Goal: Entertainment & Leisure: Browse casually

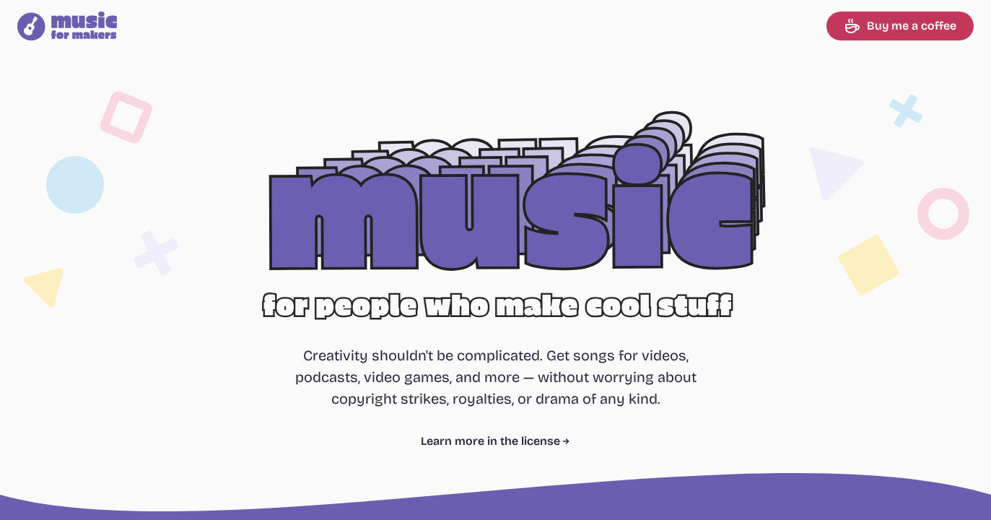
select select "most popular"
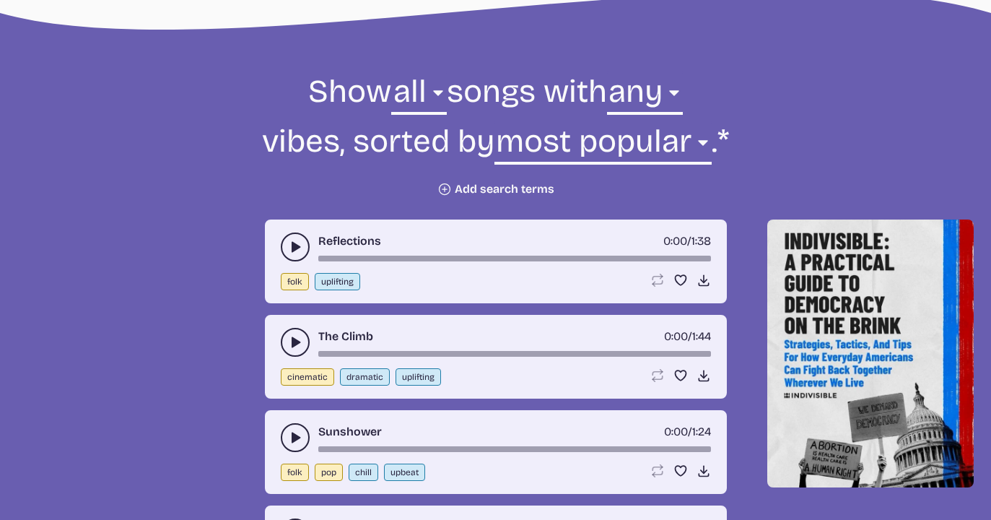
scroll to position [482, 0]
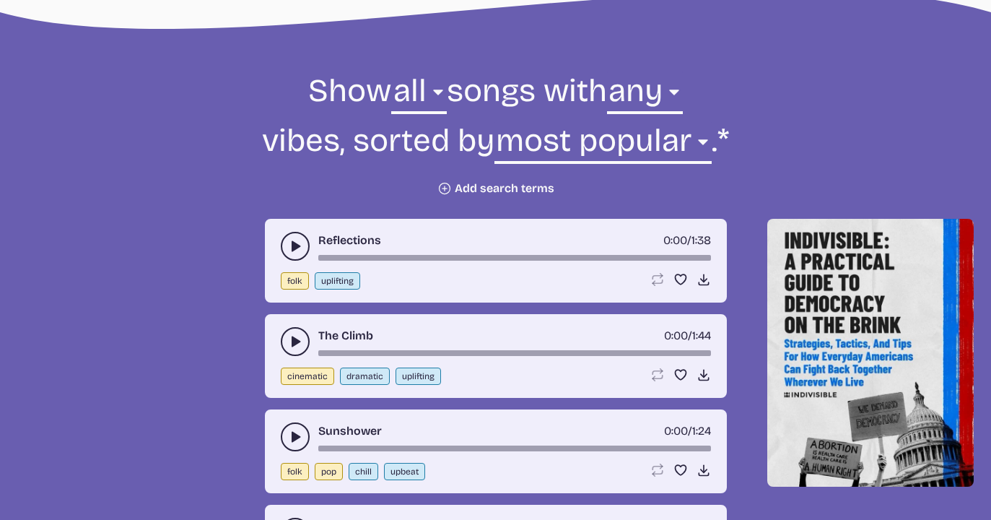
click at [287, 237] on button "play-pause toggle" at bounding box center [295, 246] width 29 height 29
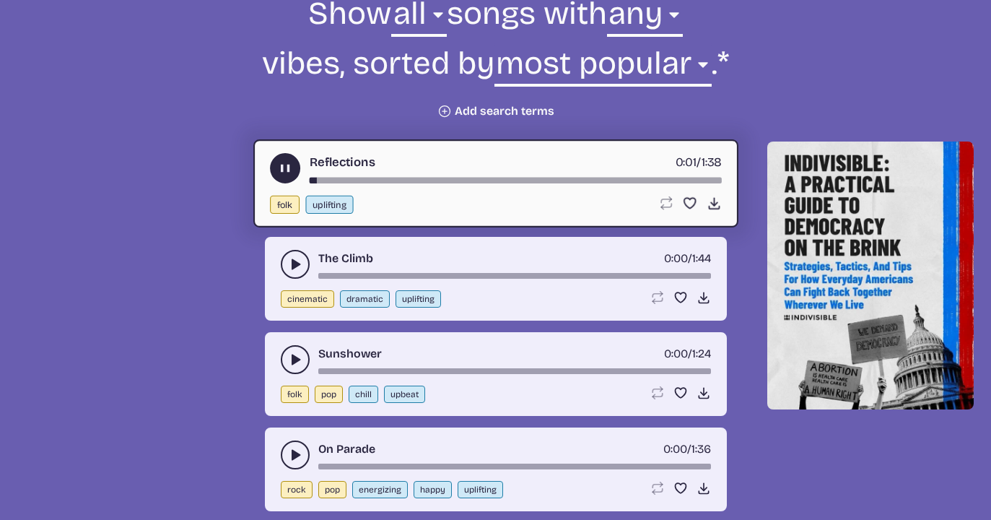
scroll to position [573, 0]
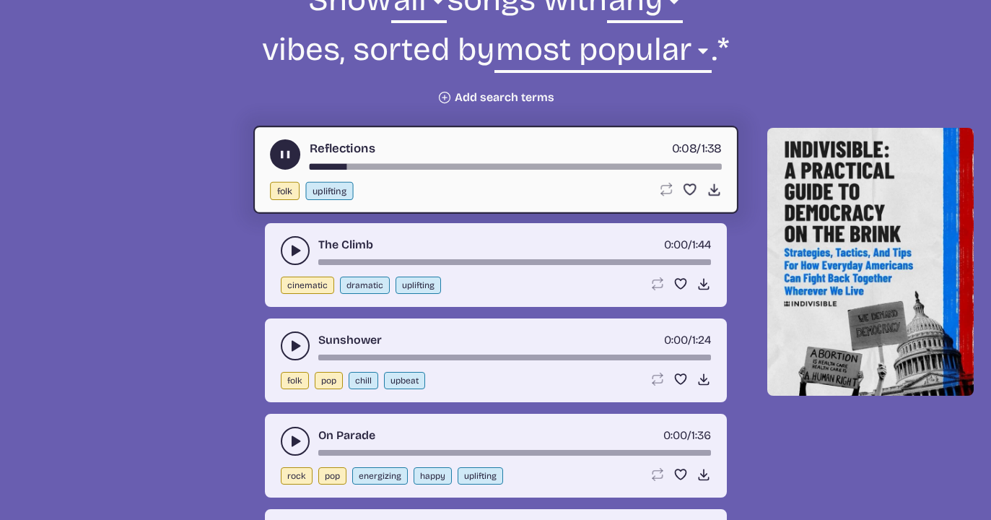
click at [288, 250] on icon "play-pause toggle" at bounding box center [295, 250] width 14 height 14
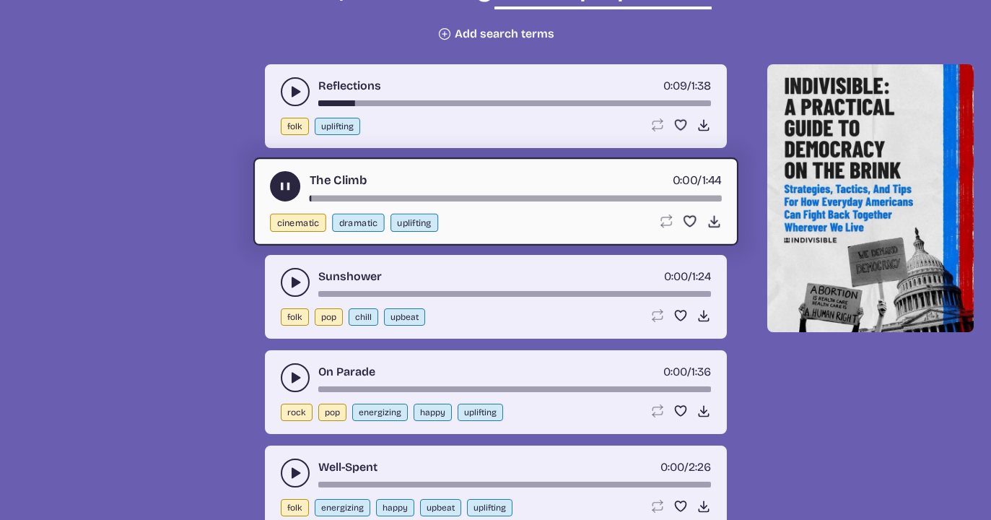
scroll to position [638, 0]
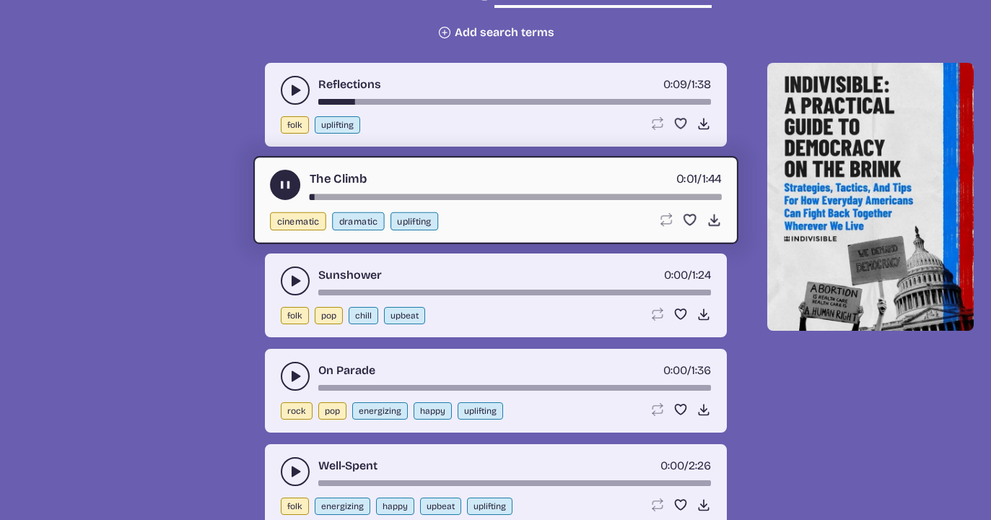
click at [286, 281] on button "play-pause toggle" at bounding box center [295, 280] width 29 height 29
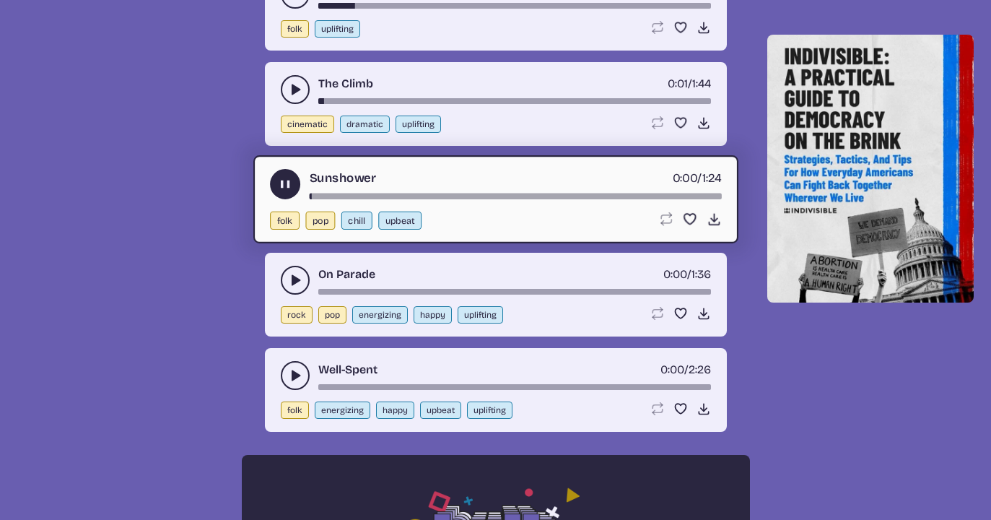
scroll to position [735, 0]
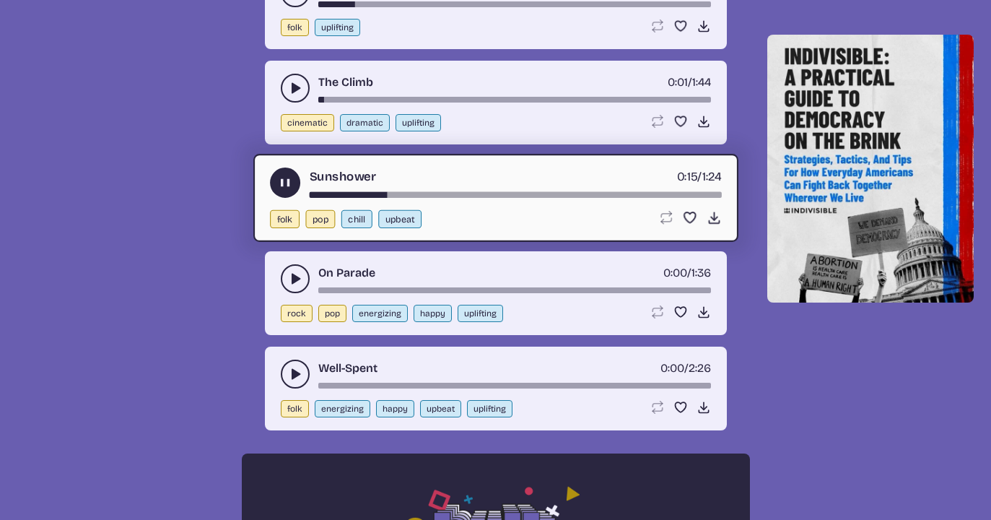
click at [290, 276] on icon "play-pause toggle" at bounding box center [295, 278] width 14 height 14
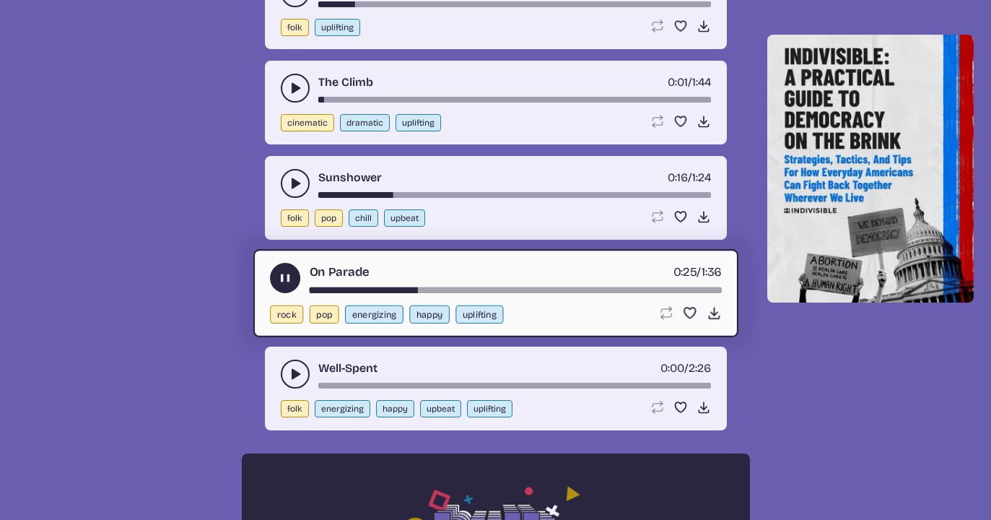
click at [278, 272] on icon "play-pause toggle" at bounding box center [284, 278] width 15 height 15
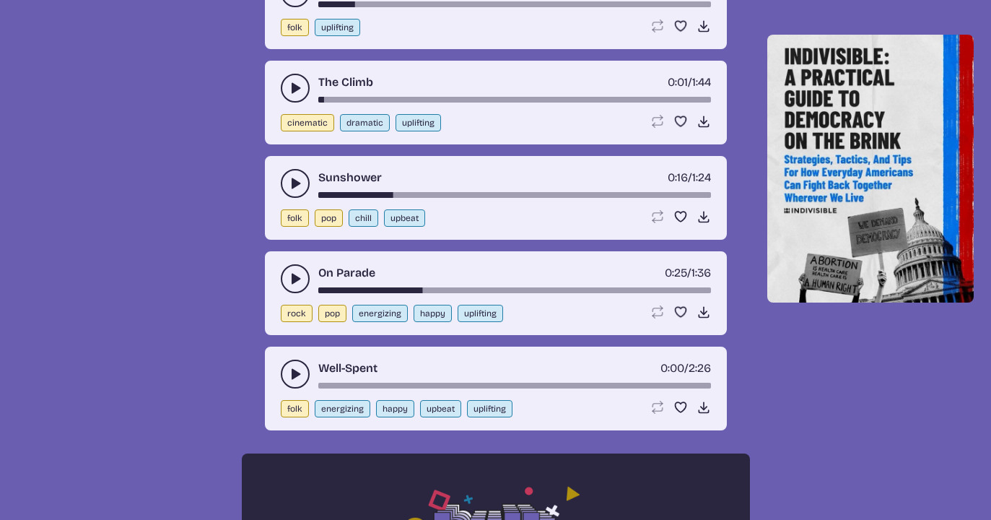
click at [288, 364] on button "play-pause toggle" at bounding box center [295, 373] width 29 height 29
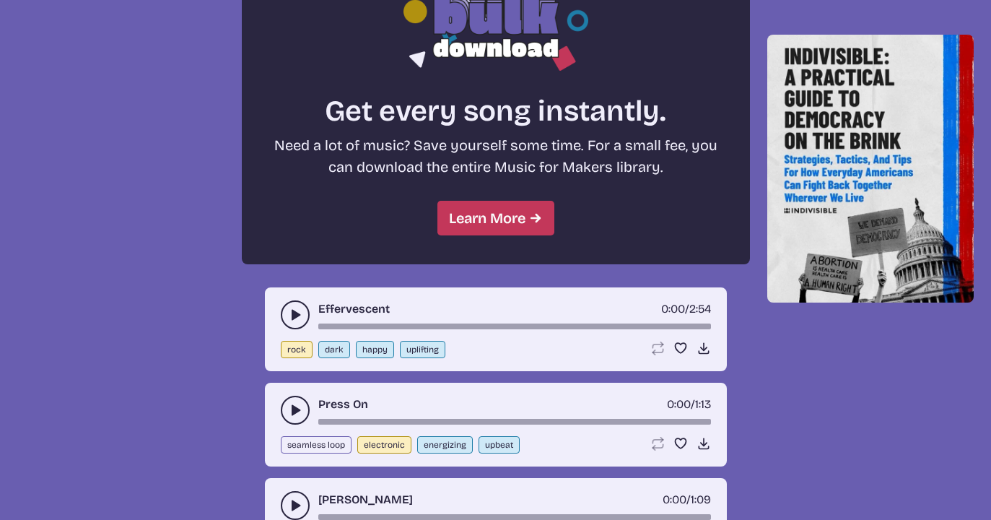
scroll to position [1268, 0]
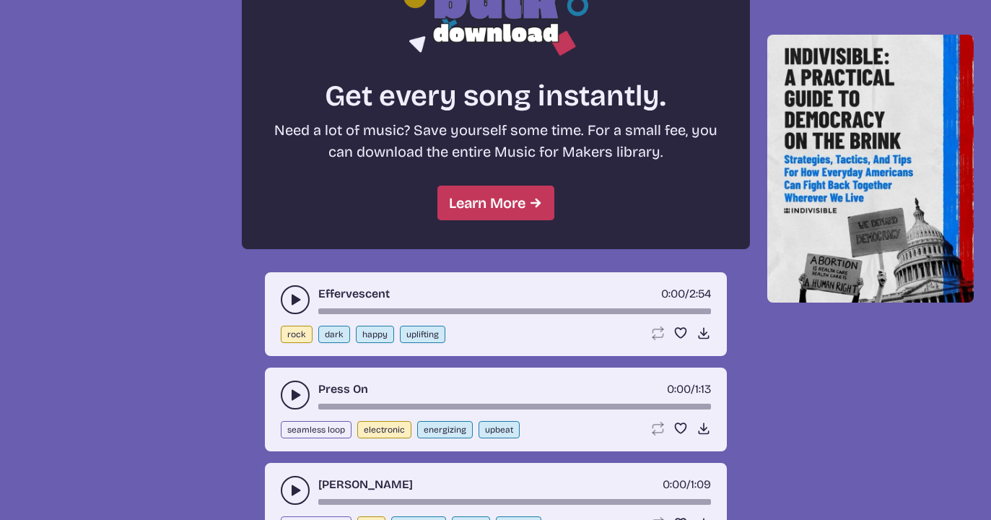
click at [288, 291] on button "play-pause toggle" at bounding box center [295, 299] width 29 height 29
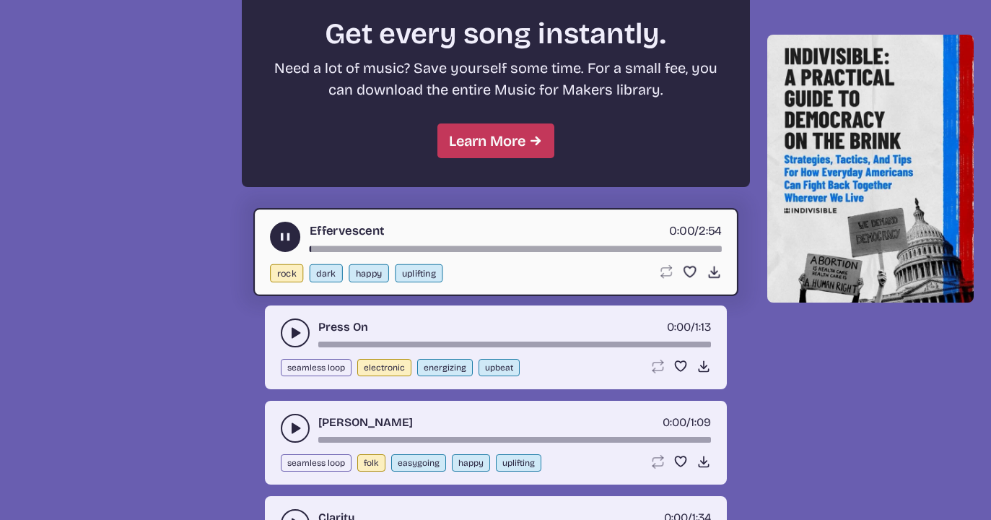
scroll to position [1335, 0]
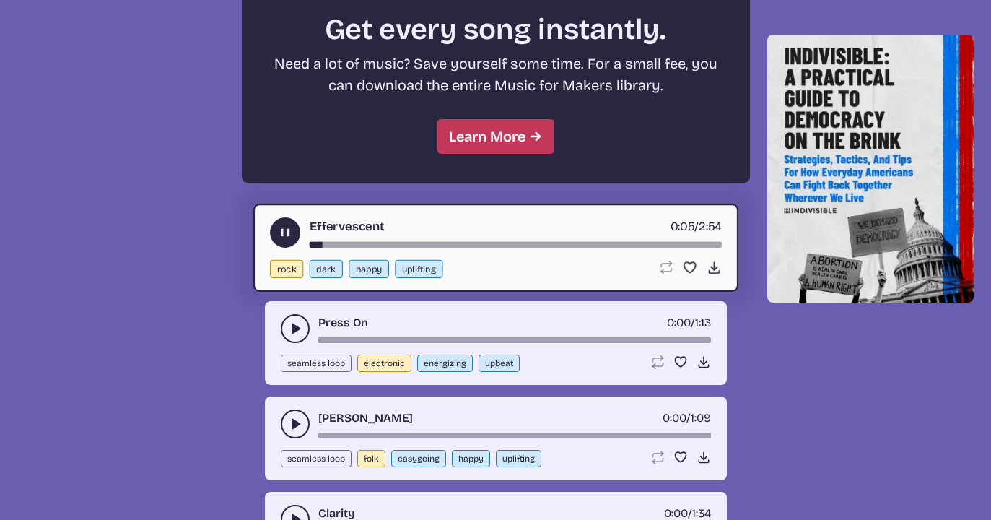
click at [286, 322] on button "play-pause toggle" at bounding box center [295, 328] width 29 height 29
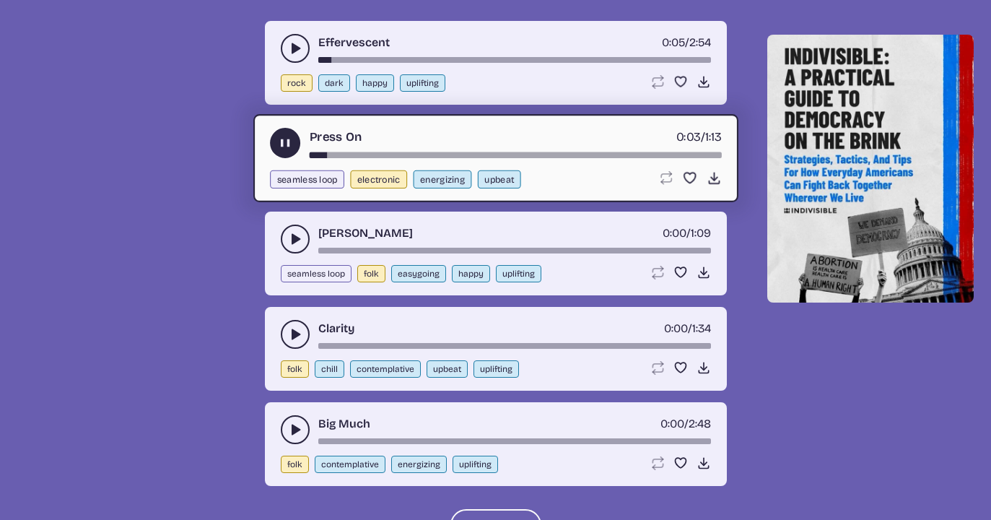
scroll to position [1521, 0]
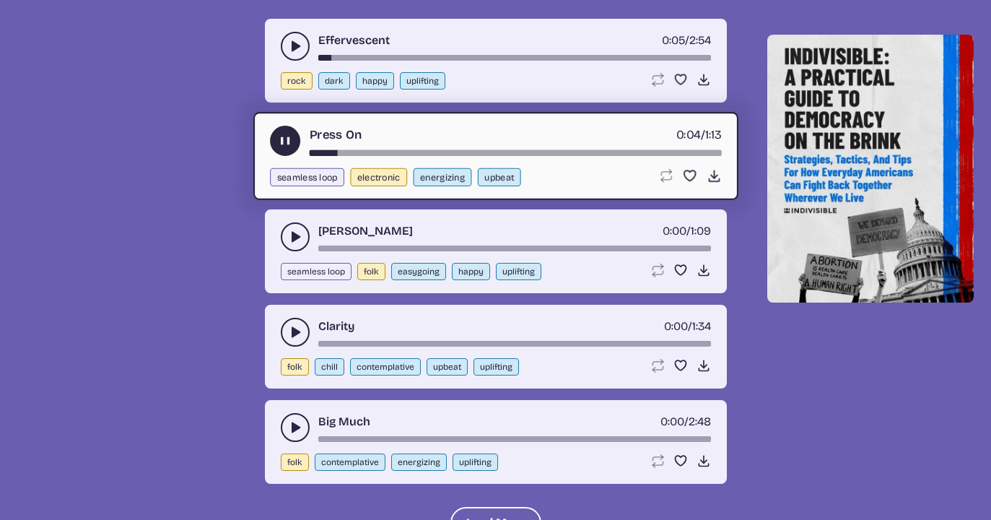
click at [286, 235] on button "play-pause toggle" at bounding box center [295, 236] width 29 height 29
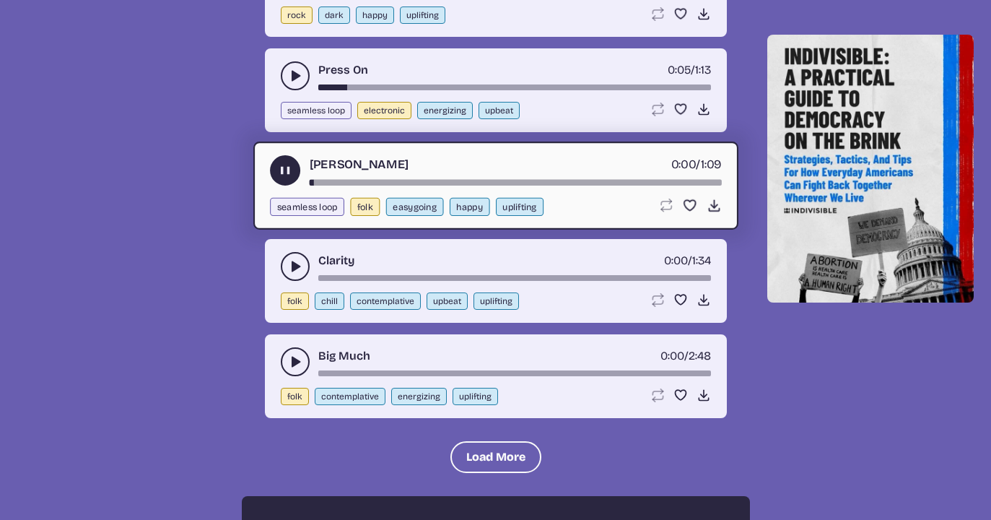
scroll to position [1591, 0]
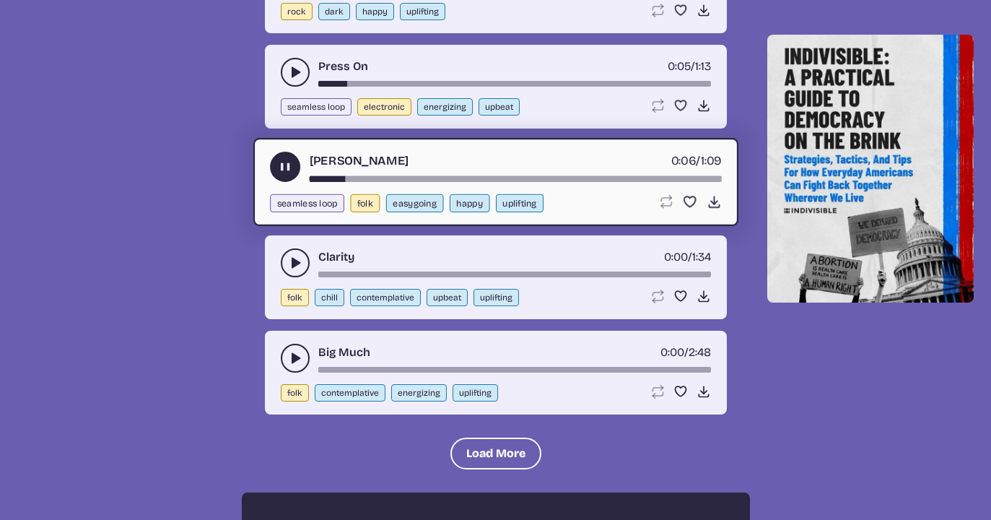
click at [290, 259] on icon "play-pause toggle" at bounding box center [295, 263] width 14 height 14
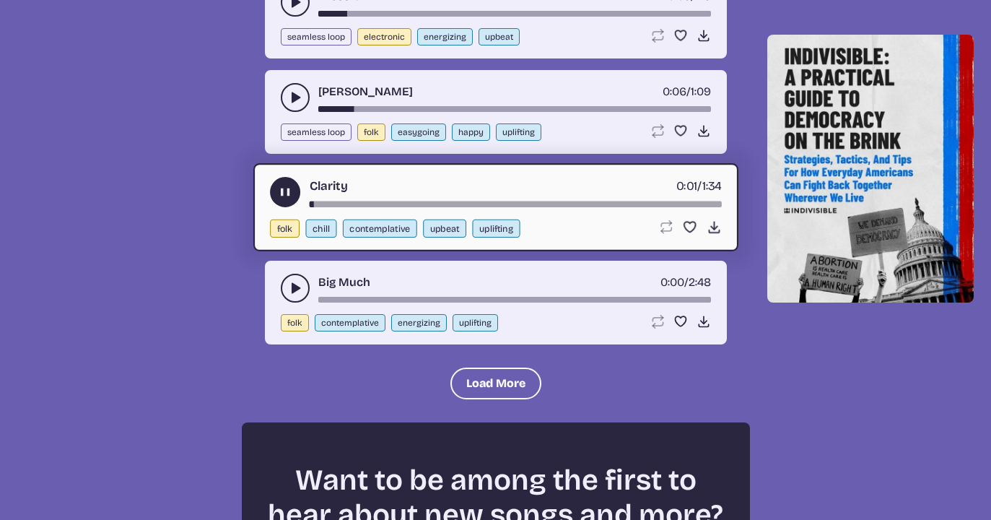
scroll to position [1669, 0]
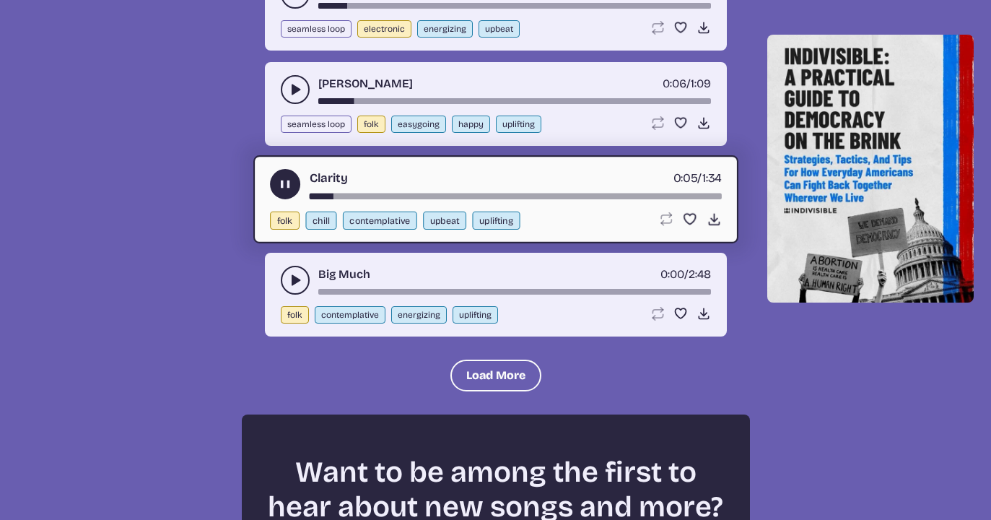
click at [289, 279] on icon "play-pause toggle" at bounding box center [295, 280] width 14 height 14
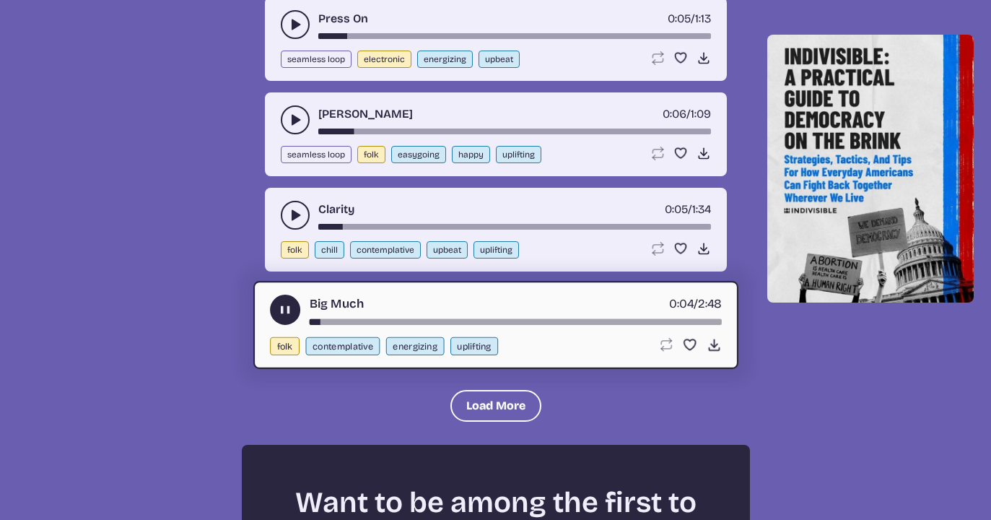
scroll to position [1687, 0]
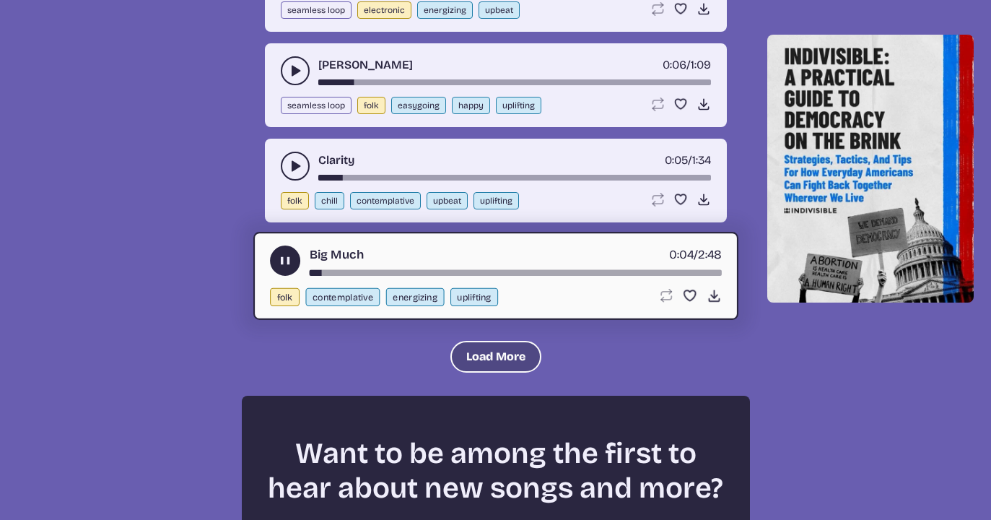
click at [485, 342] on button "Load More" at bounding box center [495, 357] width 91 height 32
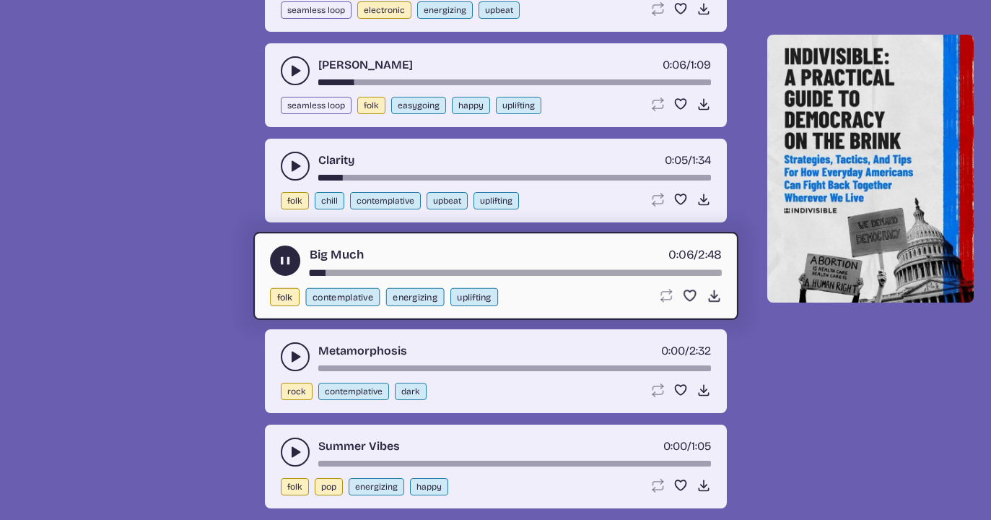
click at [288, 350] on icon "play-pause toggle" at bounding box center [295, 356] width 14 height 14
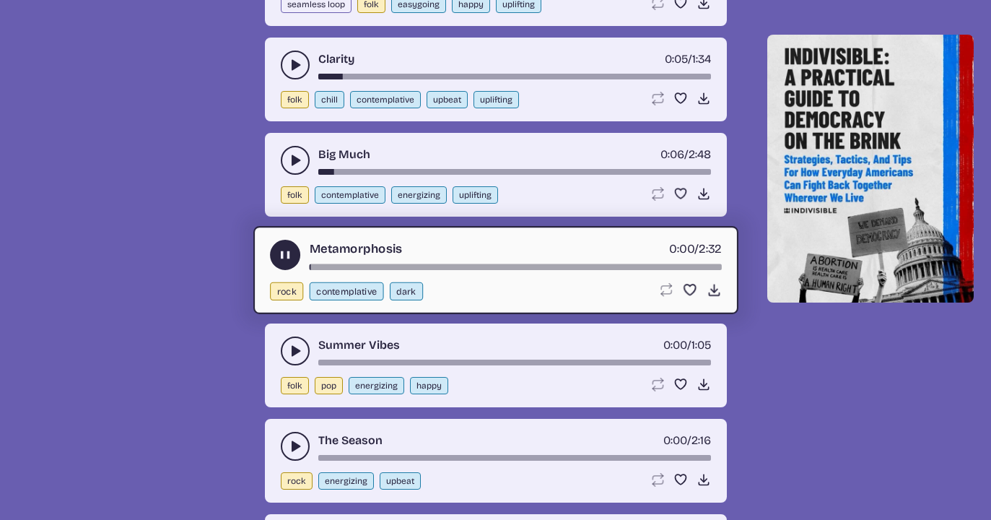
scroll to position [1790, 0]
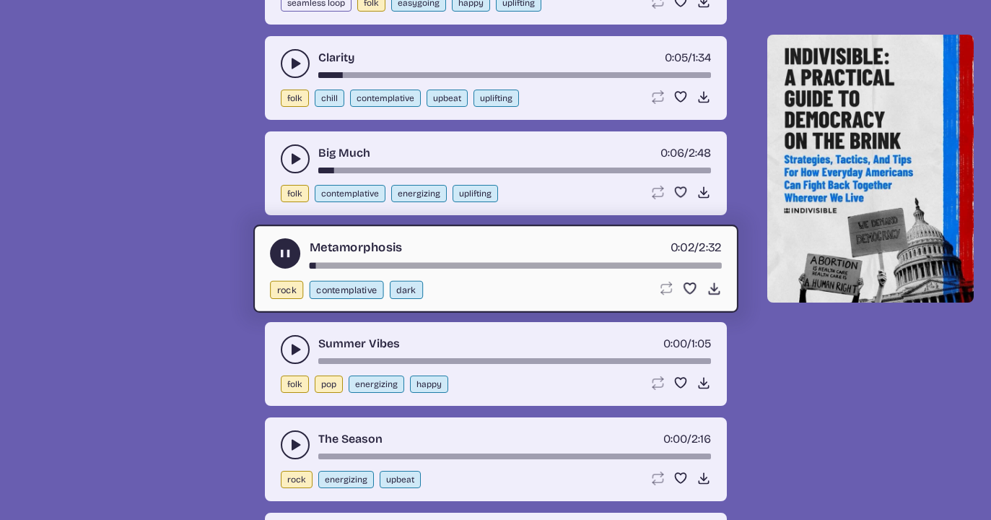
click at [282, 346] on button "play-pause toggle" at bounding box center [295, 349] width 29 height 29
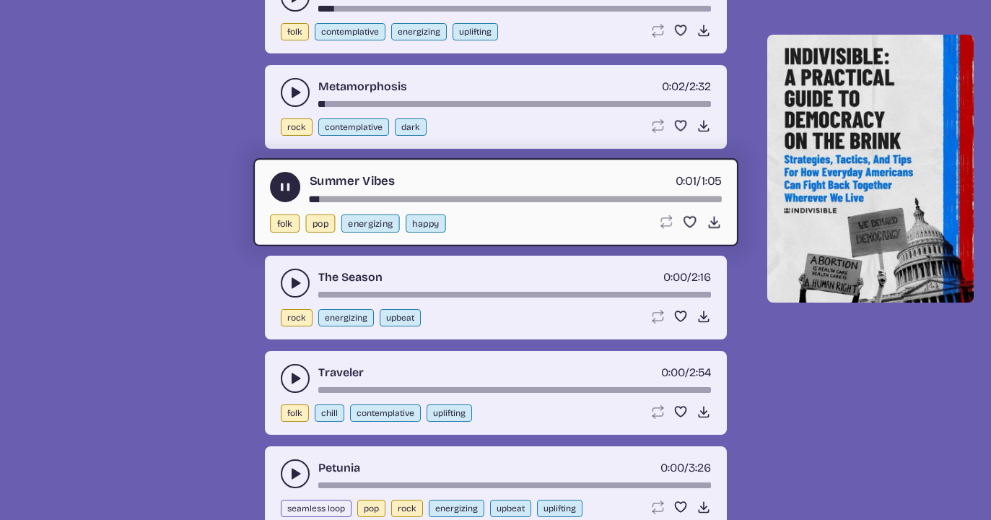
scroll to position [1954, 0]
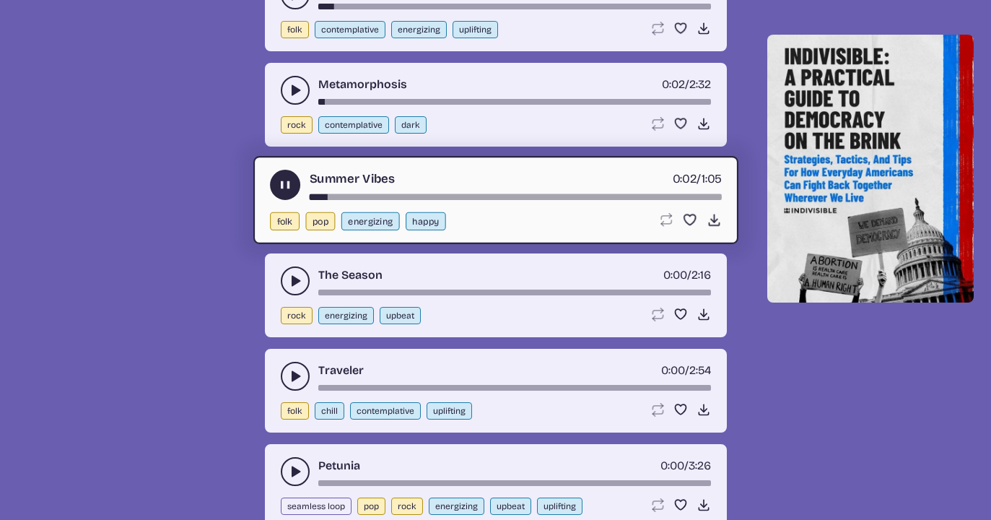
click at [287, 277] on button "play-pause toggle" at bounding box center [295, 280] width 29 height 29
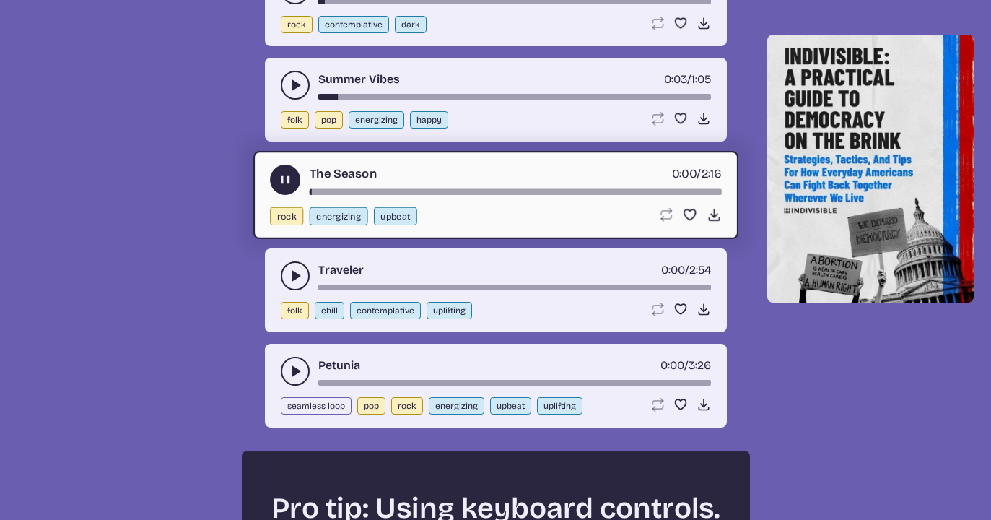
scroll to position [2057, 0]
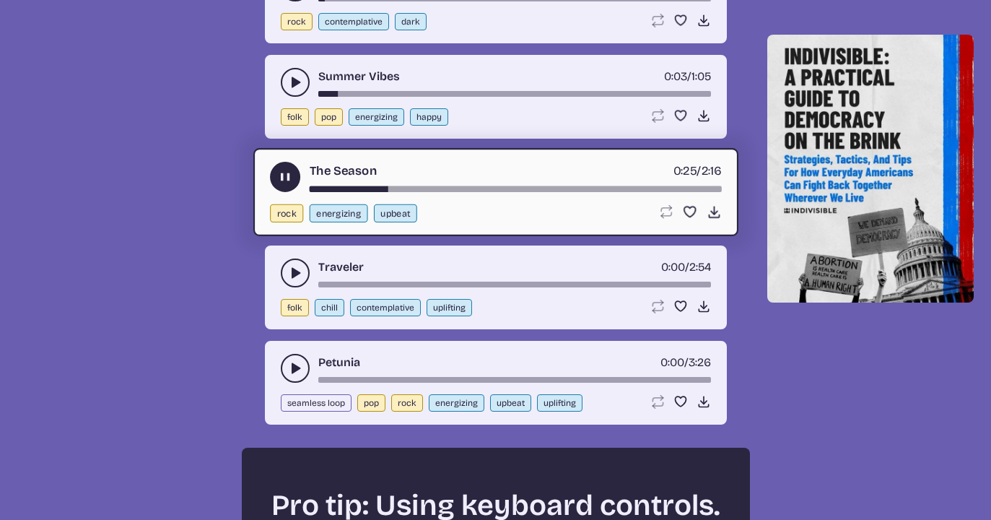
click at [279, 175] on icon "play-pause toggle" at bounding box center [284, 177] width 15 height 15
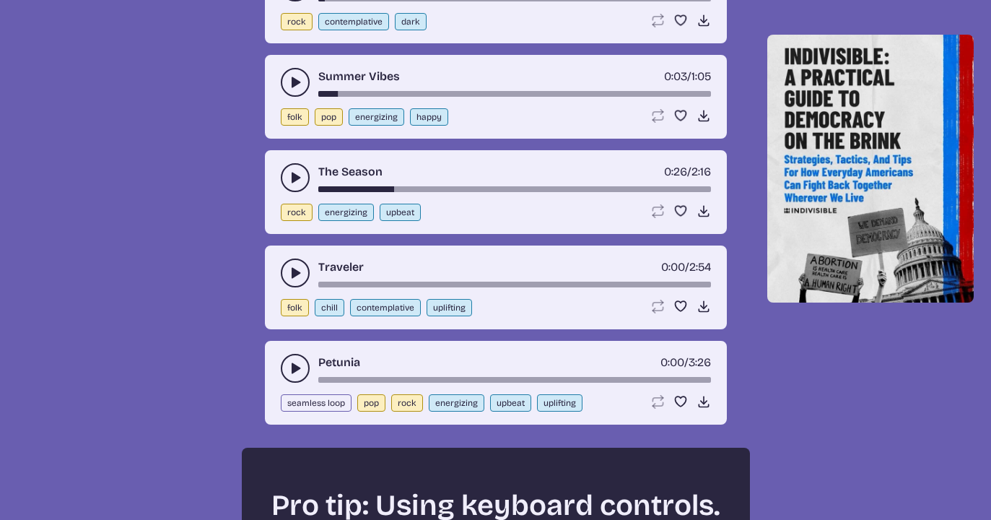
click at [289, 266] on icon "play-pause toggle" at bounding box center [295, 273] width 14 height 14
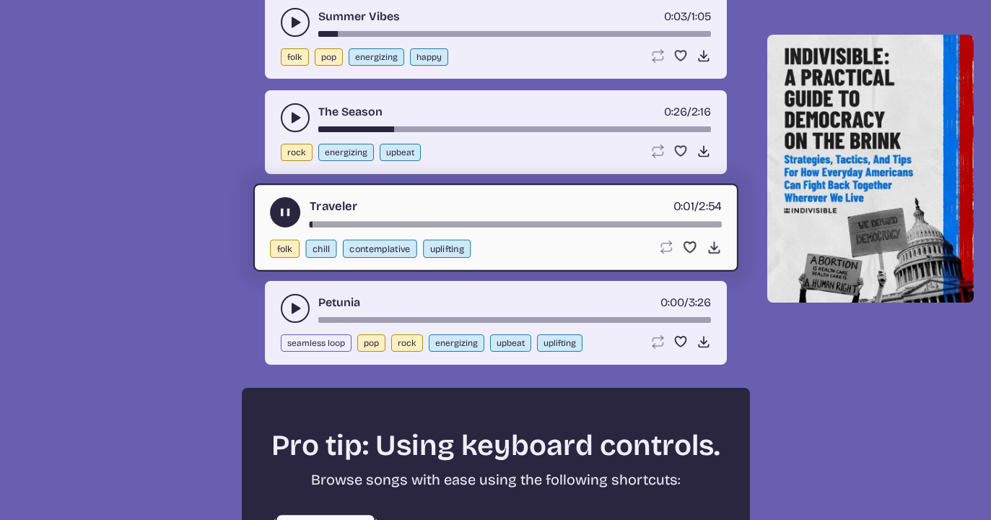
scroll to position [2118, 0]
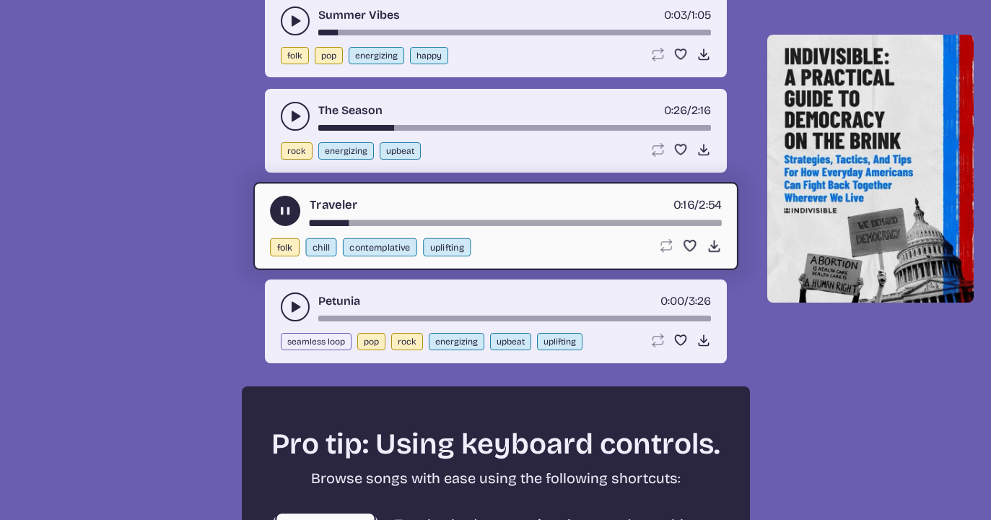
click at [284, 308] on button "play-pause toggle" at bounding box center [295, 306] width 29 height 29
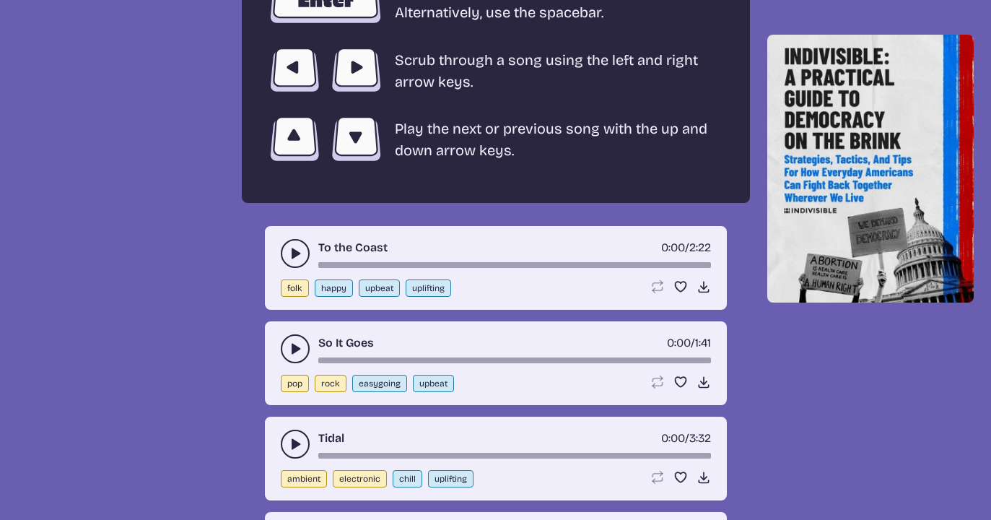
scroll to position [2657, 0]
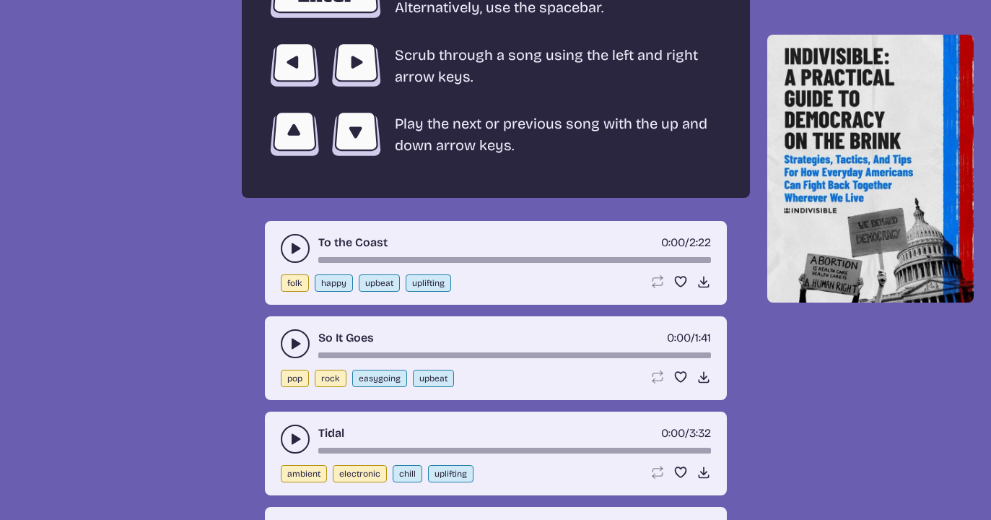
click at [288, 240] on button "play-pause toggle" at bounding box center [295, 248] width 29 height 29
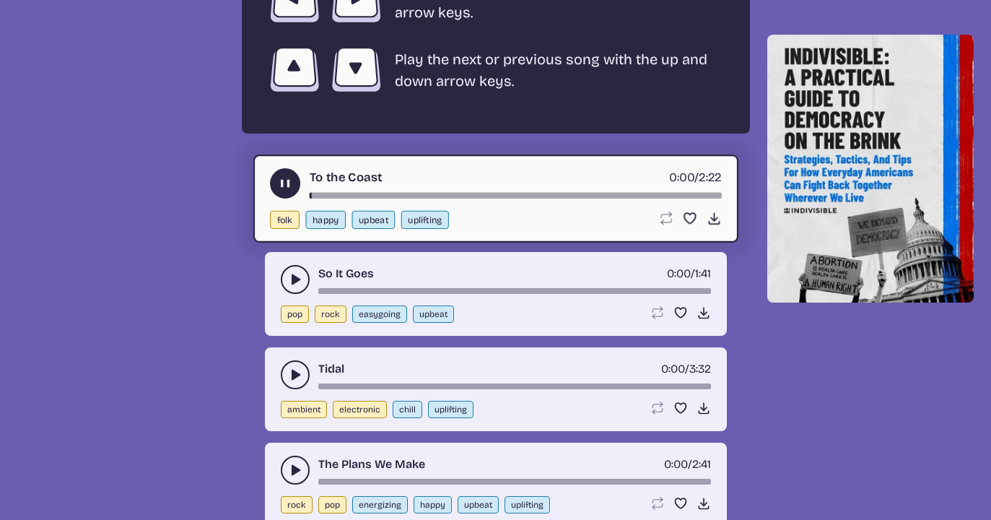
scroll to position [2728, 0]
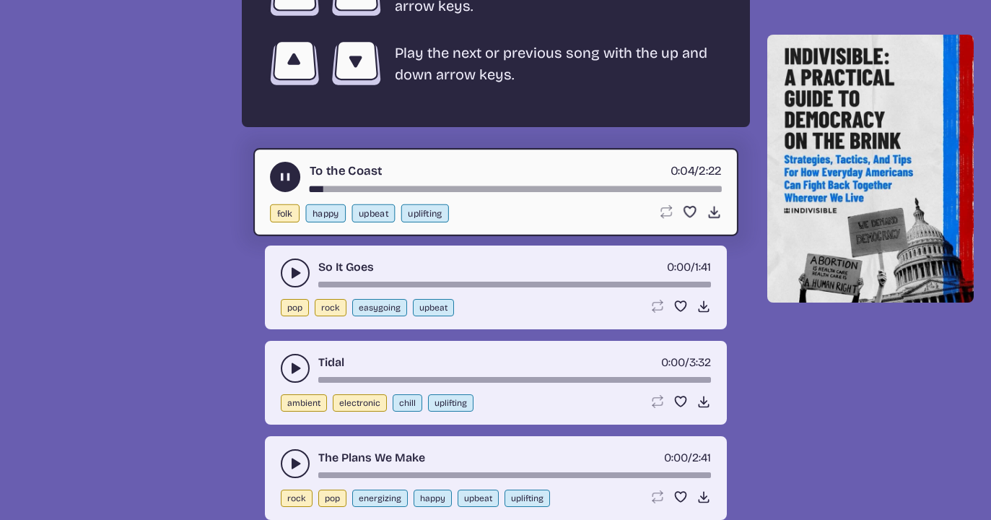
click at [291, 272] on use "play-pause toggle" at bounding box center [295, 273] width 14 height 14
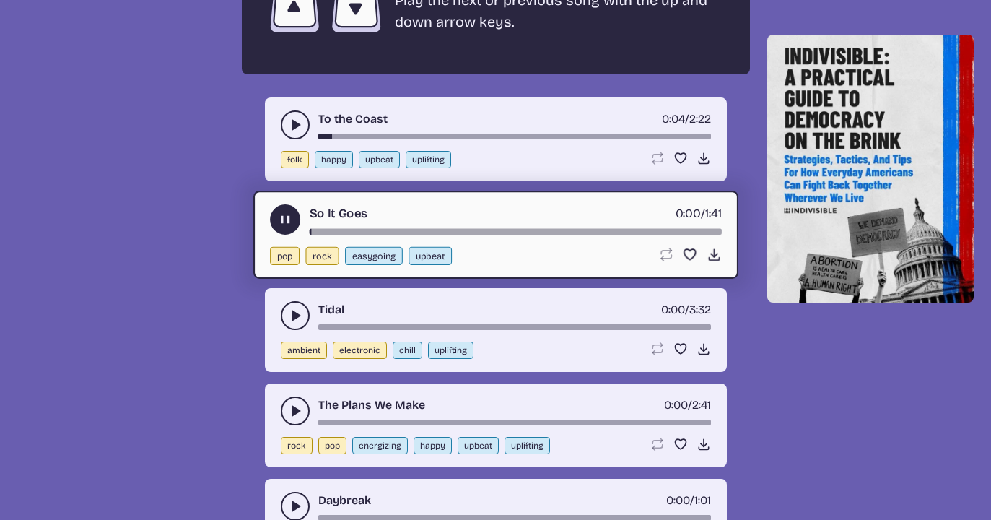
scroll to position [2788, 0]
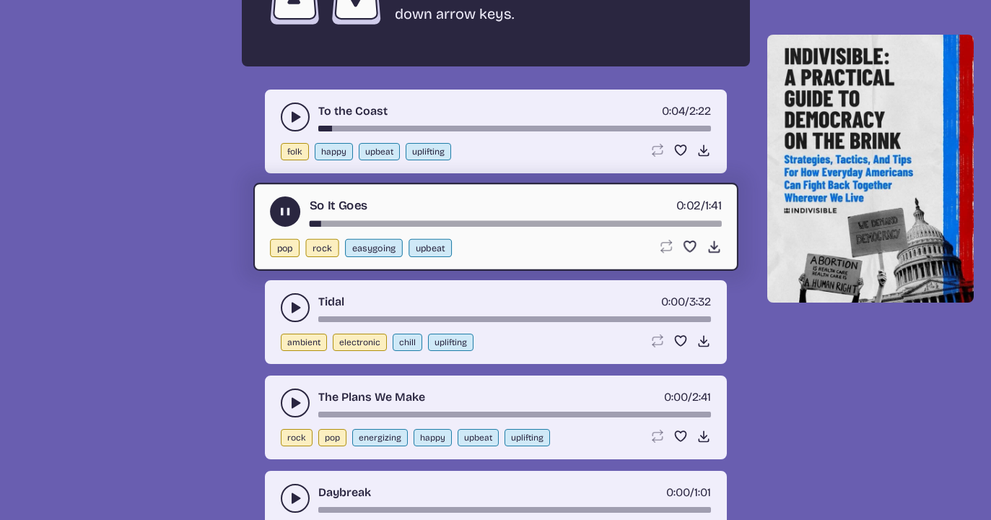
click at [288, 305] on icon "play-pause toggle" at bounding box center [295, 307] width 14 height 14
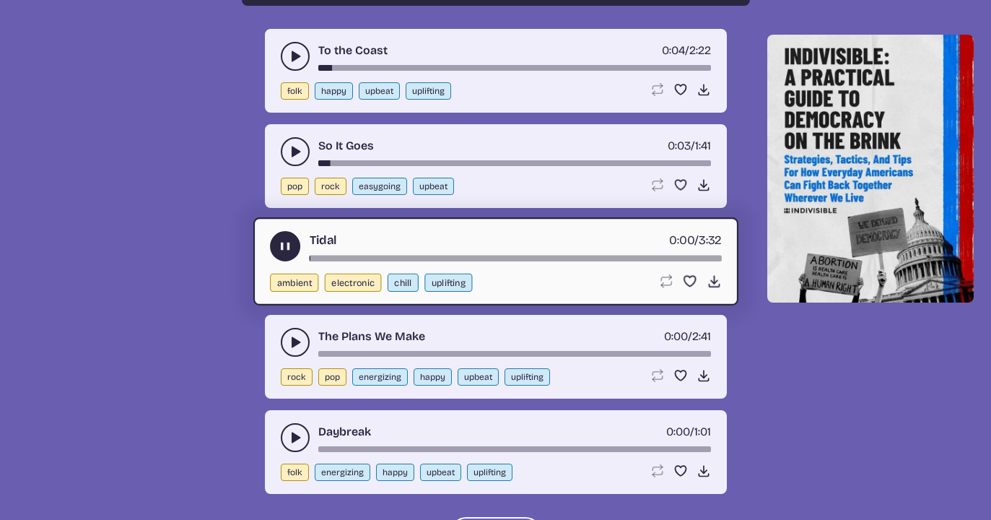
scroll to position [2851, 0]
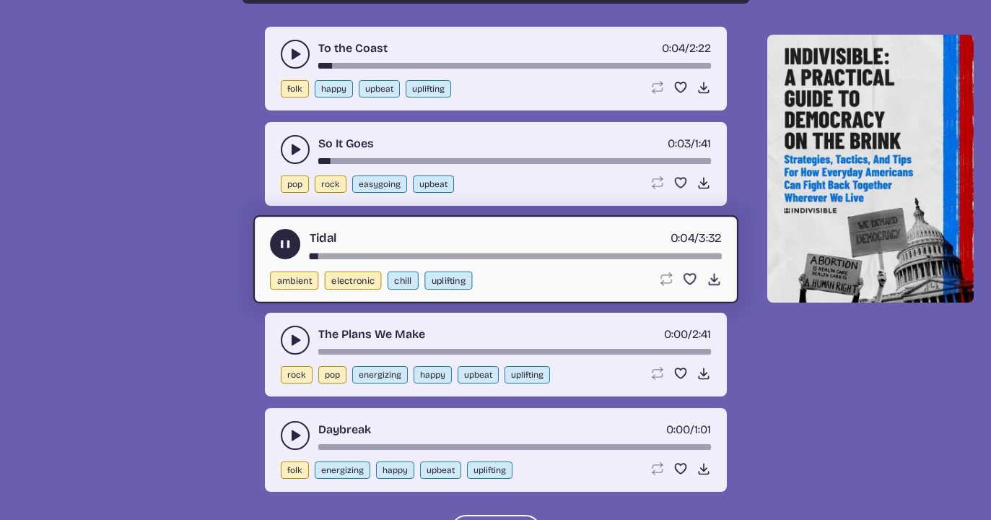
click at [324, 255] on div "song-time-bar" at bounding box center [515, 256] width 412 height 6
click at [288, 331] on button "play-pause toggle" at bounding box center [295, 340] width 29 height 29
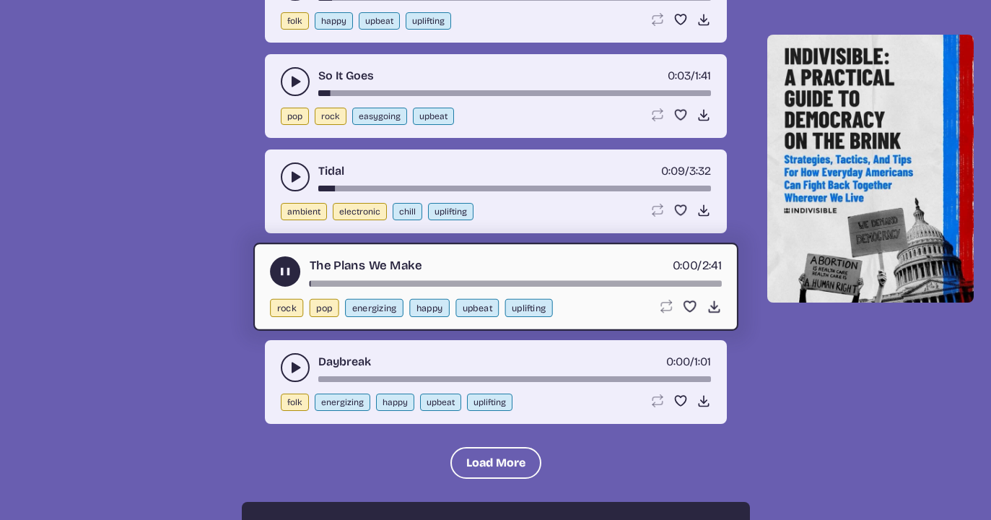
scroll to position [2920, 0]
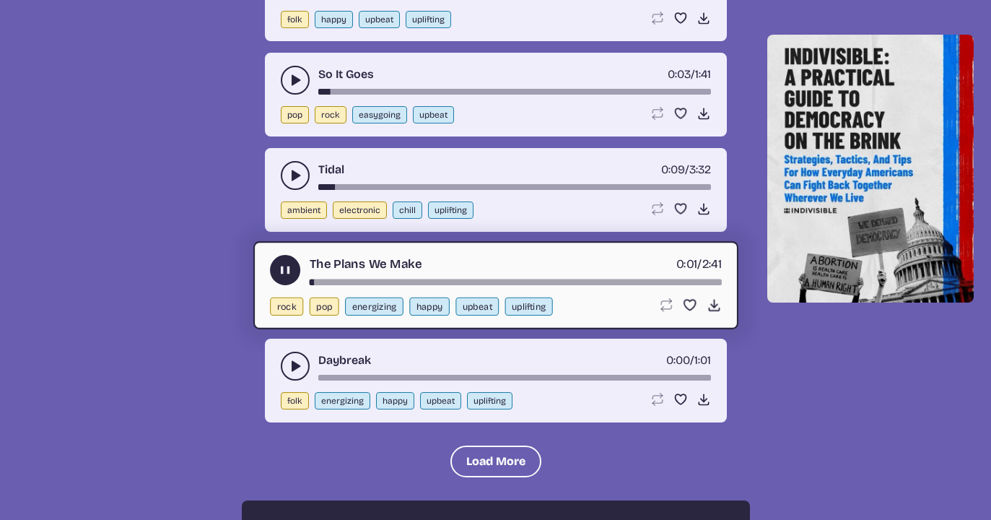
click at [318, 279] on div "song-time-bar" at bounding box center [515, 282] width 412 height 6
click at [292, 359] on icon "play-pause toggle" at bounding box center [295, 366] width 14 height 14
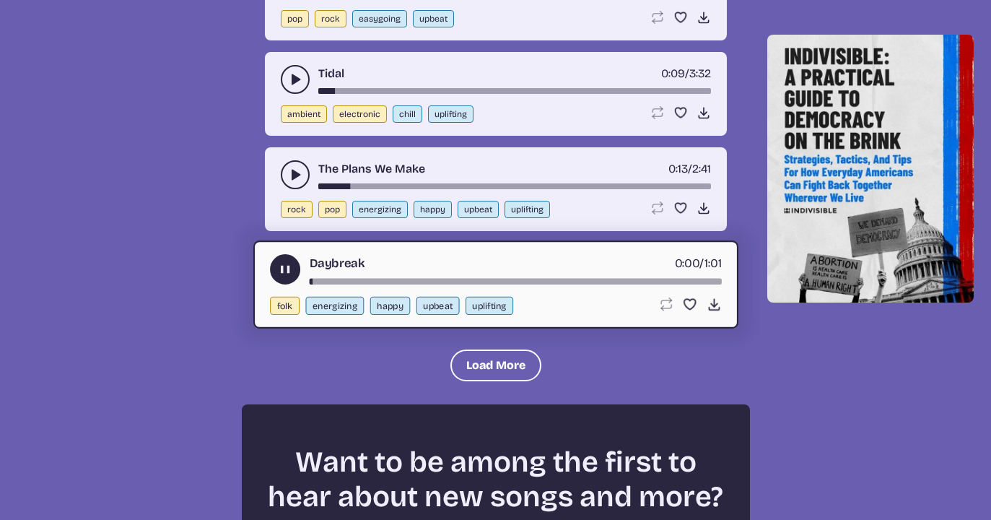
scroll to position [3018, 0]
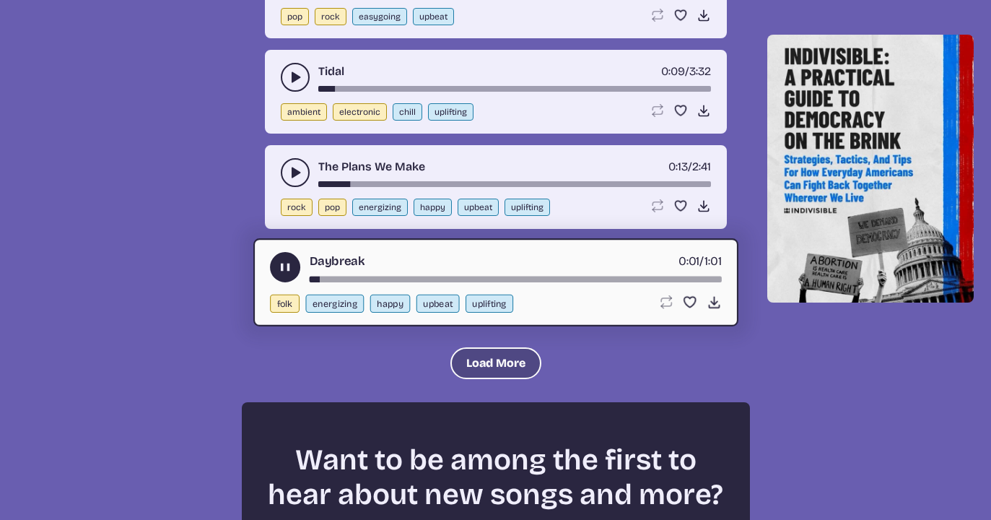
click at [489, 360] on button "Load More" at bounding box center [495, 363] width 91 height 32
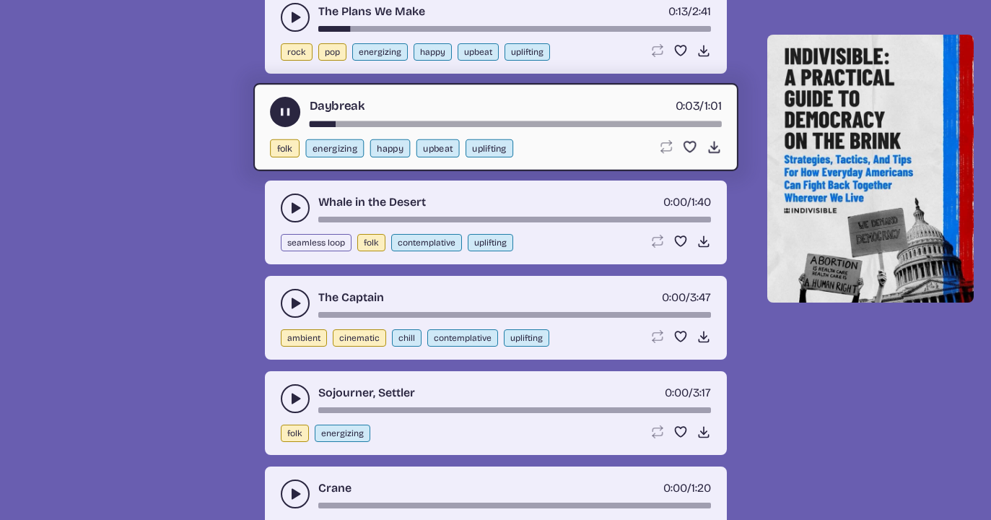
scroll to position [3194, 0]
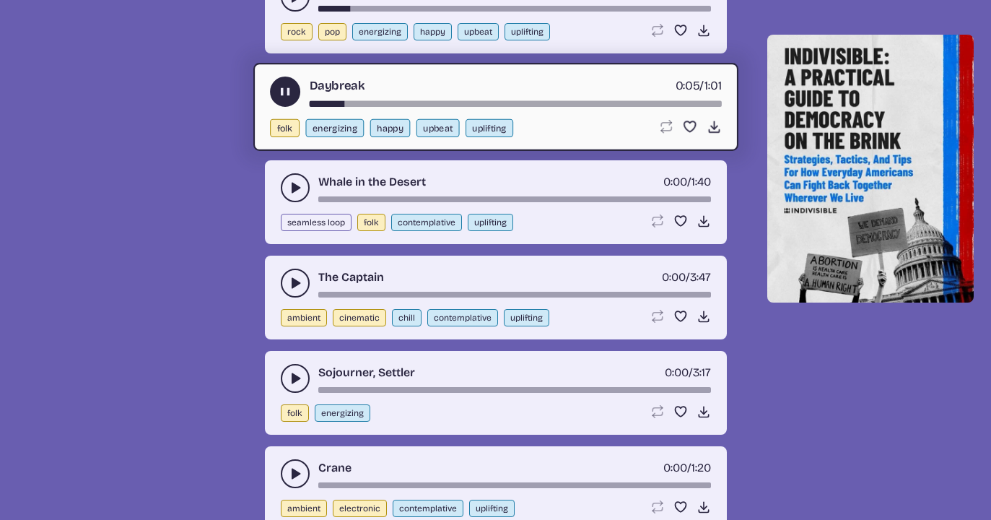
click at [289, 278] on icon "play-pause toggle" at bounding box center [295, 283] width 14 height 14
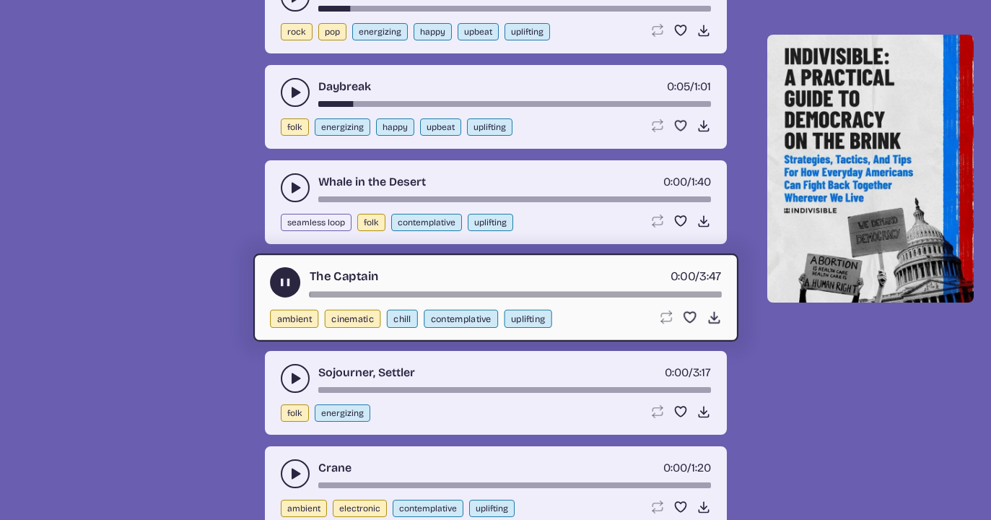
scroll to position [3264, 0]
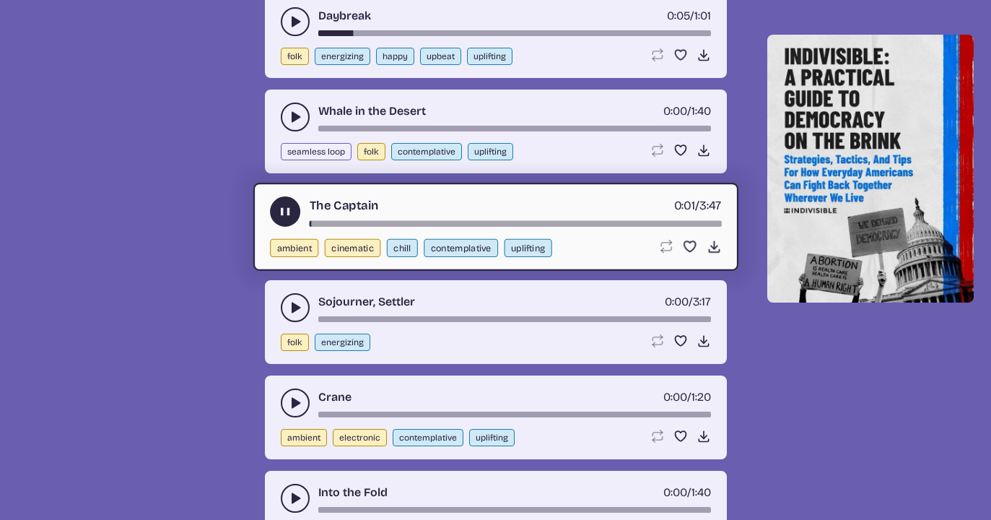
click at [289, 295] on button "play-pause toggle" at bounding box center [295, 307] width 29 height 29
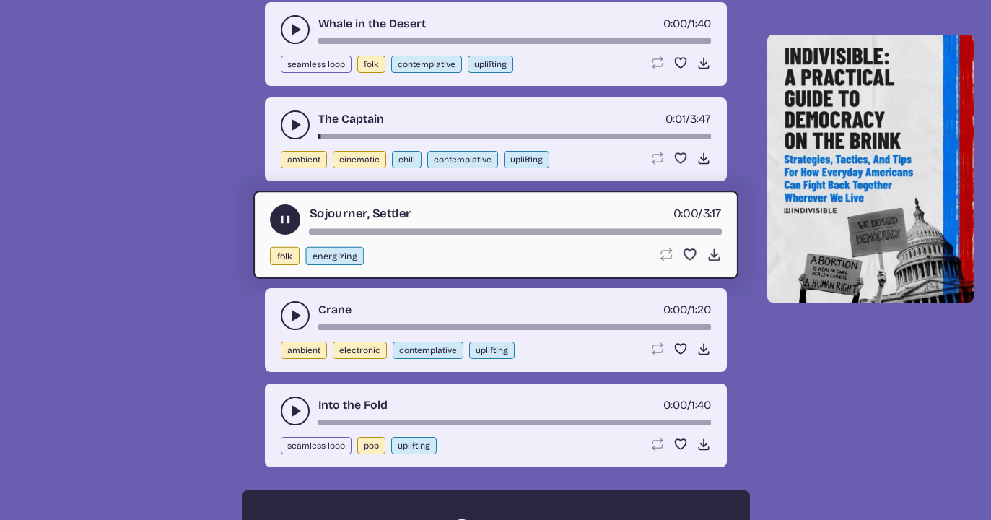
scroll to position [3355, 0]
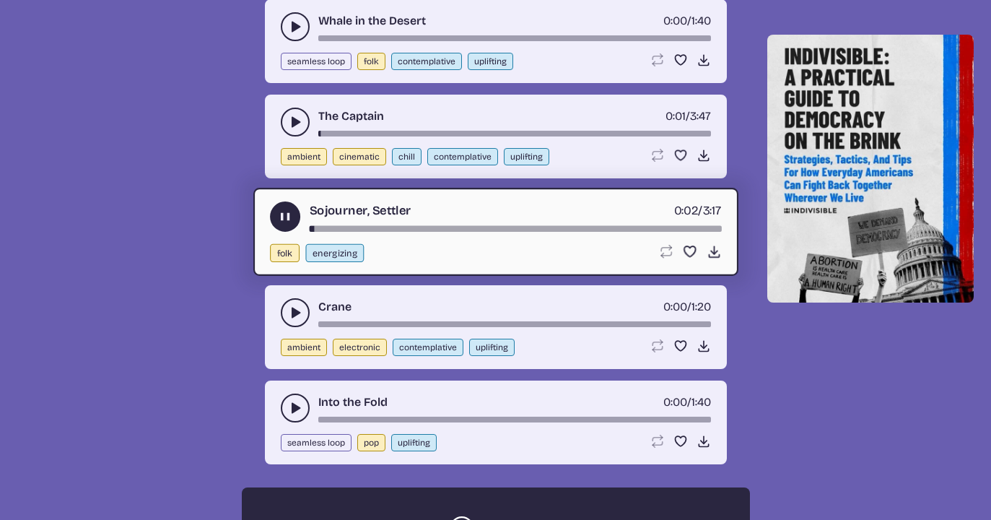
click at [289, 315] on icon "play-pause toggle" at bounding box center [295, 312] width 14 height 14
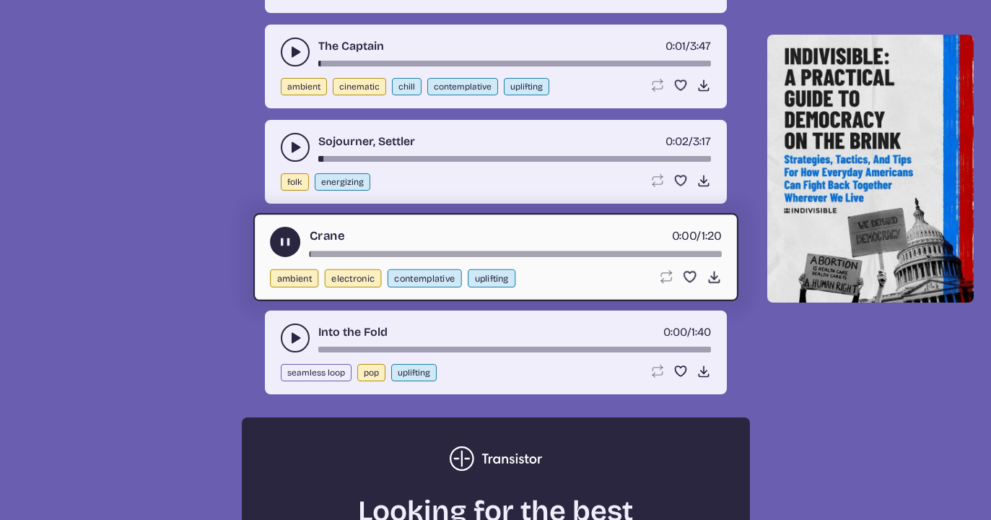
scroll to position [3425, 0]
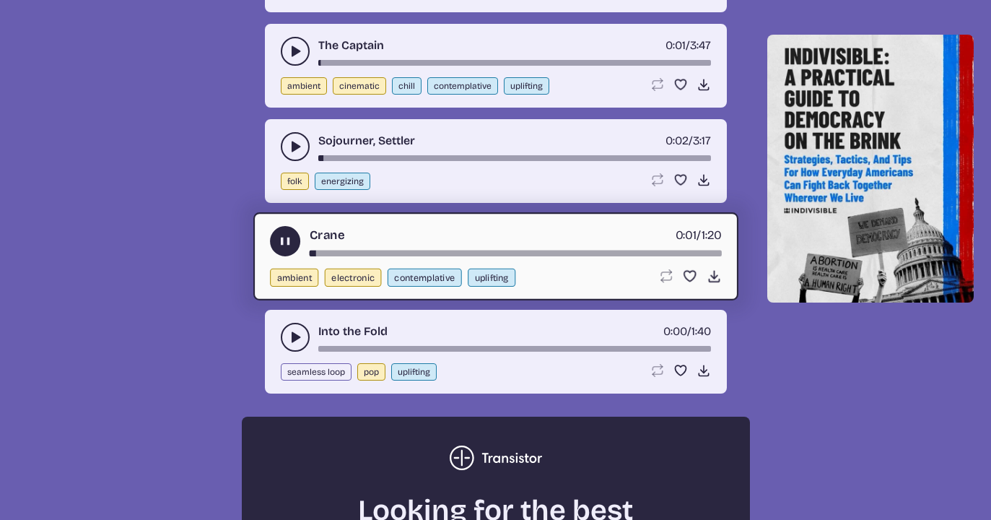
click at [287, 332] on button "play-pause toggle" at bounding box center [295, 337] width 29 height 29
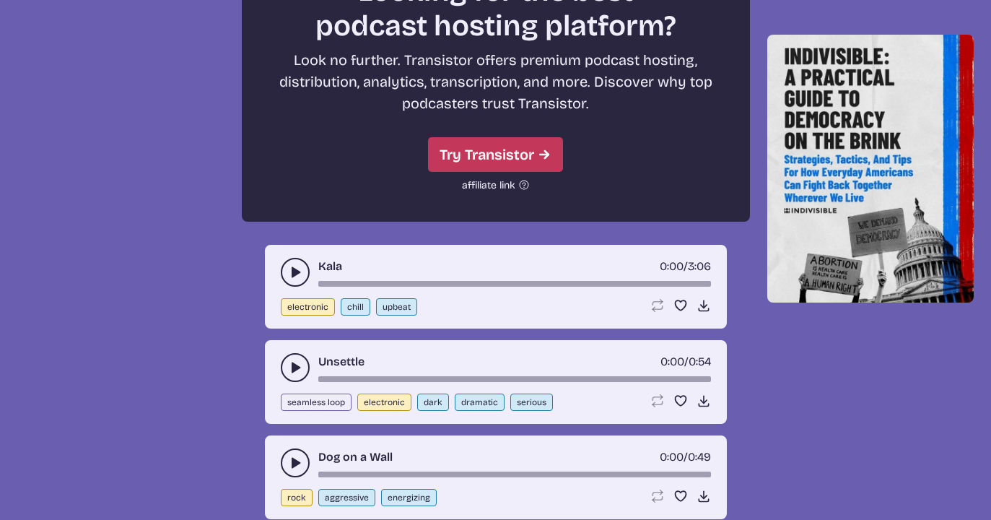
scroll to position [3947, 0]
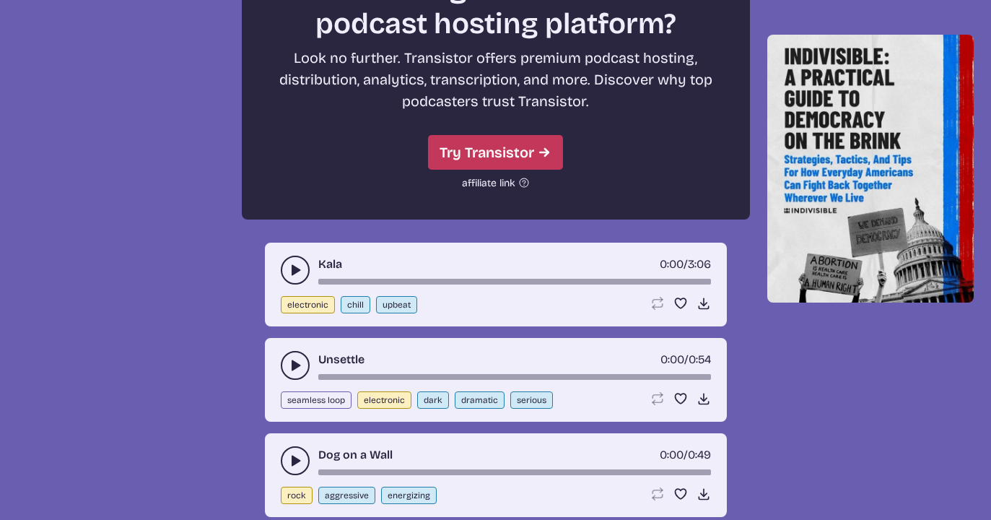
click at [292, 258] on button "play-pause toggle" at bounding box center [295, 270] width 29 height 29
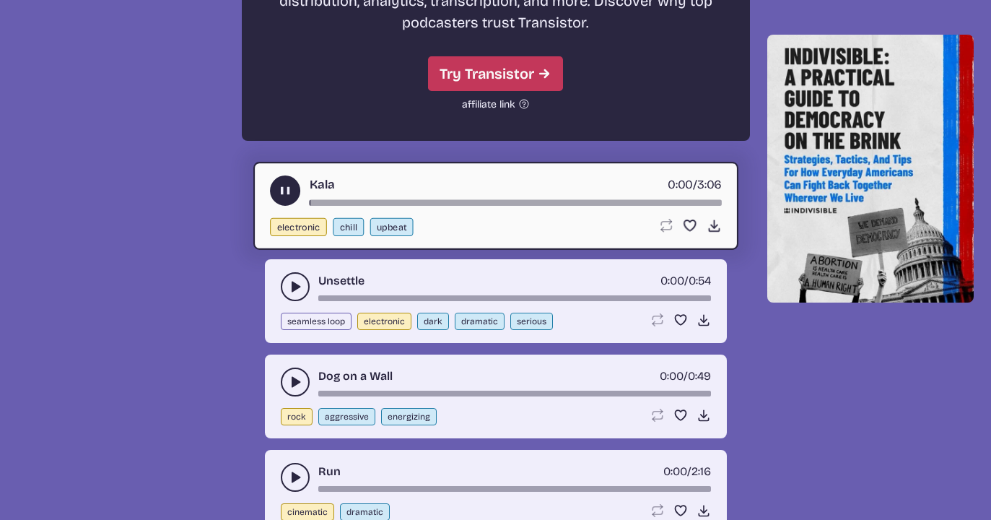
scroll to position [4027, 0]
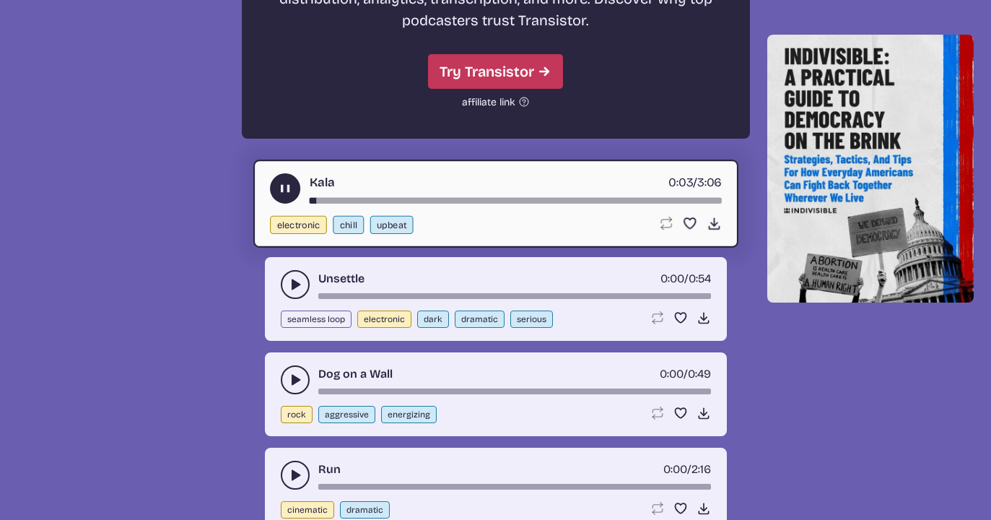
click at [291, 280] on icon "play-pause toggle" at bounding box center [295, 284] width 14 height 14
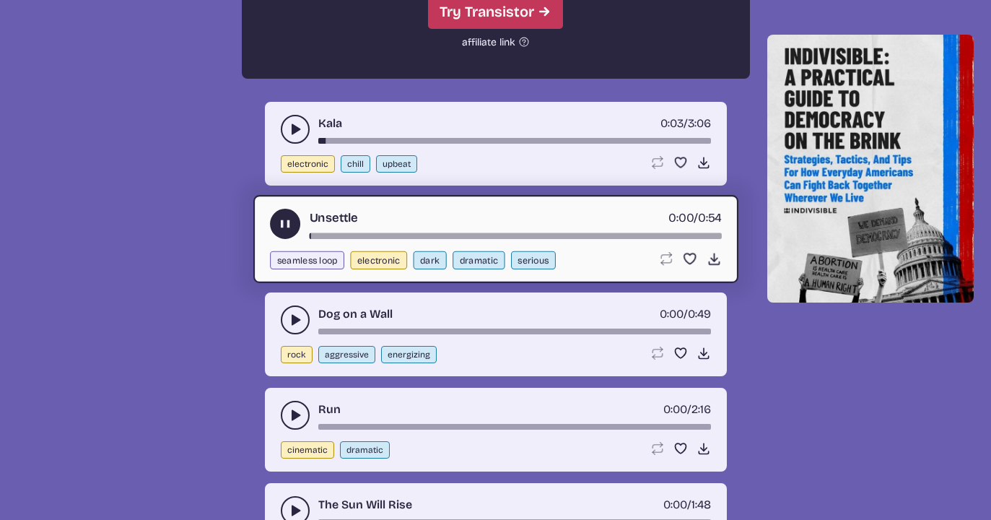
scroll to position [4120, 0]
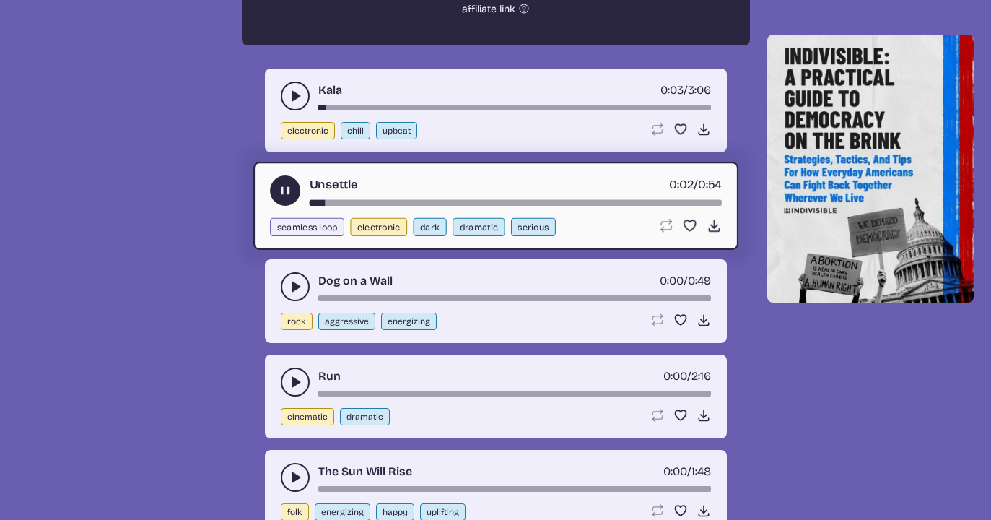
click at [289, 284] on icon "play-pause toggle" at bounding box center [295, 286] width 14 height 14
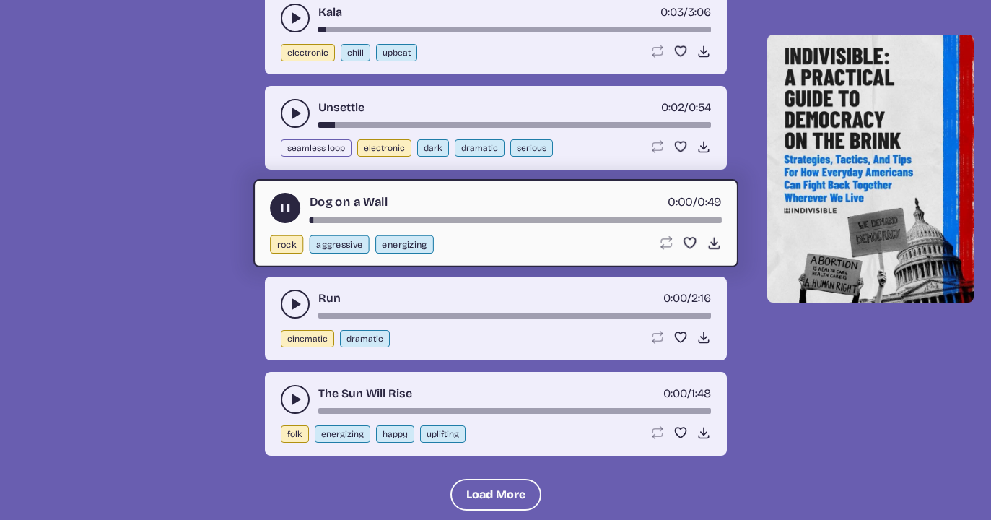
scroll to position [4202, 0]
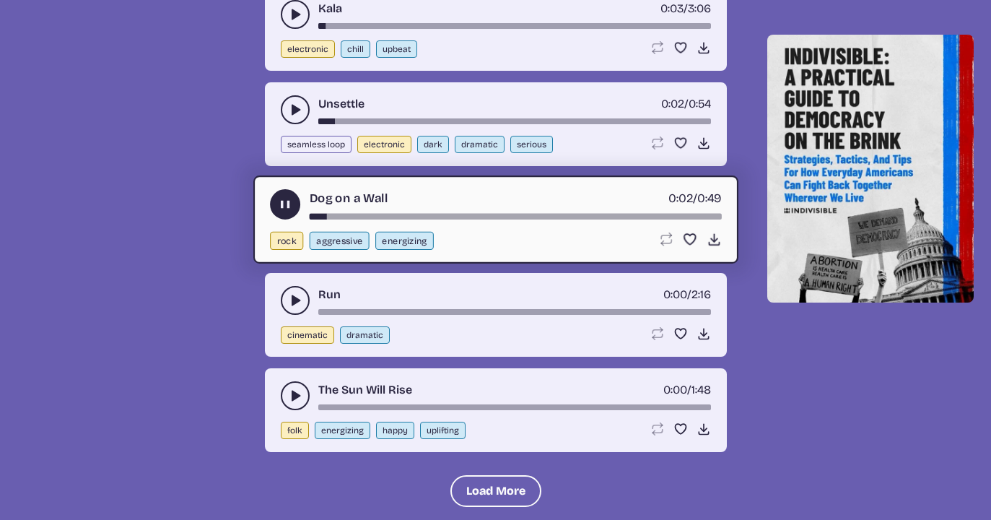
click at [288, 300] on icon "play-pause toggle" at bounding box center [295, 300] width 14 height 14
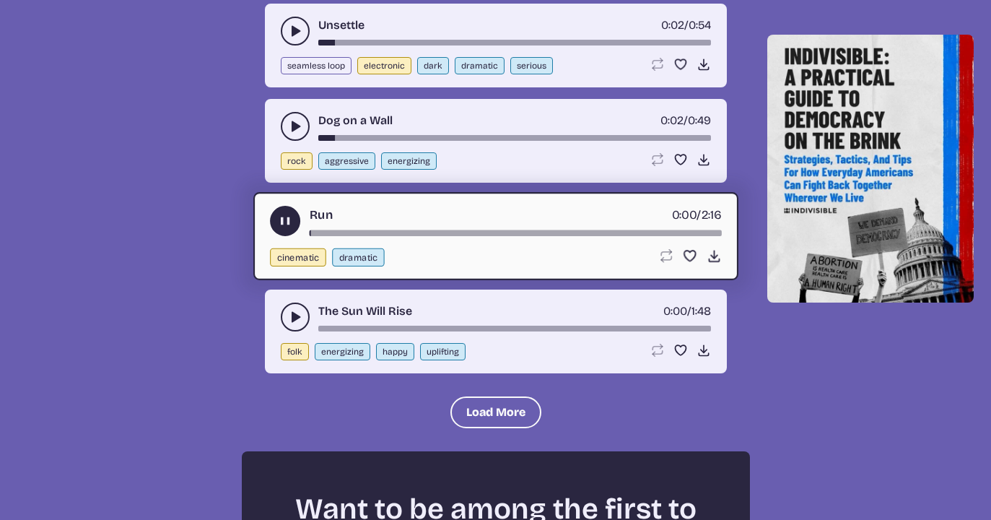
scroll to position [4285, 0]
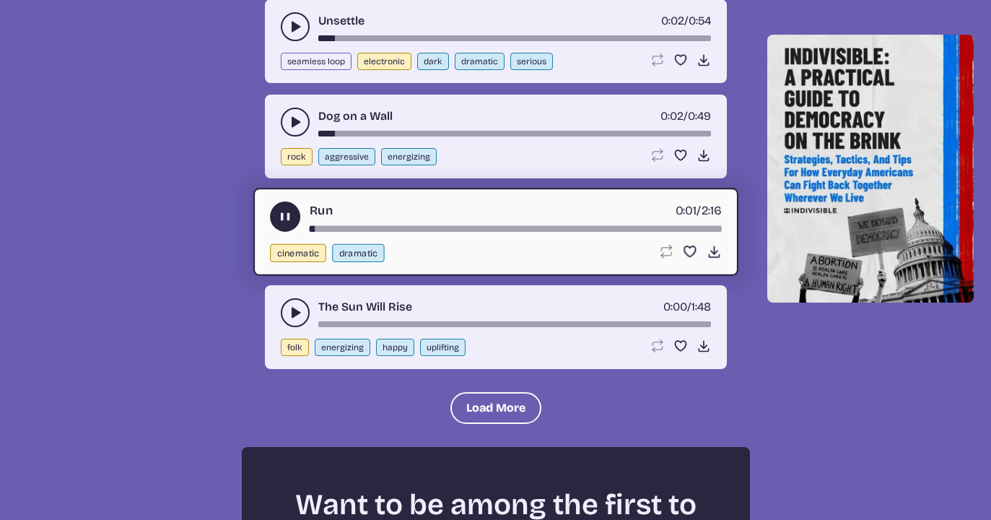
click at [290, 308] on icon "play-pause toggle" at bounding box center [295, 312] width 14 height 14
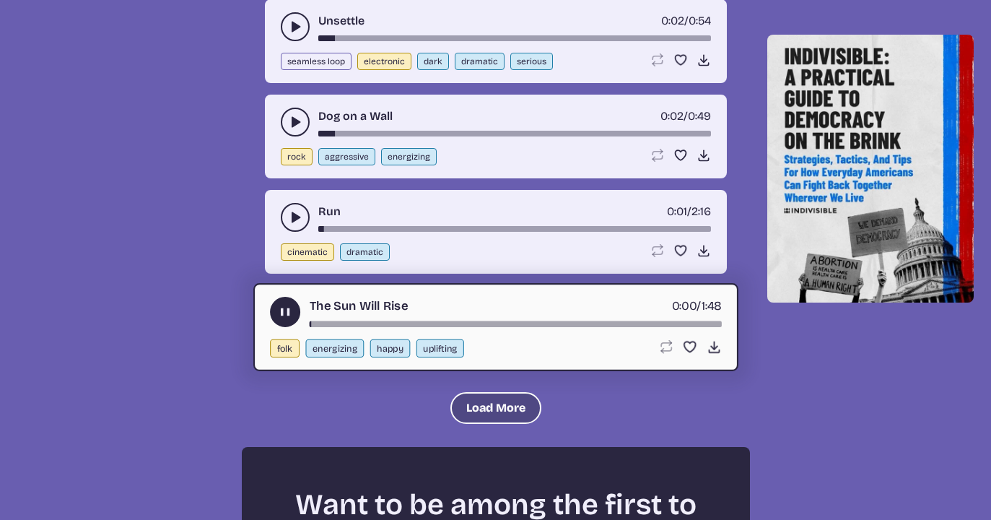
click at [478, 402] on button "Load More" at bounding box center [495, 408] width 91 height 32
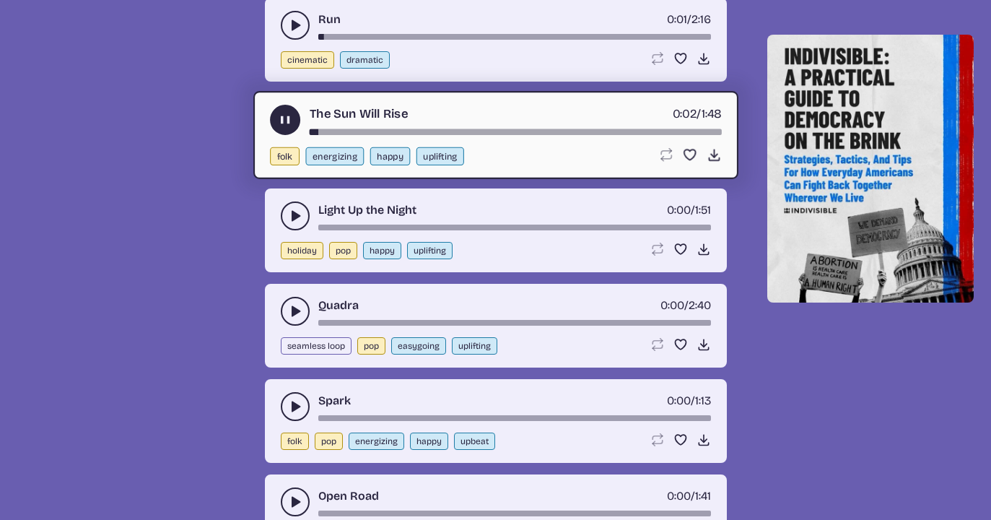
scroll to position [4485, 0]
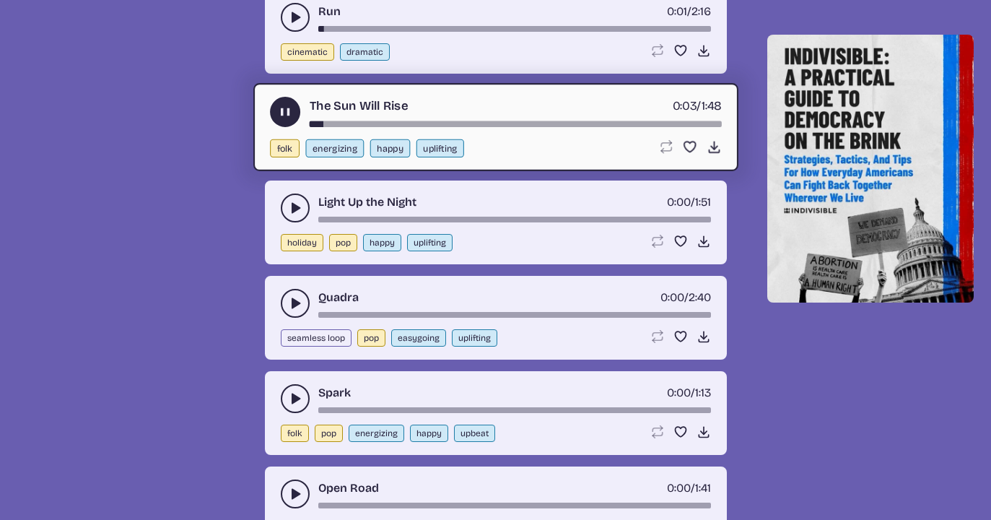
click at [291, 302] on icon "play-pause toggle" at bounding box center [295, 303] width 14 height 14
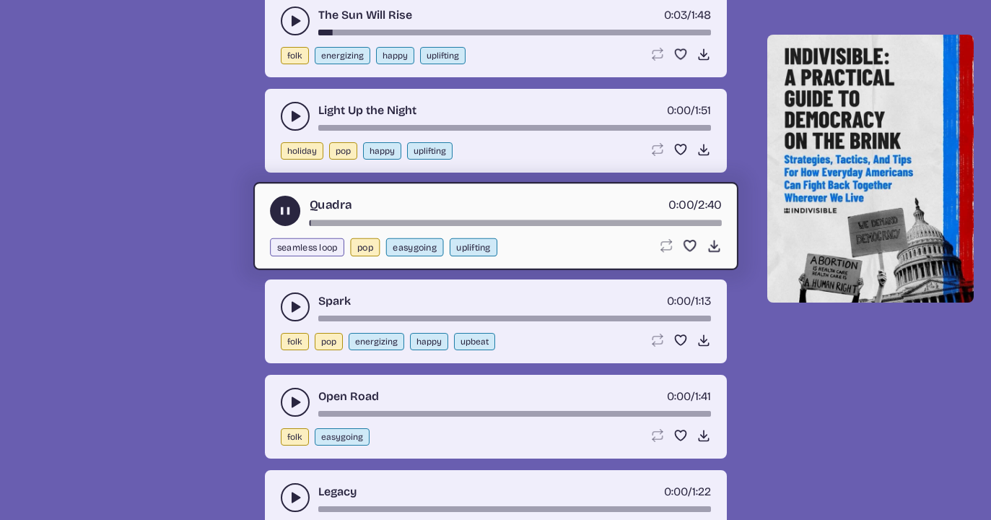
scroll to position [4579, 0]
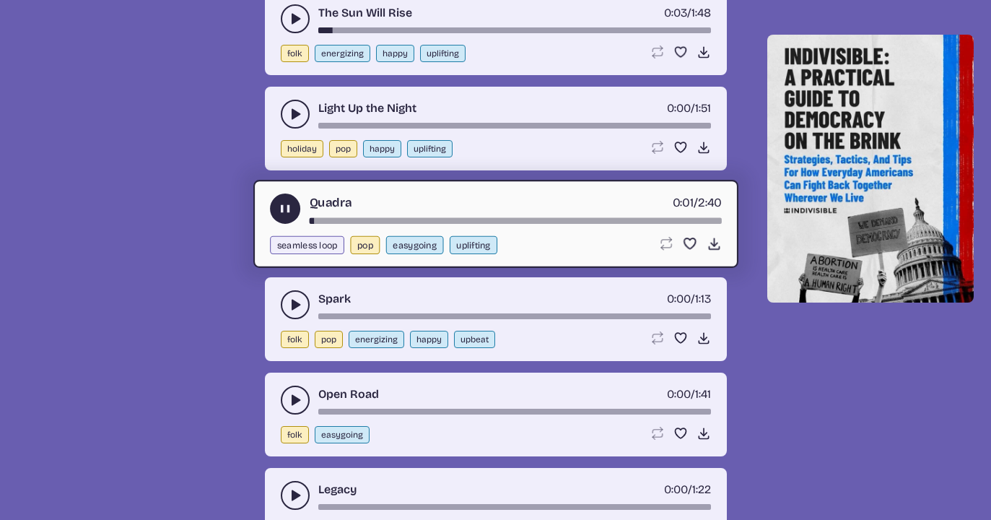
click at [291, 302] on icon "play-pause toggle" at bounding box center [295, 304] width 14 height 14
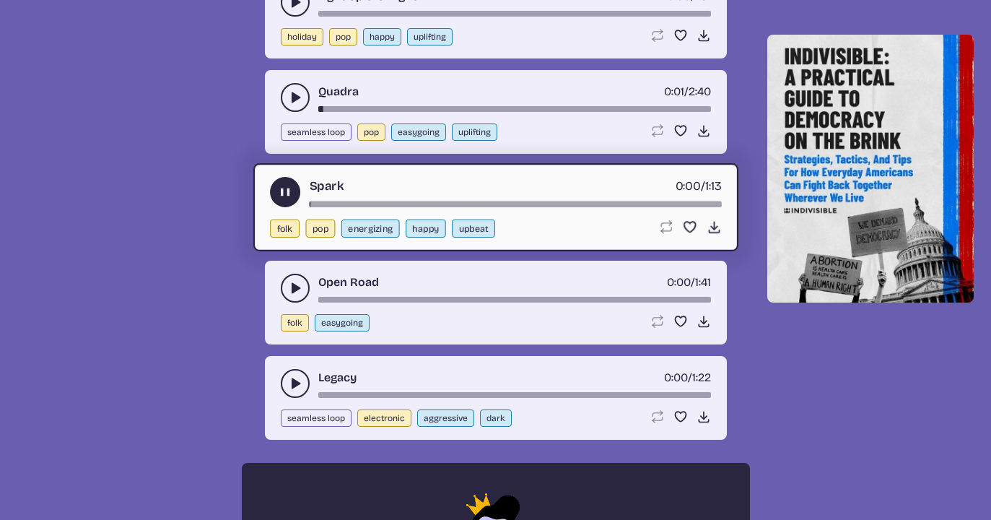
scroll to position [4692, 0]
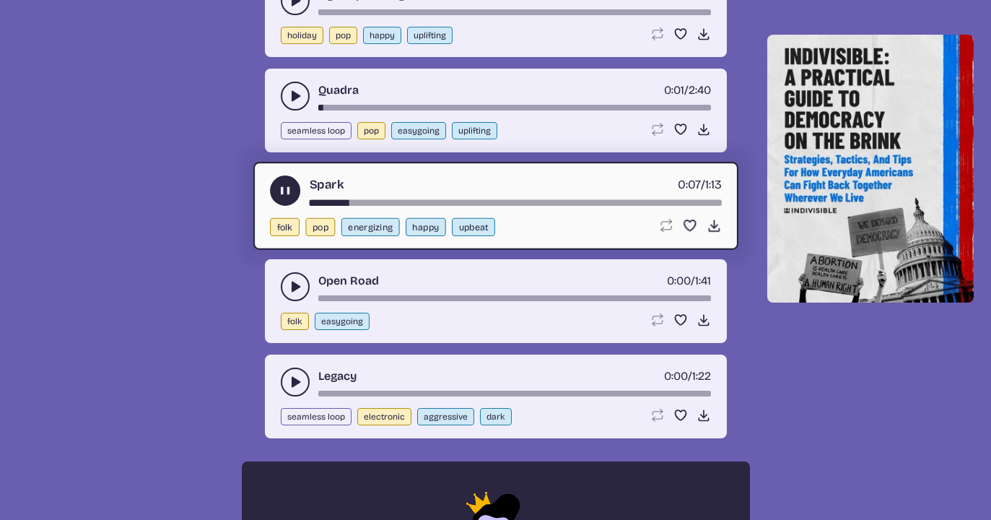
click at [289, 285] on icon "play-pause toggle" at bounding box center [295, 286] width 14 height 14
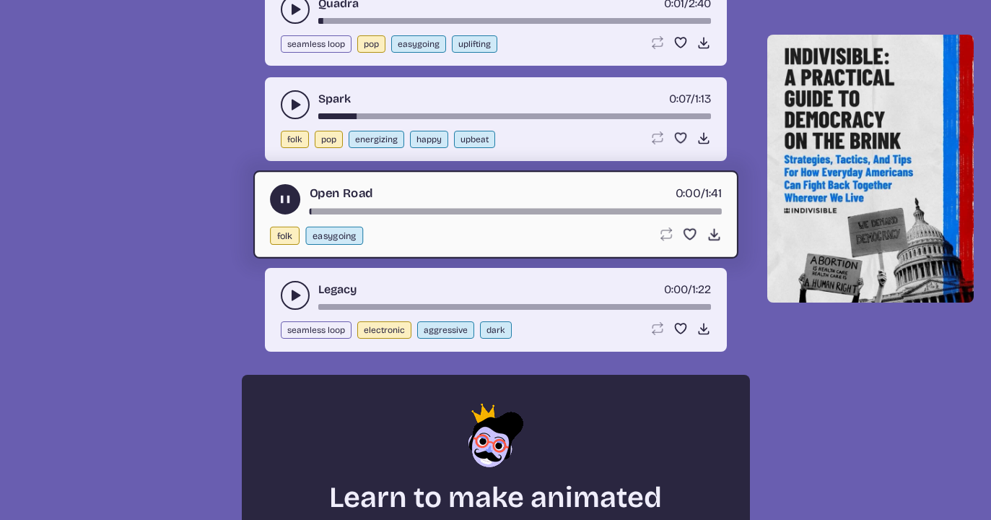
scroll to position [4782, 0]
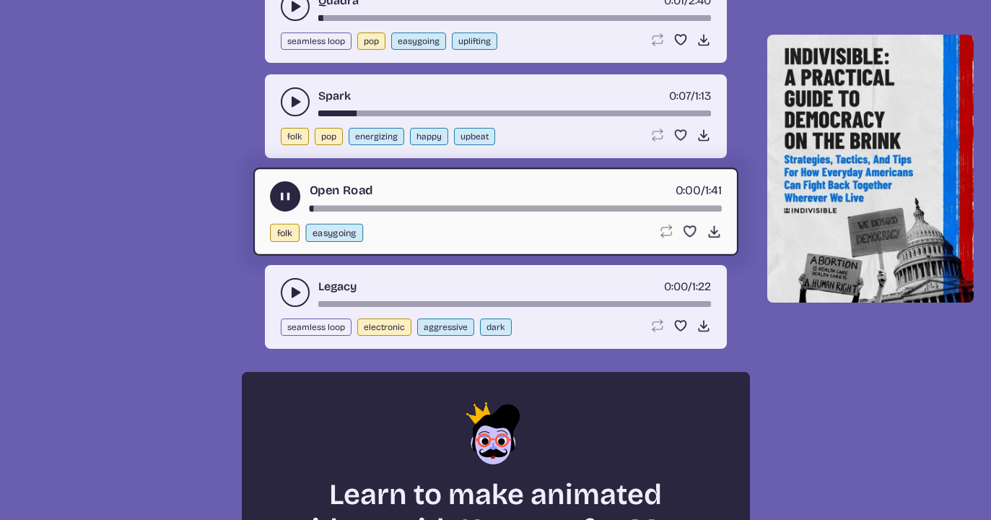
click at [288, 287] on icon "play-pause toggle" at bounding box center [295, 292] width 14 height 14
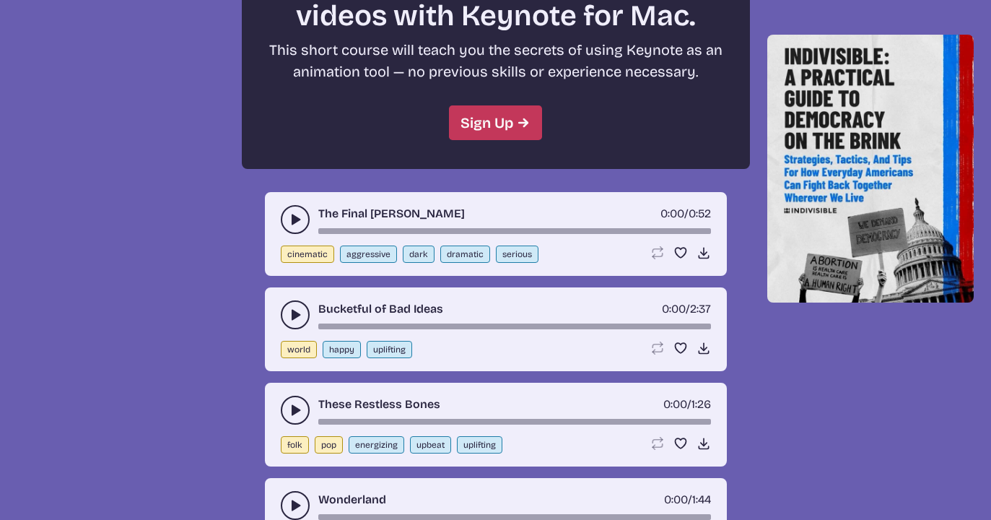
scroll to position [5301, 0]
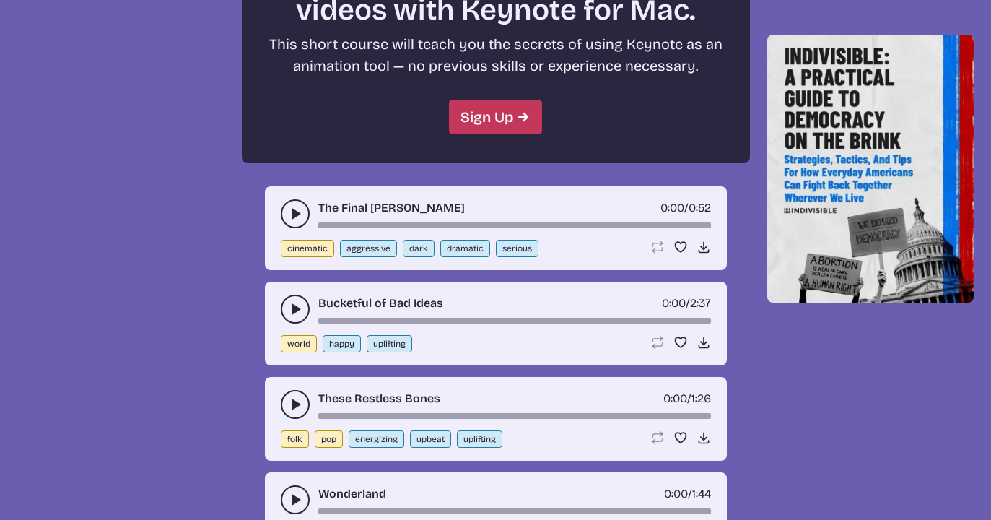
click at [284, 211] on button "play-pause toggle" at bounding box center [295, 213] width 29 height 29
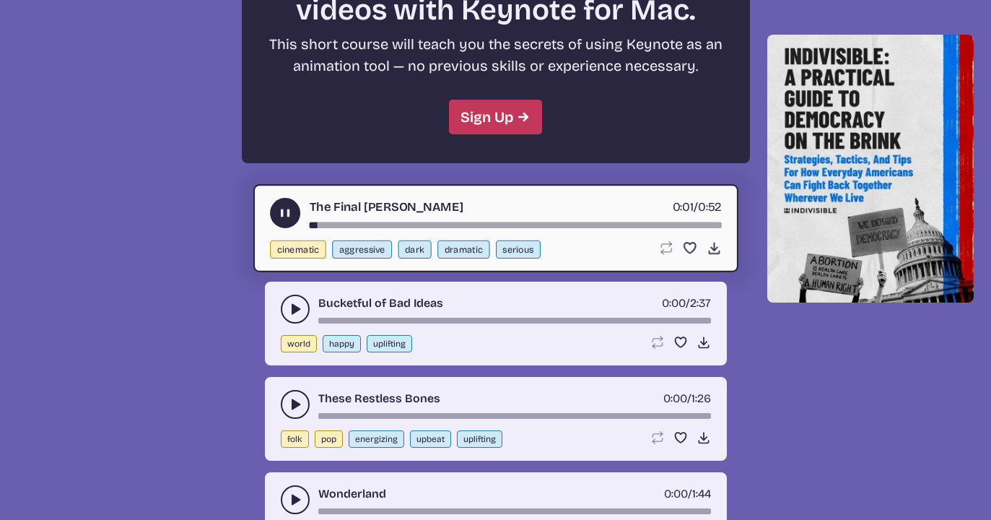
click at [290, 306] on icon "play-pause toggle" at bounding box center [295, 309] width 14 height 14
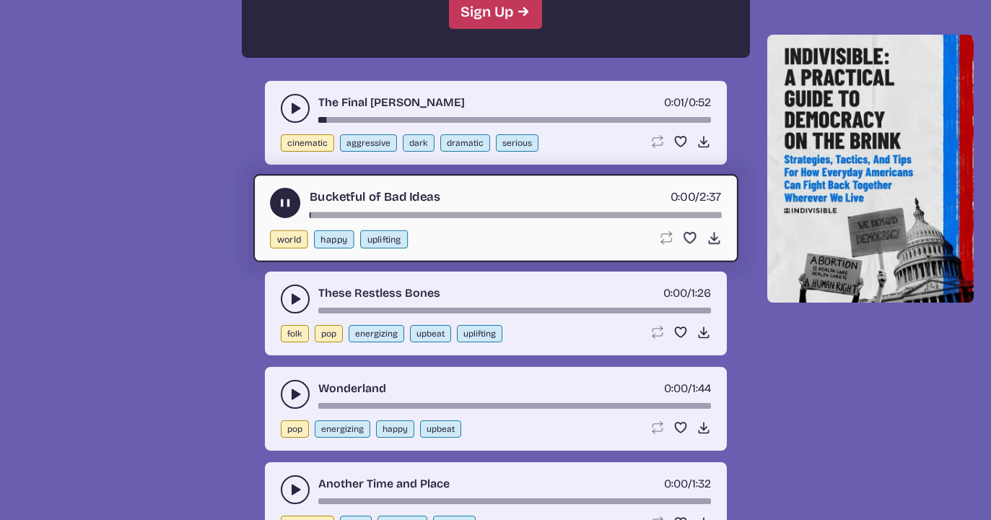
scroll to position [5407, 0]
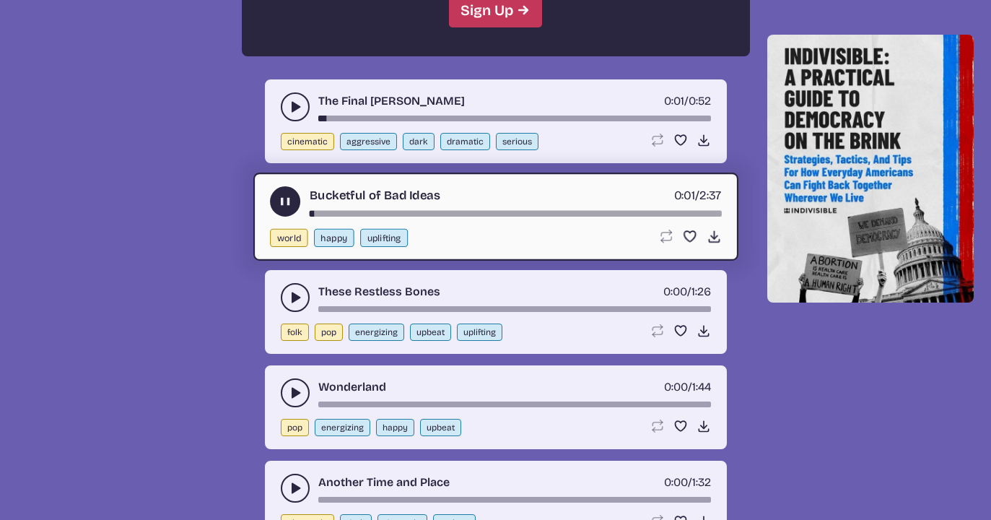
click at [285, 294] on button "play-pause toggle" at bounding box center [295, 297] width 29 height 29
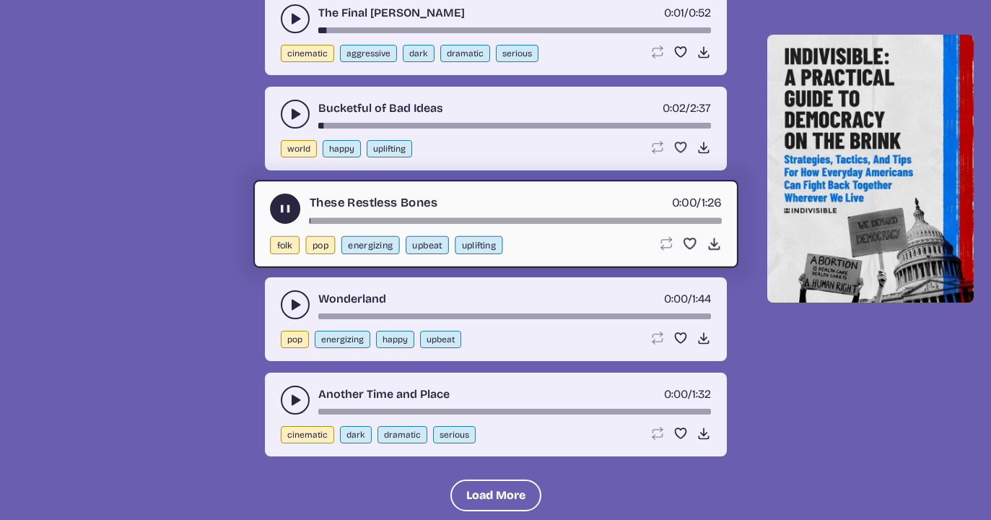
scroll to position [5499, 0]
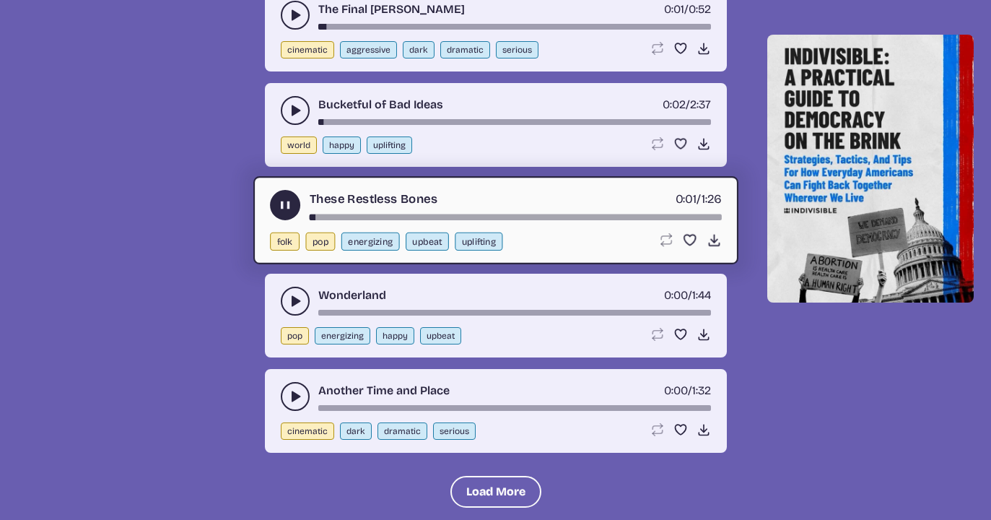
click at [285, 302] on button "play-pause toggle" at bounding box center [295, 301] width 29 height 29
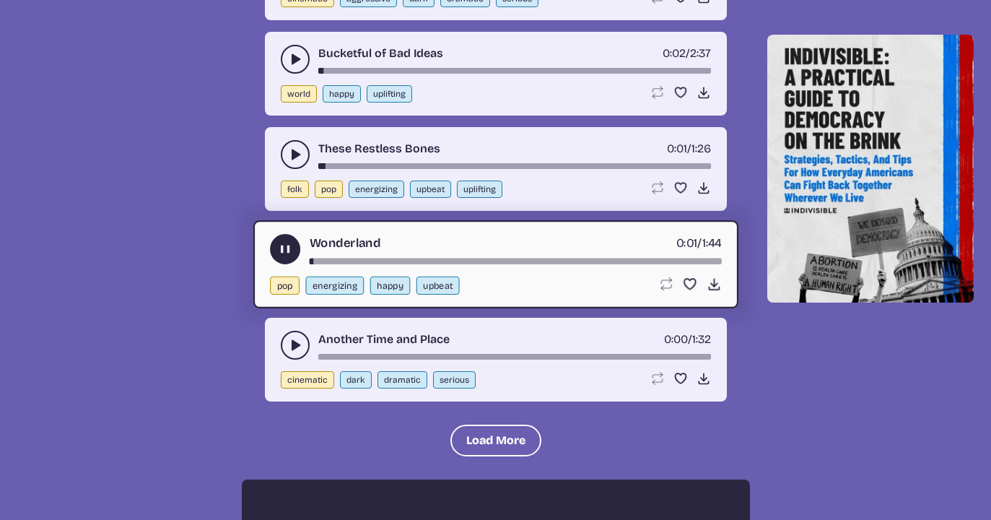
scroll to position [5565, 0]
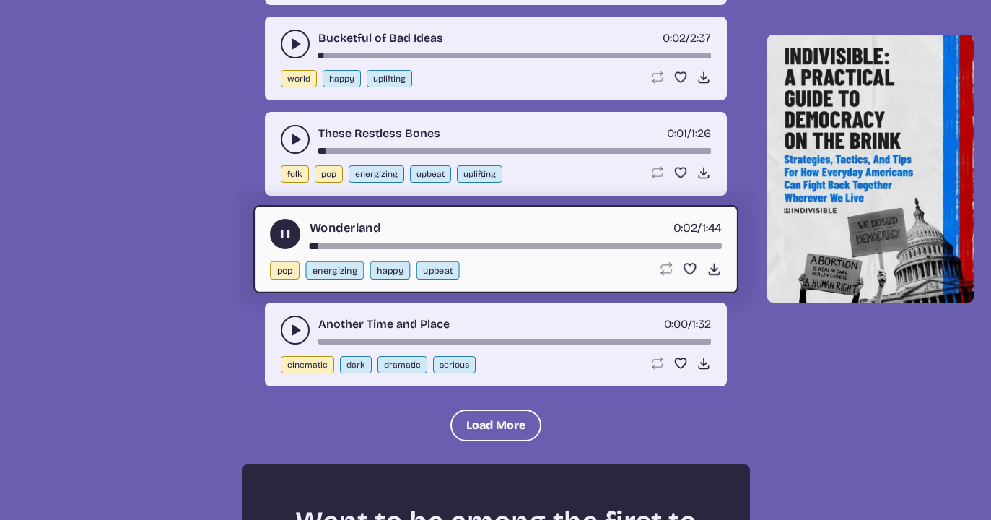
click at [289, 325] on icon "play-pause toggle" at bounding box center [295, 330] width 14 height 14
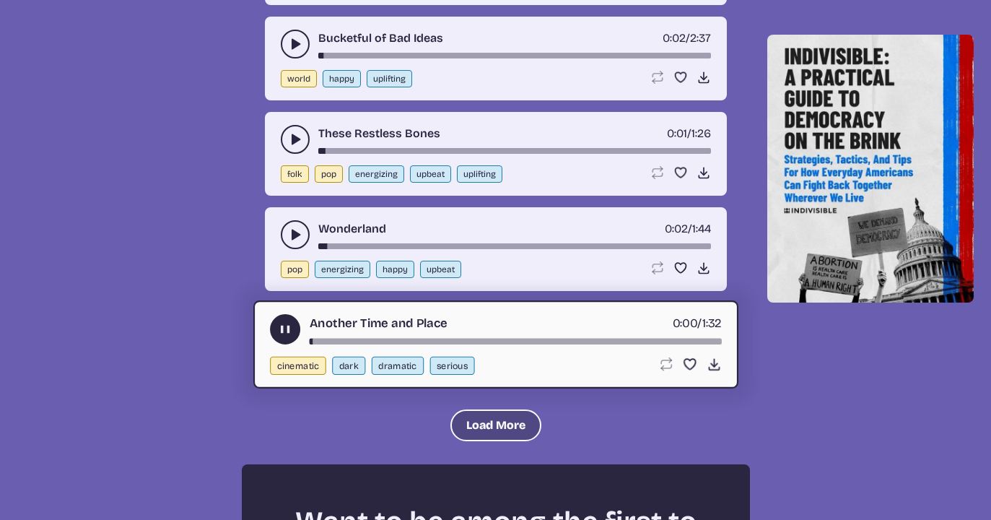
click at [468, 421] on button "Load More" at bounding box center [495, 425] width 91 height 32
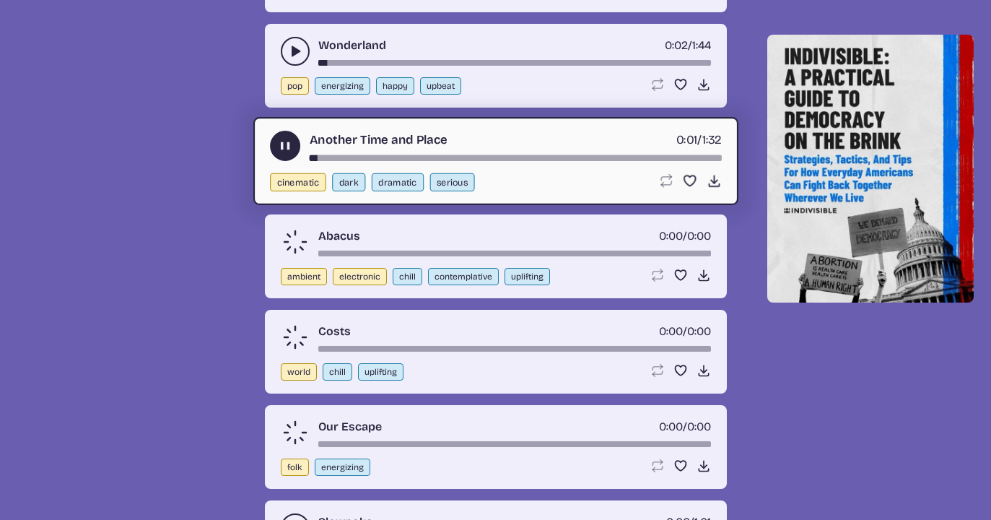
scroll to position [5765, 0]
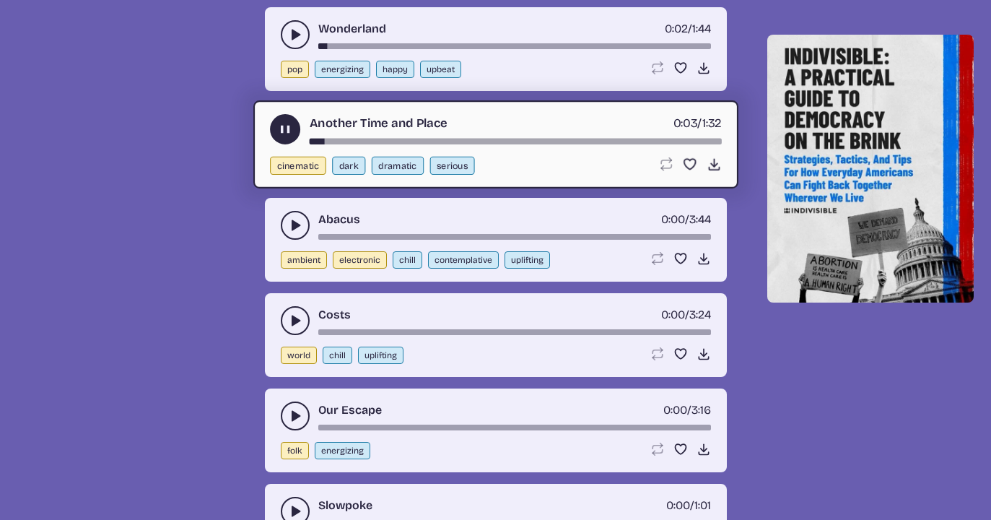
click at [290, 230] on icon "play-pause toggle" at bounding box center [295, 225] width 14 height 14
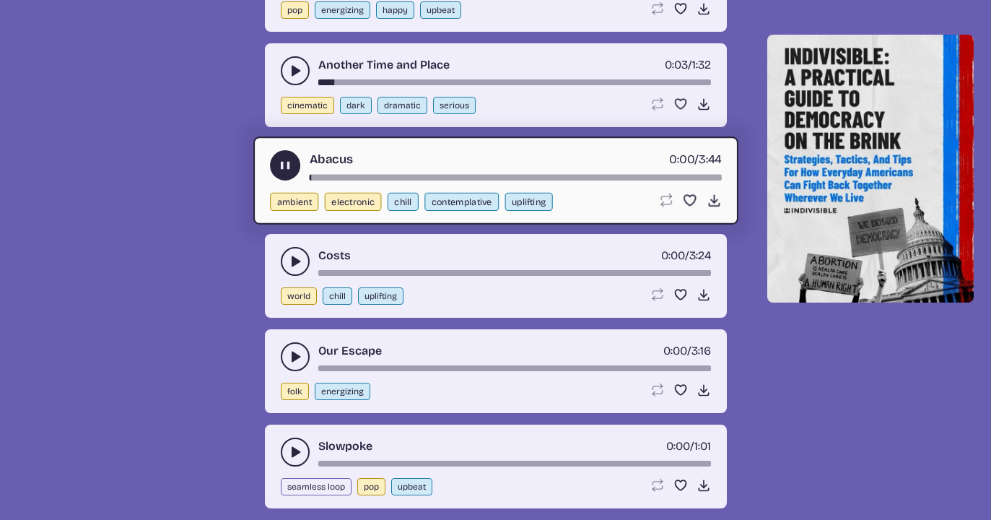
scroll to position [5826, 0]
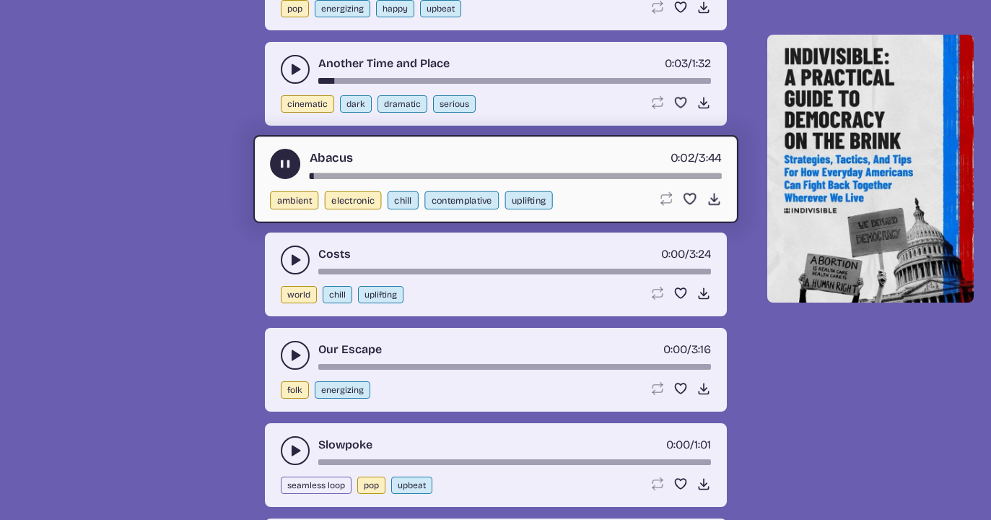
click at [285, 350] on button "play-pause toggle" at bounding box center [295, 355] width 29 height 29
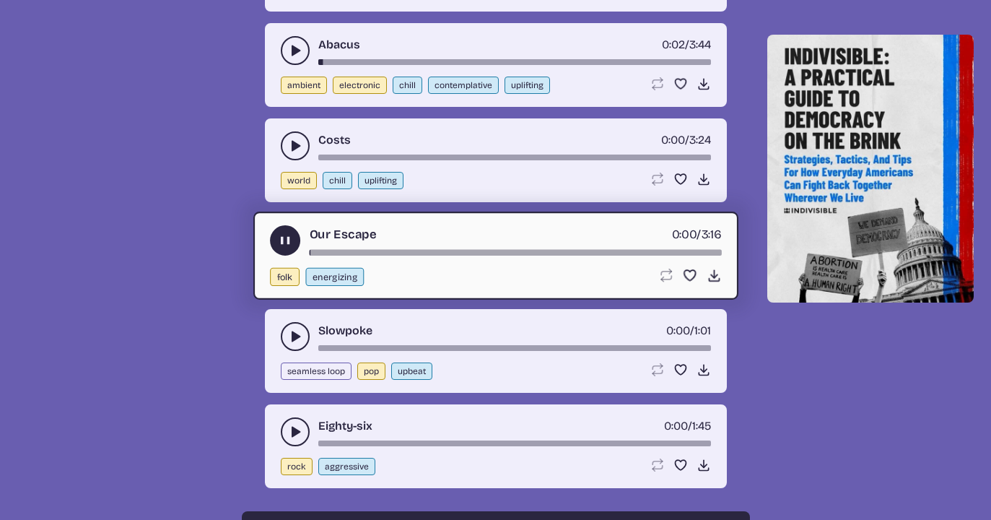
scroll to position [5942, 0]
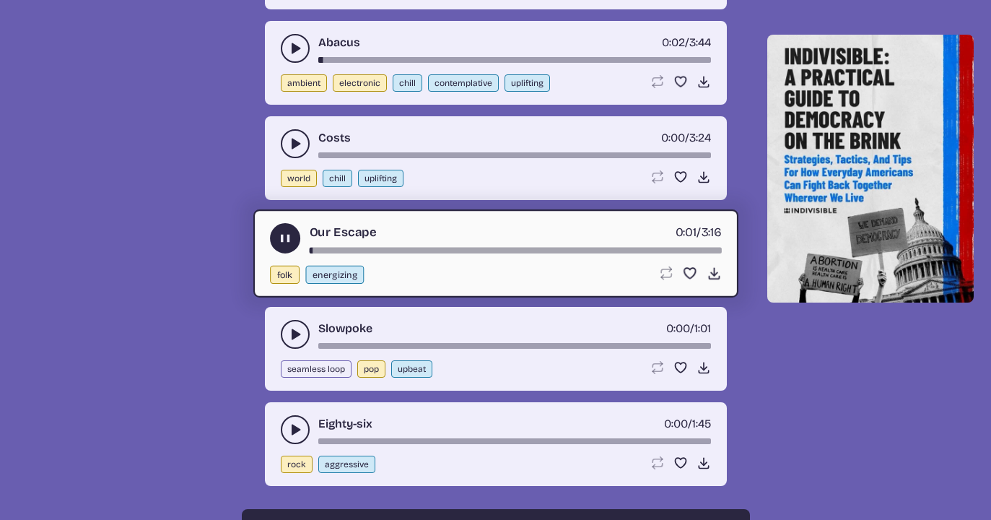
click at [286, 326] on button "play-pause toggle" at bounding box center [295, 334] width 29 height 29
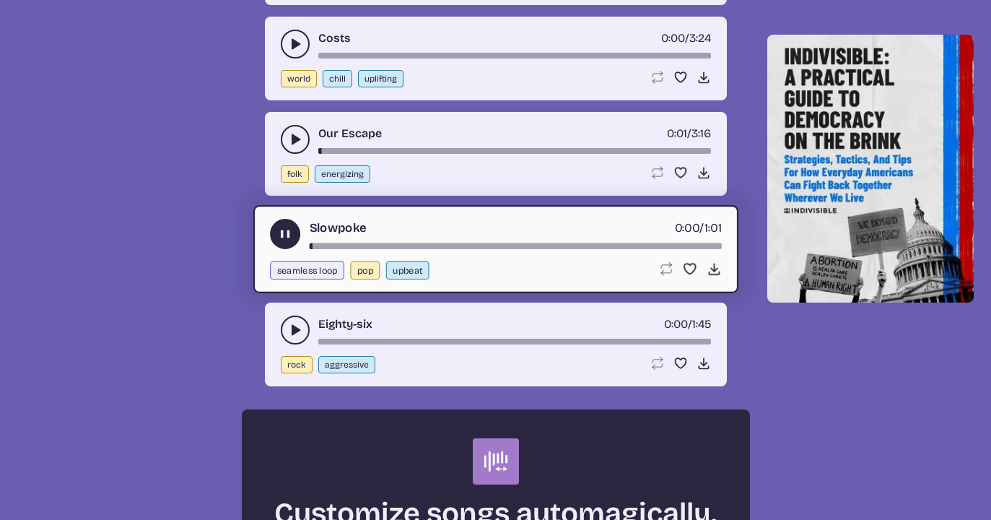
scroll to position [6044, 0]
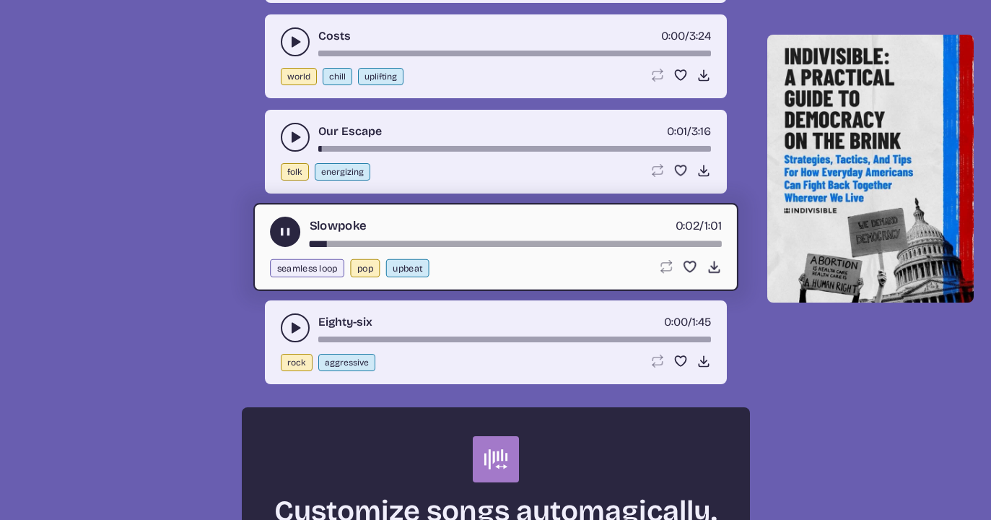
click at [286, 330] on button "play-pause toggle" at bounding box center [295, 327] width 29 height 29
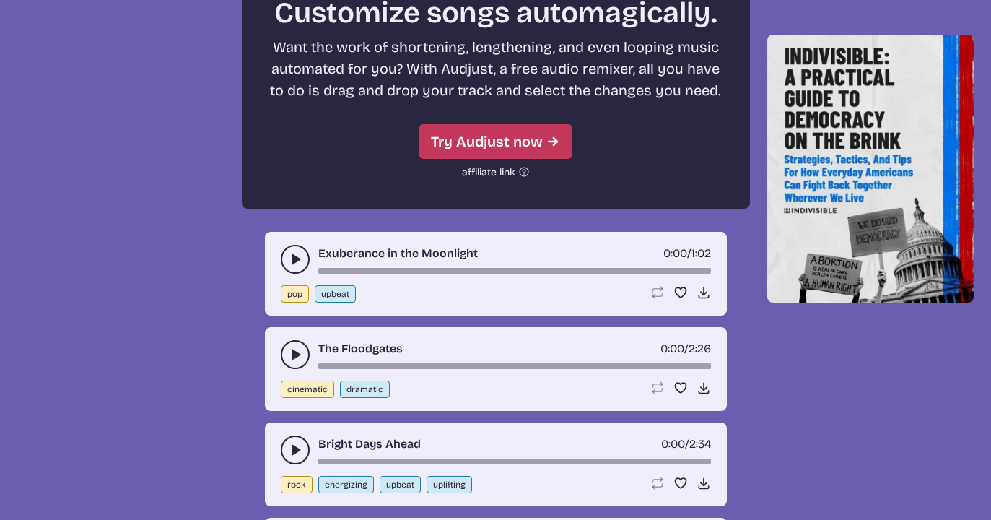
scroll to position [6543, 0]
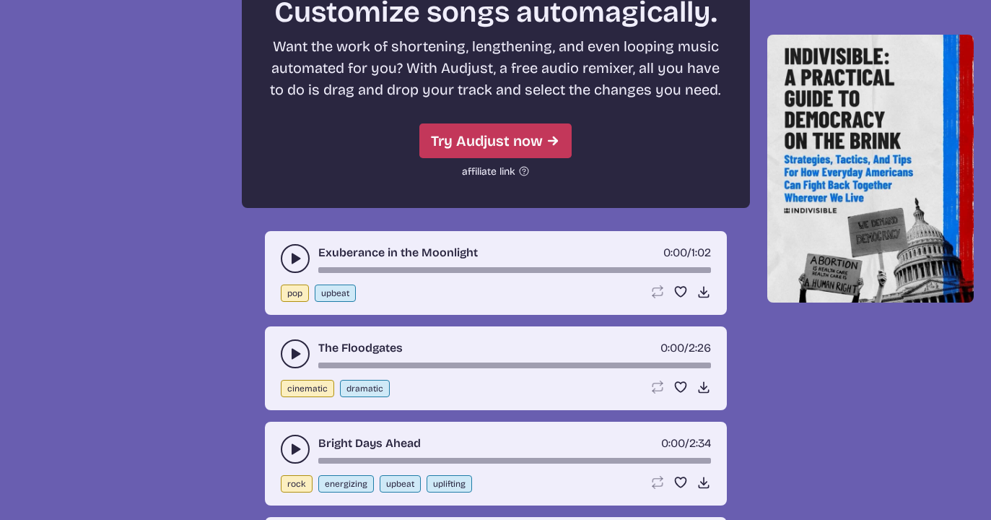
click at [286, 256] on button "play-pause toggle" at bounding box center [295, 258] width 29 height 29
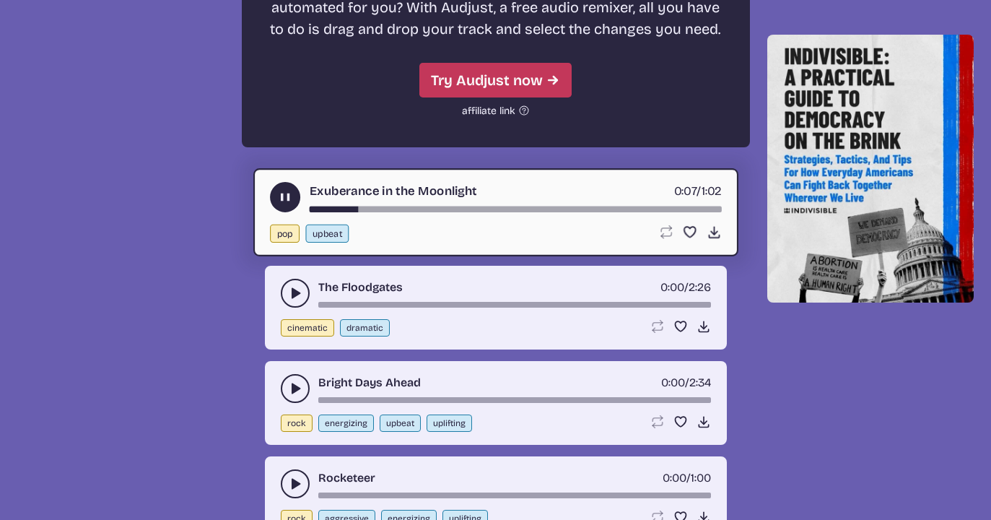
click at [284, 293] on button "play-pause toggle" at bounding box center [295, 293] width 29 height 29
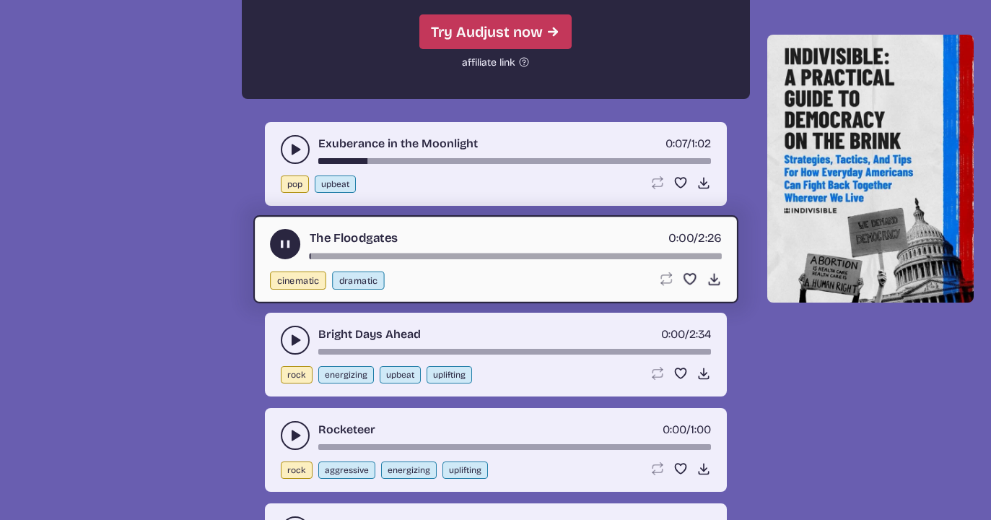
scroll to position [6688, 0]
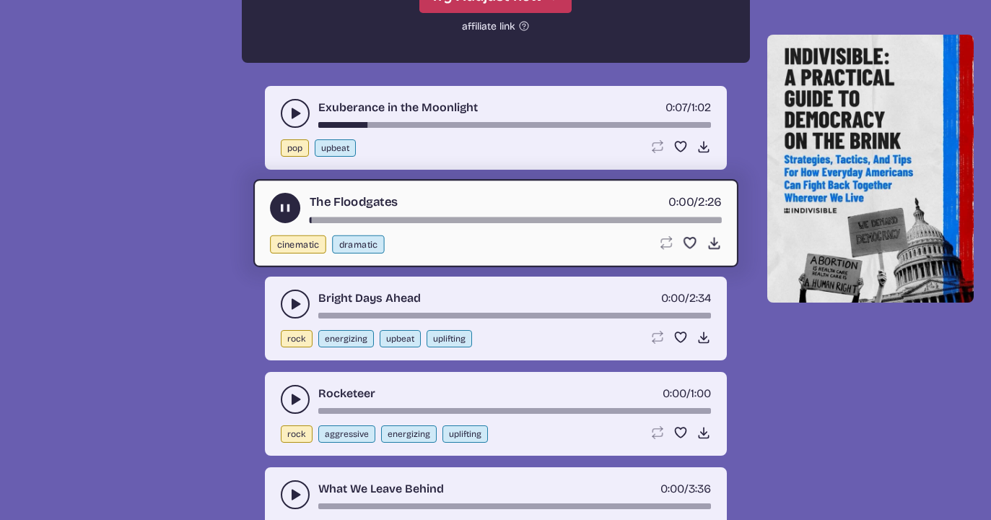
click at [284, 293] on div "Bright Days Ahead 0:00 / 2:34" at bounding box center [496, 303] width 430 height 29
click at [292, 300] on use "play-pause toggle" at bounding box center [295, 304] width 14 height 14
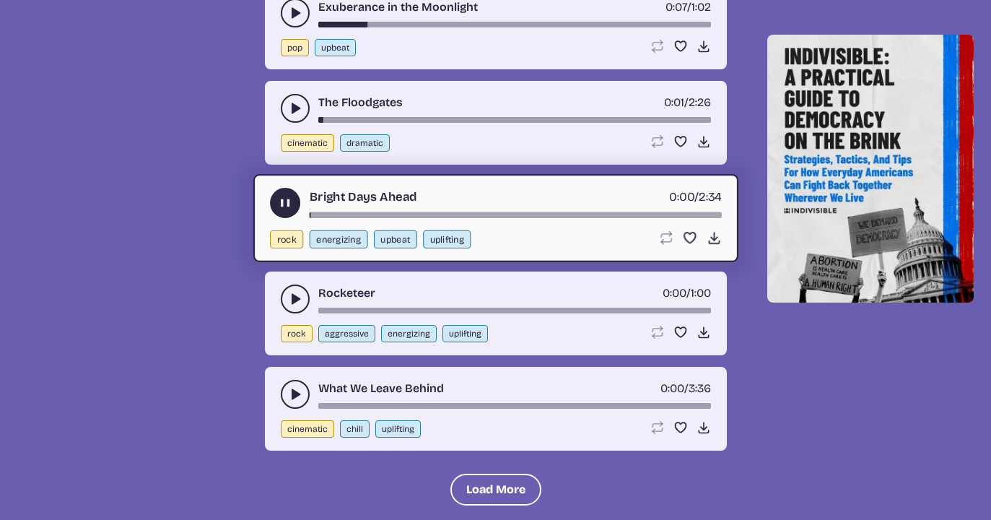
scroll to position [6795, 0]
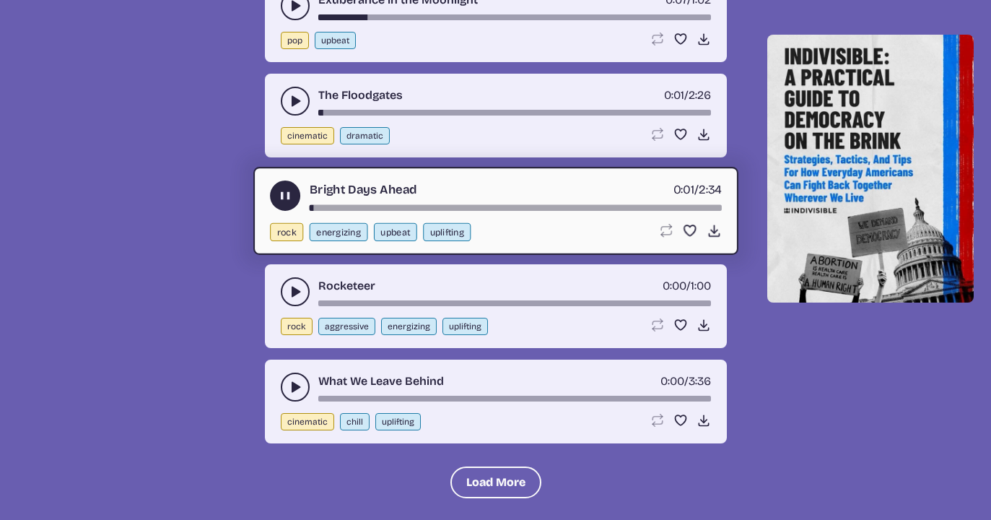
click at [289, 288] on icon "play-pause toggle" at bounding box center [295, 291] width 14 height 14
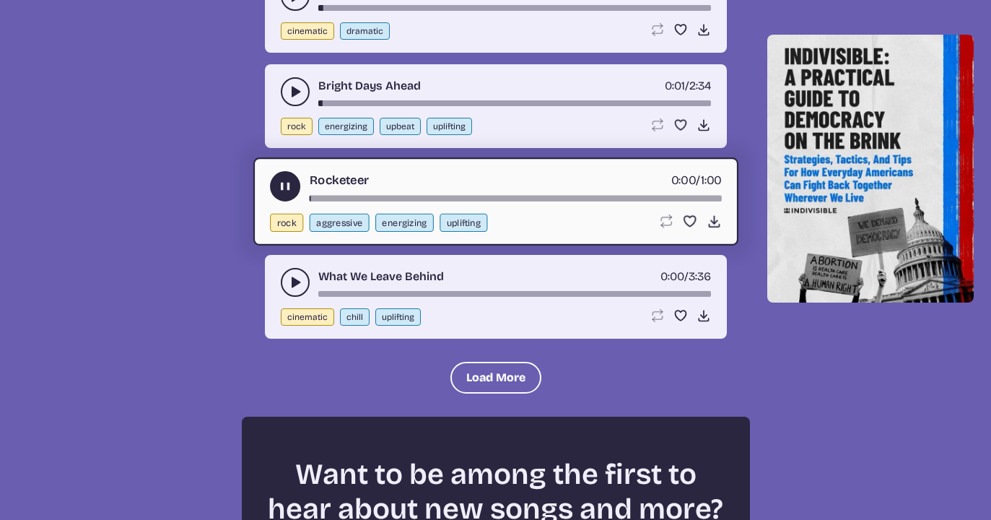
scroll to position [6901, 0]
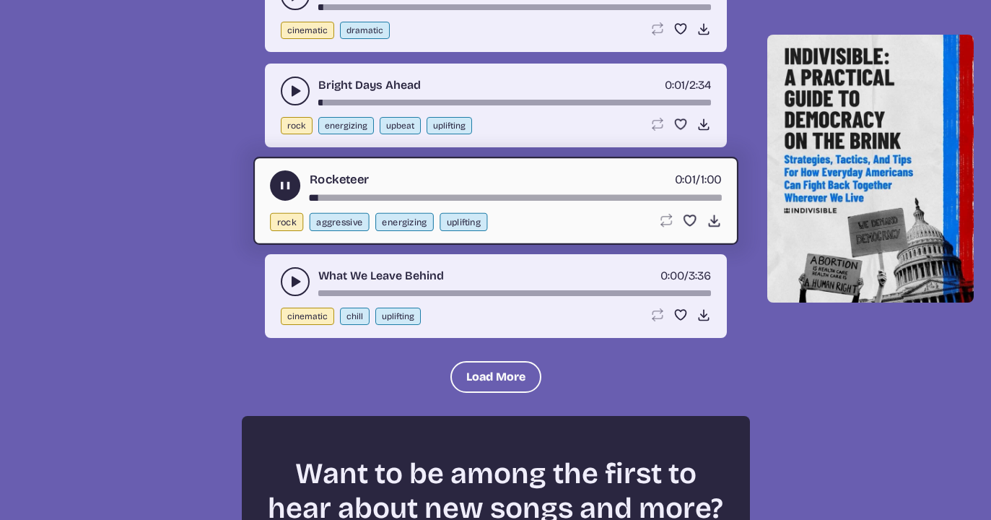
click at [288, 276] on icon "play-pause toggle" at bounding box center [295, 281] width 14 height 14
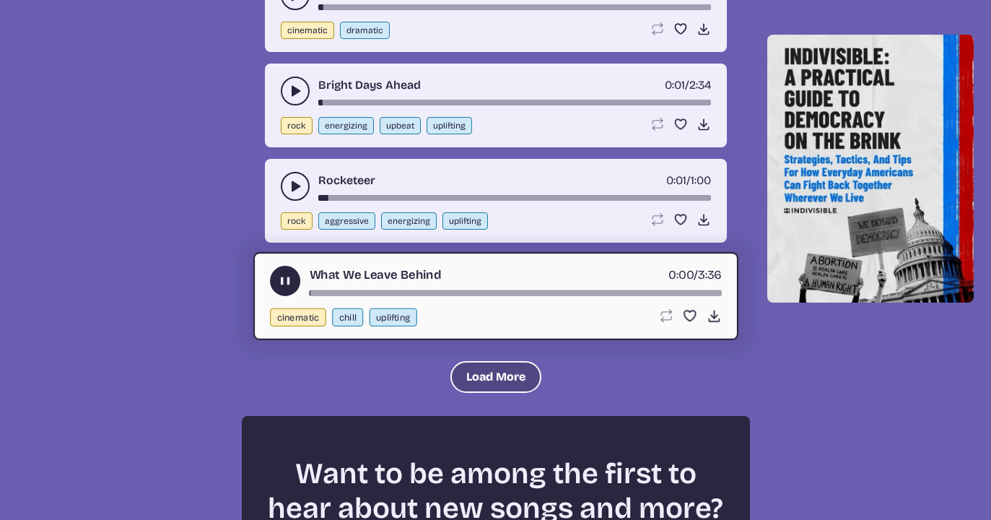
click at [484, 367] on button "Load More" at bounding box center [495, 377] width 91 height 32
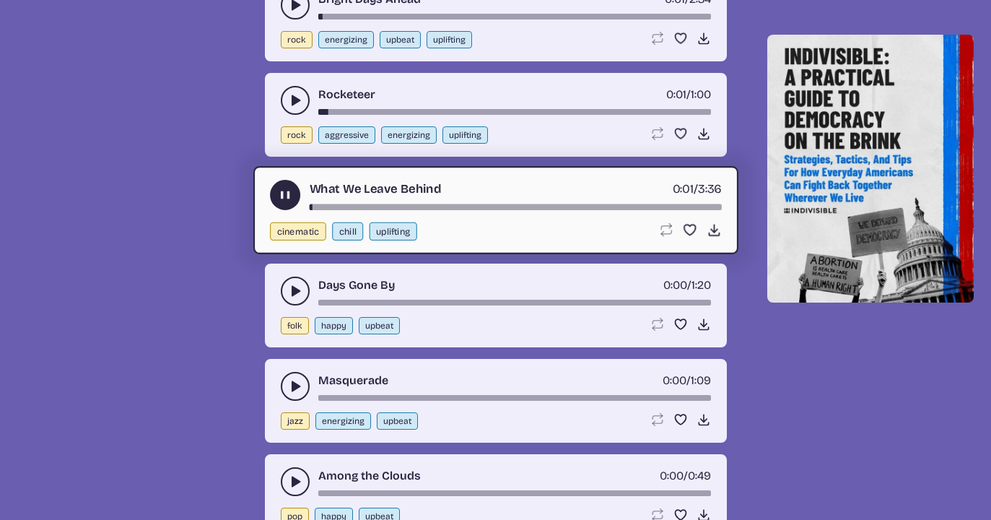
scroll to position [7026, 0]
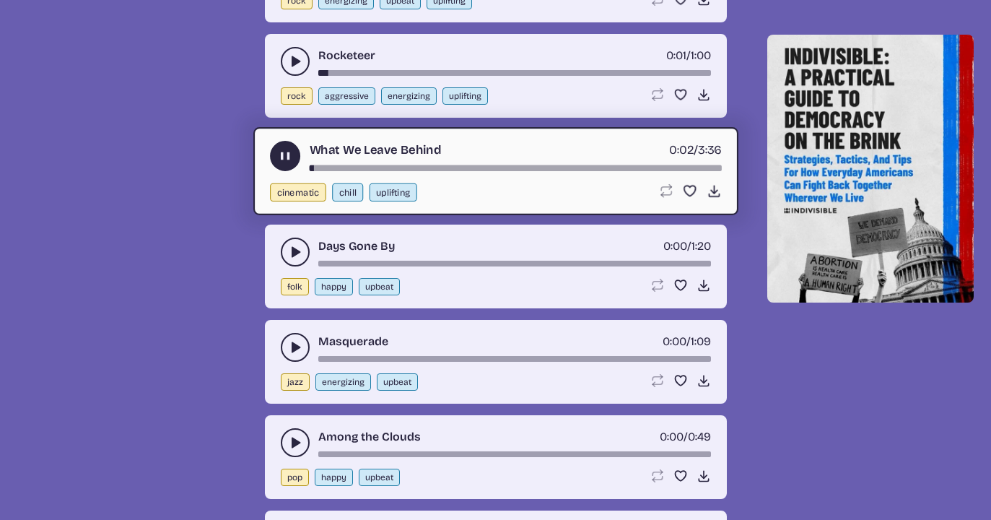
click at [288, 245] on icon "play-pause toggle" at bounding box center [295, 252] width 14 height 14
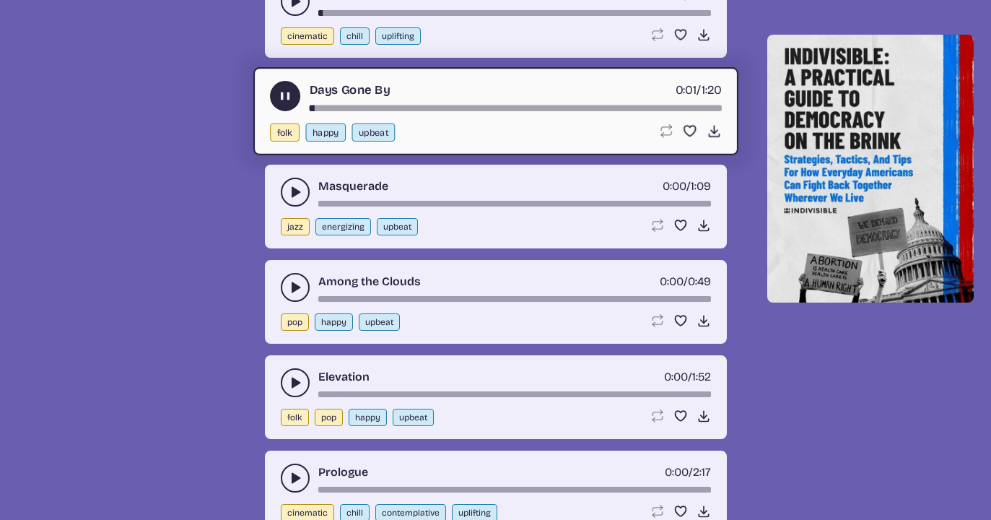
scroll to position [7205, 0]
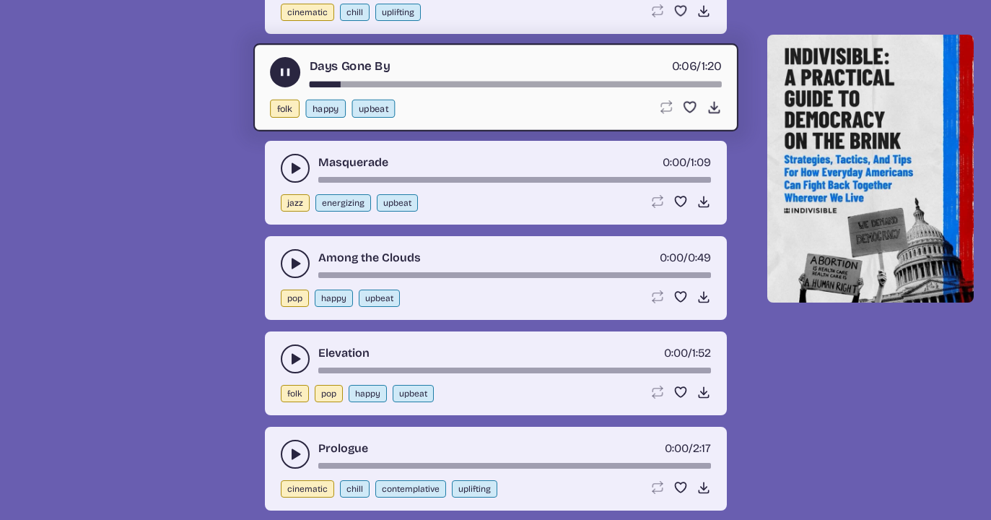
click at [285, 164] on button "play-pause toggle" at bounding box center [295, 168] width 29 height 29
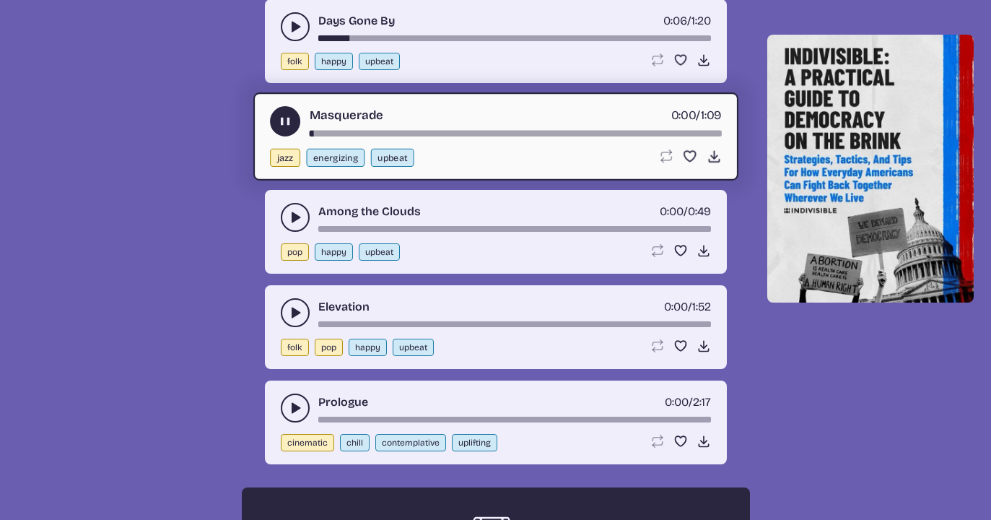
scroll to position [7255, 0]
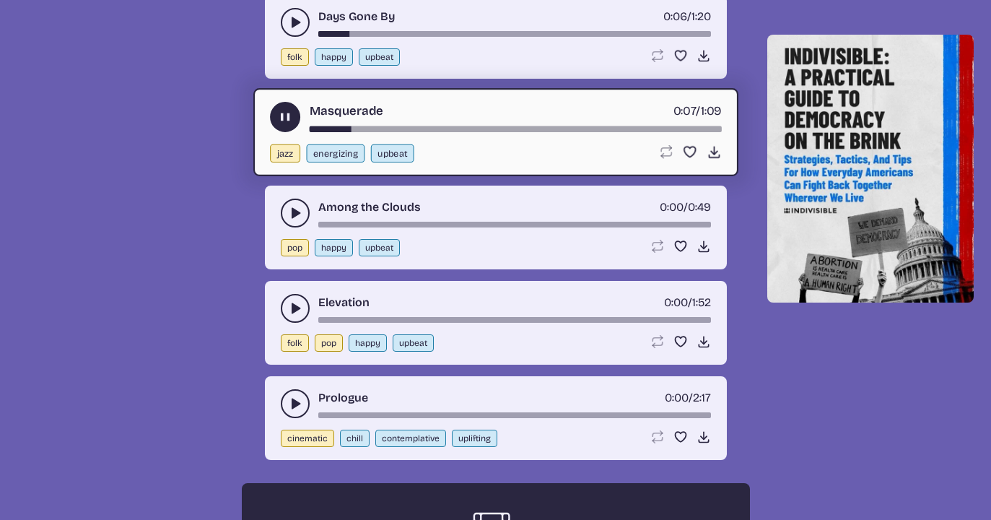
click at [290, 208] on icon "play-pause toggle" at bounding box center [295, 213] width 14 height 14
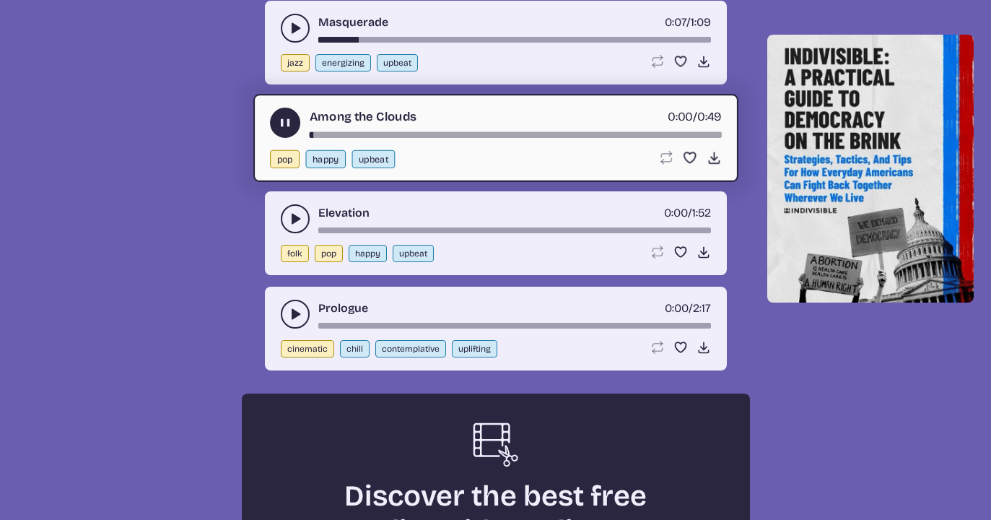
scroll to position [7350, 0]
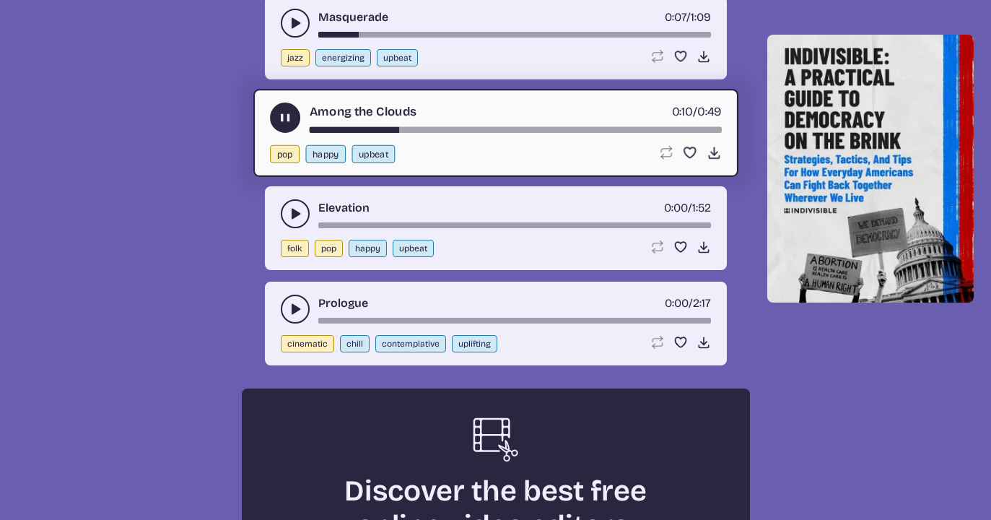
click at [288, 213] on icon "play-pause toggle" at bounding box center [295, 213] width 14 height 14
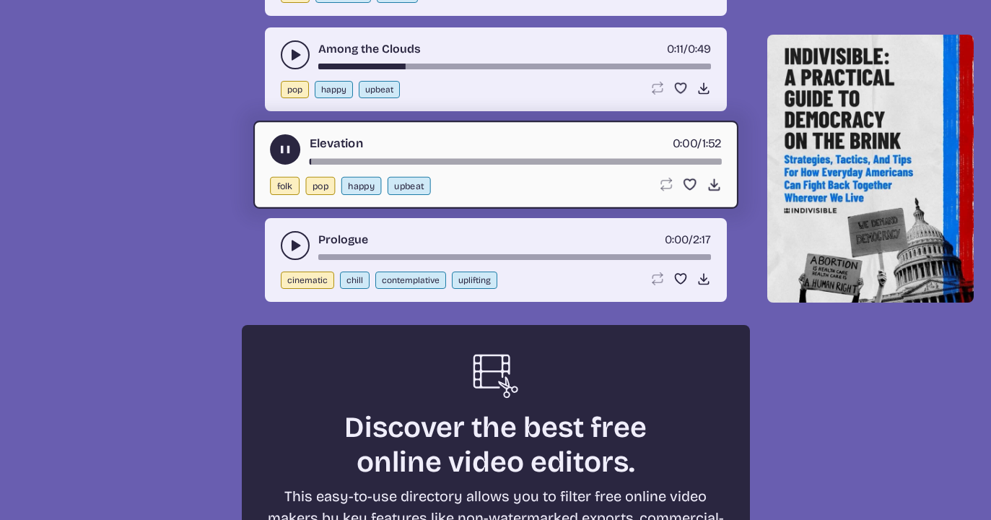
scroll to position [7415, 0]
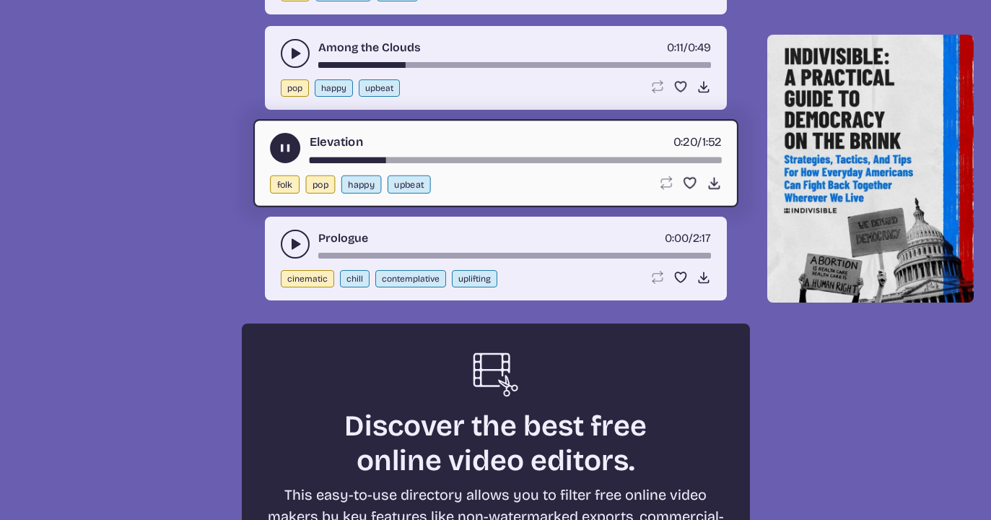
click at [290, 237] on icon "play-pause toggle" at bounding box center [295, 244] width 14 height 14
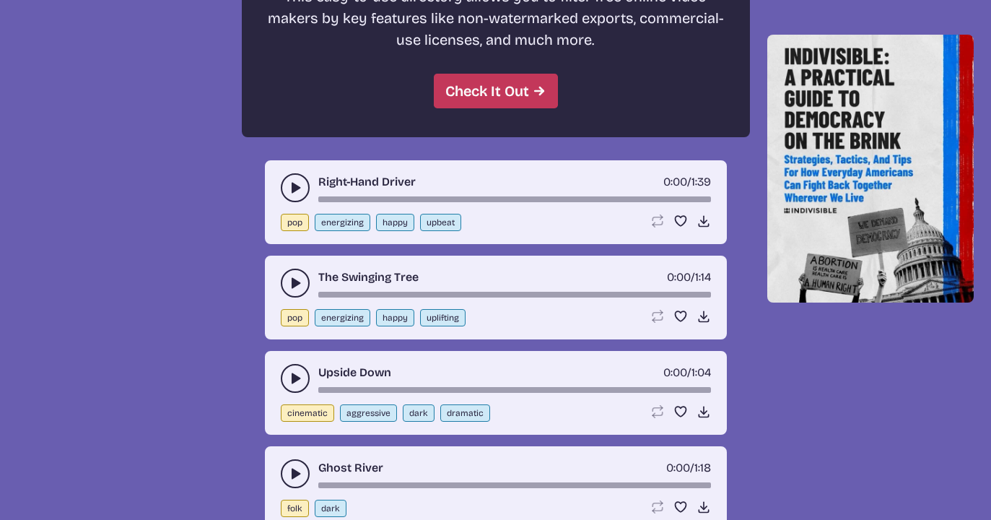
scroll to position [7915, 0]
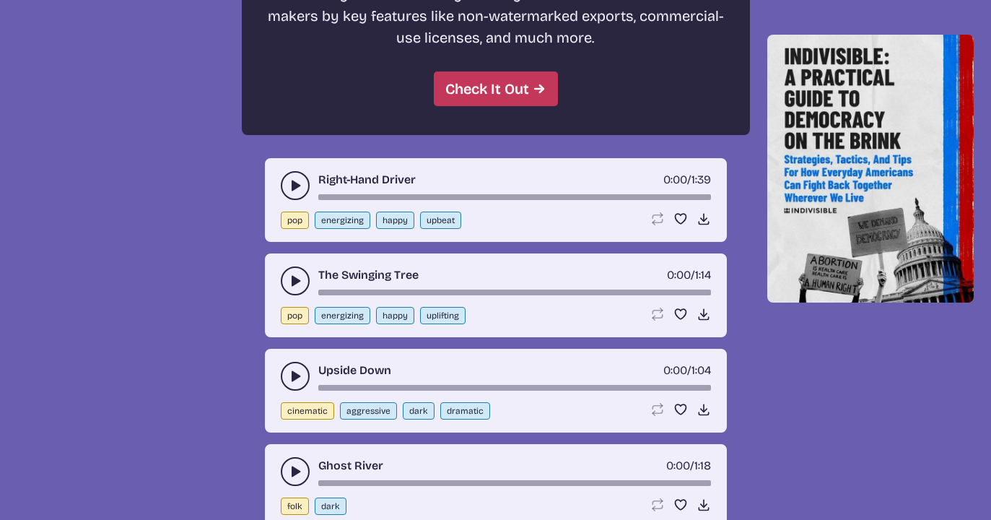
click at [286, 183] on button "play-pause toggle" at bounding box center [295, 185] width 29 height 29
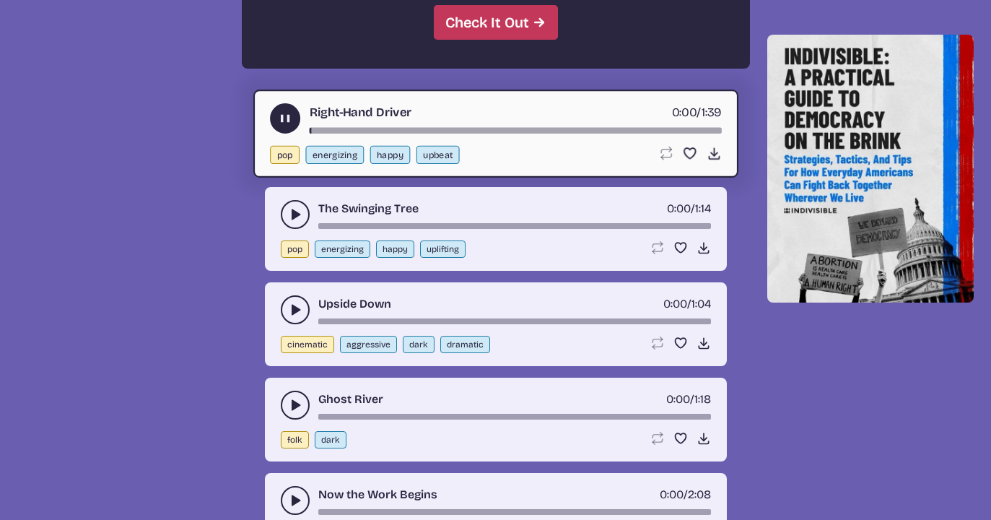
scroll to position [7984, 0]
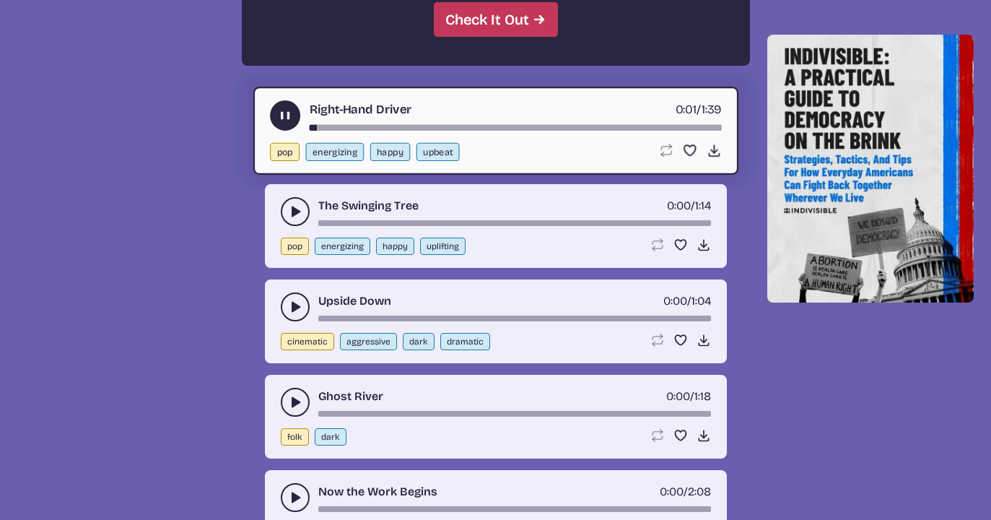
click at [288, 209] on icon "play-pause toggle" at bounding box center [295, 211] width 14 height 14
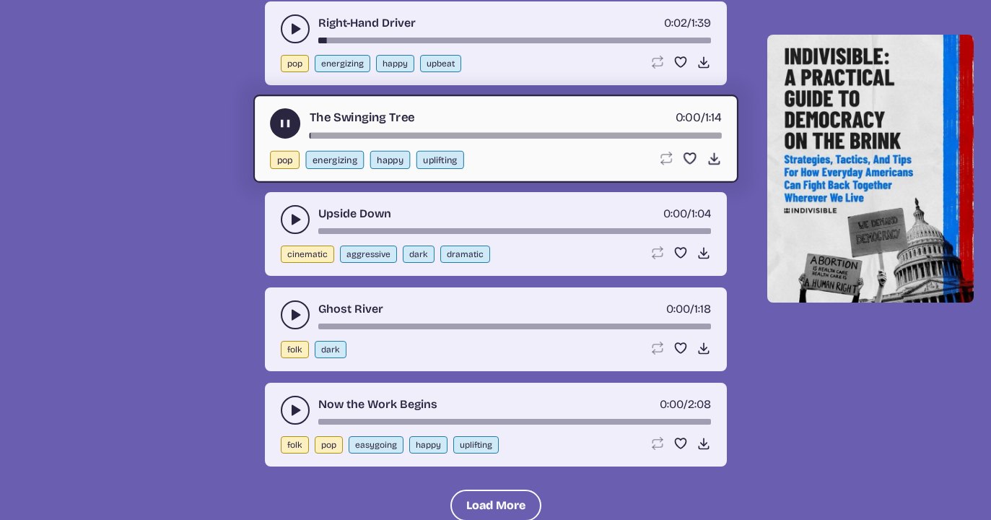
scroll to position [8076, 0]
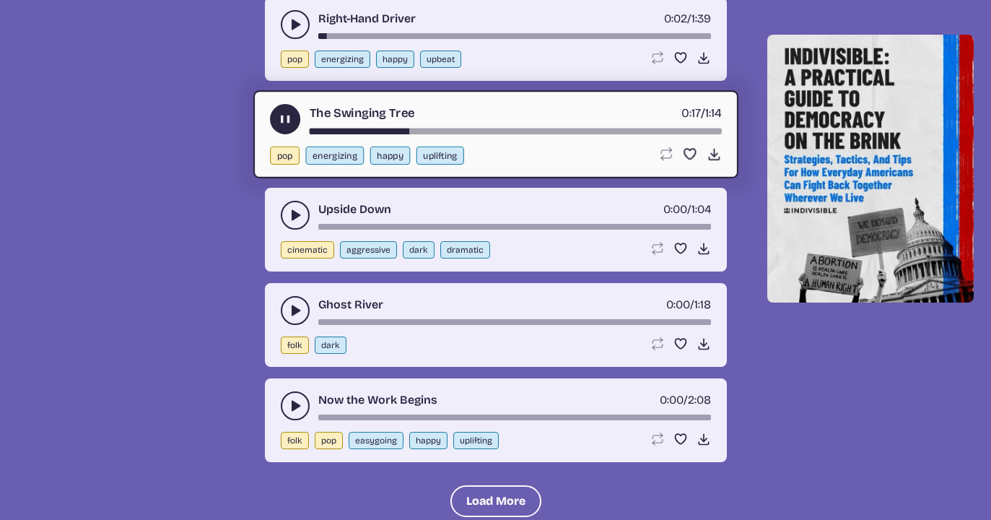
click at [289, 209] on icon "play-pause toggle" at bounding box center [295, 215] width 14 height 14
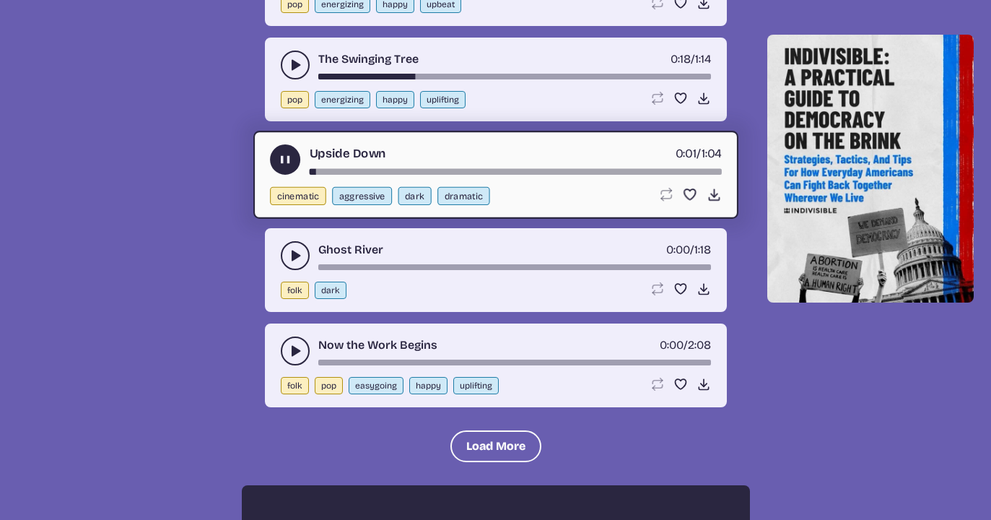
click at [291, 246] on button "play-pause toggle" at bounding box center [295, 255] width 29 height 29
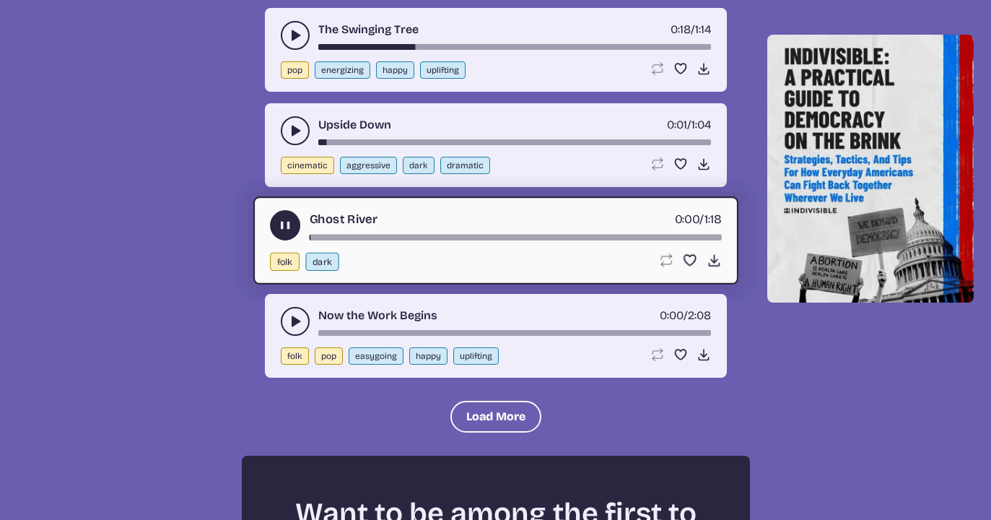
scroll to position [8161, 0]
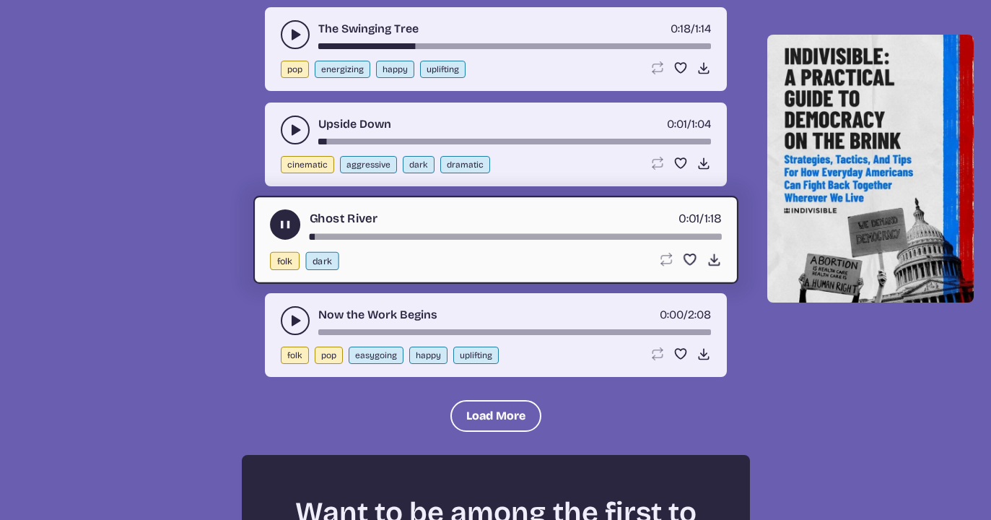
click at [289, 315] on icon "play-pause toggle" at bounding box center [295, 320] width 14 height 14
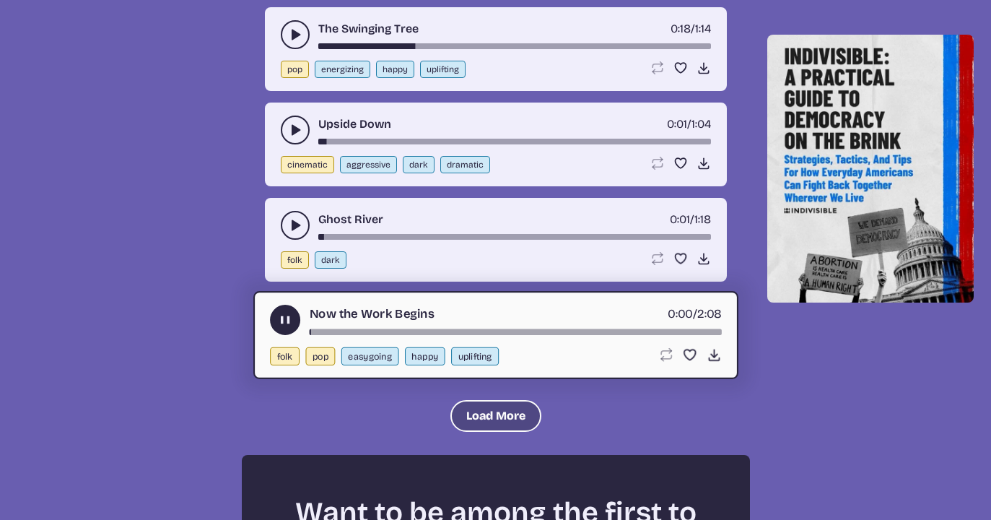
click at [486, 406] on button "Load More" at bounding box center [495, 416] width 91 height 32
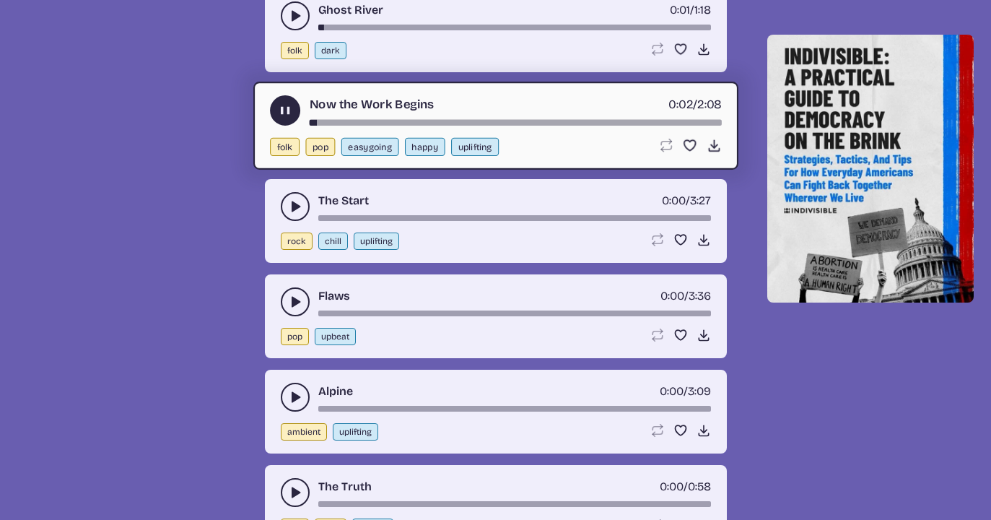
scroll to position [8373, 0]
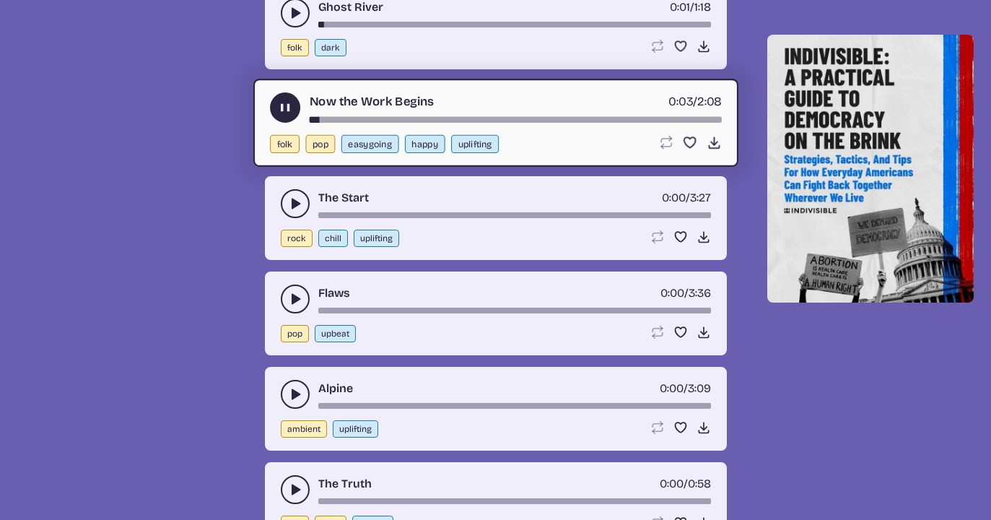
click at [289, 195] on button "play-pause toggle" at bounding box center [295, 203] width 29 height 29
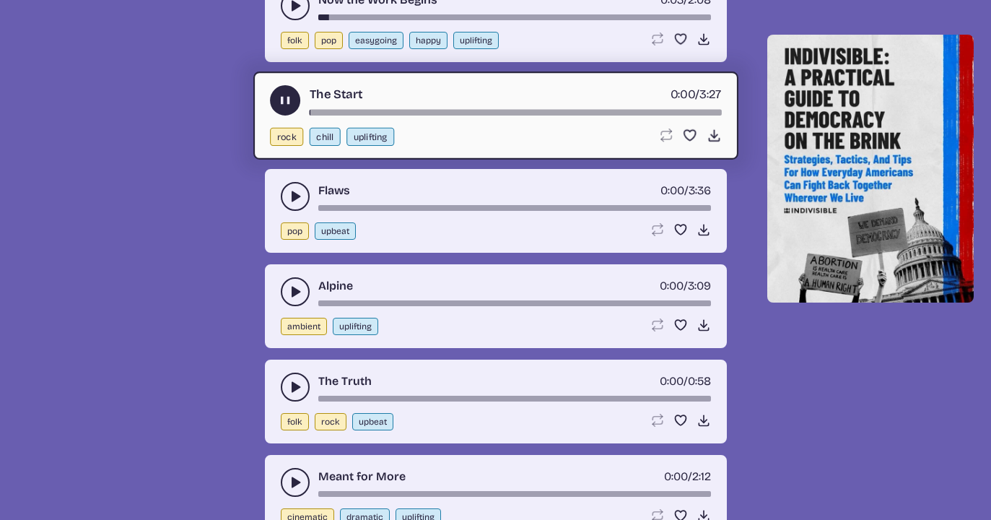
scroll to position [8478, 0]
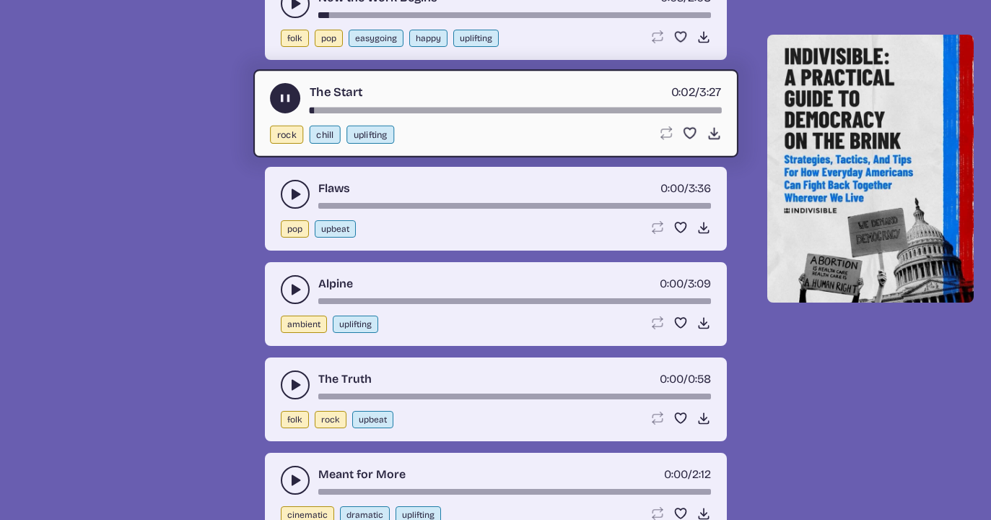
click at [320, 104] on div "The Start 0:02 / 3:27" at bounding box center [496, 98] width 452 height 30
click at [320, 106] on div "The Start 0:03 / 3:27" at bounding box center [496, 98] width 452 height 30
click at [327, 110] on div "song-time-bar" at bounding box center [515, 110] width 412 height 6
click at [290, 182] on button "play-pause toggle" at bounding box center [295, 194] width 29 height 29
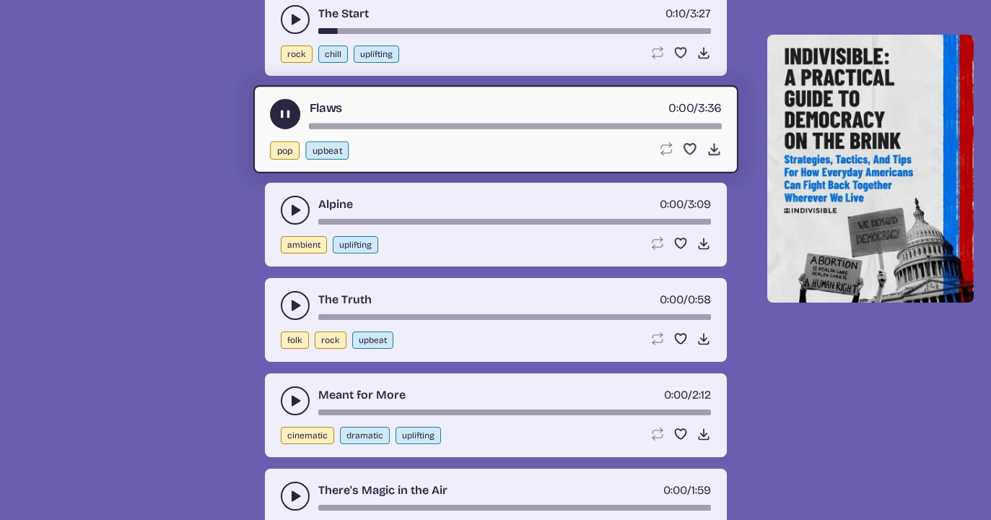
scroll to position [8558, 0]
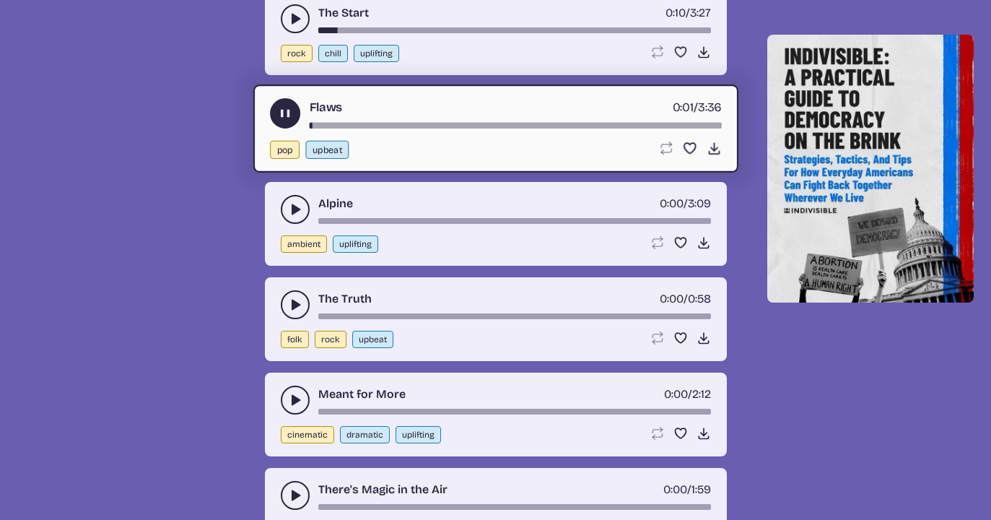
click at [288, 205] on icon "play-pause toggle" at bounding box center [295, 209] width 14 height 14
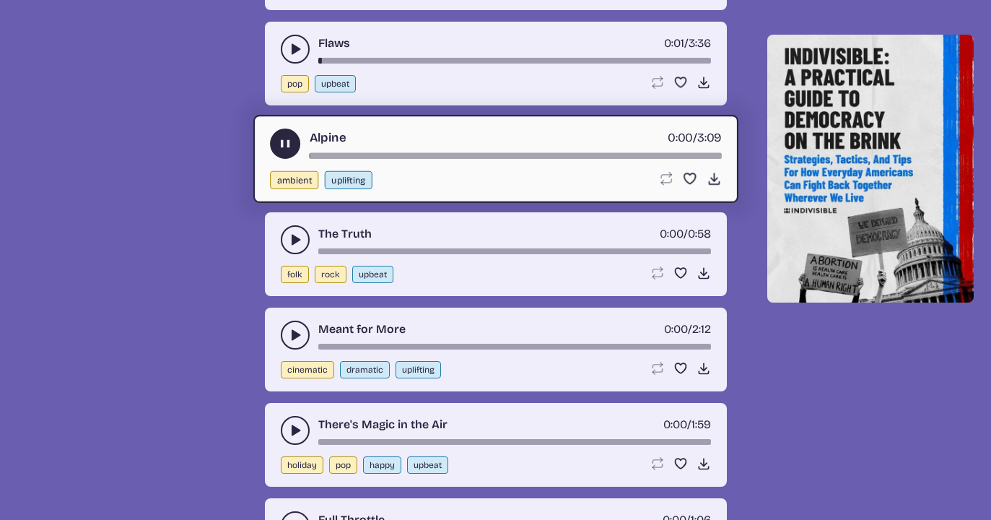
scroll to position [8644, 0]
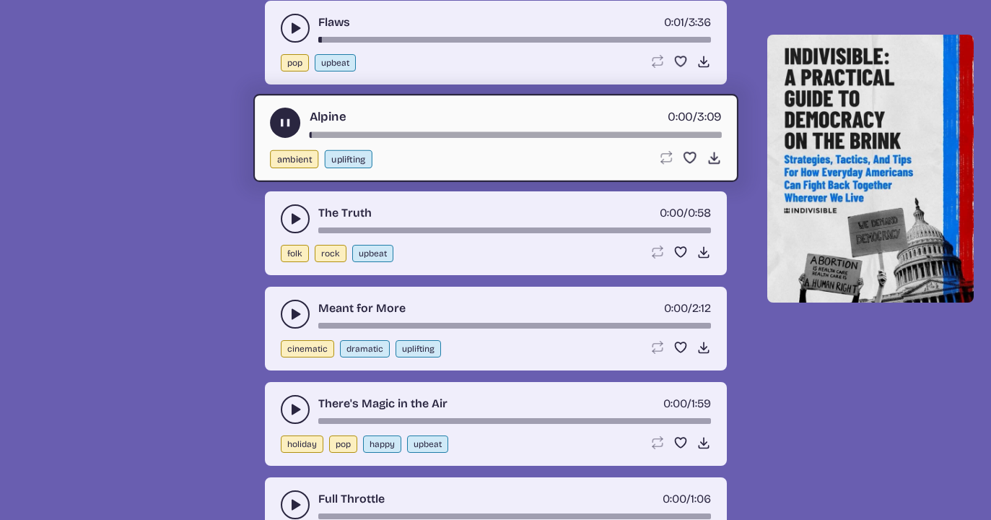
click at [289, 214] on icon "play-pause toggle" at bounding box center [295, 218] width 14 height 14
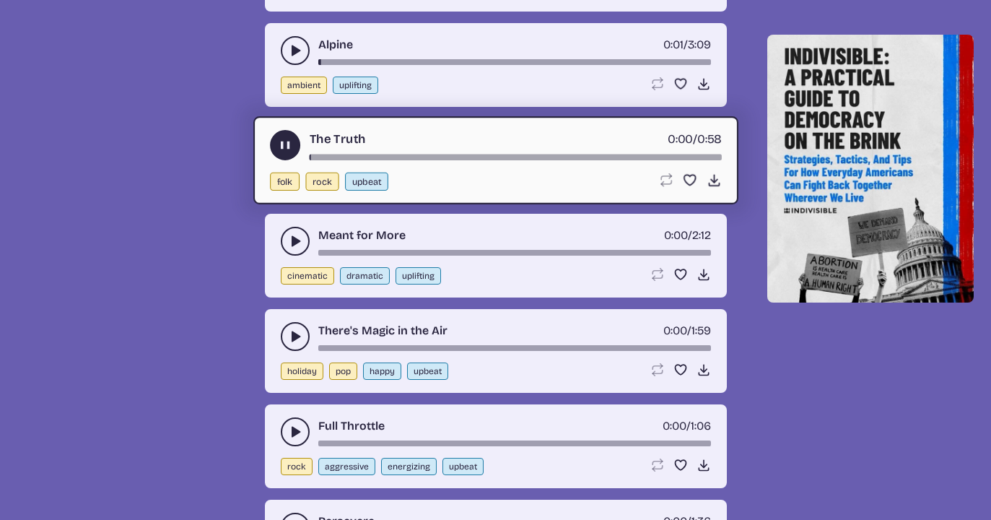
scroll to position [8720, 0]
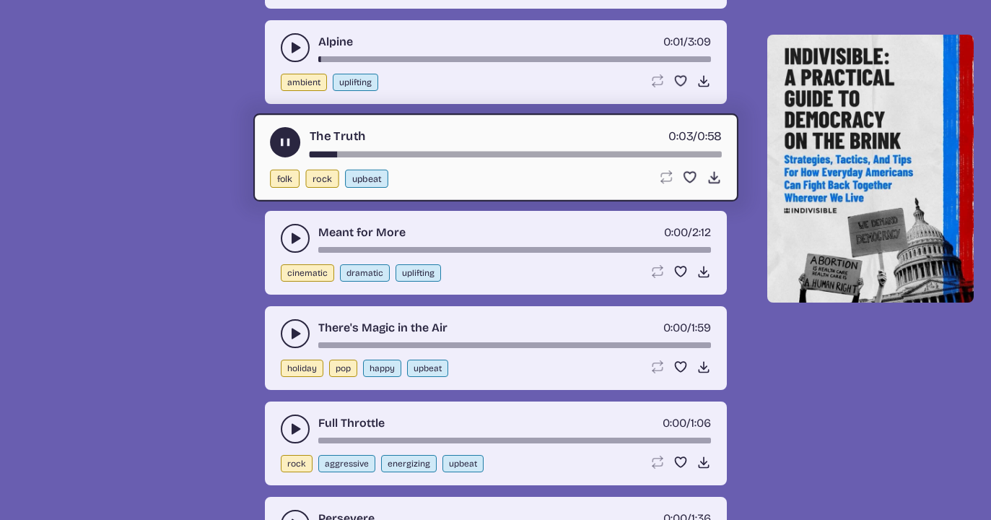
click at [292, 235] on use "play-pause toggle" at bounding box center [295, 238] width 14 height 14
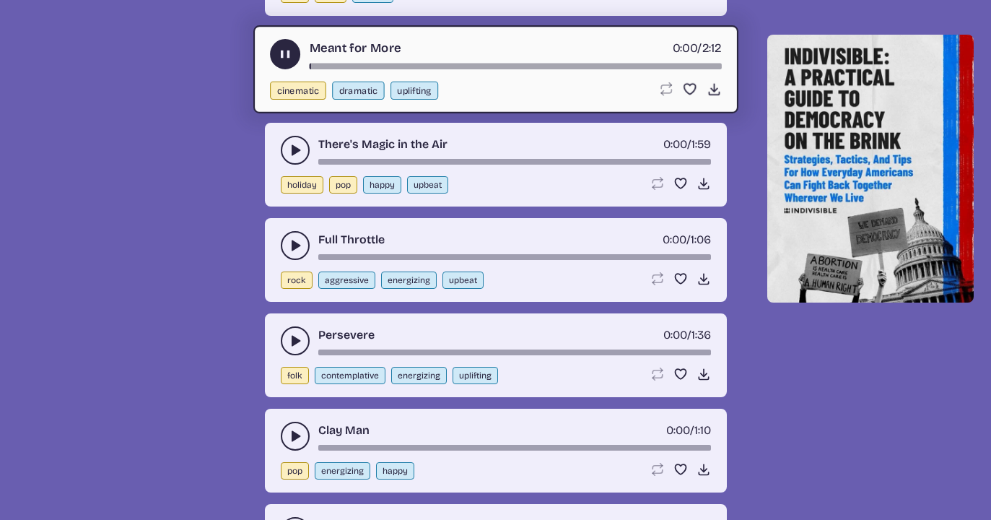
scroll to position [8914, 0]
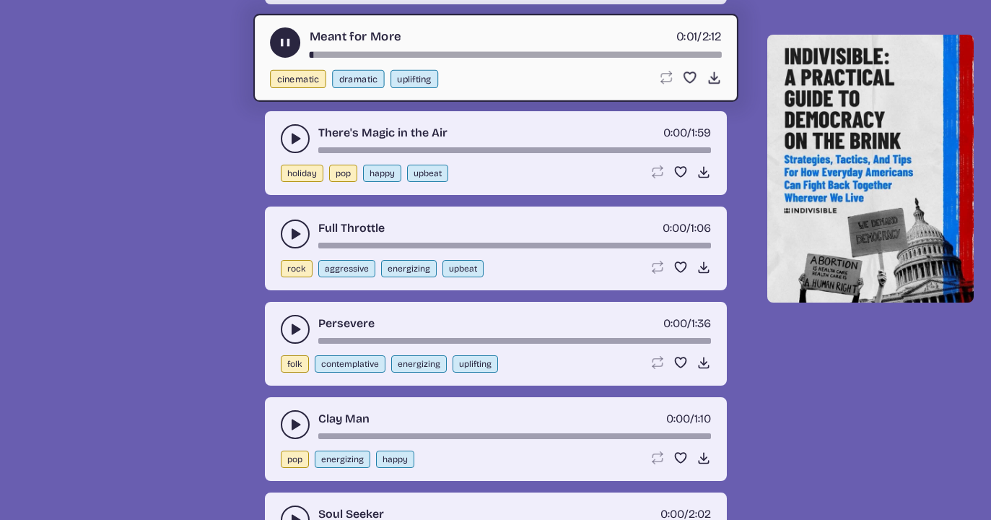
click at [285, 237] on button "play-pause toggle" at bounding box center [295, 233] width 29 height 29
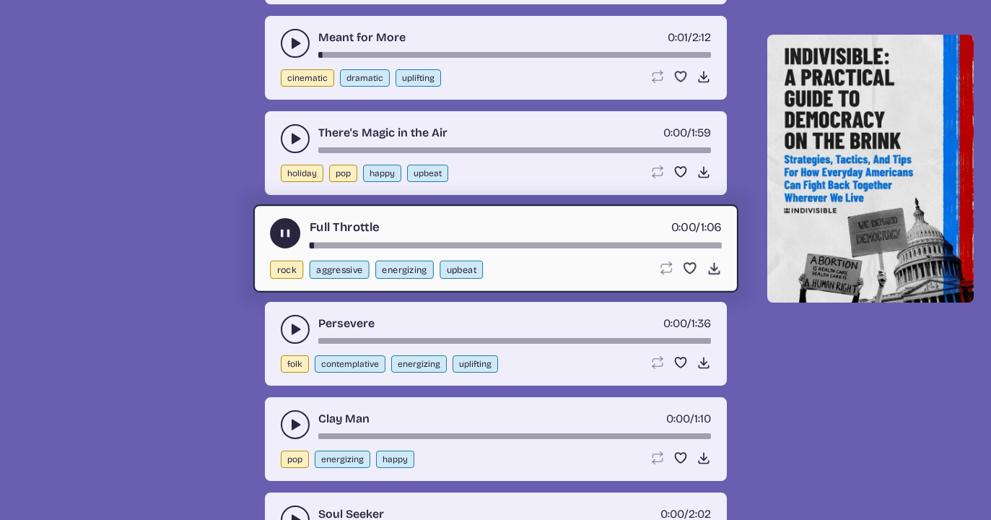
click at [293, 315] on button "play-pause toggle" at bounding box center [295, 329] width 29 height 29
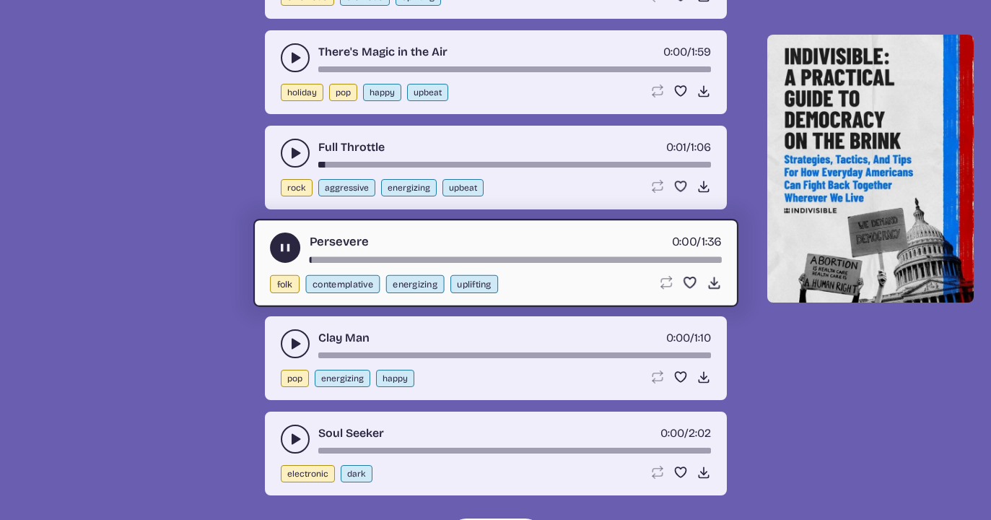
scroll to position [9037, 0]
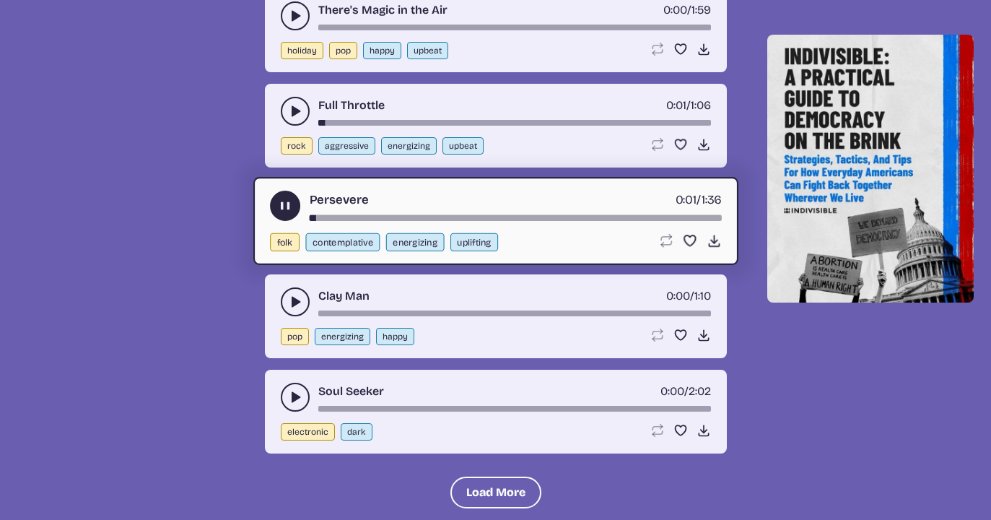
click at [286, 302] on button "play-pause toggle" at bounding box center [295, 301] width 29 height 29
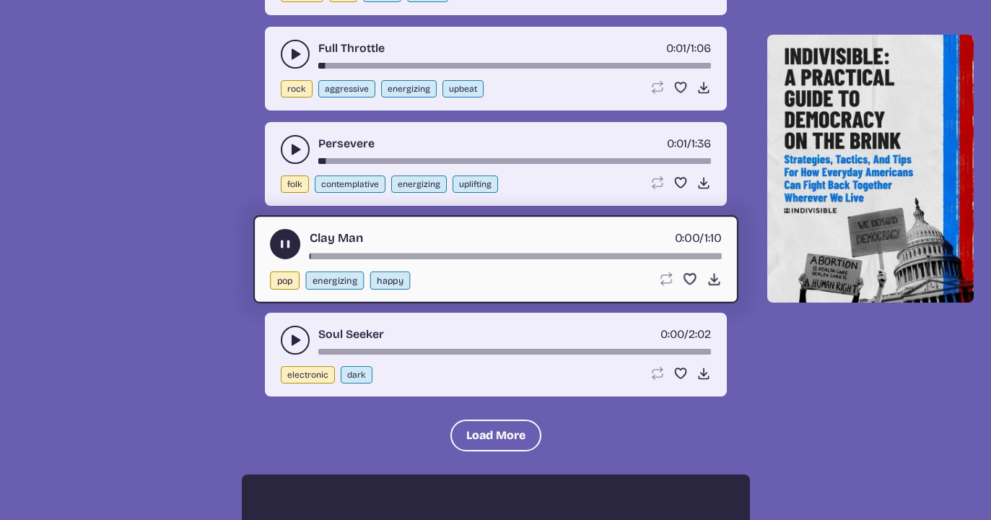
scroll to position [9113, 0]
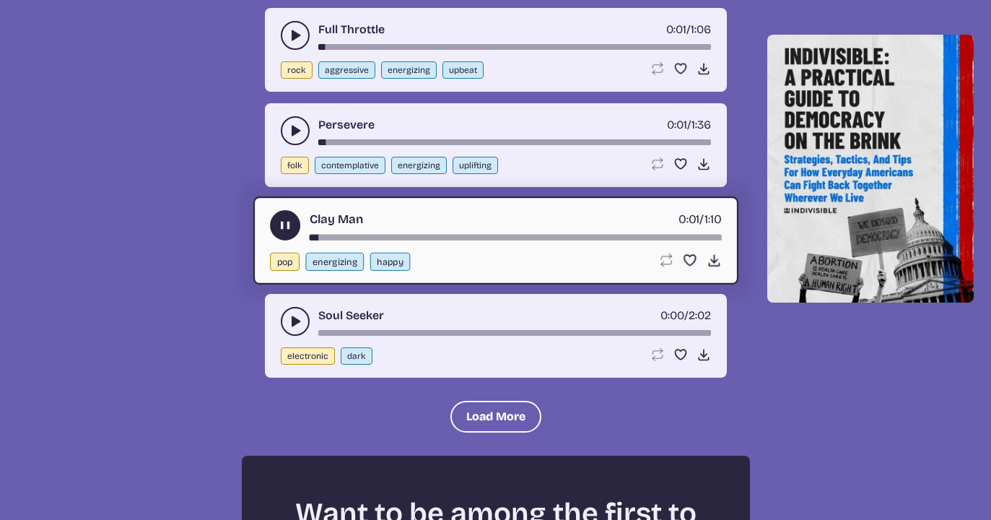
click at [286, 315] on button "play-pause toggle" at bounding box center [295, 321] width 29 height 29
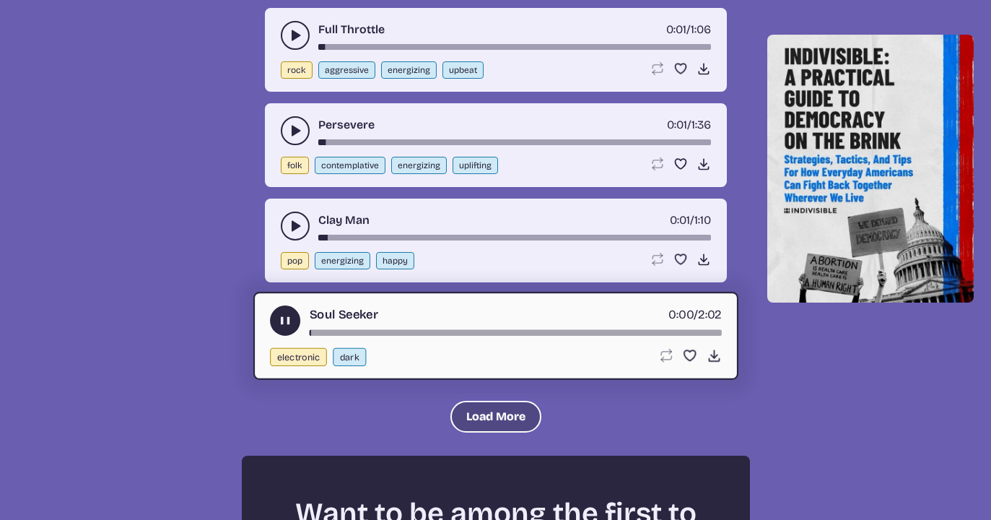
click at [460, 408] on button "Load More" at bounding box center [495, 417] width 91 height 32
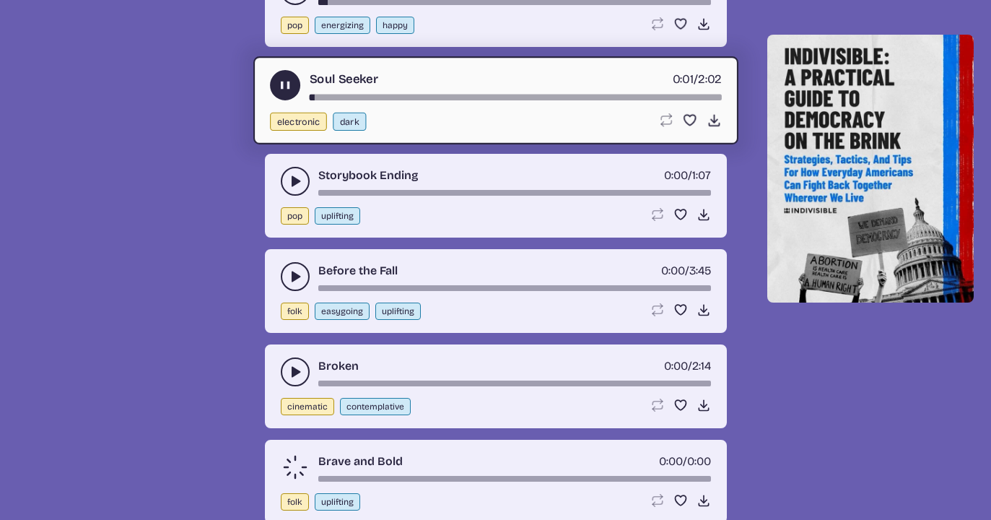
scroll to position [9374, 0]
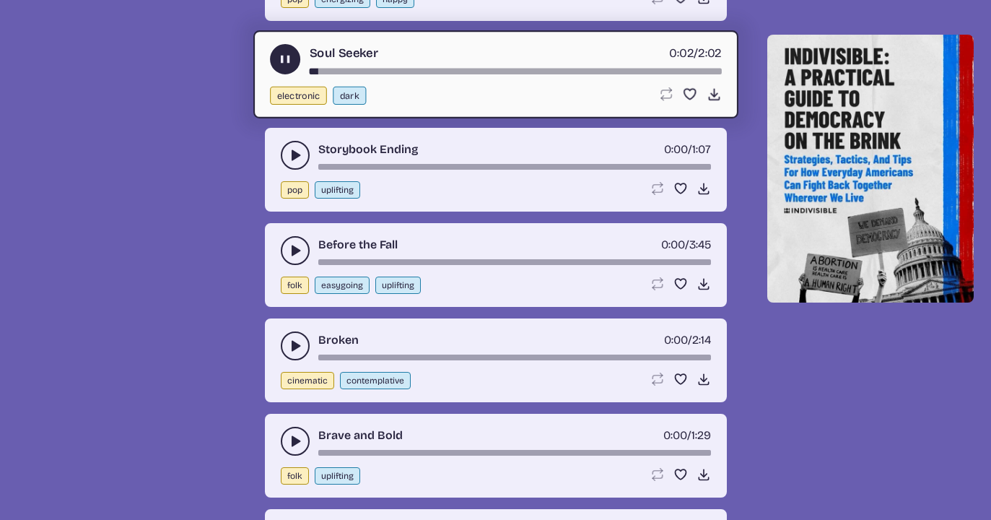
click at [293, 151] on use "play-pause toggle" at bounding box center [295, 155] width 14 height 14
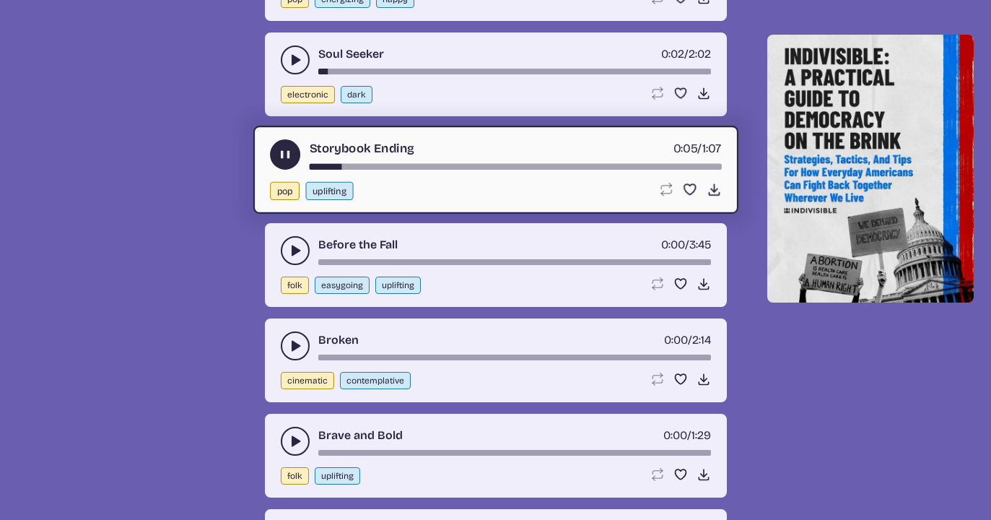
click at [292, 244] on icon "play-pause toggle" at bounding box center [295, 250] width 14 height 14
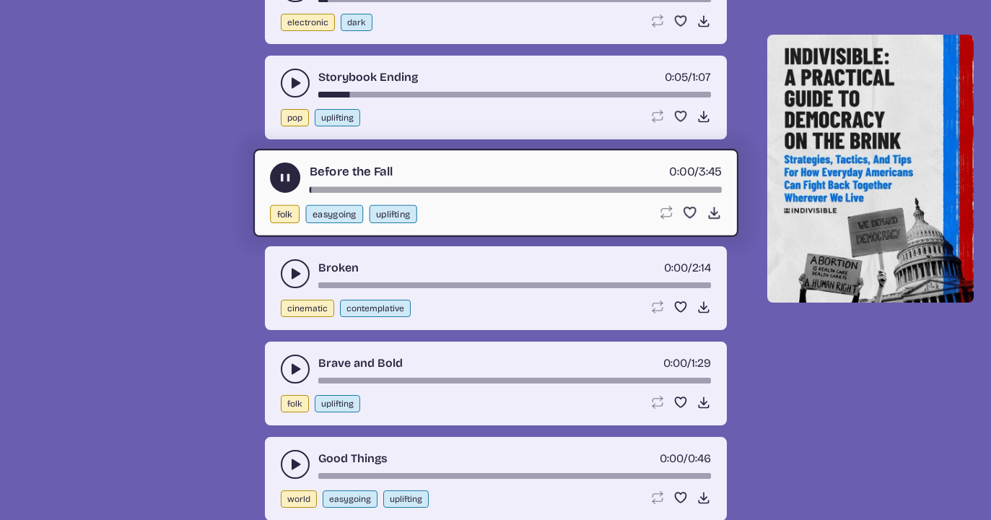
scroll to position [9448, 0]
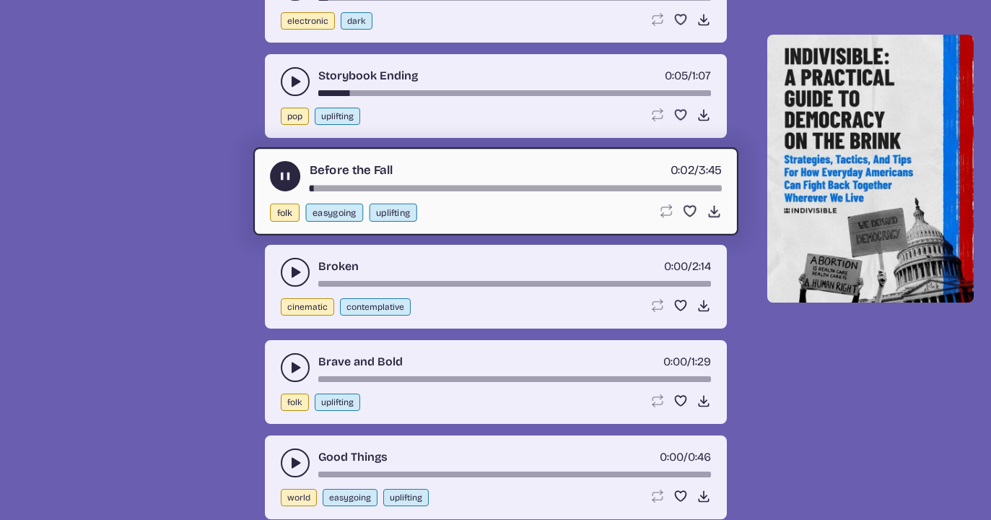
click at [288, 269] on icon "play-pause toggle" at bounding box center [295, 272] width 14 height 14
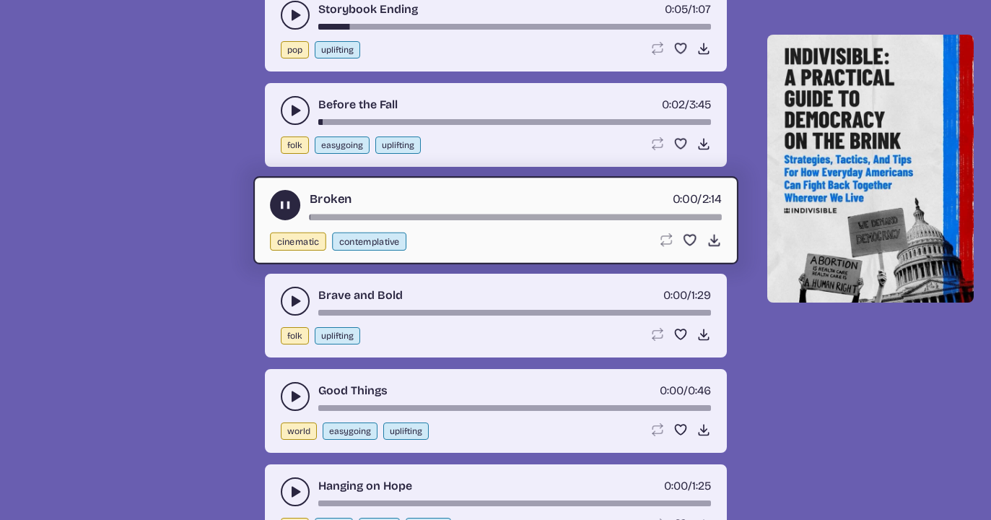
scroll to position [9528, 0]
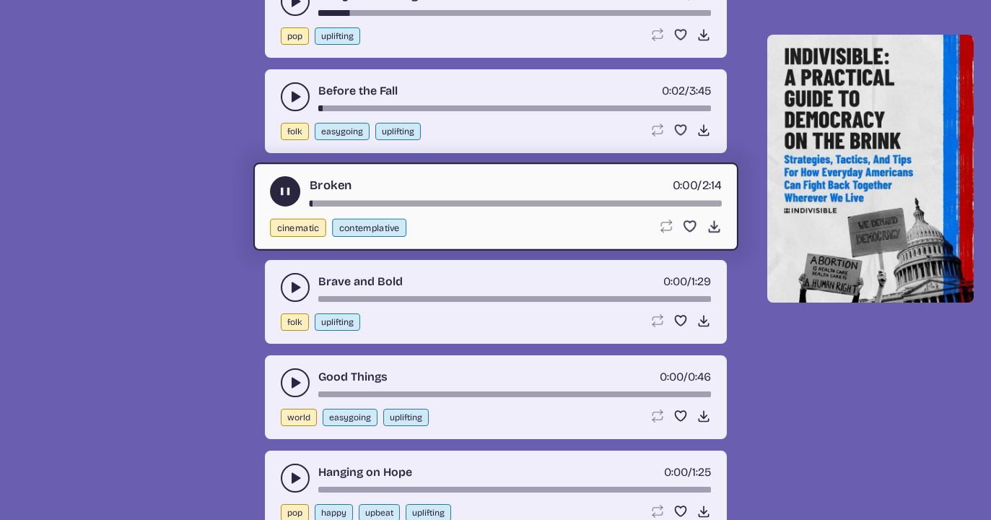
click at [288, 286] on icon "play-pause toggle" at bounding box center [295, 287] width 14 height 14
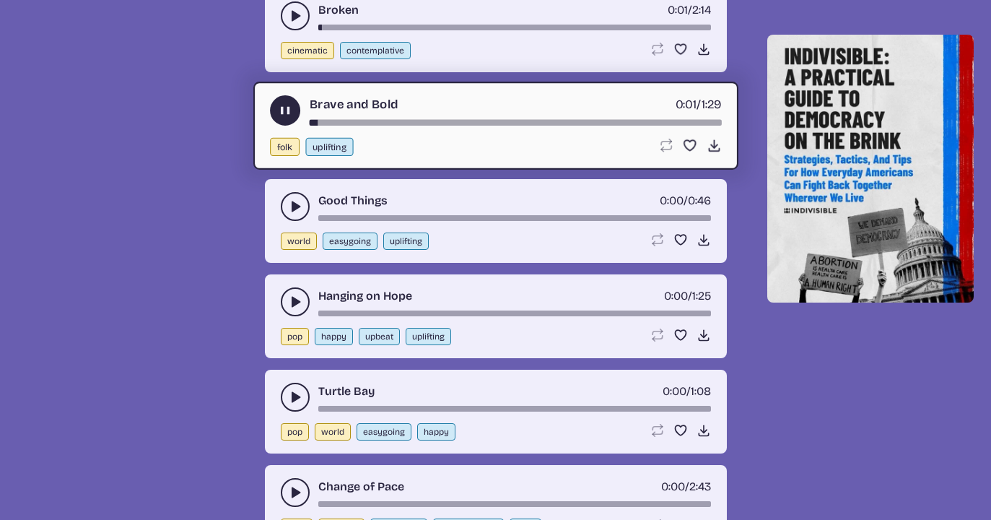
scroll to position [9705, 0]
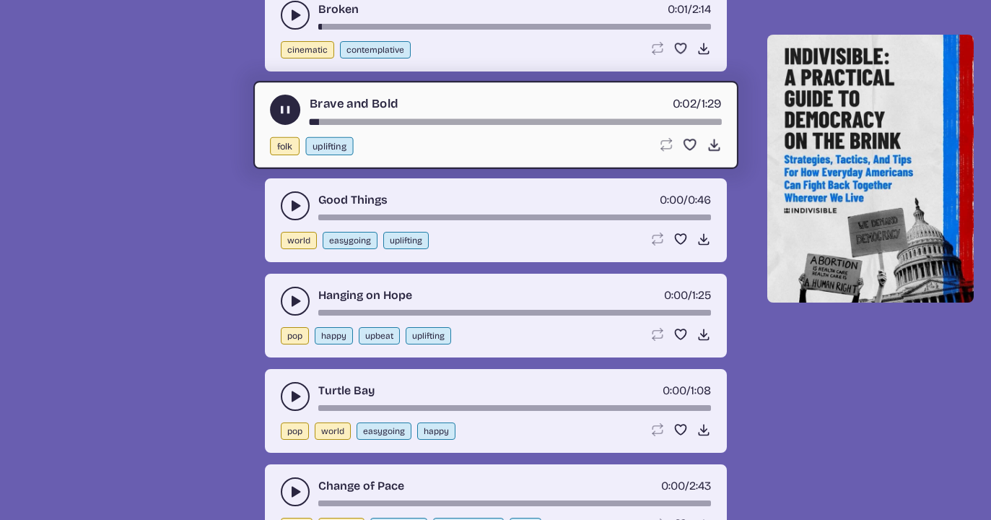
click at [292, 304] on use "play-pause toggle" at bounding box center [295, 301] width 14 height 14
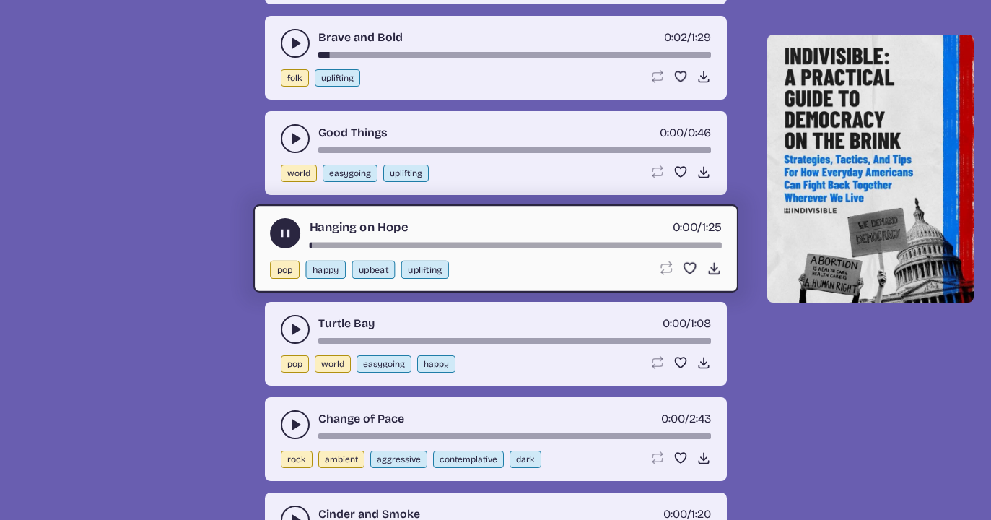
scroll to position [9775, 0]
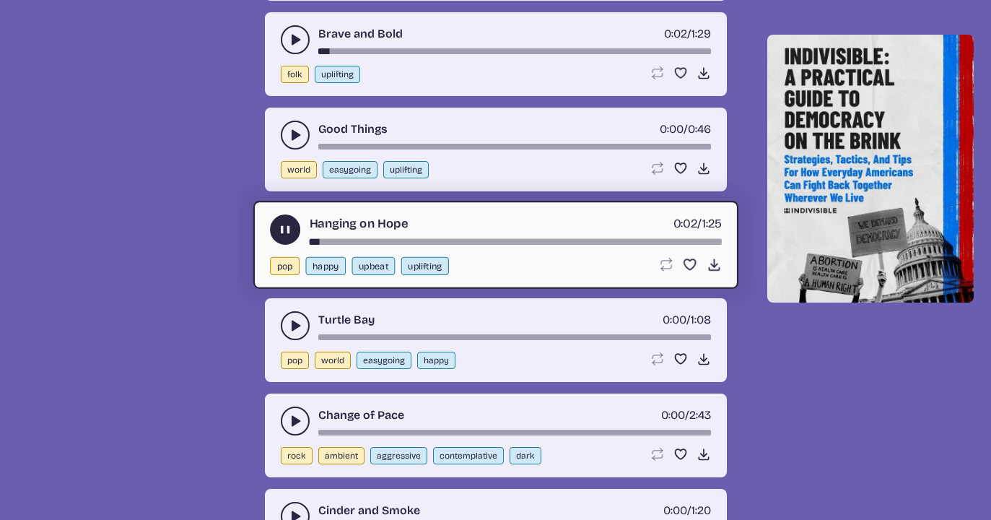
click at [289, 321] on icon "play-pause toggle" at bounding box center [295, 325] width 14 height 14
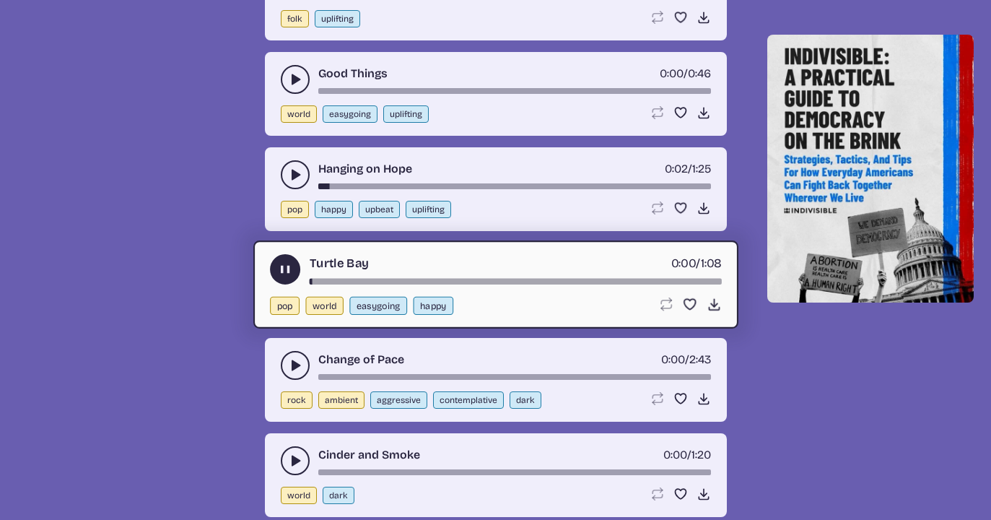
scroll to position [9864, 0]
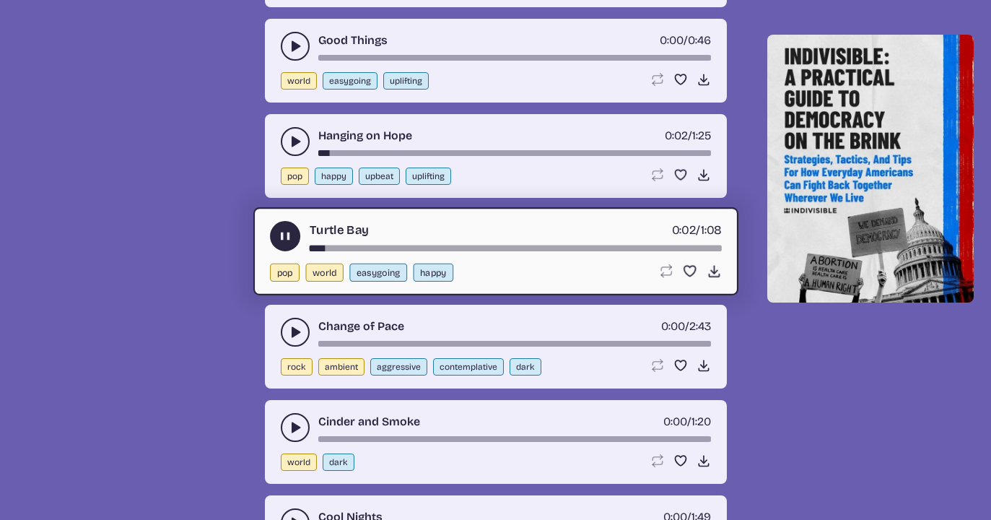
click at [289, 334] on icon "play-pause toggle" at bounding box center [295, 332] width 14 height 14
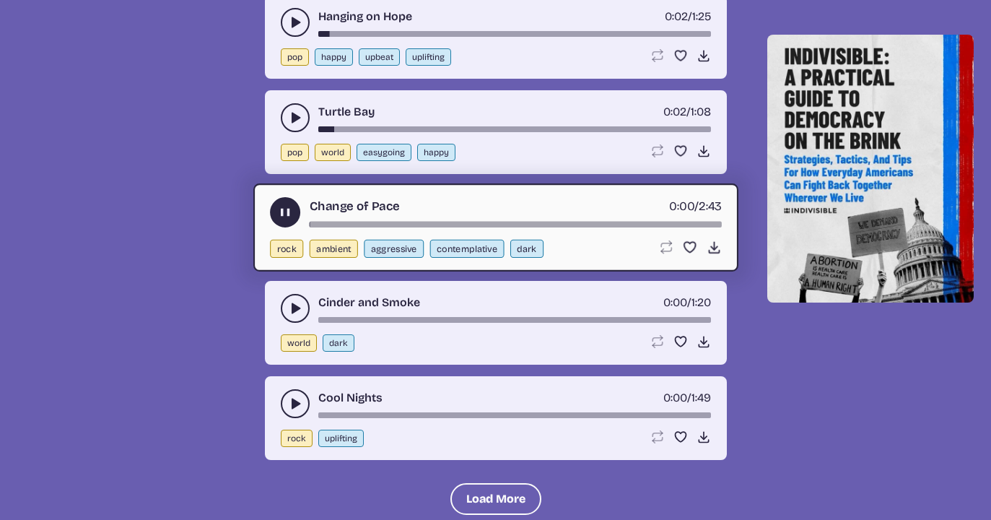
scroll to position [9985, 0]
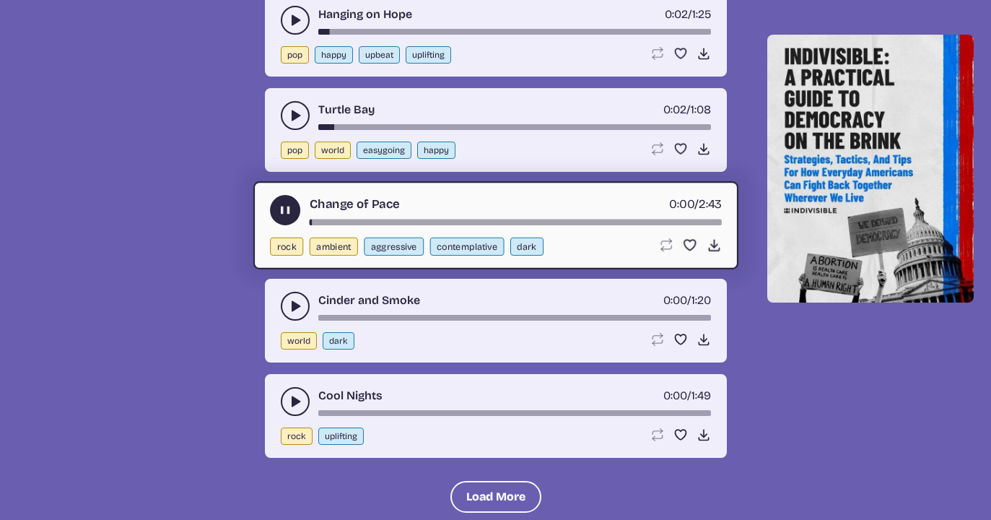
click at [288, 302] on icon "play-pause toggle" at bounding box center [295, 306] width 14 height 14
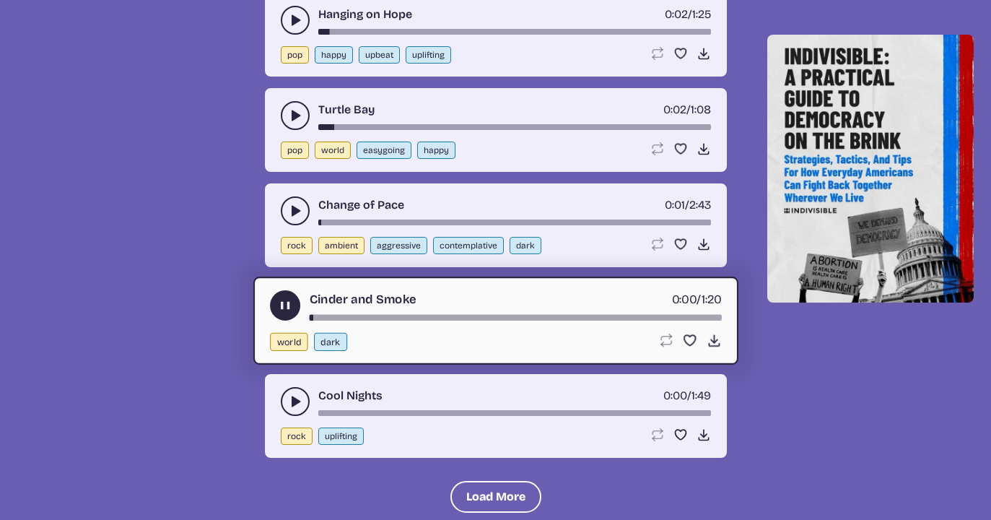
click at [289, 400] on icon "play-pause toggle" at bounding box center [295, 401] width 14 height 14
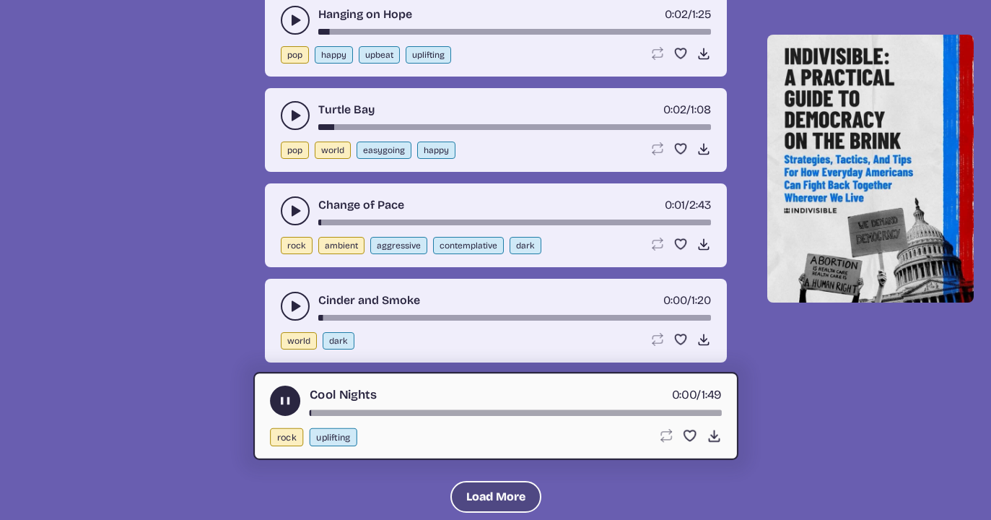
click at [473, 492] on button "Load More" at bounding box center [495, 497] width 91 height 32
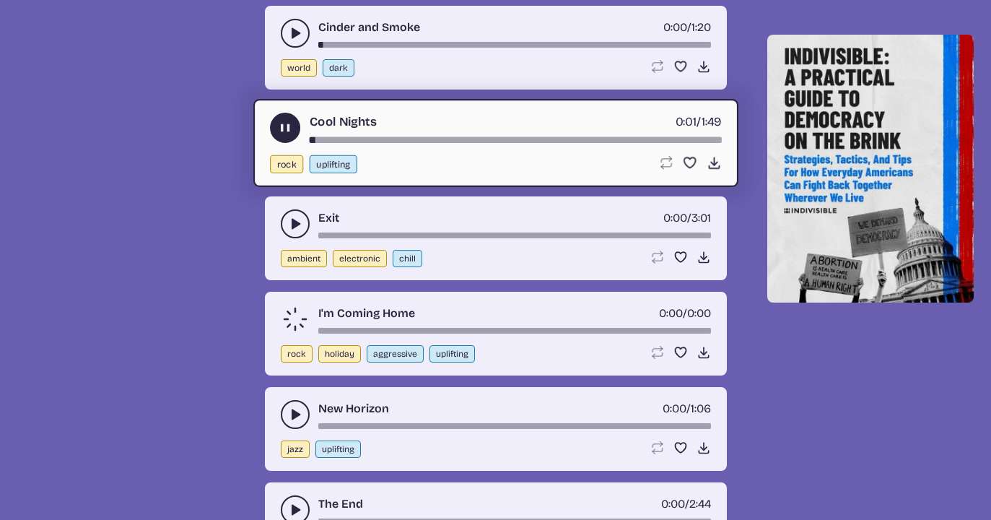
scroll to position [10294, 0]
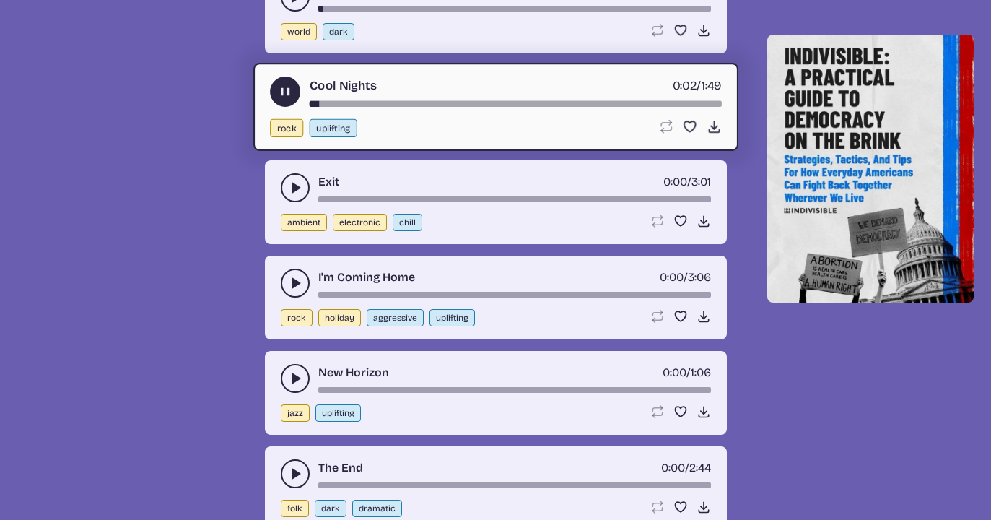
click at [294, 184] on use "play-pause toggle" at bounding box center [295, 187] width 14 height 14
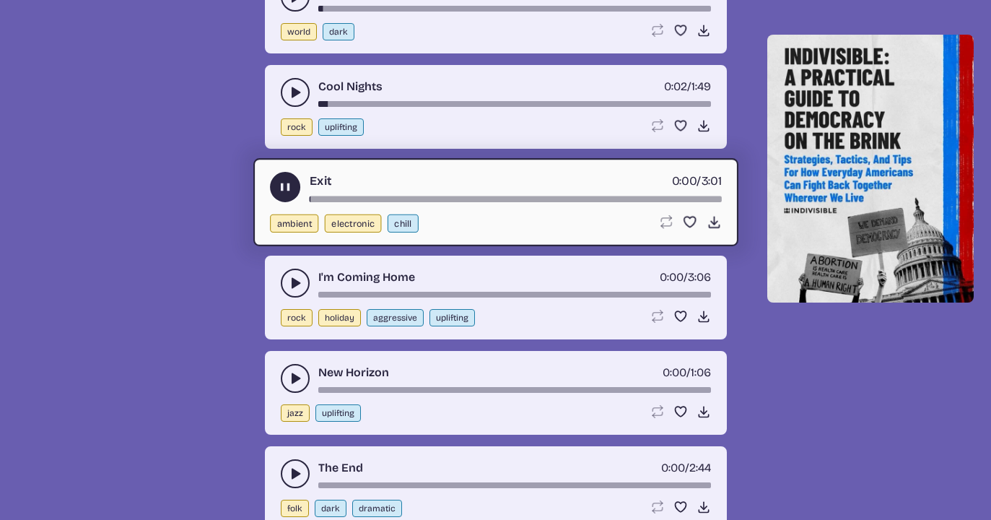
click at [292, 282] on use "play-pause toggle" at bounding box center [295, 283] width 14 height 14
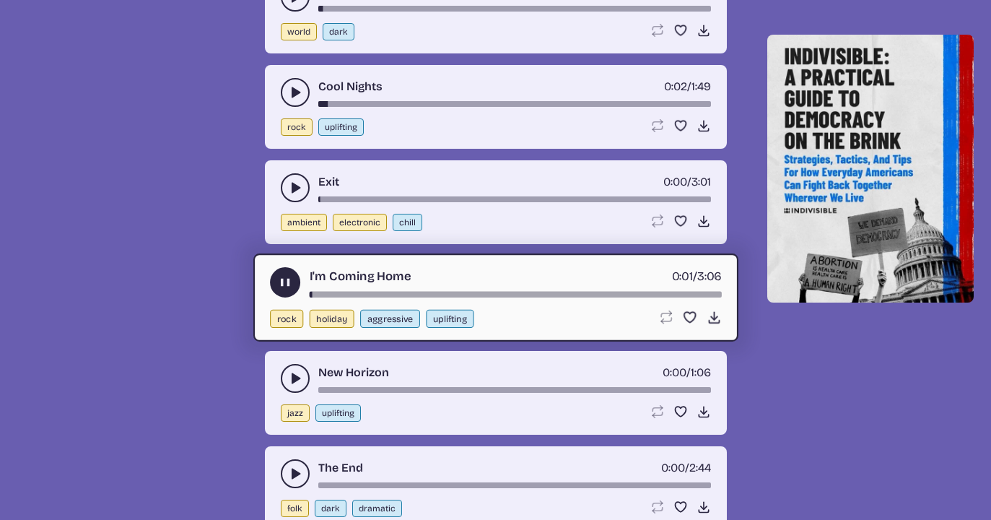
click at [289, 374] on icon "play-pause toggle" at bounding box center [295, 378] width 14 height 14
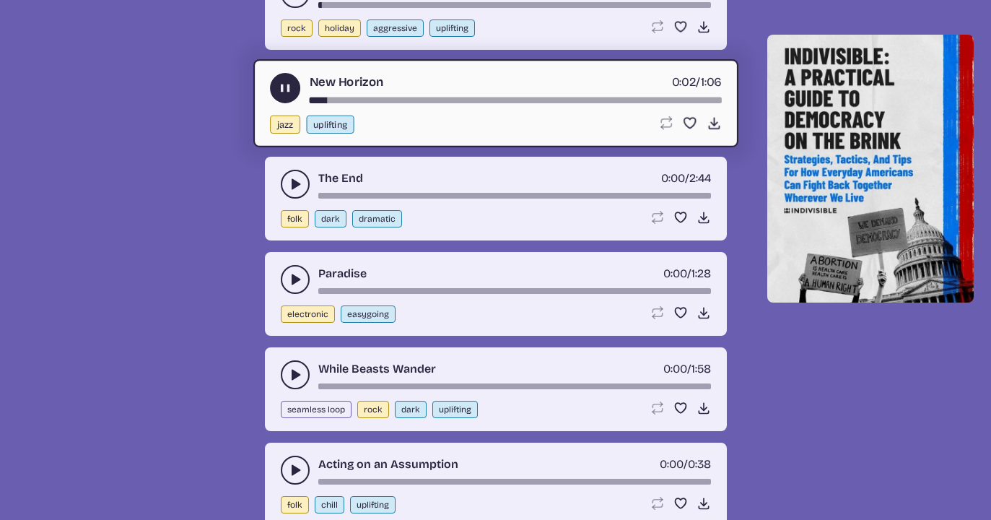
scroll to position [10588, 0]
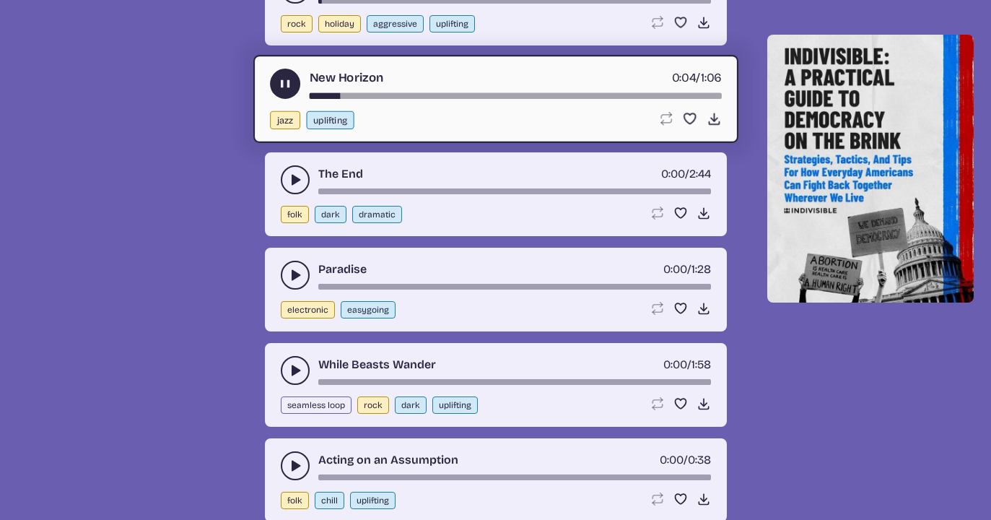
click at [288, 271] on icon "play-pause toggle" at bounding box center [295, 275] width 14 height 14
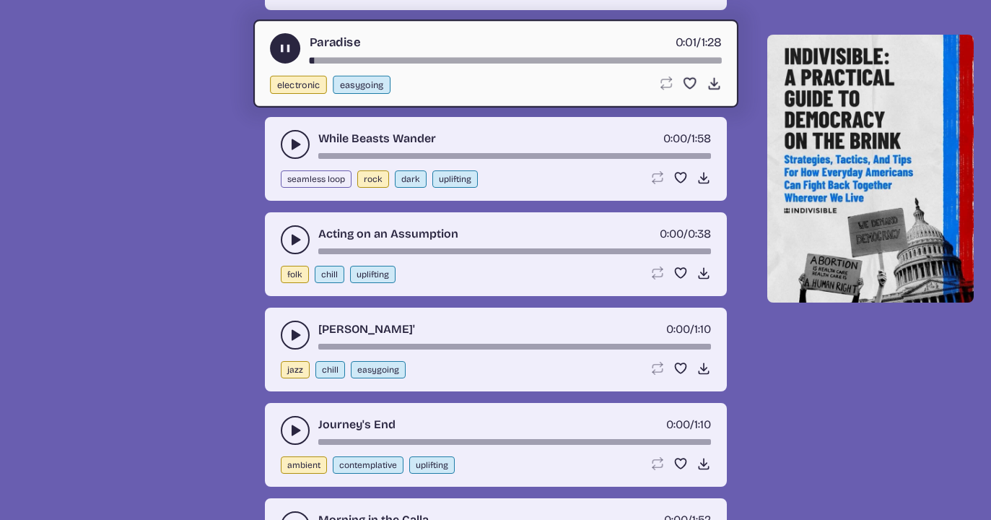
scroll to position [10815, 0]
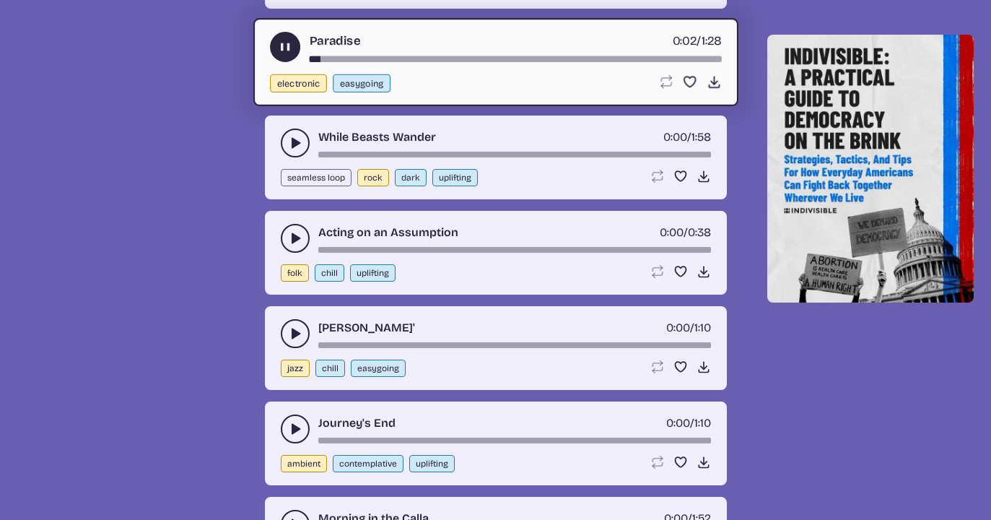
click at [291, 143] on use "play-pause toggle" at bounding box center [295, 143] width 14 height 14
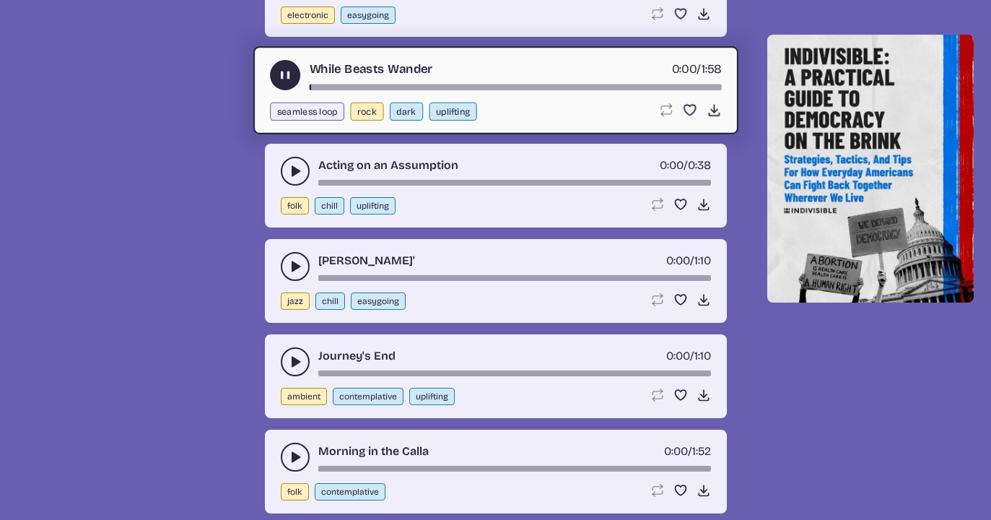
scroll to position [10885, 0]
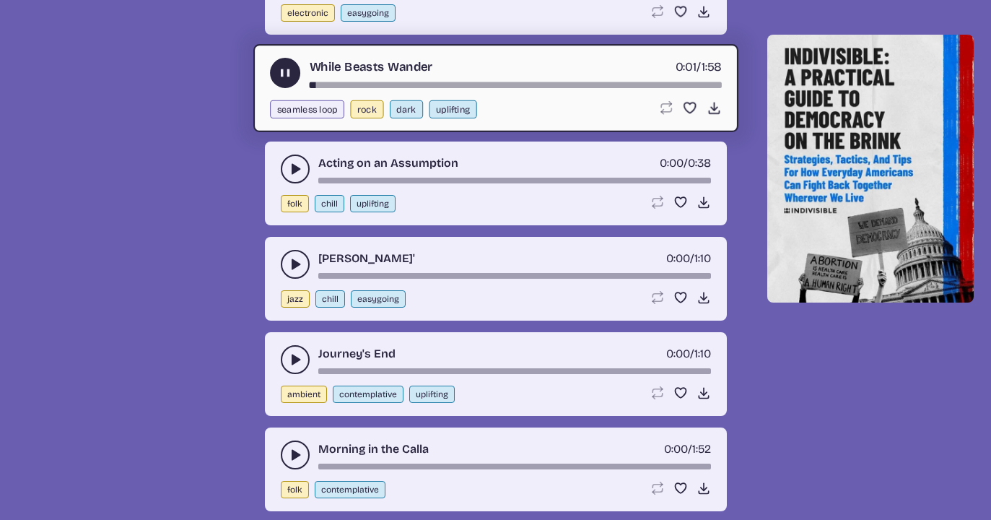
click at [287, 171] on button "play-pause toggle" at bounding box center [295, 168] width 29 height 29
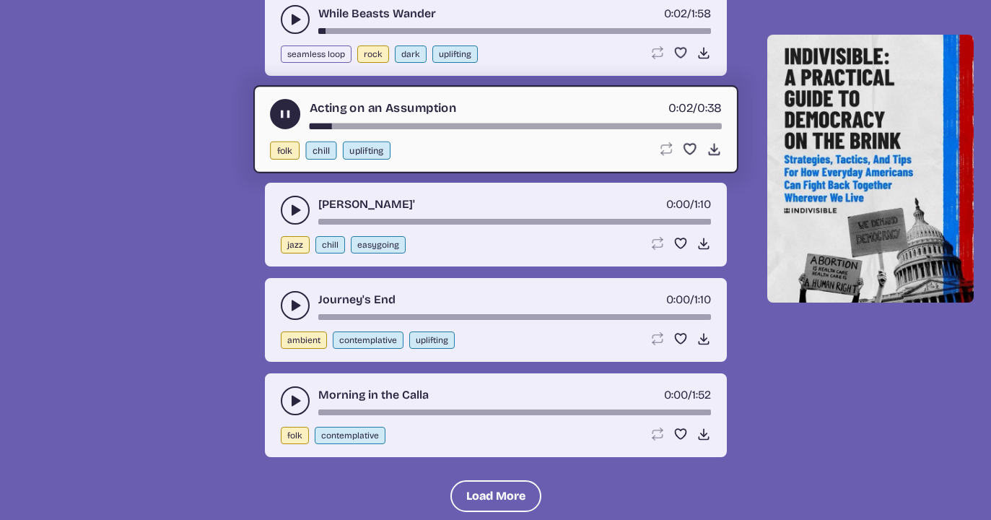
scroll to position [10944, 0]
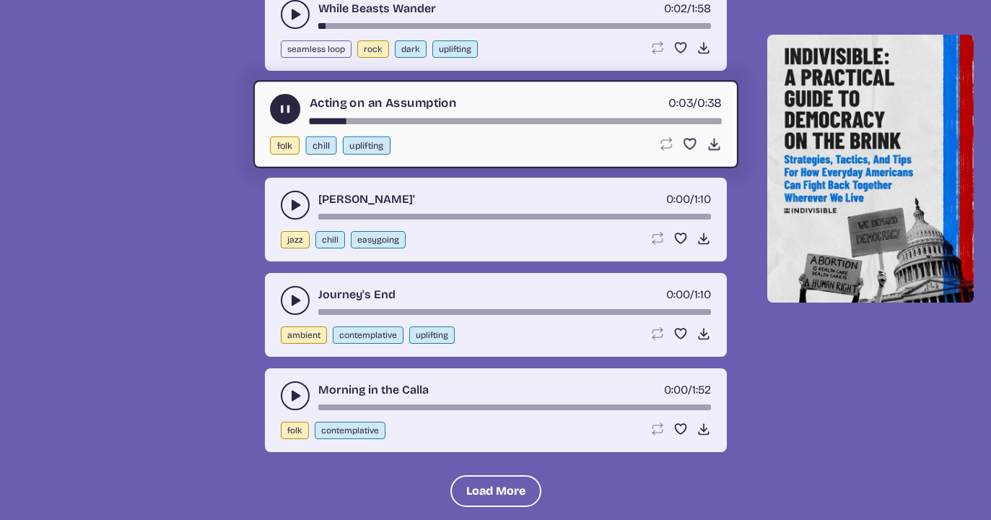
click at [291, 206] on use "play-pause toggle" at bounding box center [295, 205] width 14 height 14
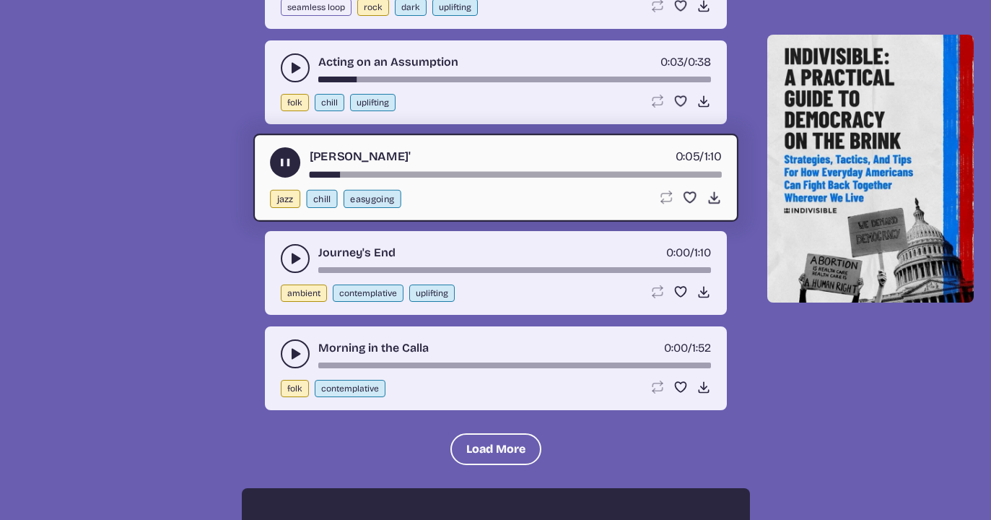
scroll to position [10992, 0]
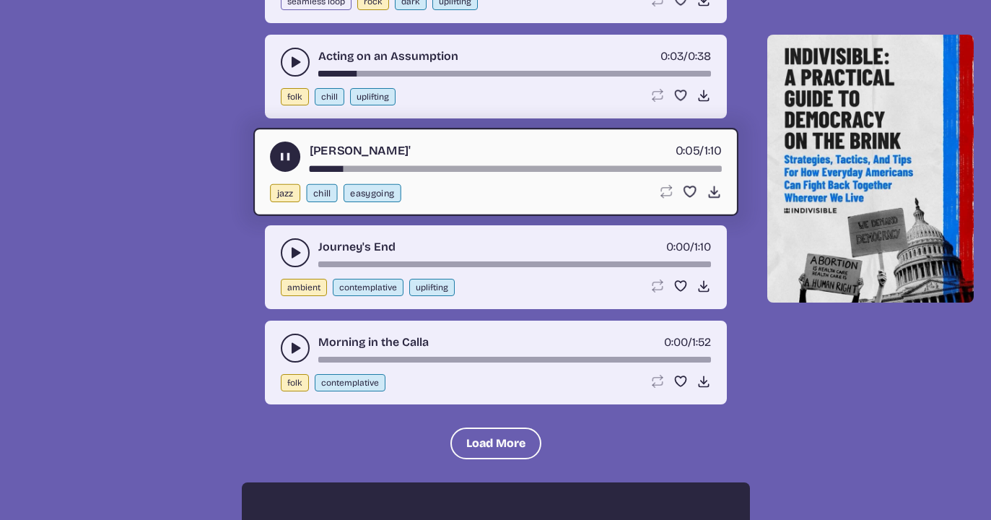
click at [294, 248] on icon "play-pause toggle" at bounding box center [295, 252] width 14 height 14
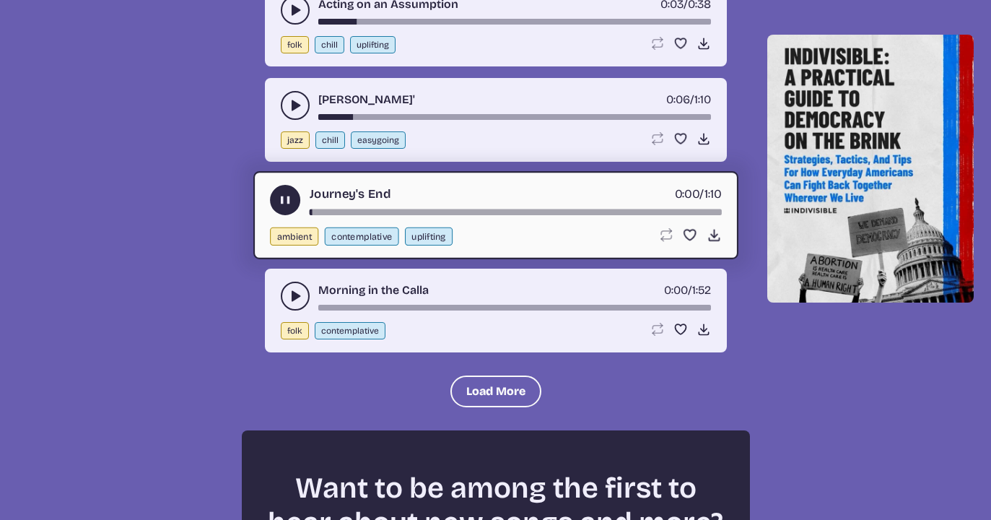
scroll to position [11049, 0]
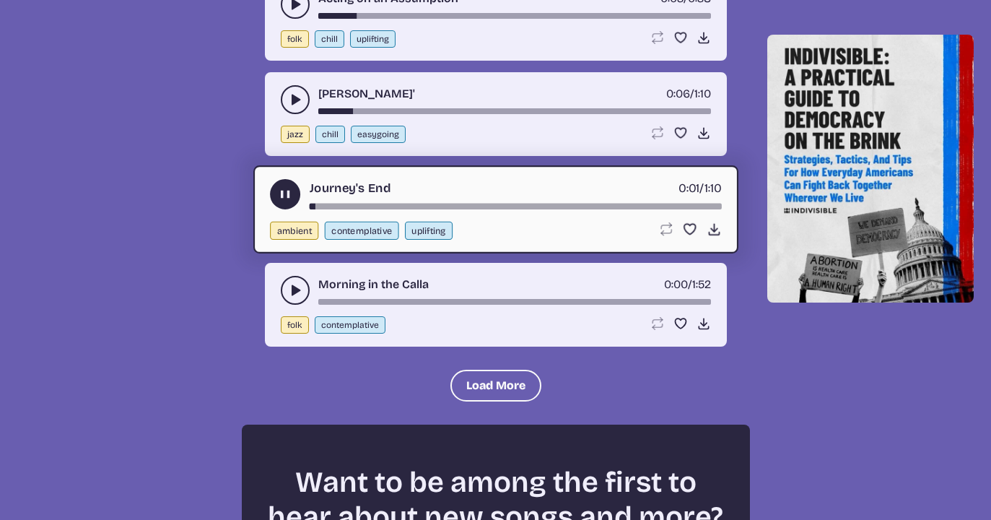
click at [292, 290] on use "play-pause toggle" at bounding box center [295, 290] width 14 height 14
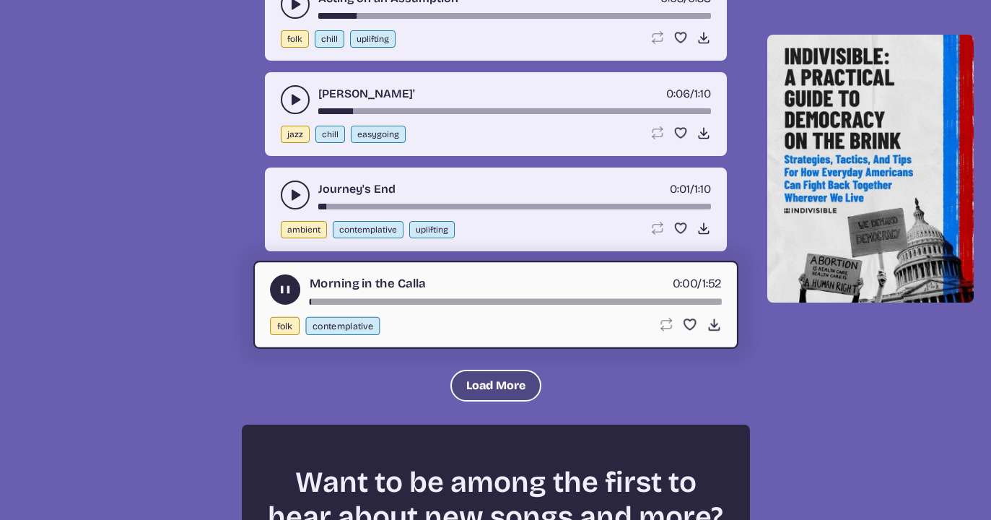
click at [468, 377] on button "Load More" at bounding box center [495, 386] width 91 height 32
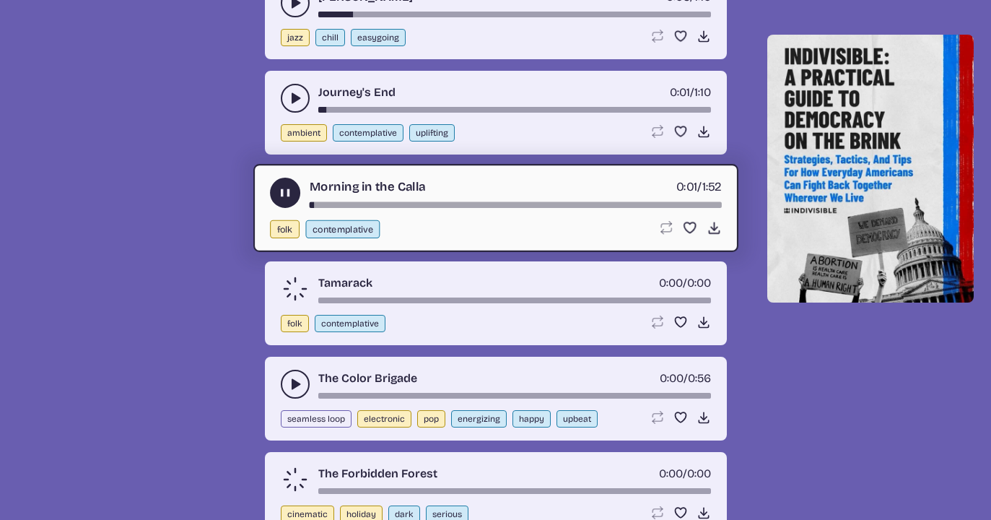
scroll to position [11147, 0]
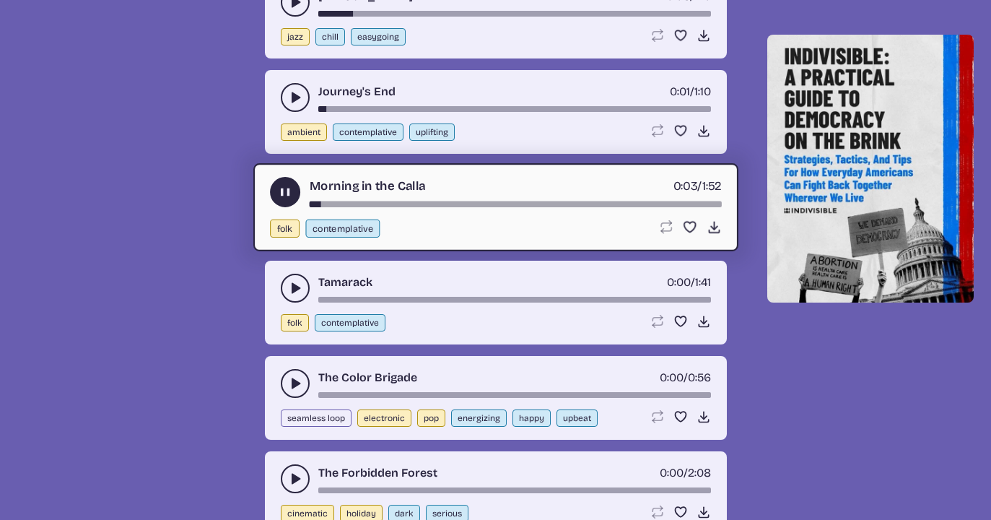
click at [289, 376] on icon "play-pause toggle" at bounding box center [295, 383] width 14 height 14
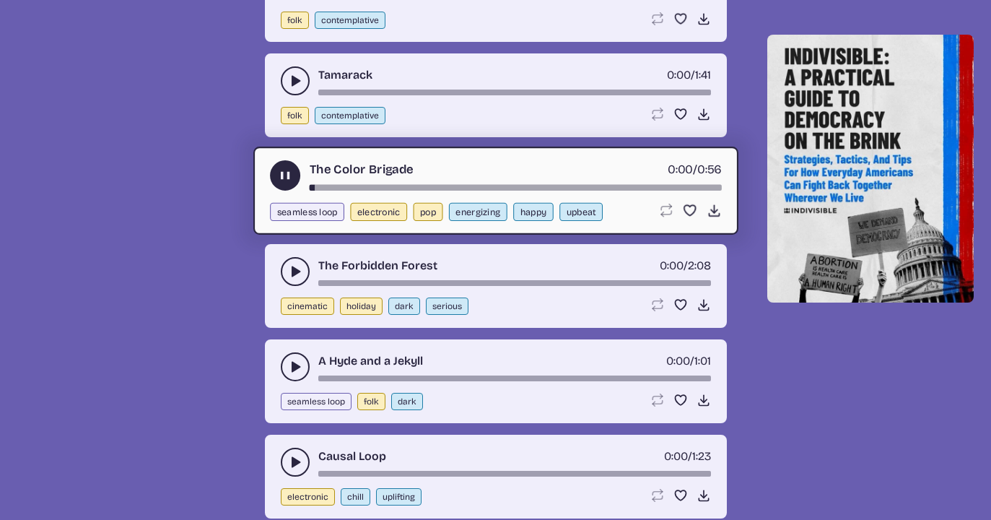
scroll to position [11366, 0]
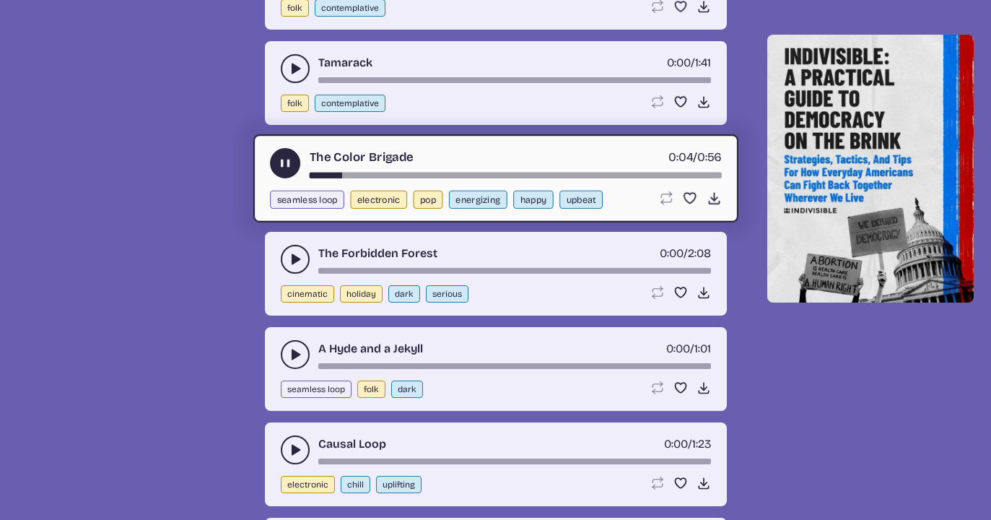
click at [284, 351] on button "play-pause toggle" at bounding box center [295, 354] width 29 height 29
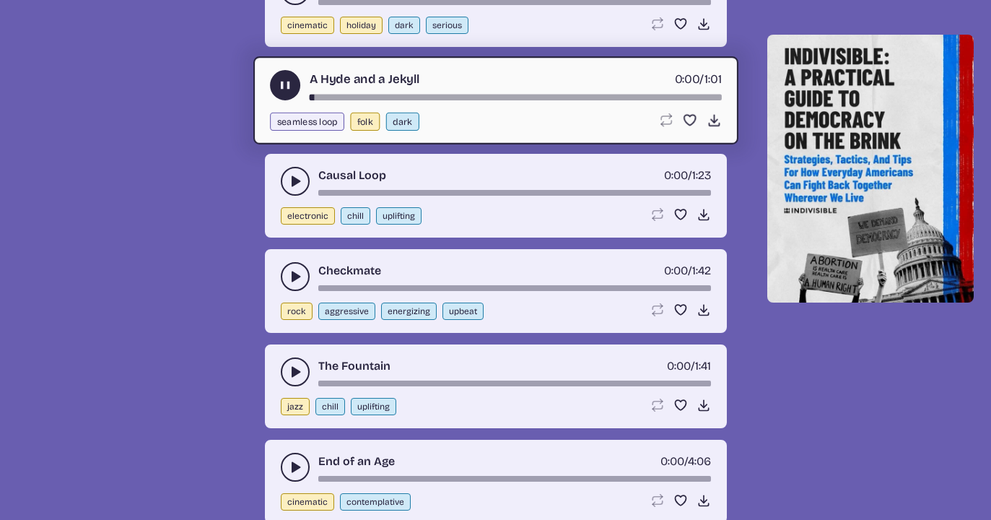
scroll to position [11640, 0]
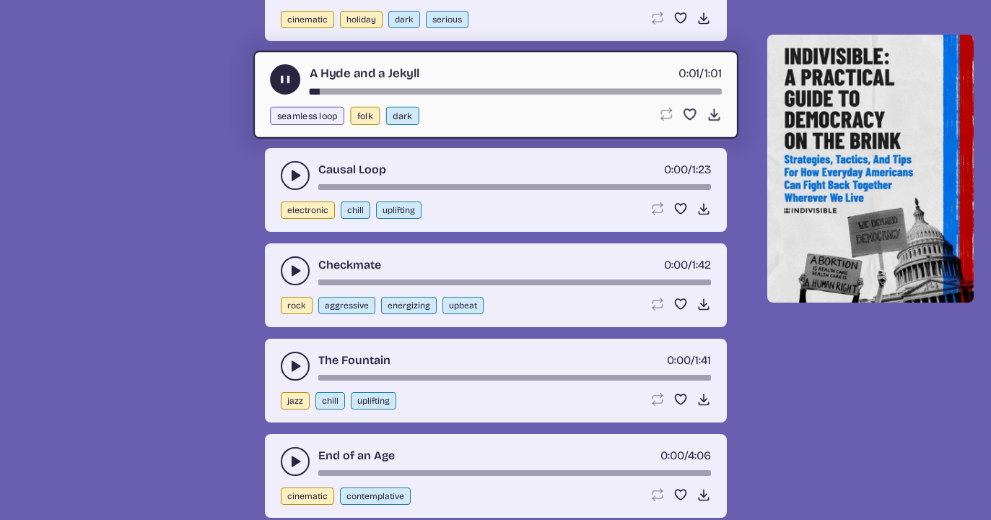
click at [292, 169] on icon "play-pause toggle" at bounding box center [295, 175] width 14 height 14
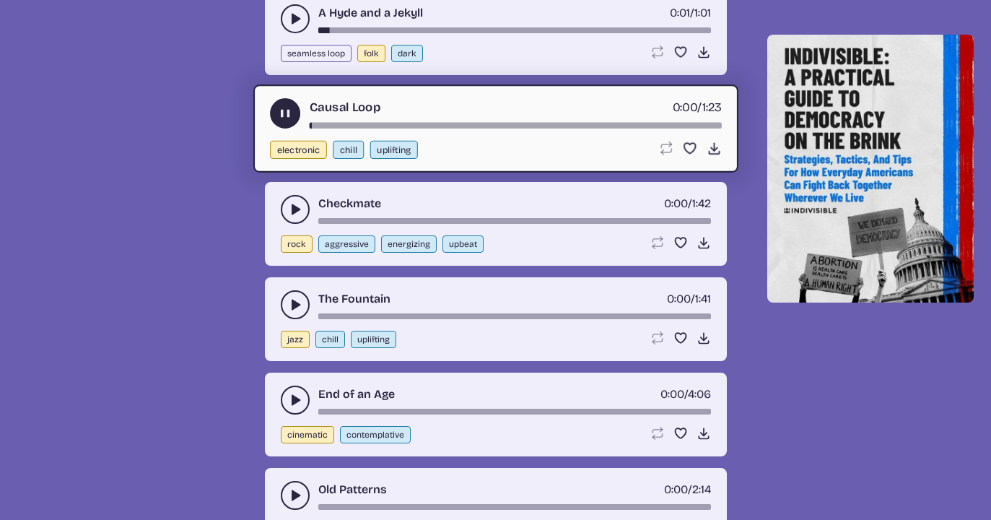
scroll to position [11703, 0]
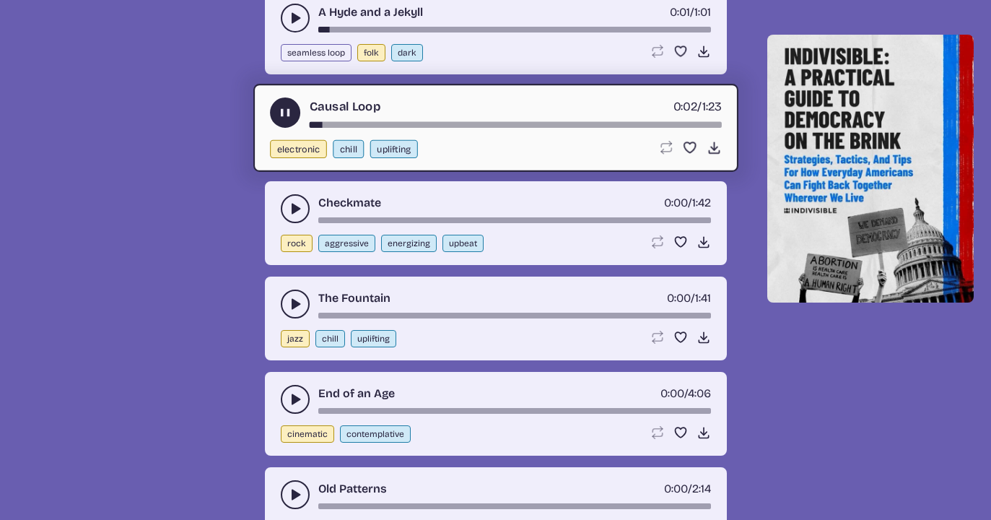
click at [292, 206] on use "play-pause toggle" at bounding box center [295, 208] width 14 height 14
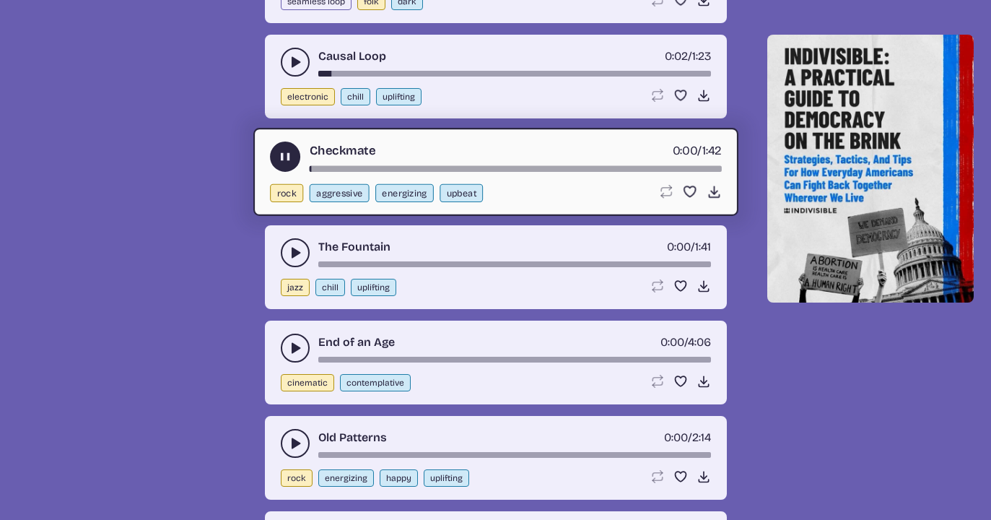
scroll to position [11754, 0]
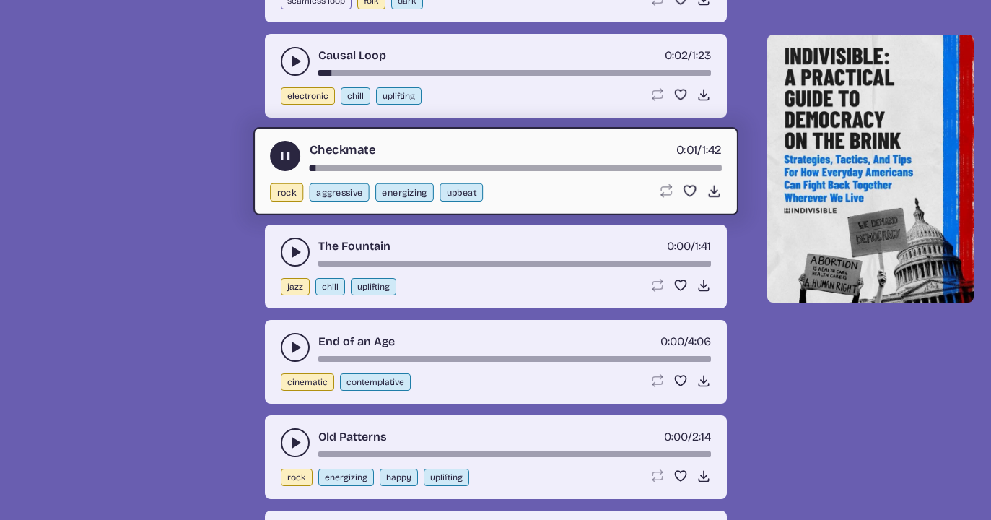
click at [294, 254] on use "play-pause toggle" at bounding box center [295, 252] width 14 height 14
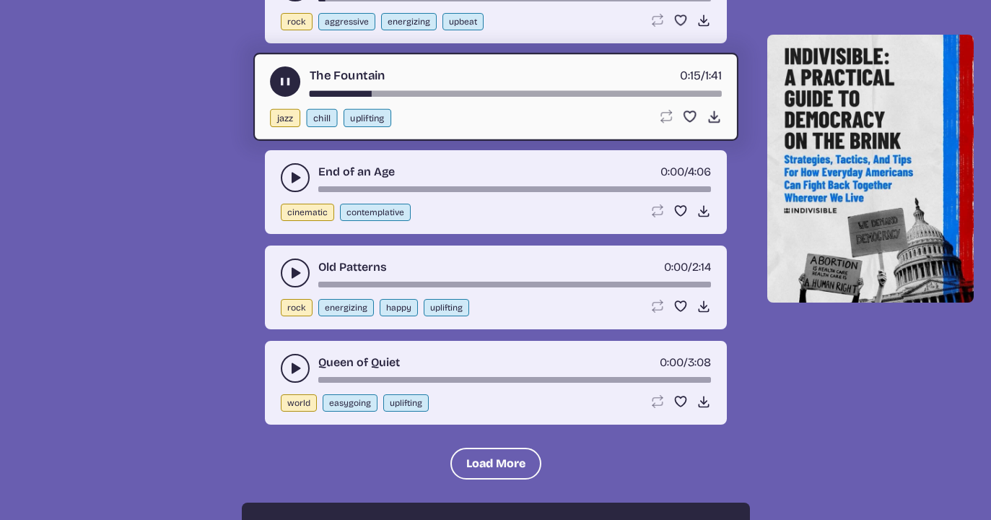
scroll to position [11941, 0]
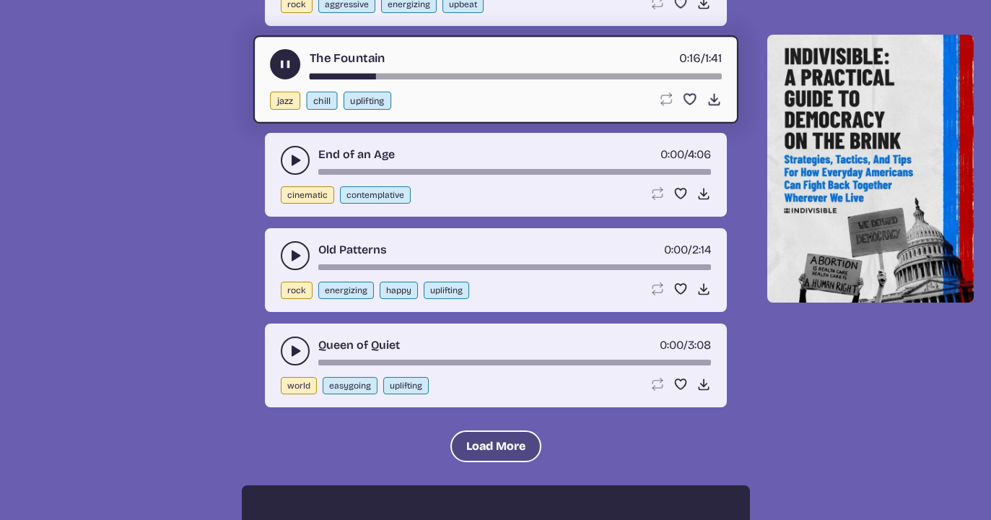
click at [475, 437] on button "Load More" at bounding box center [495, 446] width 91 height 32
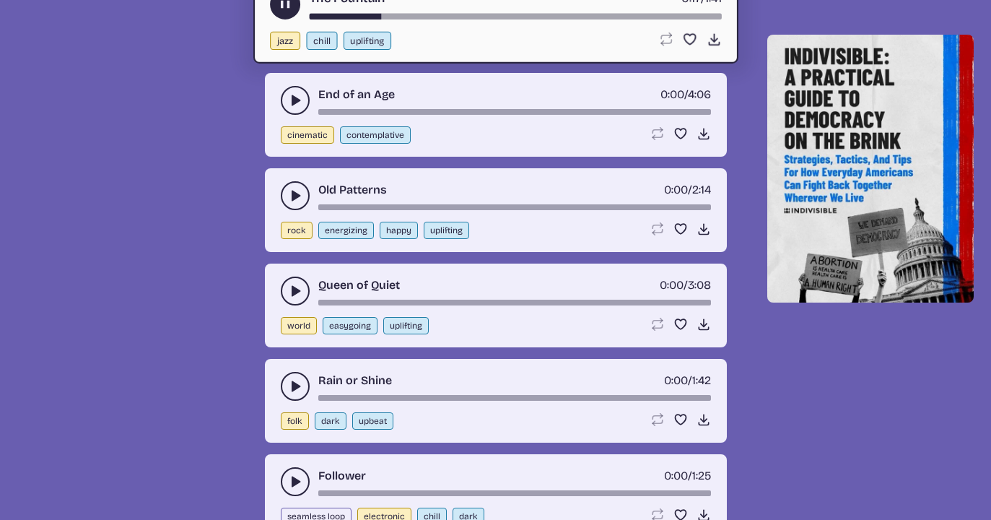
scroll to position [12035, 0]
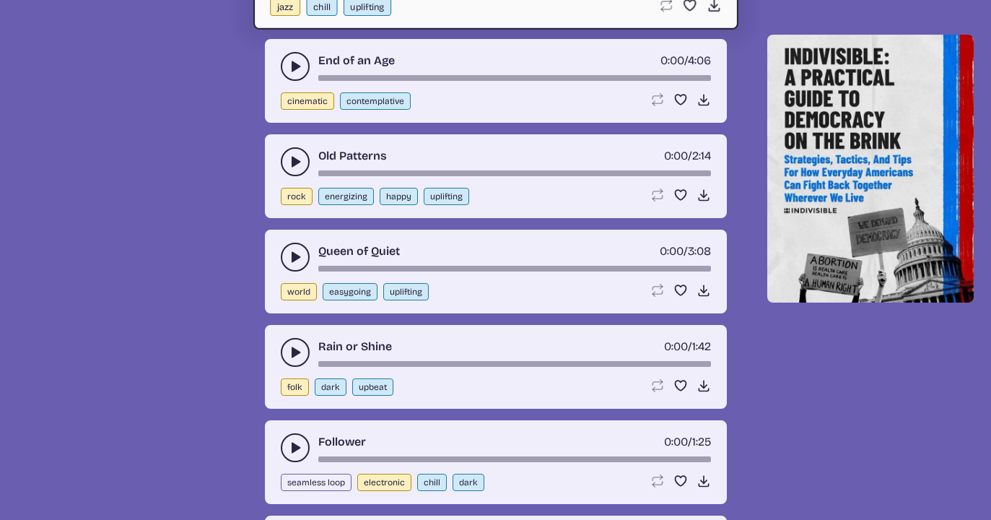
click at [287, 341] on button "play-pause toggle" at bounding box center [295, 352] width 29 height 29
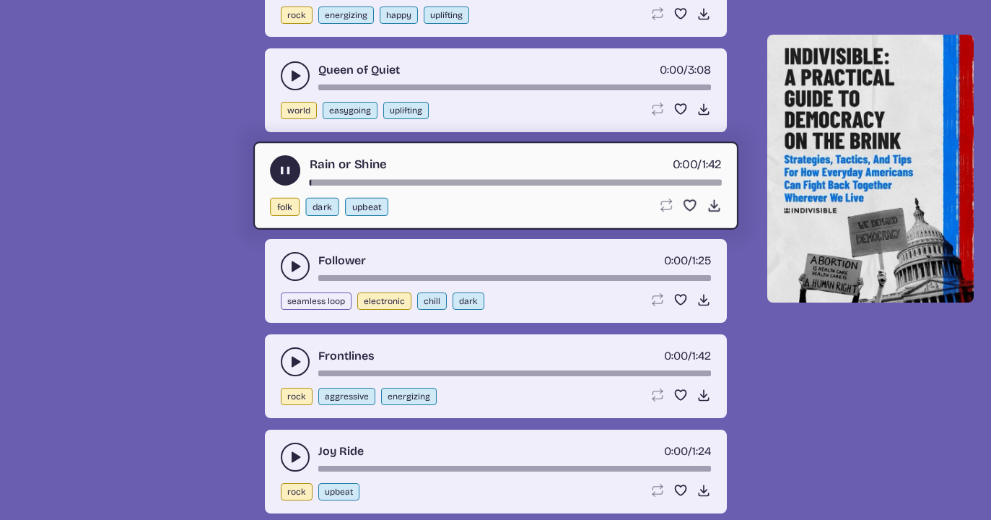
scroll to position [12234, 0]
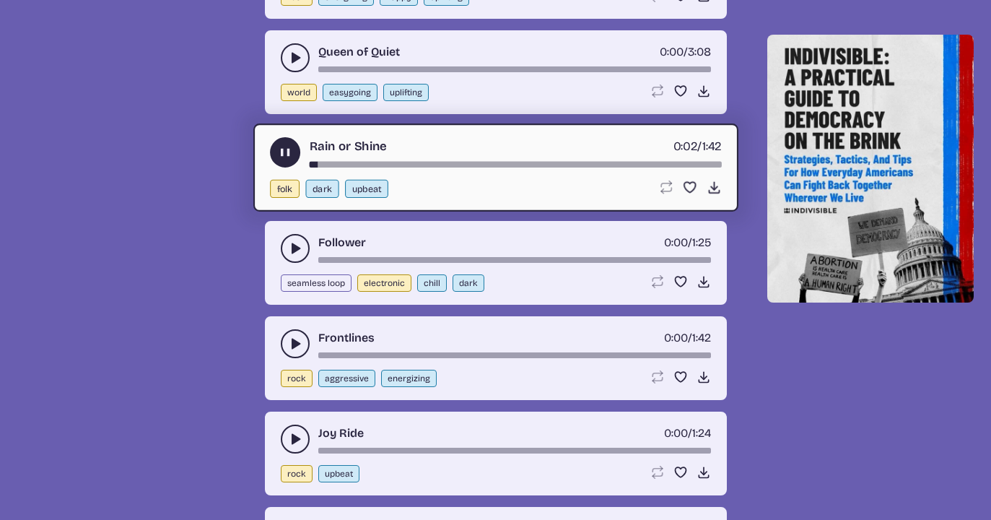
click at [286, 245] on button "play-pause toggle" at bounding box center [295, 248] width 29 height 29
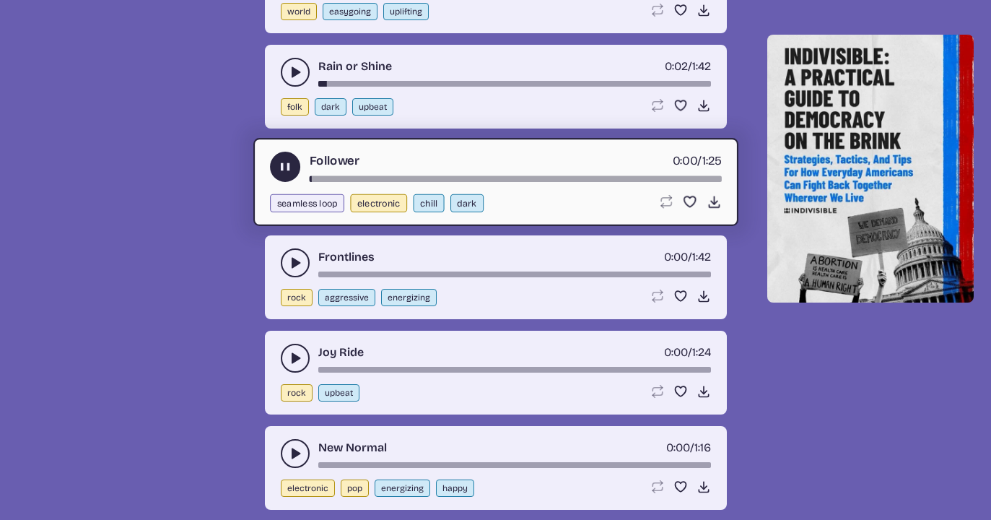
scroll to position [12318, 0]
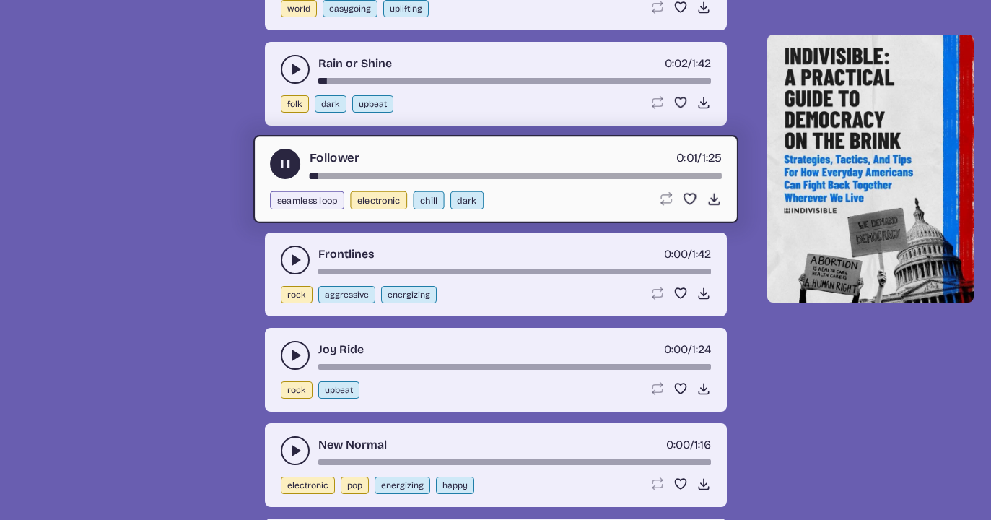
click at [288, 256] on icon "play-pause toggle" at bounding box center [295, 260] width 14 height 14
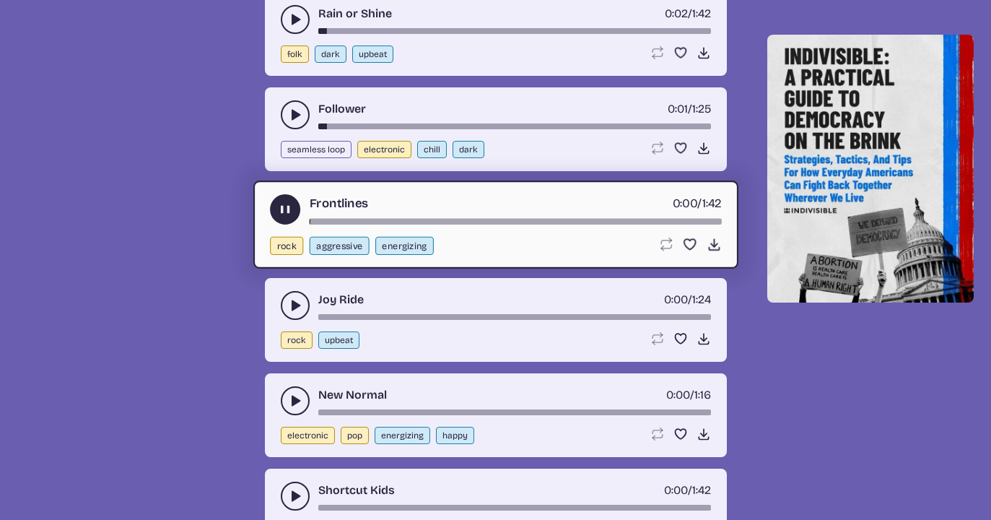
scroll to position [12389, 0]
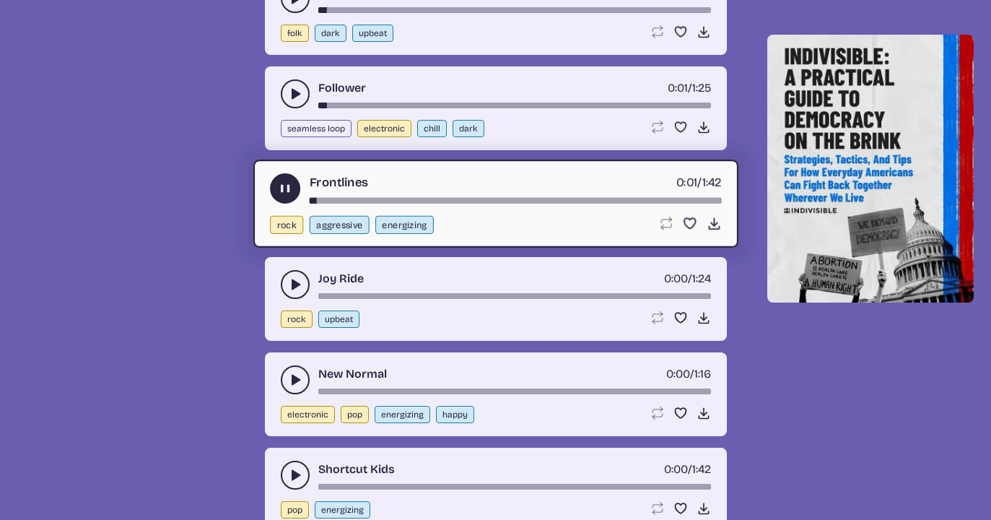
click at [288, 279] on icon "play-pause toggle" at bounding box center [295, 284] width 14 height 14
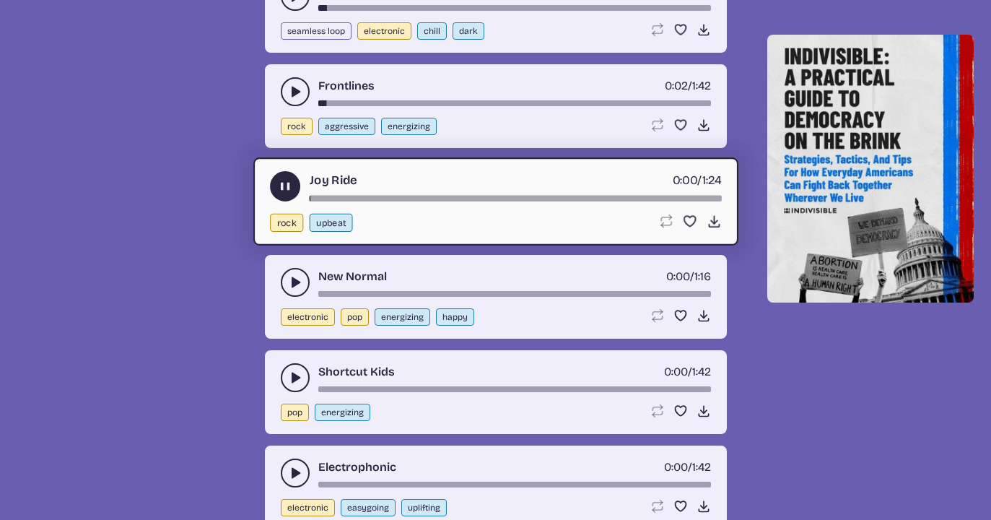
scroll to position [12494, 0]
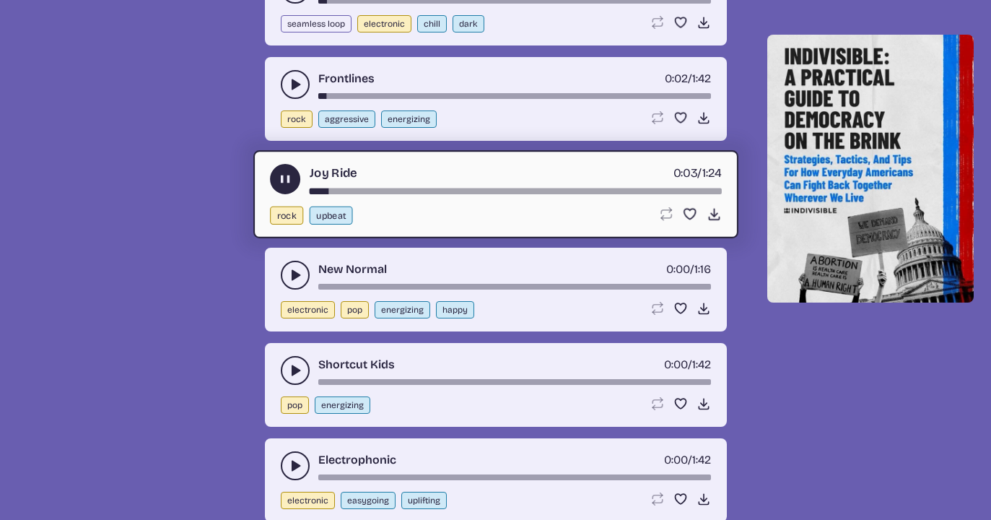
click at [288, 274] on icon "play-pause toggle" at bounding box center [295, 275] width 14 height 14
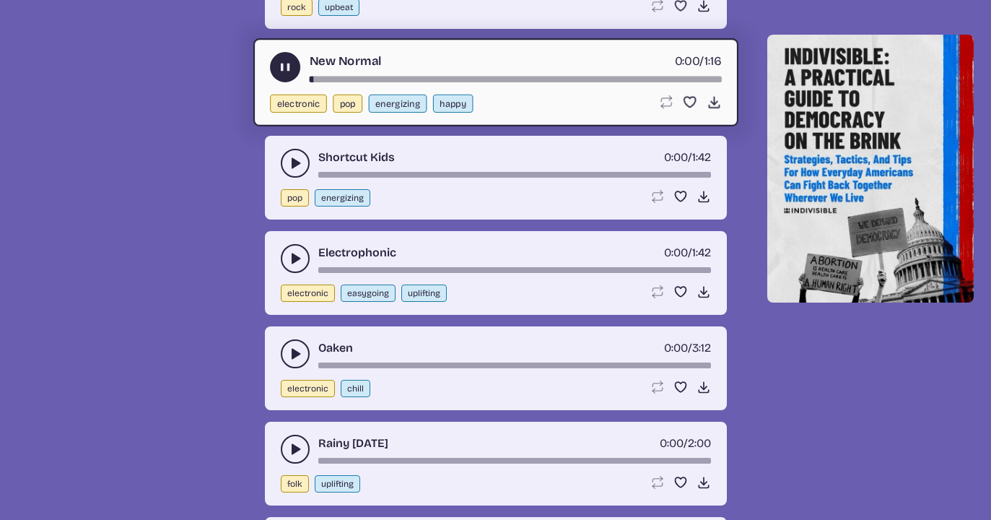
scroll to position [12711, 0]
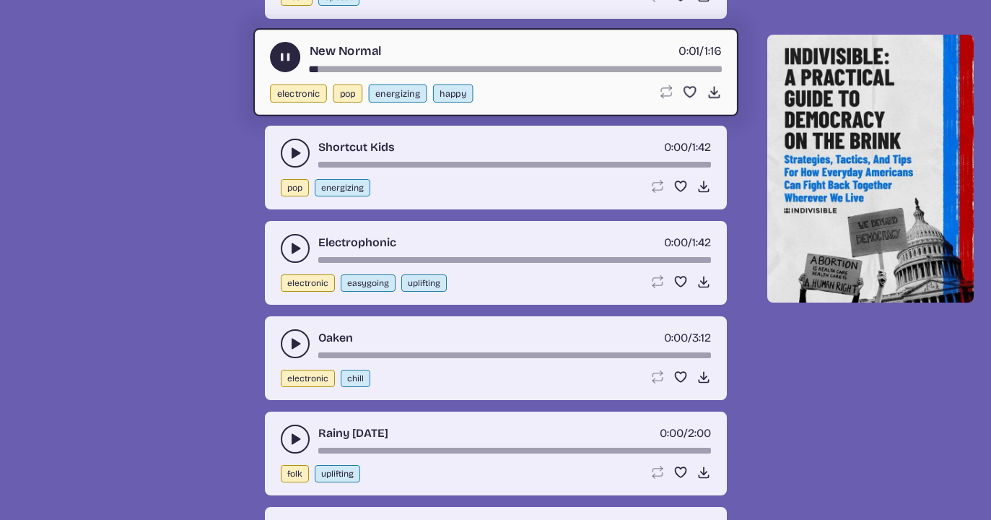
click at [287, 155] on button "play-pause toggle" at bounding box center [295, 153] width 29 height 29
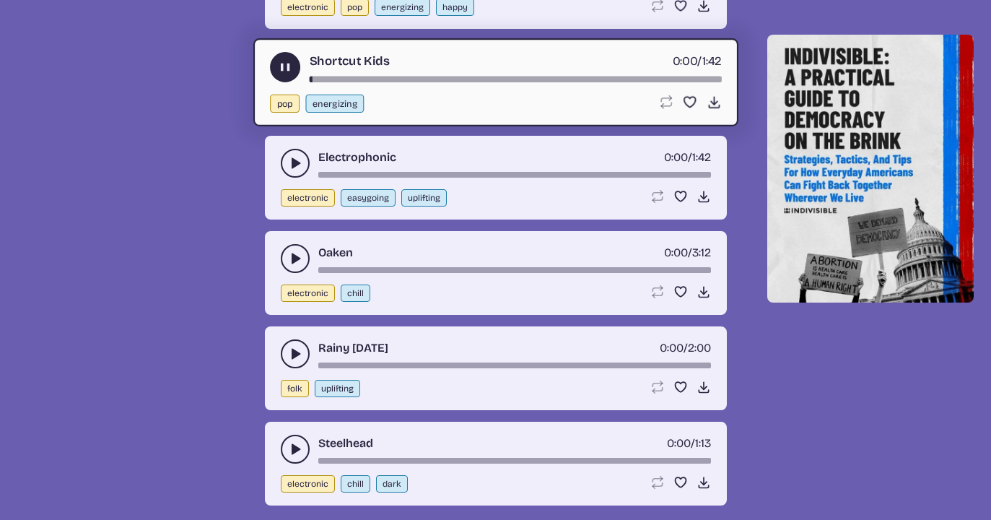
scroll to position [12807, 0]
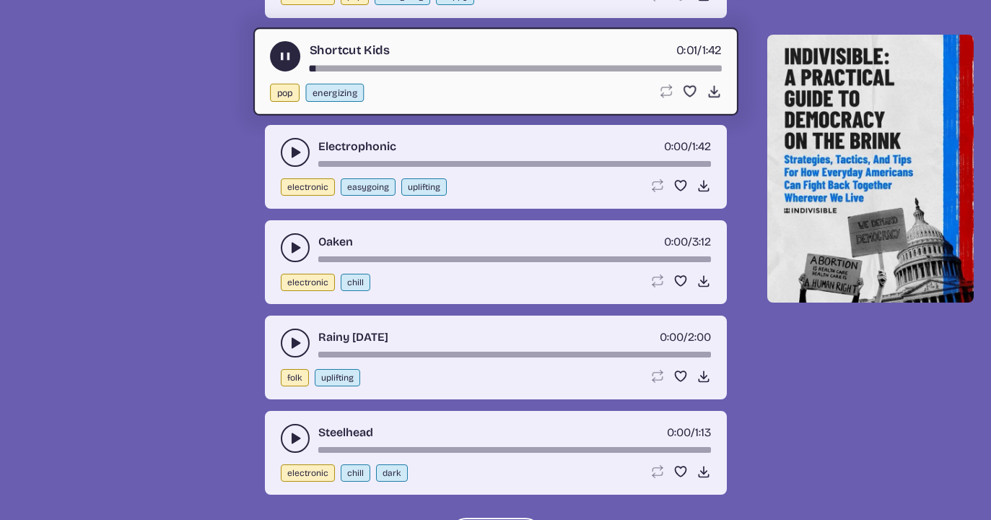
click at [287, 155] on button "play-pause toggle" at bounding box center [295, 152] width 29 height 29
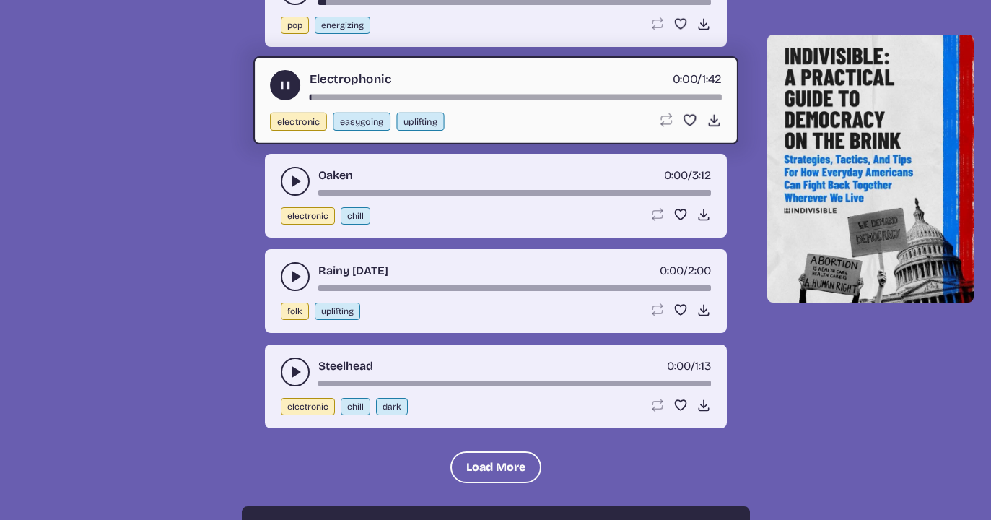
scroll to position [12875, 0]
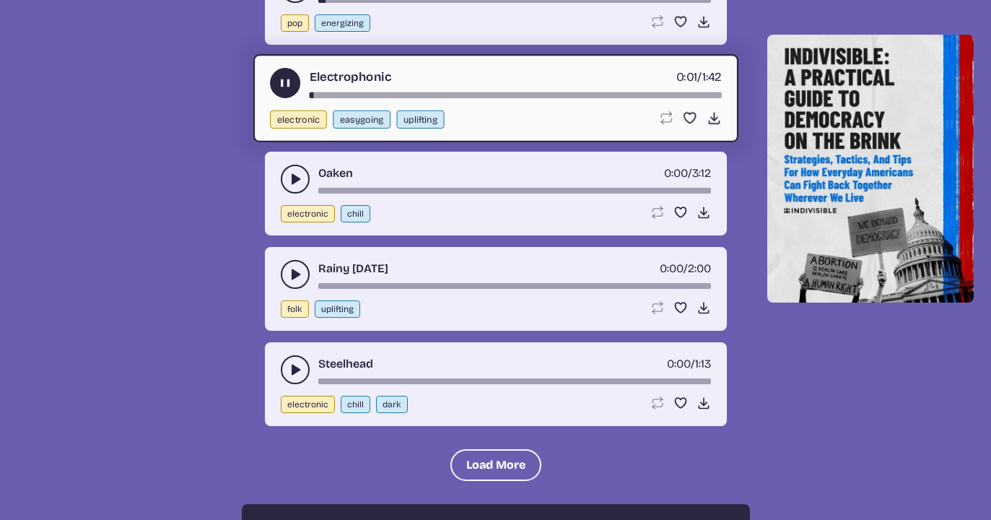
click at [290, 173] on icon "play-pause toggle" at bounding box center [295, 179] width 14 height 14
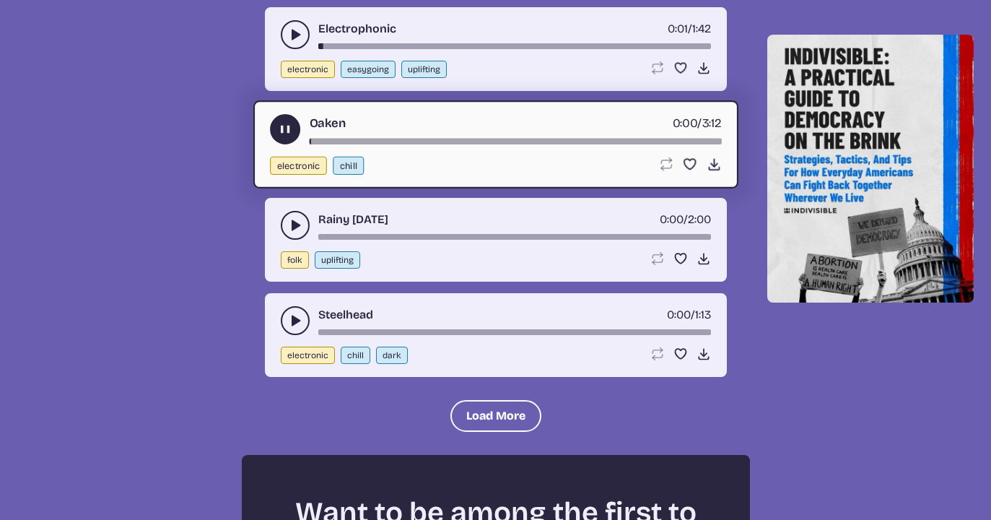
scroll to position [12927, 0]
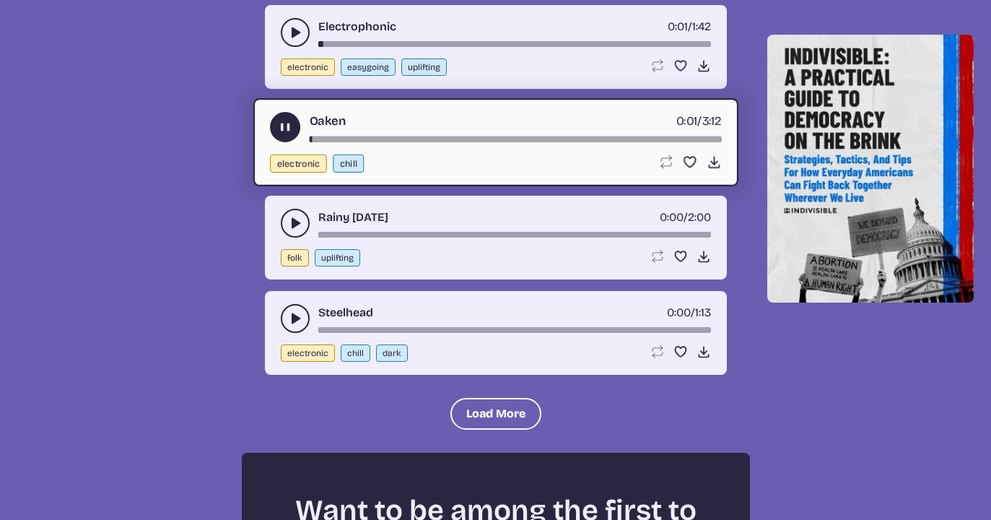
click at [286, 221] on button "play-pause toggle" at bounding box center [295, 223] width 29 height 29
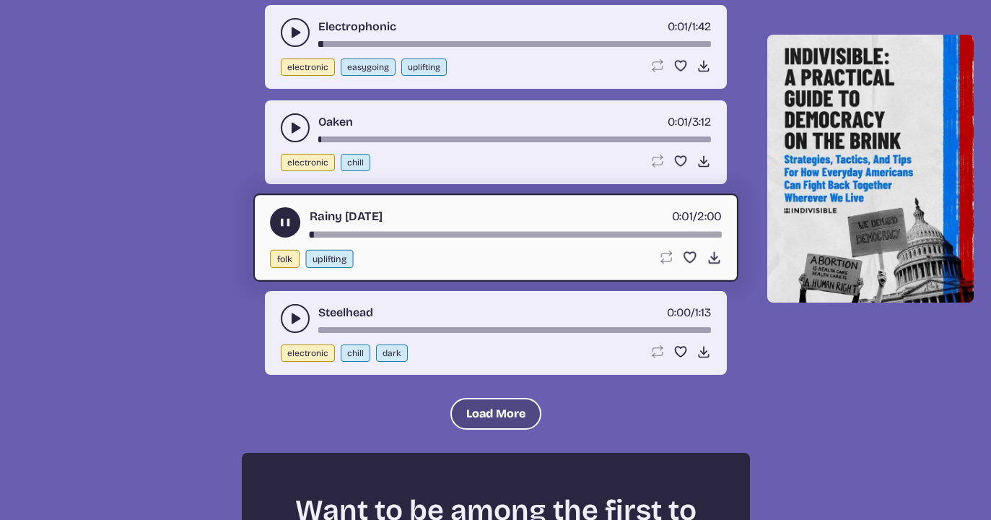
click at [473, 401] on button "Load More" at bounding box center [495, 414] width 91 height 32
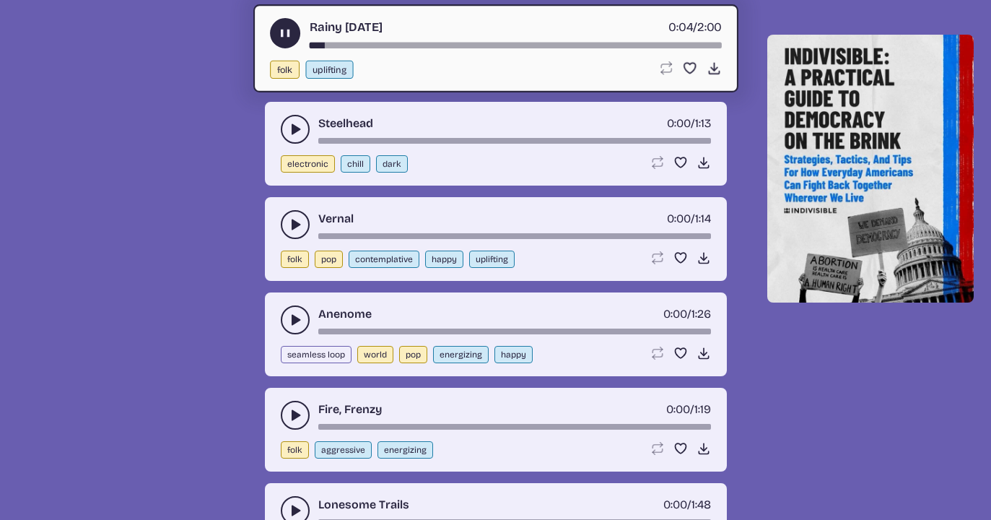
scroll to position [13112, 0]
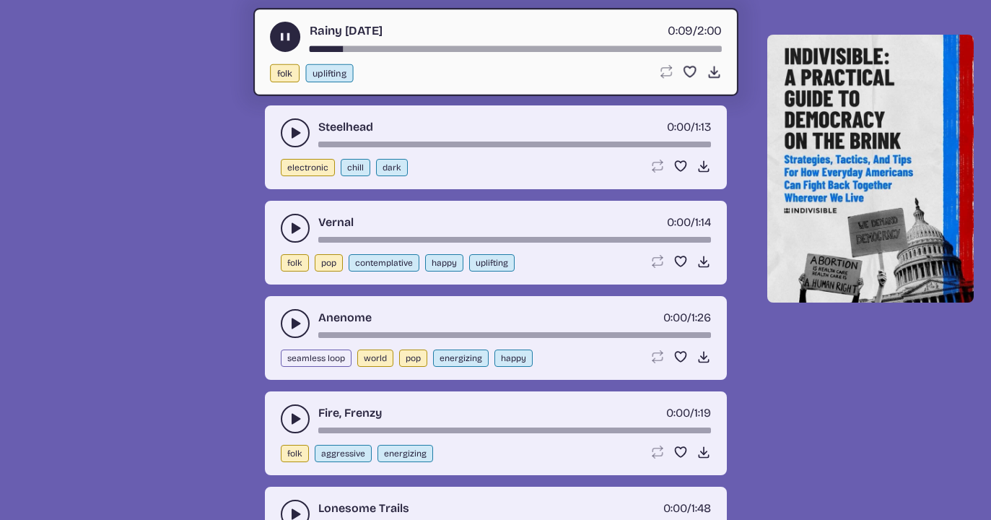
click at [286, 224] on button "play-pause toggle" at bounding box center [295, 228] width 29 height 29
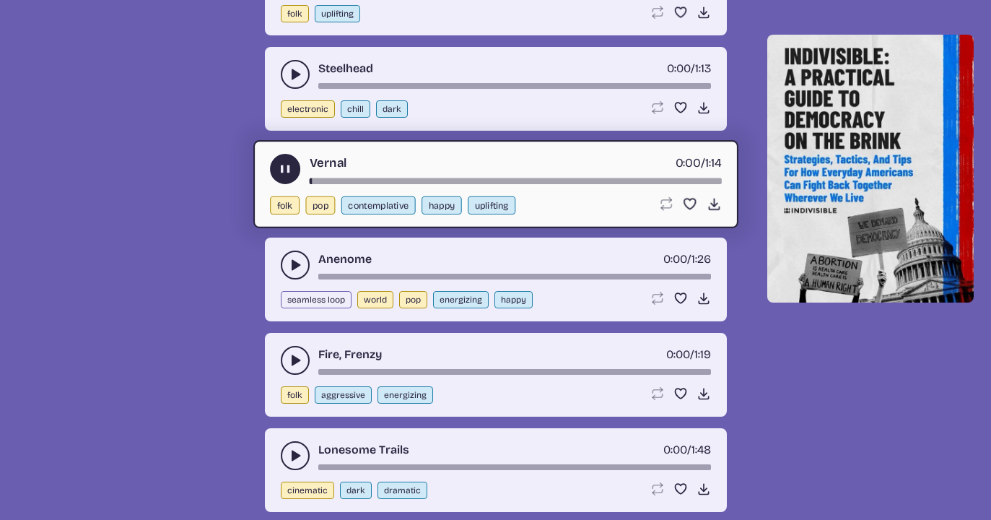
scroll to position [13196, 0]
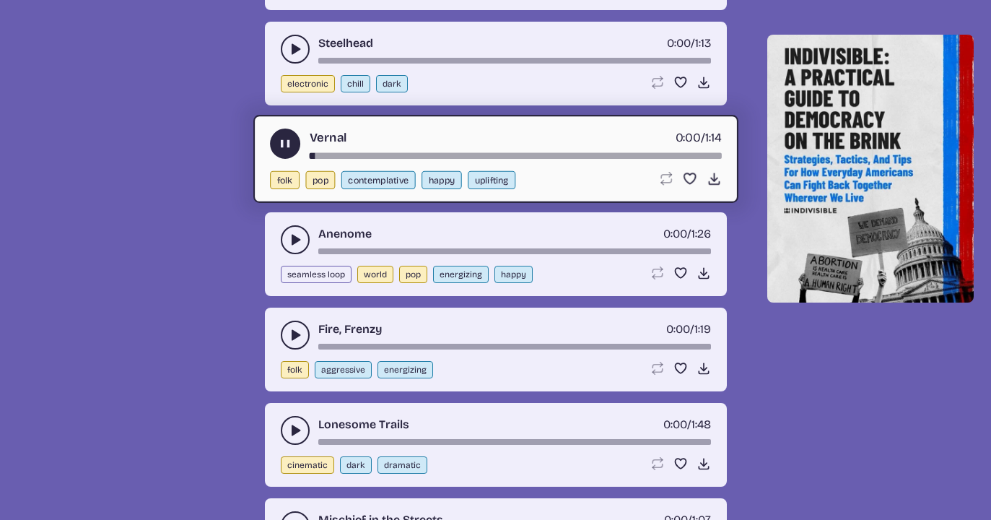
click at [289, 234] on icon "play-pause toggle" at bounding box center [295, 239] width 14 height 14
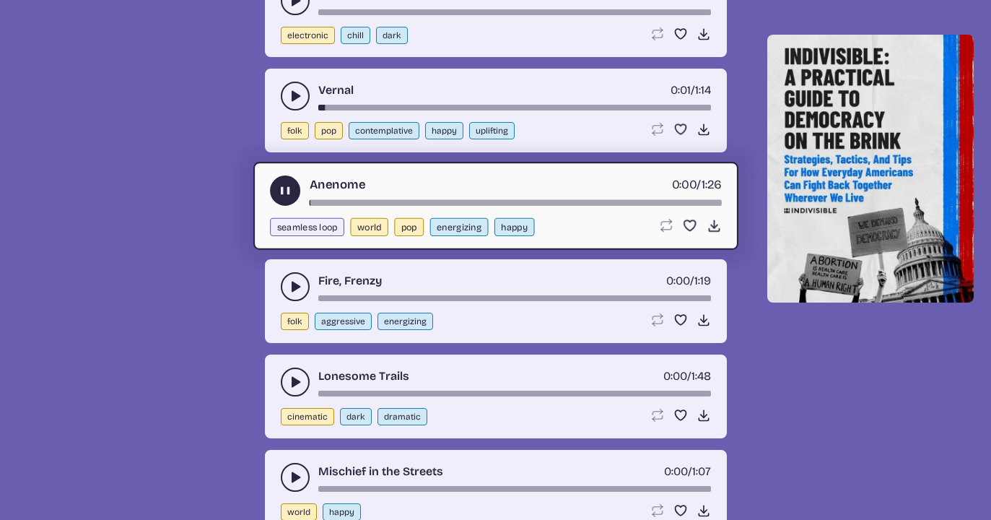
scroll to position [13267, 0]
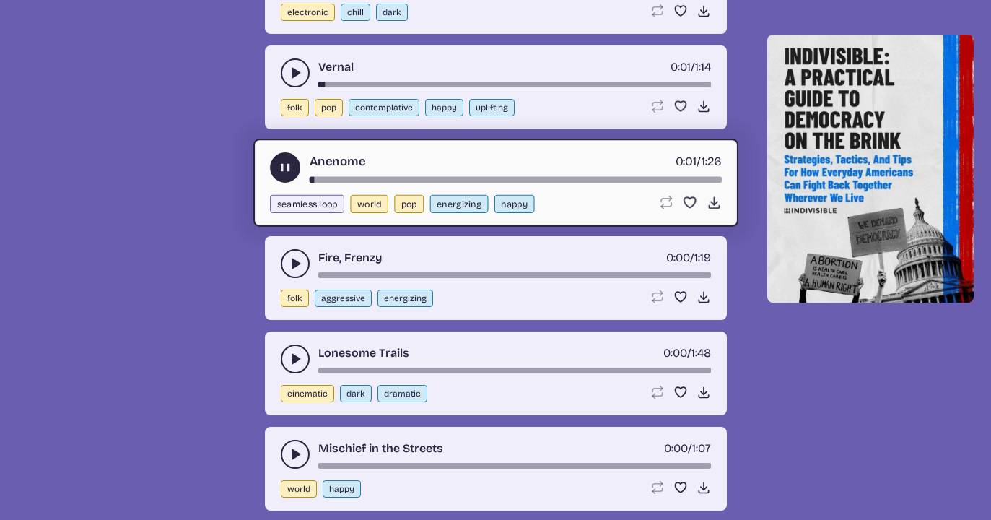
click at [289, 259] on icon "play-pause toggle" at bounding box center [295, 263] width 14 height 14
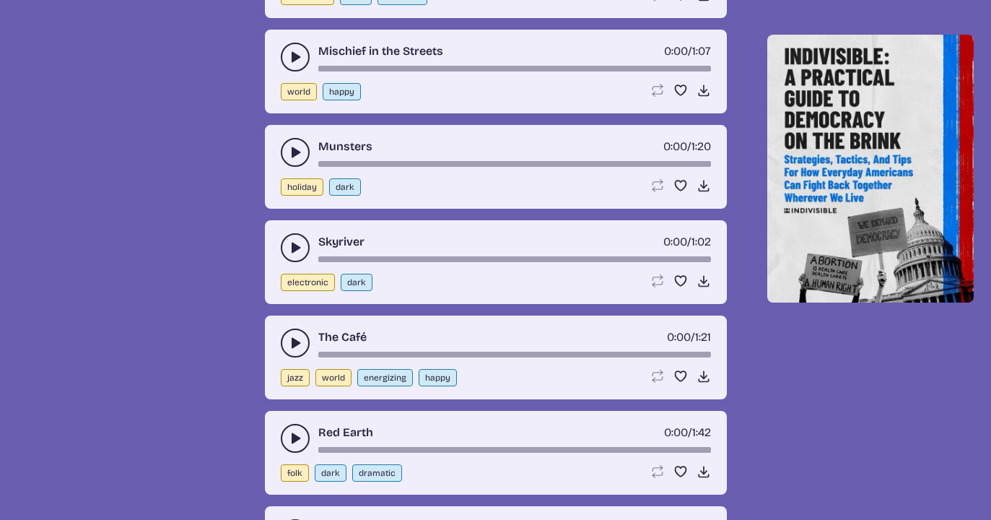
scroll to position [13671, 0]
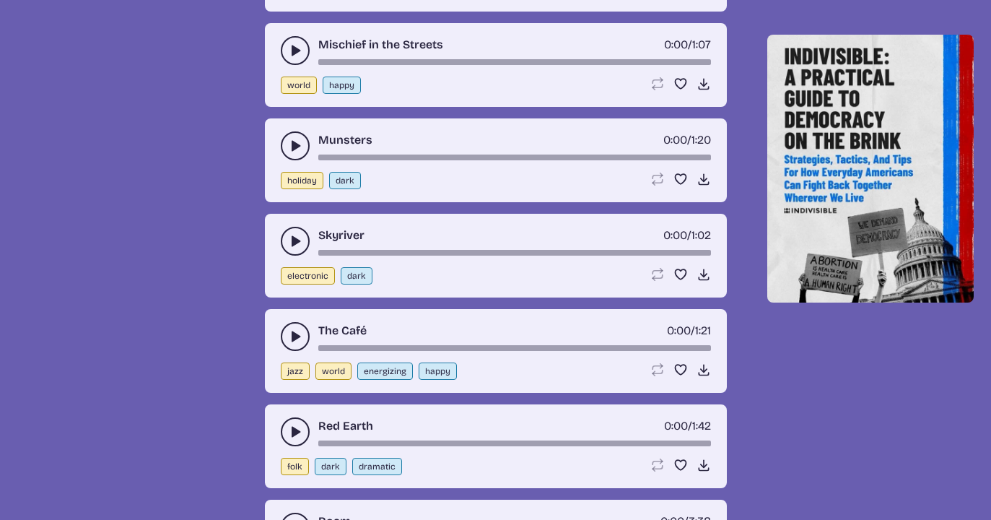
click at [286, 232] on button "play-pause toggle" at bounding box center [295, 241] width 29 height 29
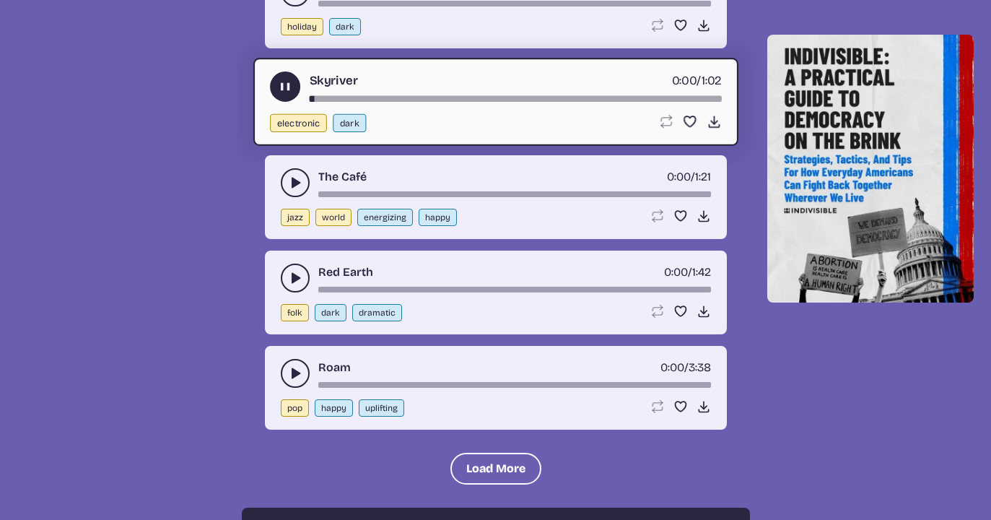
scroll to position [13830, 0]
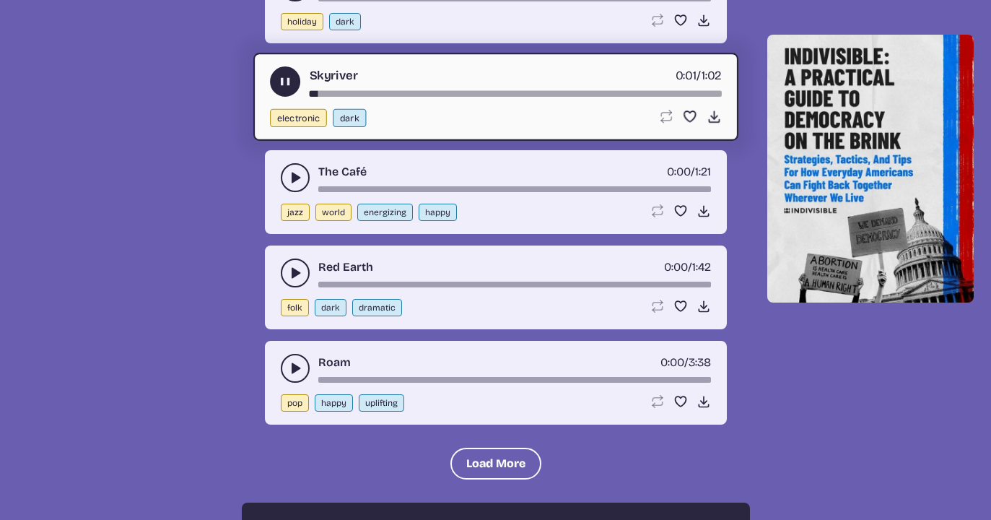
click at [289, 167] on button "play-pause toggle" at bounding box center [295, 177] width 29 height 29
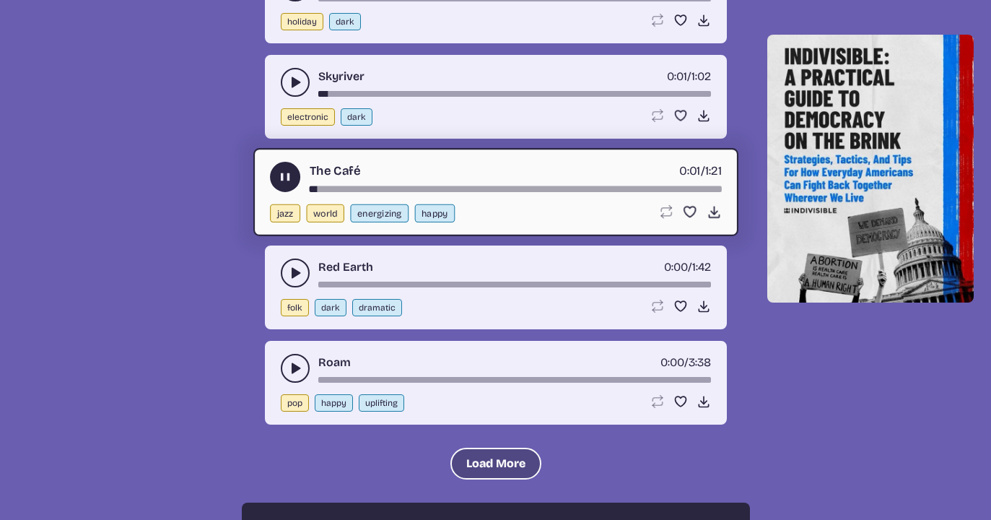
click at [481, 457] on button "Load More" at bounding box center [495, 463] width 91 height 32
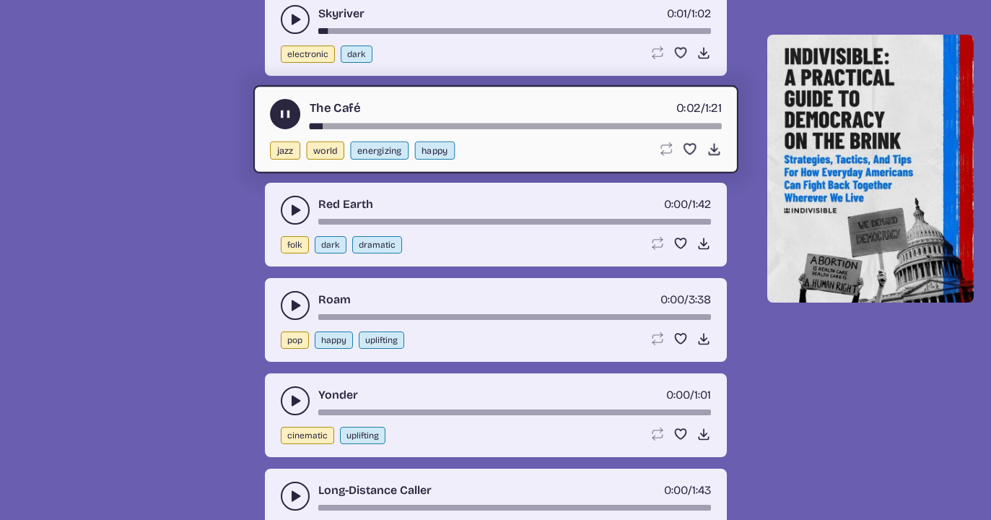
scroll to position [13897, 0]
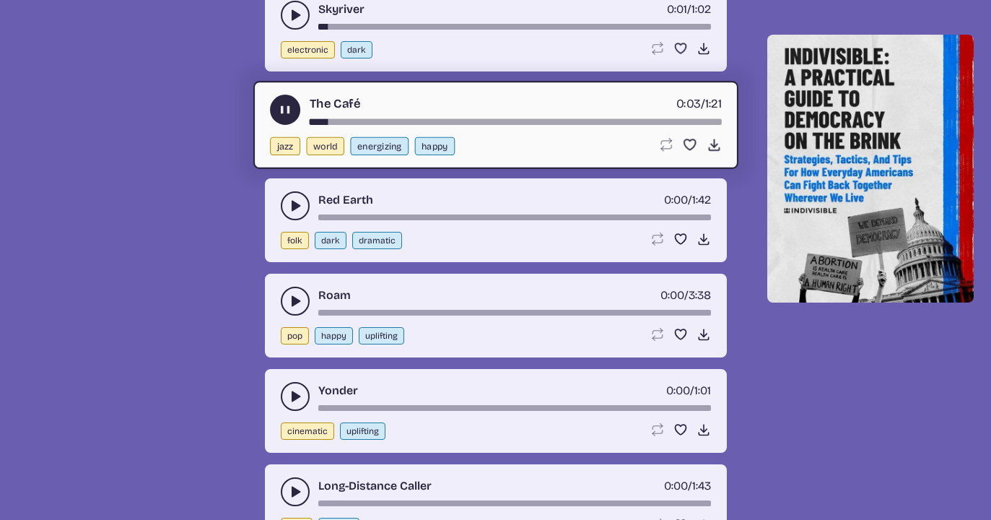
click at [292, 204] on use "play-pause toggle" at bounding box center [295, 205] width 14 height 14
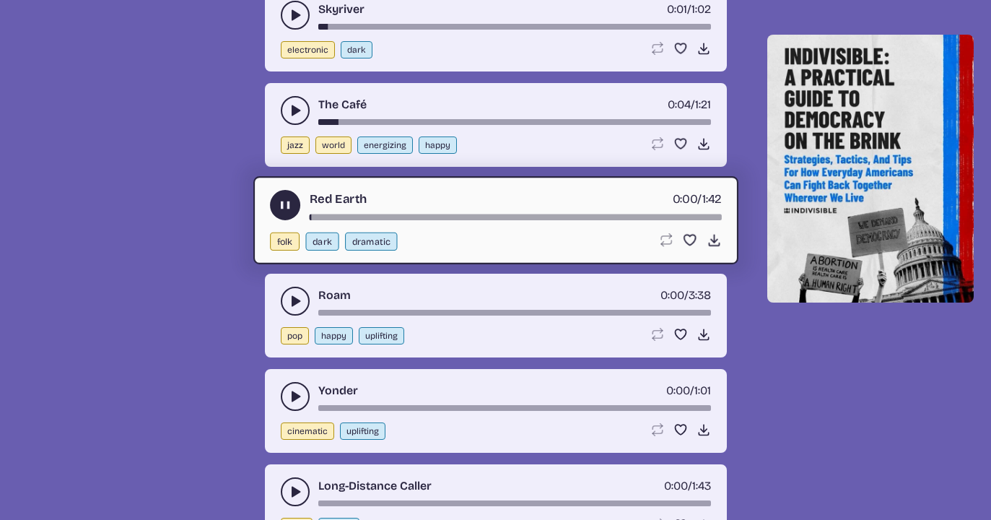
click at [284, 294] on button "play-pause toggle" at bounding box center [295, 301] width 29 height 29
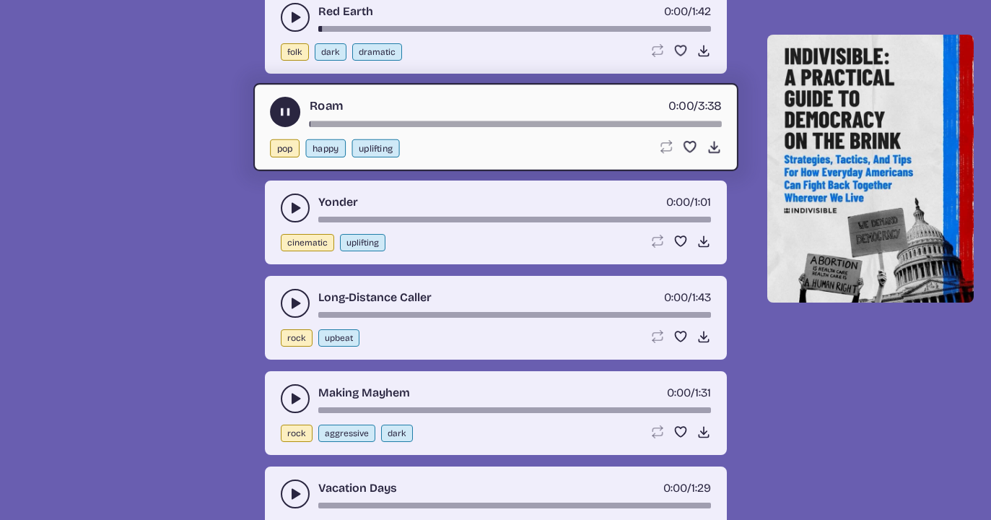
scroll to position [14102, 0]
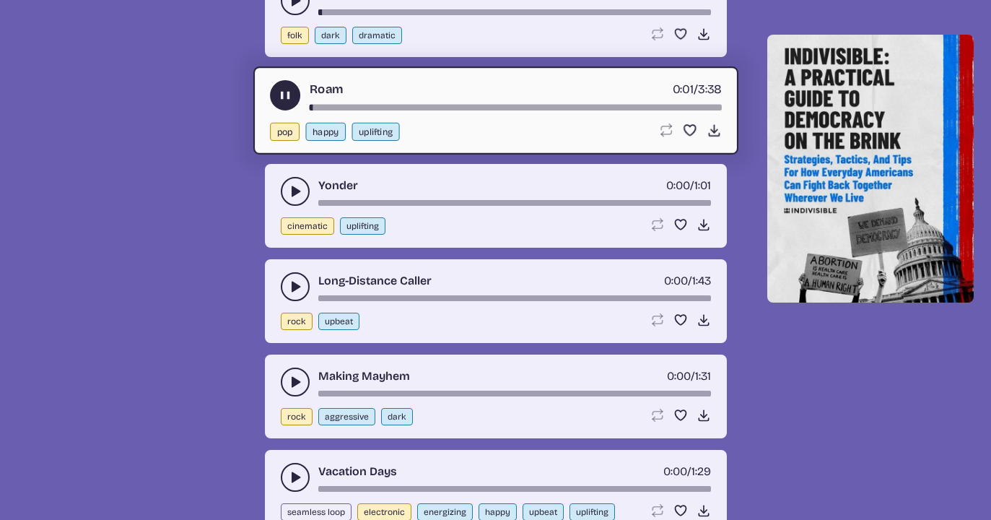
click at [284, 284] on button "play-pause toggle" at bounding box center [295, 286] width 29 height 29
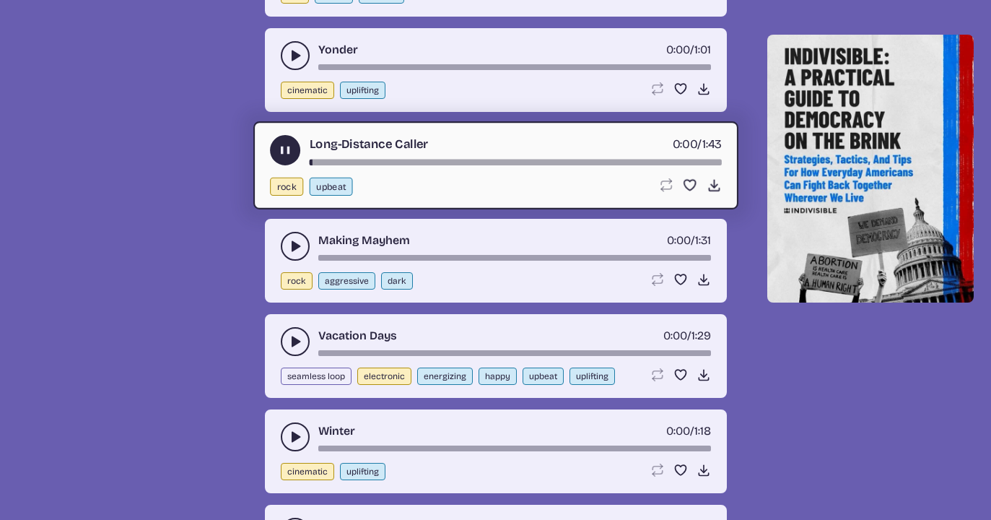
scroll to position [14245, 0]
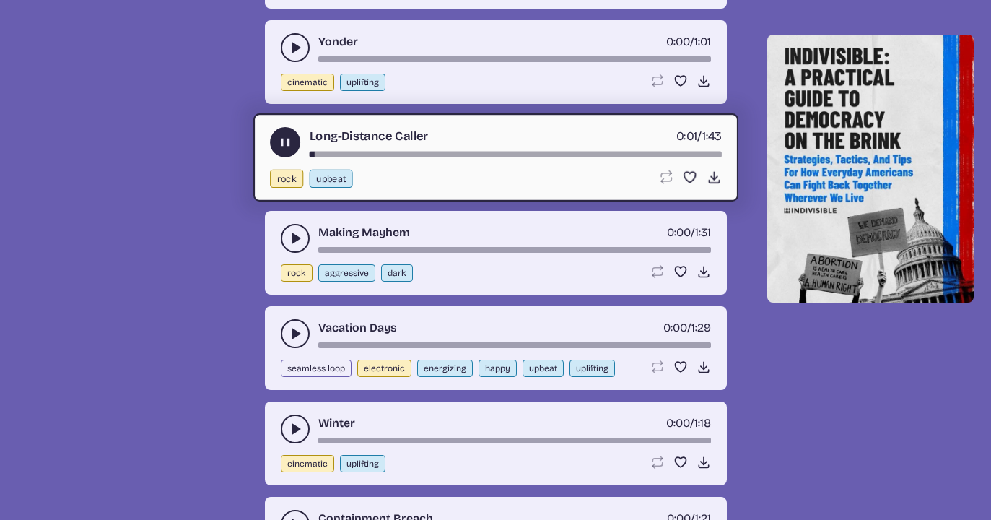
click at [288, 235] on icon "play-pause toggle" at bounding box center [295, 238] width 14 height 14
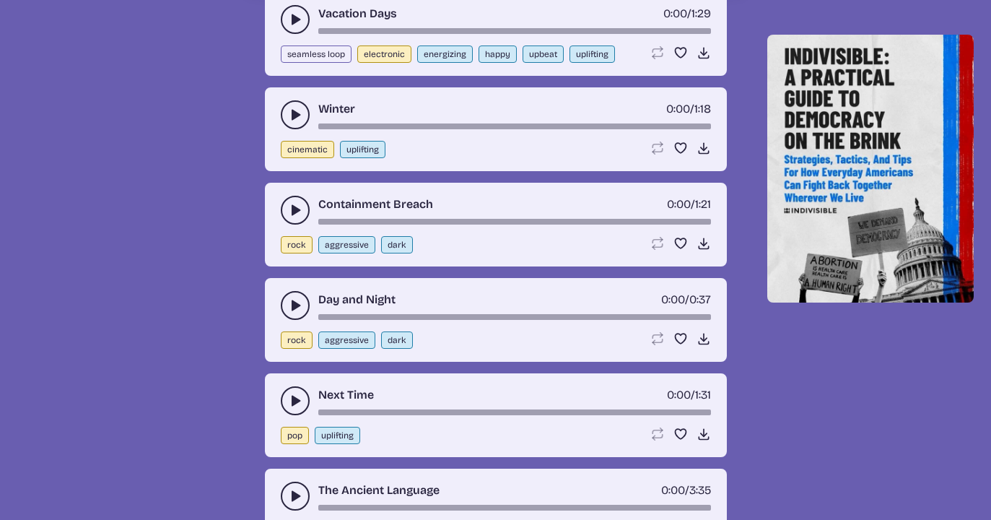
scroll to position [14588, 0]
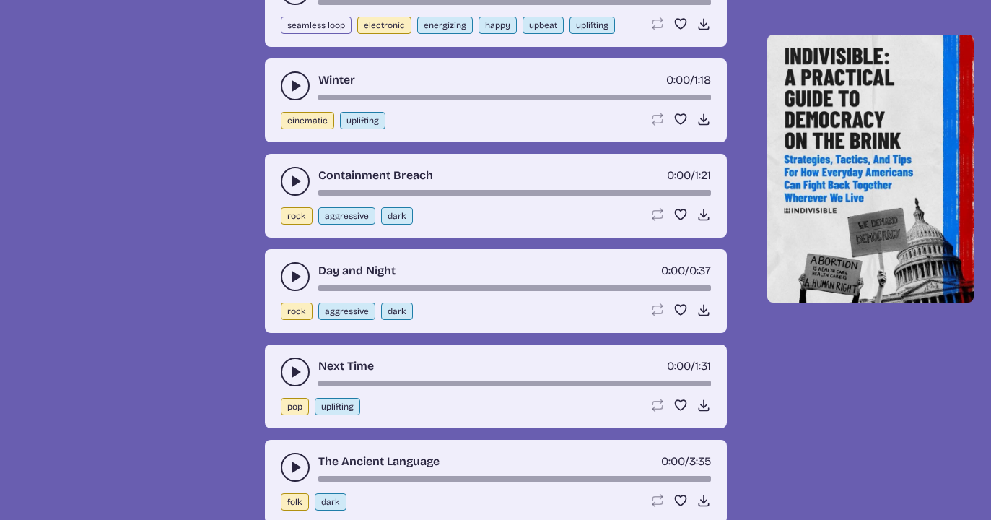
click at [292, 184] on use "play-pause toggle" at bounding box center [295, 181] width 14 height 14
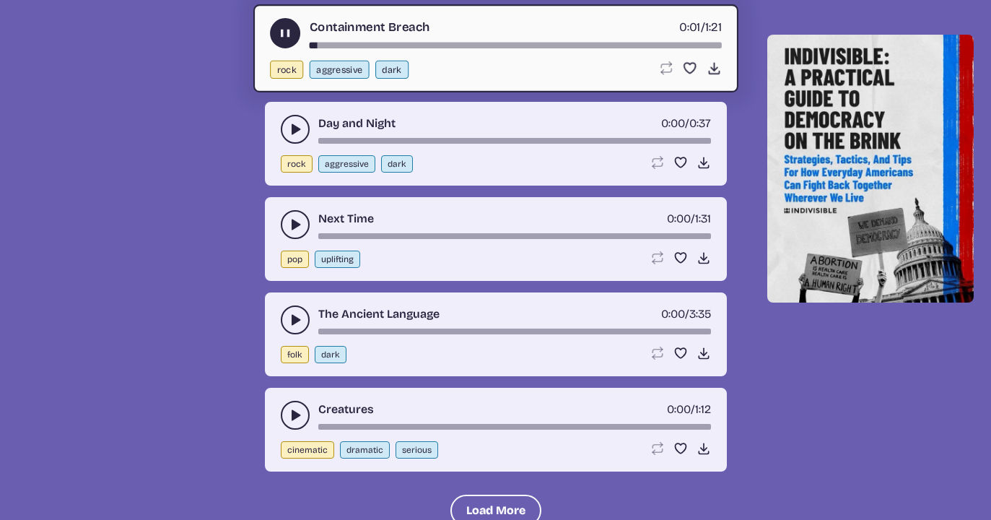
scroll to position [14767, 0]
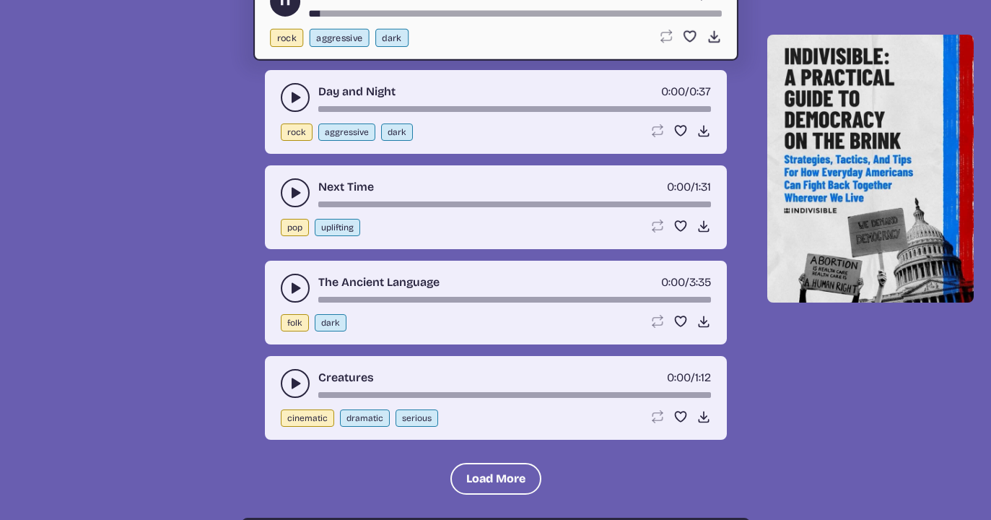
click at [285, 188] on button "play-pause toggle" at bounding box center [295, 192] width 29 height 29
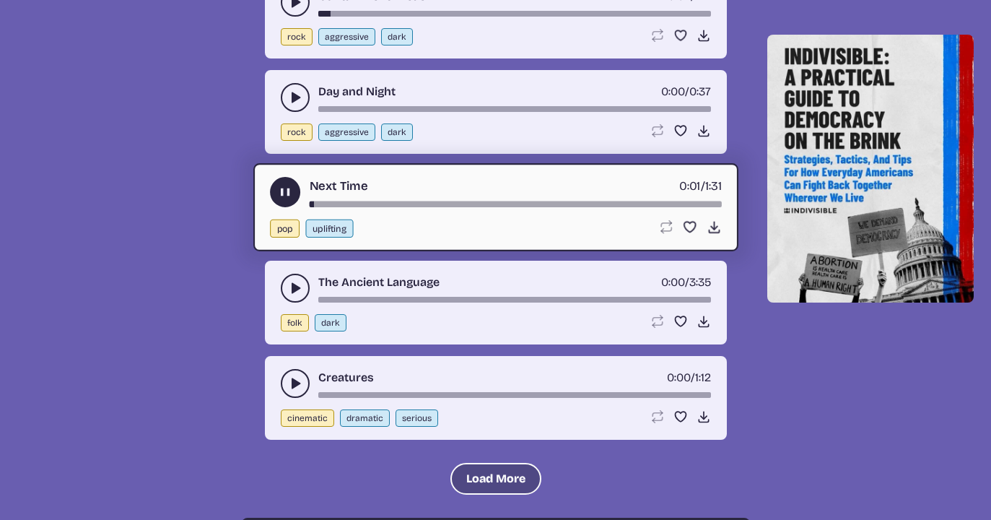
click at [456, 467] on button "Load More" at bounding box center [495, 479] width 91 height 32
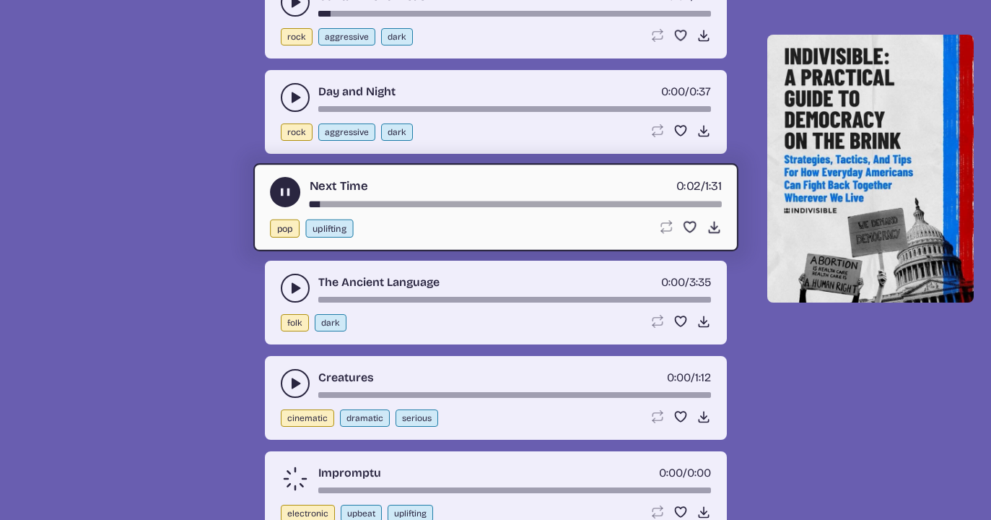
click at [300, 383] on use "play-pause toggle" at bounding box center [295, 383] width 14 height 14
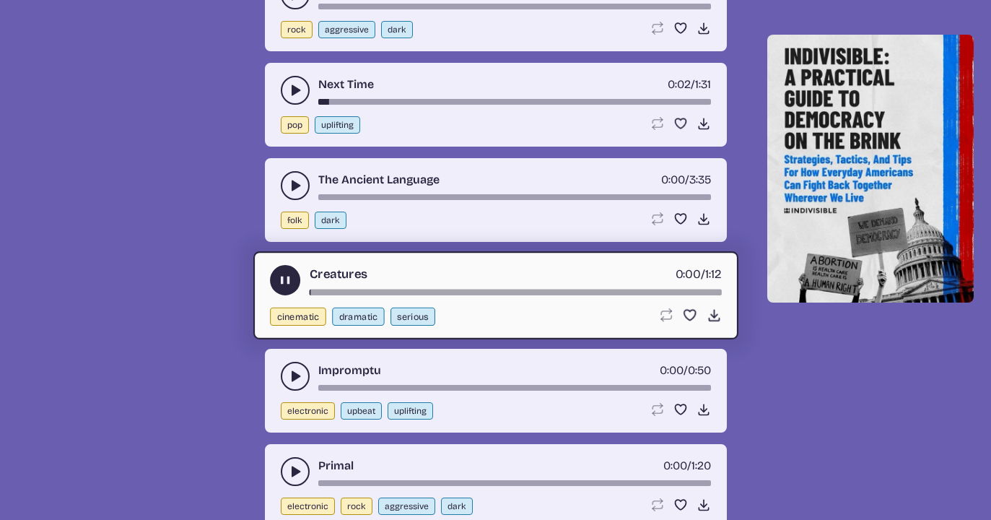
scroll to position [14875, 0]
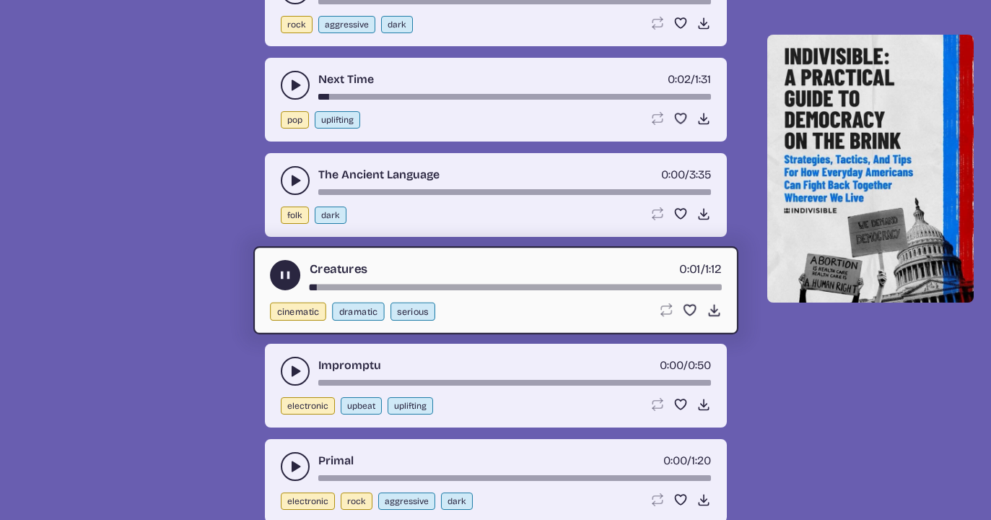
click at [291, 373] on icon "play-pause toggle" at bounding box center [295, 371] width 14 height 14
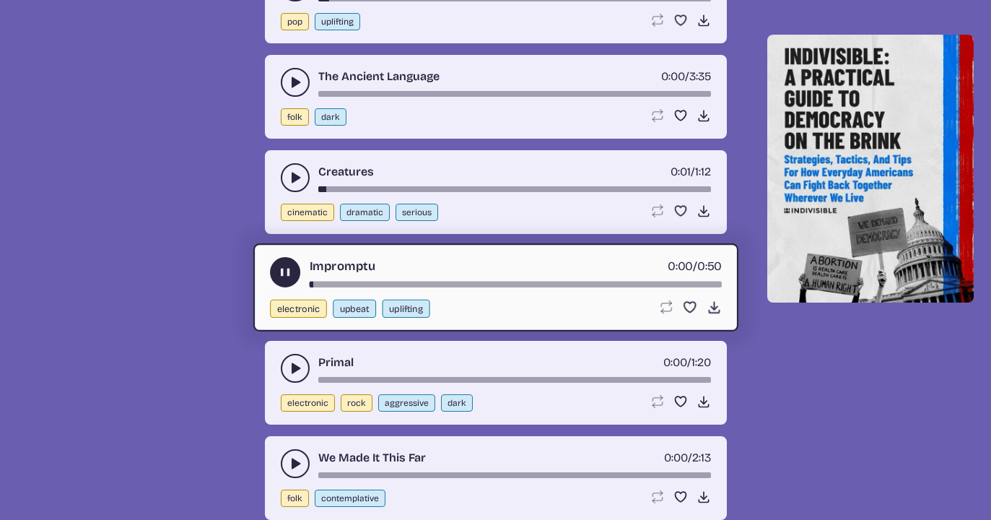
scroll to position [15054, 0]
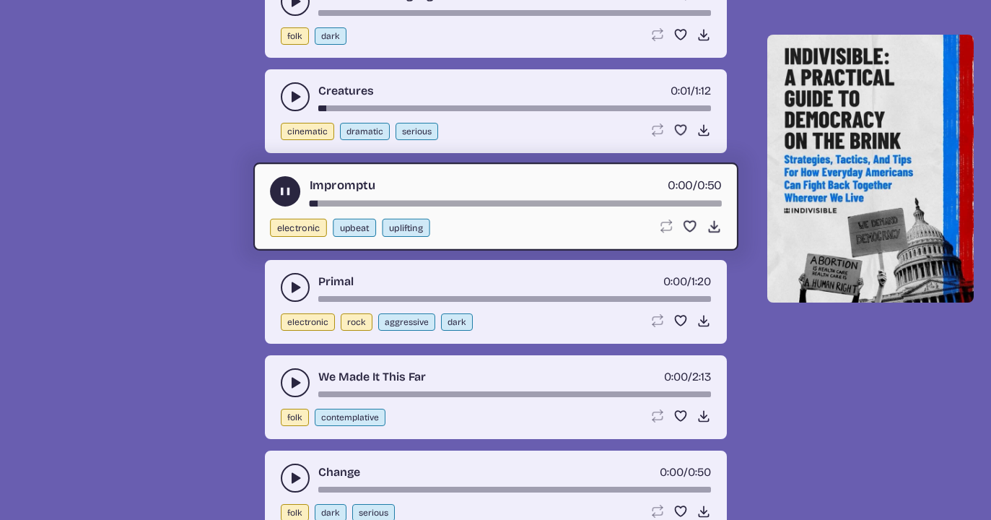
click at [287, 278] on button "play-pause toggle" at bounding box center [295, 287] width 29 height 29
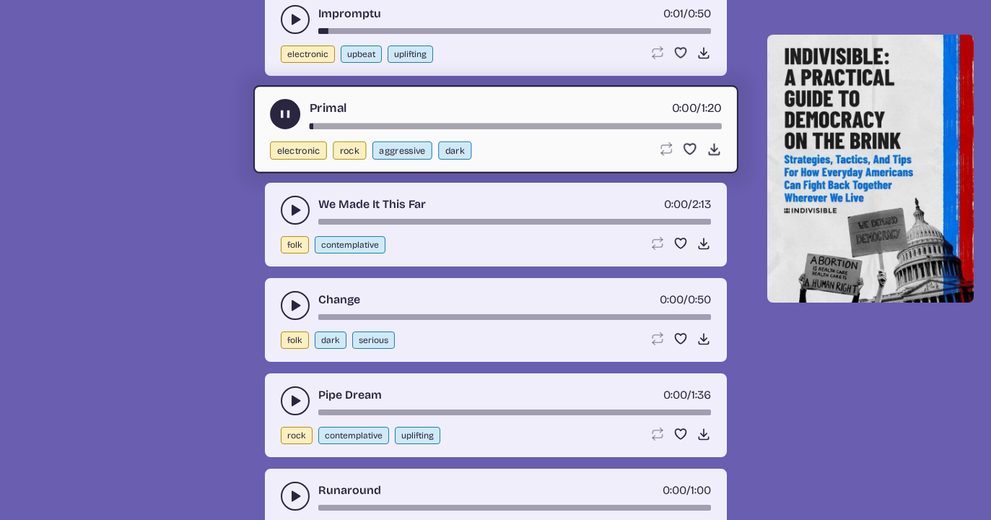
scroll to position [15257, 0]
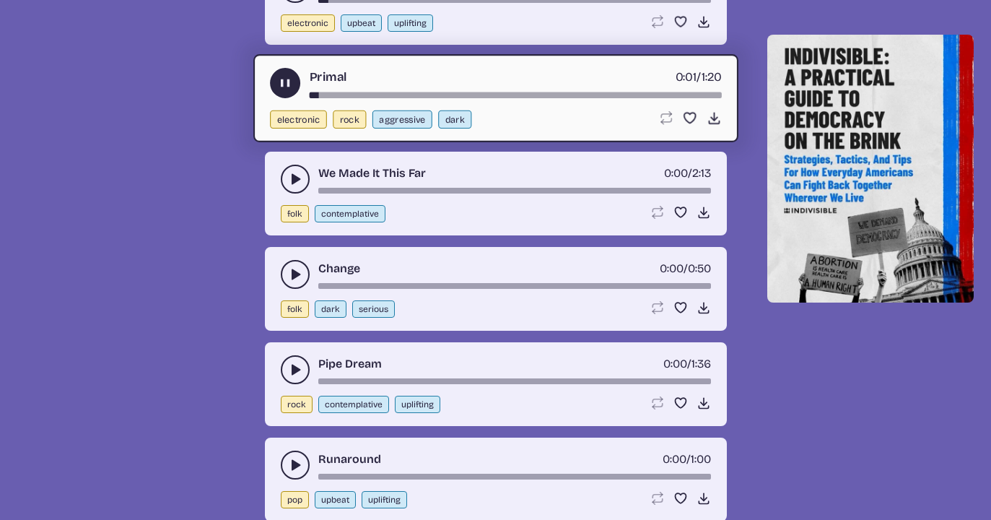
click at [284, 167] on button "play-pause toggle" at bounding box center [295, 179] width 29 height 29
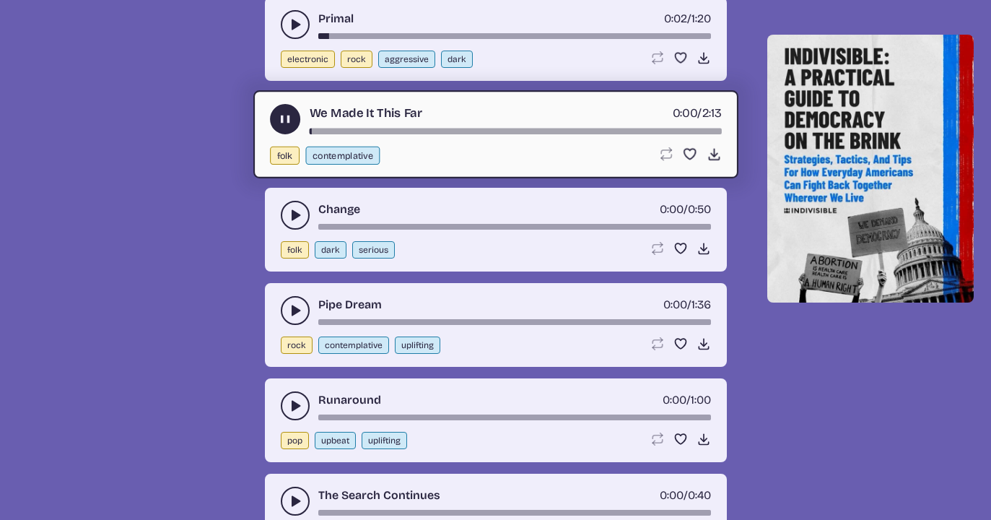
scroll to position [15317, 0]
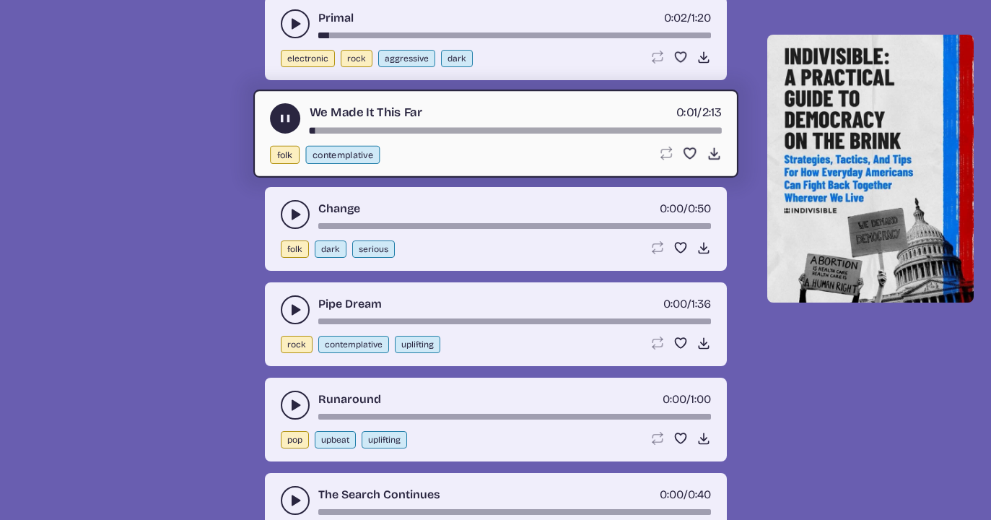
click at [289, 214] on icon "play-pause toggle" at bounding box center [295, 214] width 14 height 14
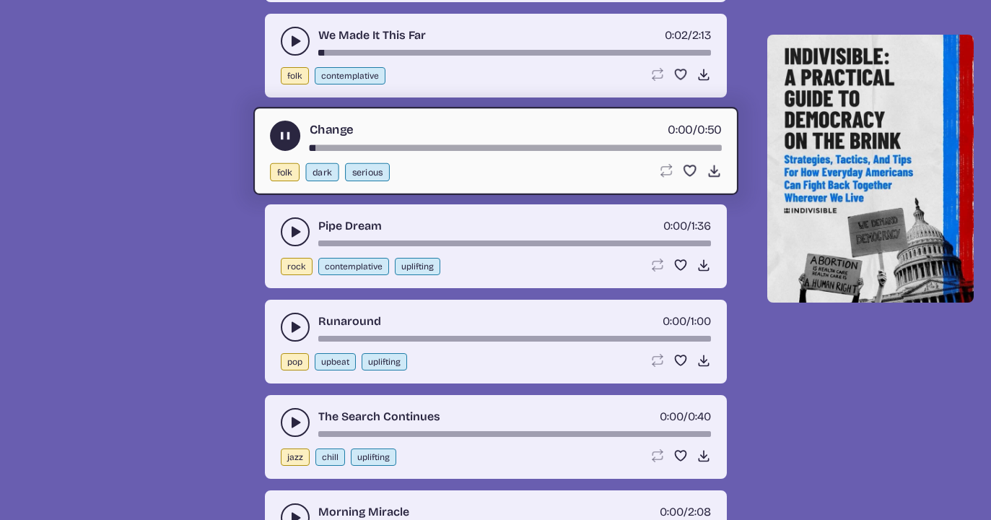
scroll to position [15397, 0]
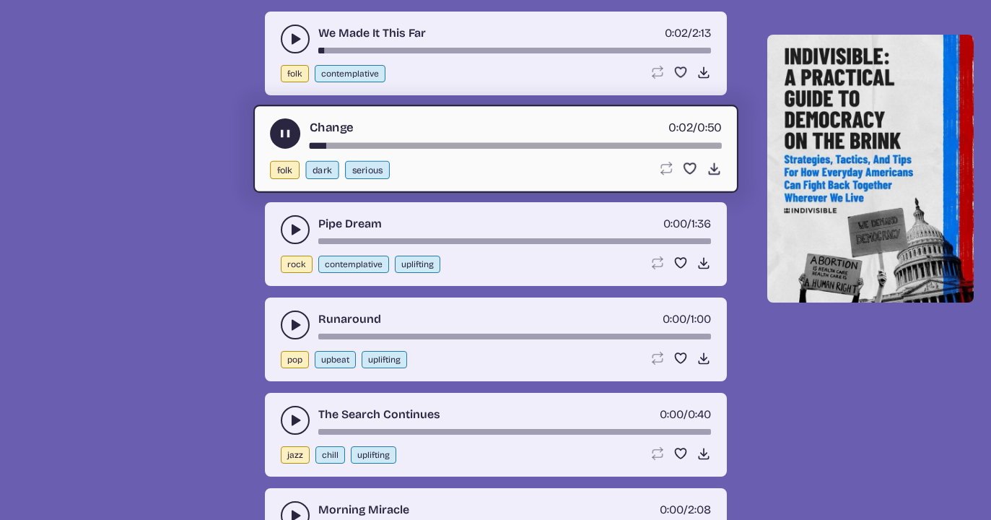
click at [292, 312] on button "play-pause toggle" at bounding box center [295, 324] width 29 height 29
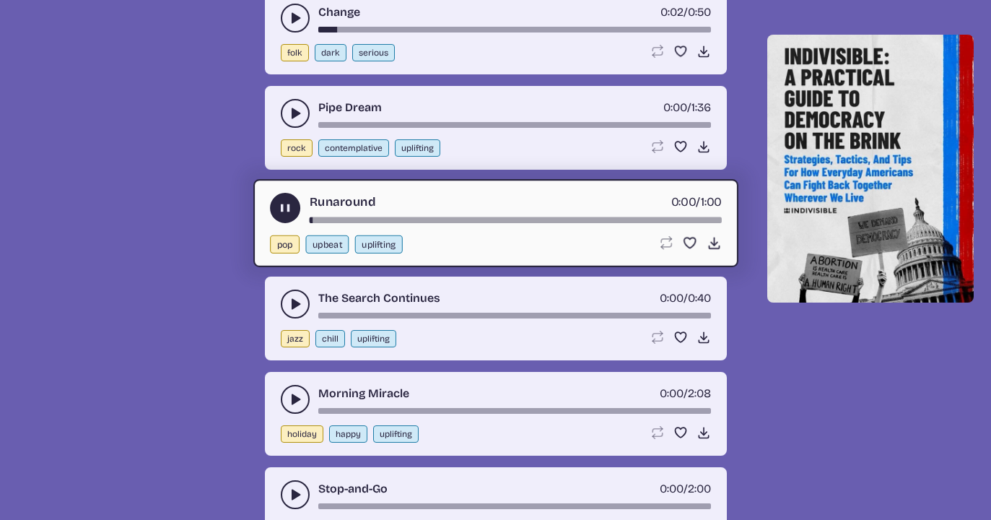
scroll to position [15520, 0]
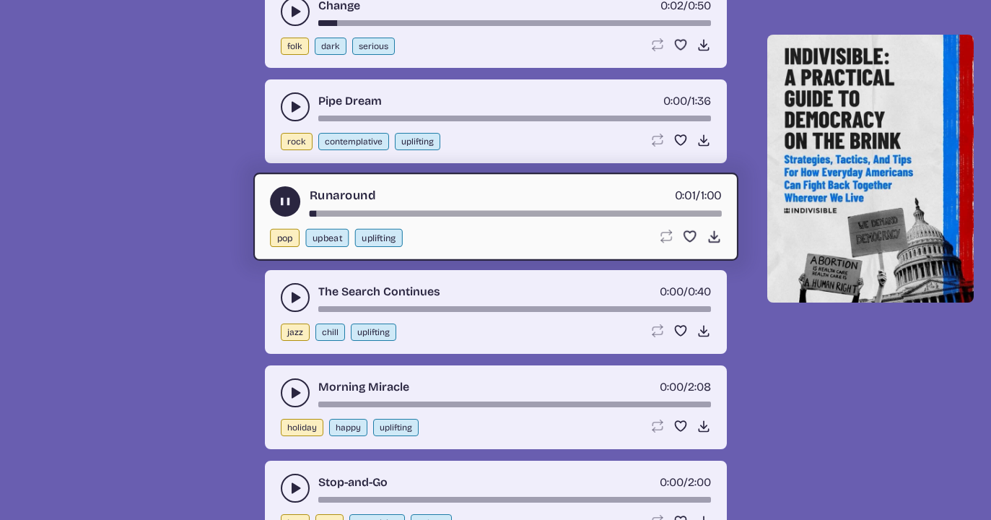
click at [289, 292] on icon "play-pause toggle" at bounding box center [295, 297] width 14 height 14
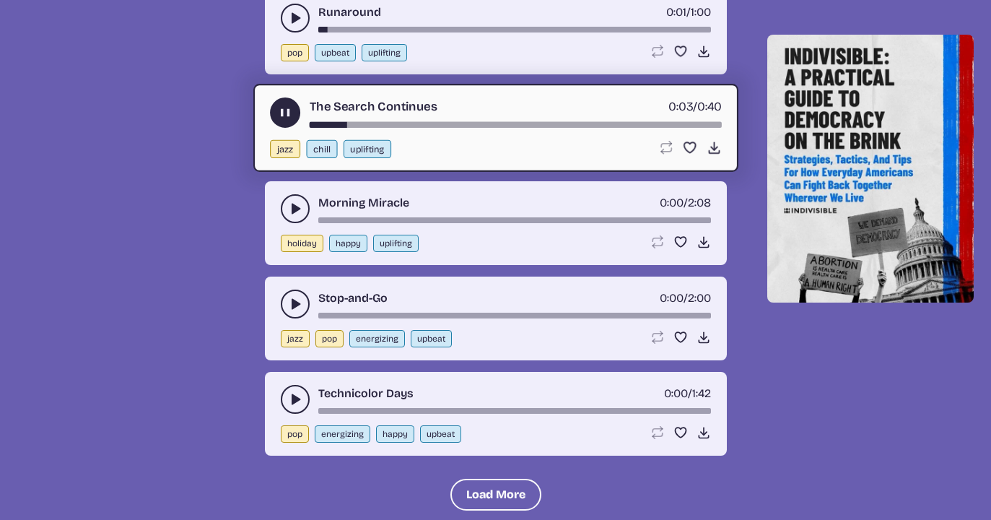
scroll to position [15711, 0]
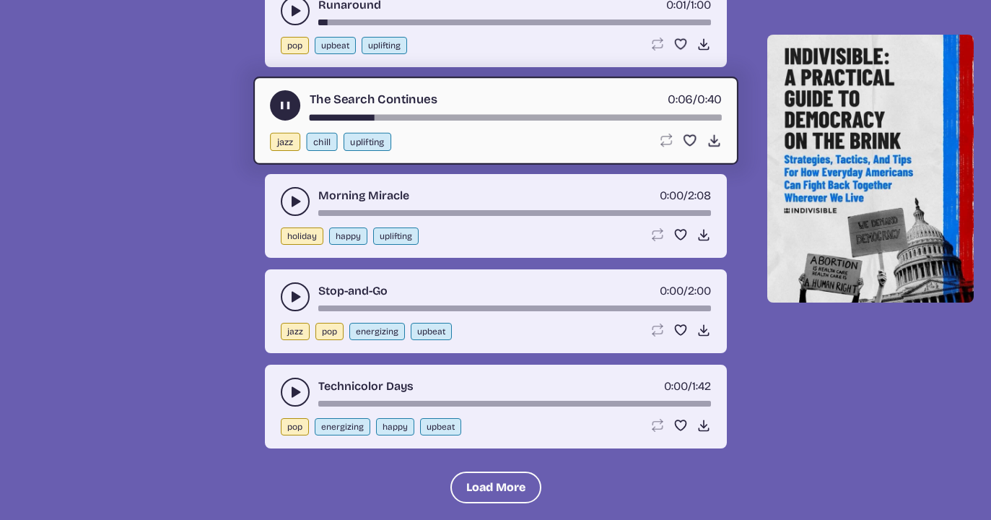
click at [292, 297] on use "play-pause toggle" at bounding box center [295, 296] width 14 height 14
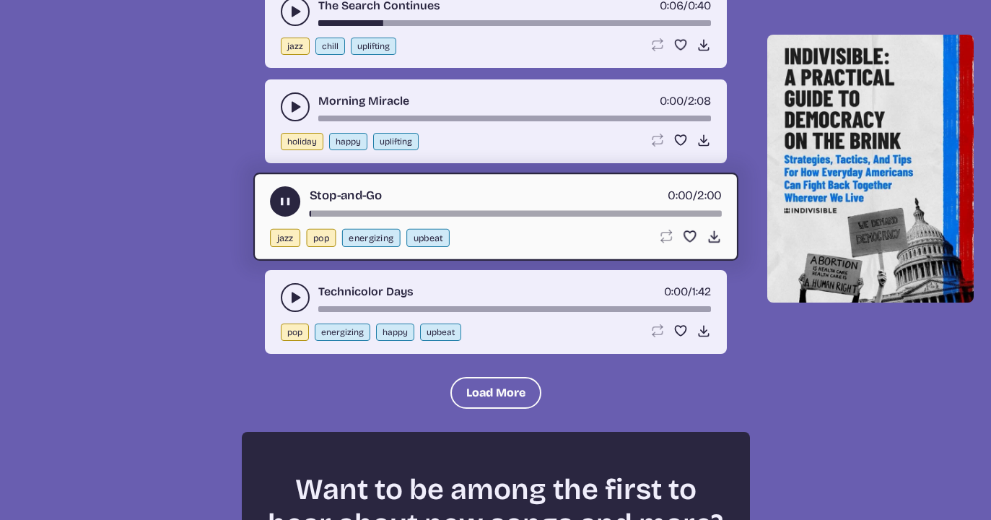
scroll to position [15808, 0]
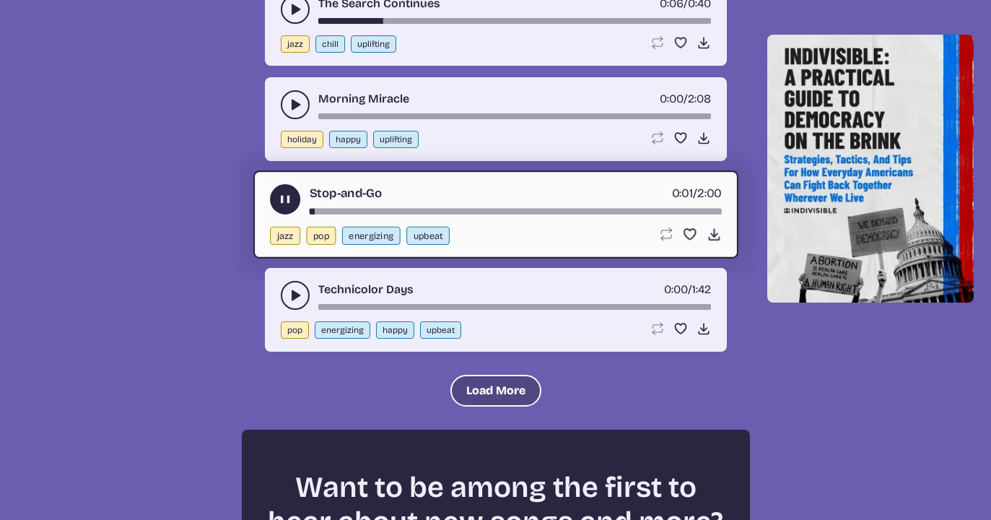
click at [495, 386] on button "Load More" at bounding box center [495, 391] width 91 height 32
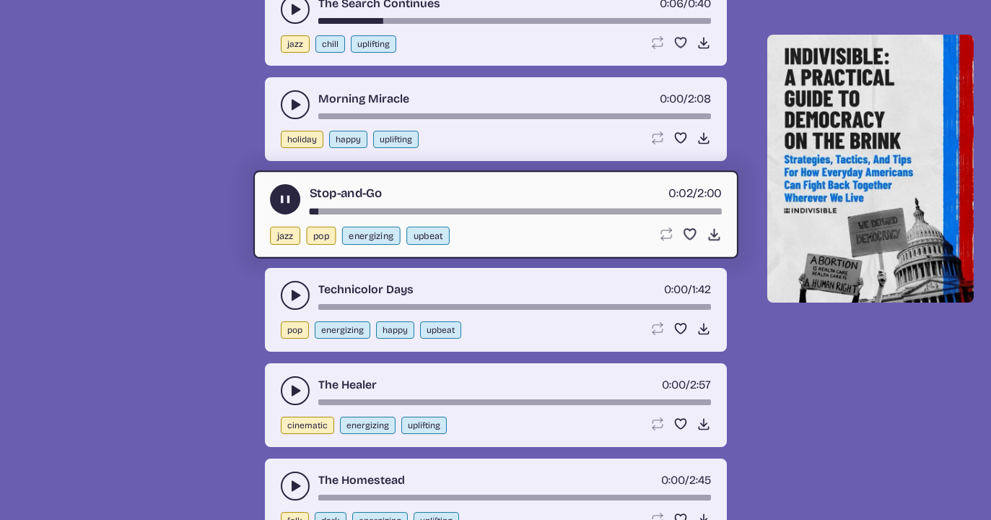
click at [299, 295] on use "play-pause toggle" at bounding box center [295, 295] width 14 height 14
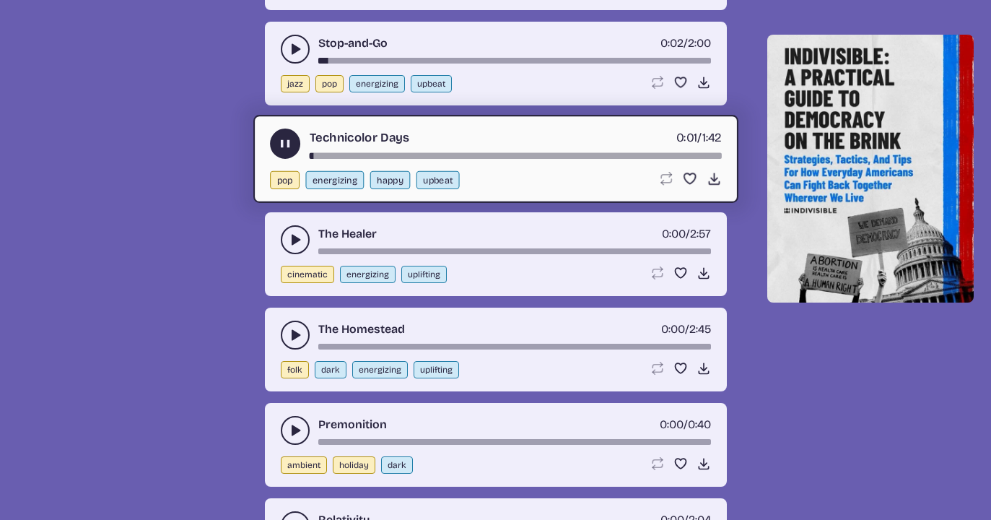
click at [291, 337] on use "play-pause toggle" at bounding box center [295, 335] width 14 height 14
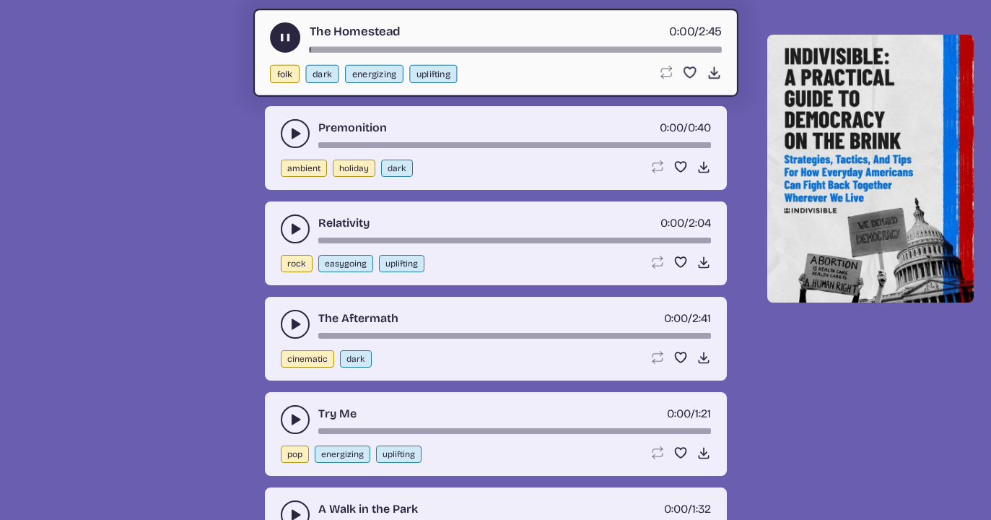
scroll to position [16278, 0]
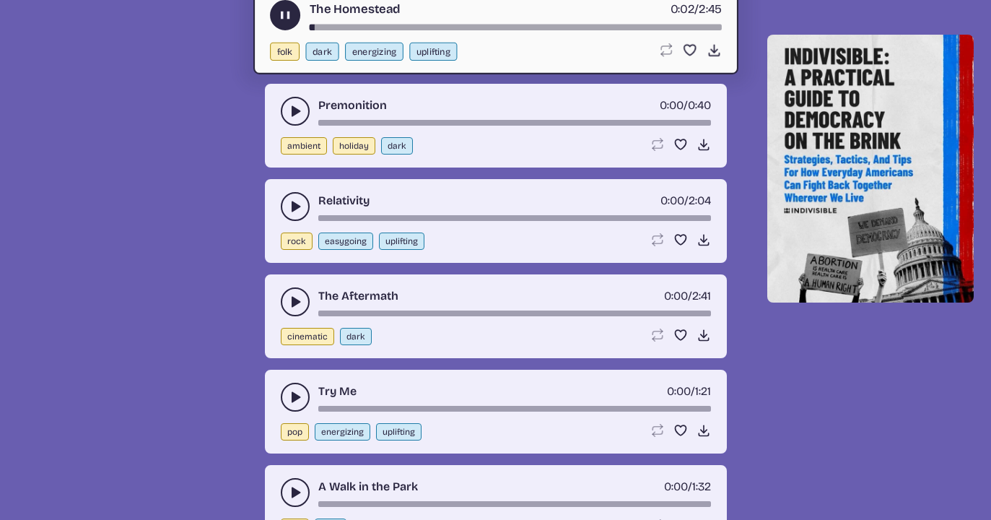
click at [292, 207] on use "play-pause toggle" at bounding box center [295, 206] width 14 height 14
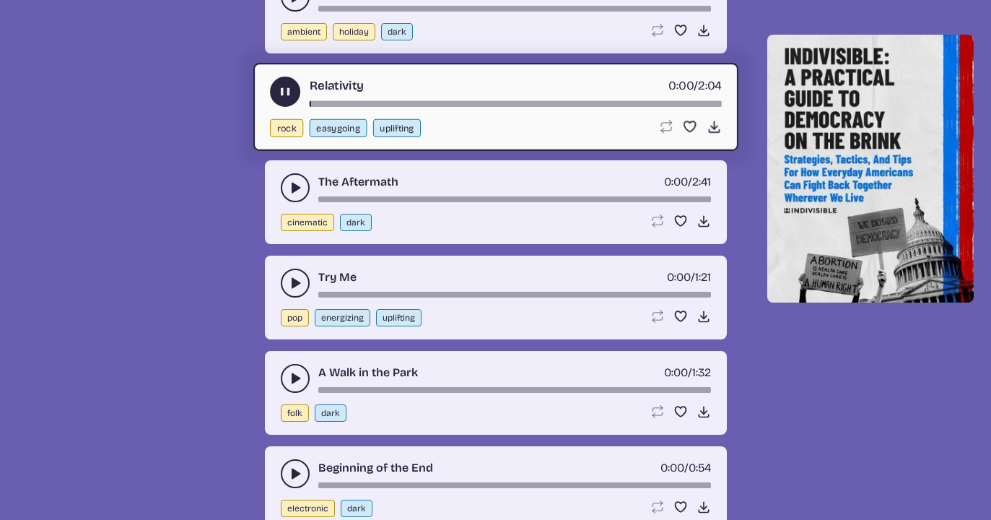
scroll to position [16478, 0]
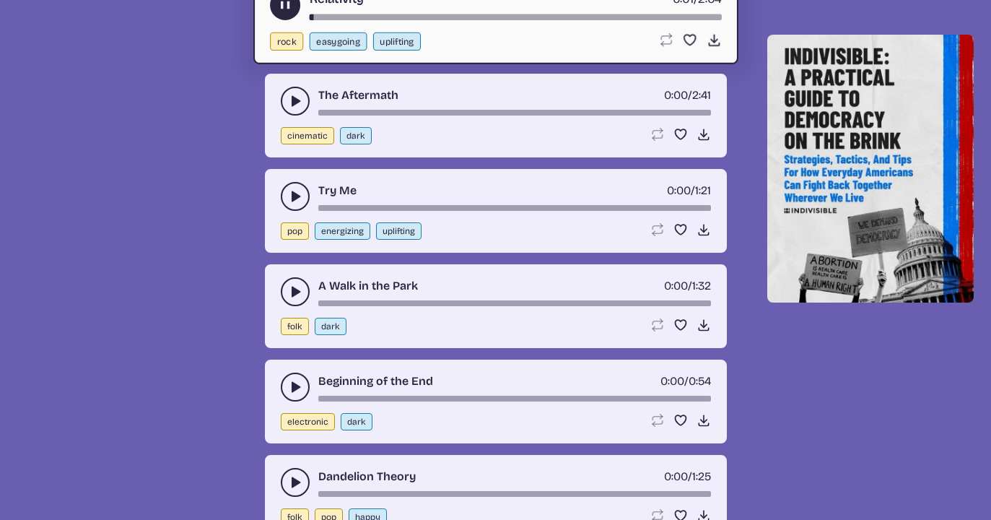
click at [291, 196] on use "play-pause toggle" at bounding box center [295, 196] width 14 height 14
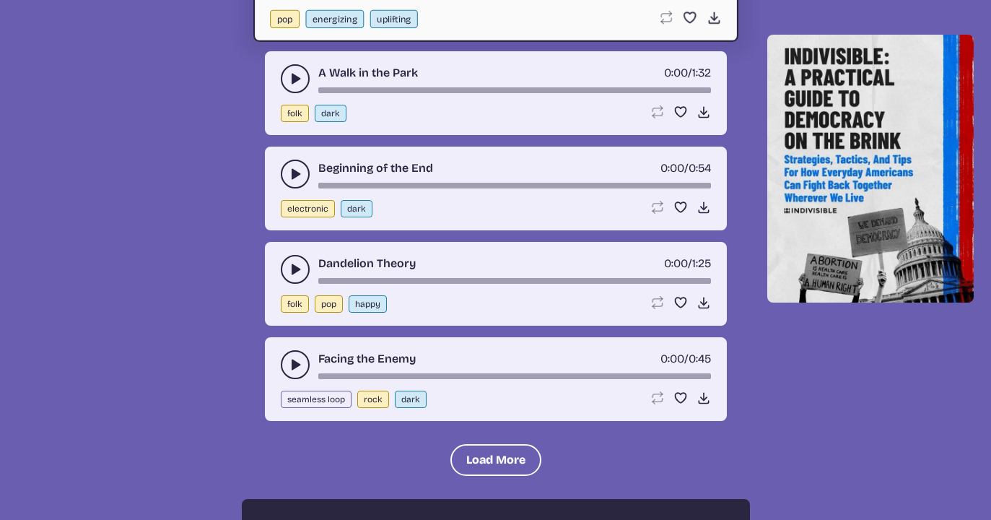
scroll to position [16736, 0]
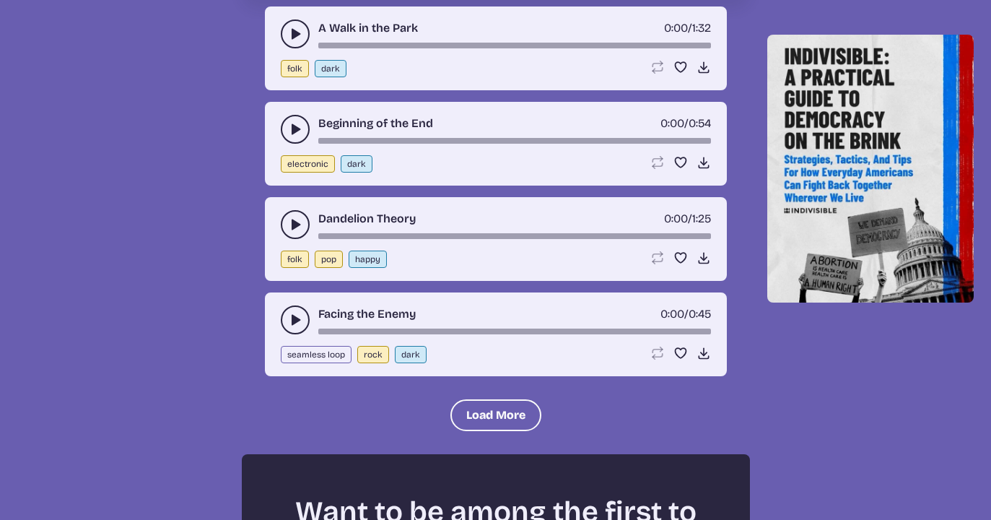
click at [292, 127] on use "play-pause toggle" at bounding box center [295, 129] width 14 height 14
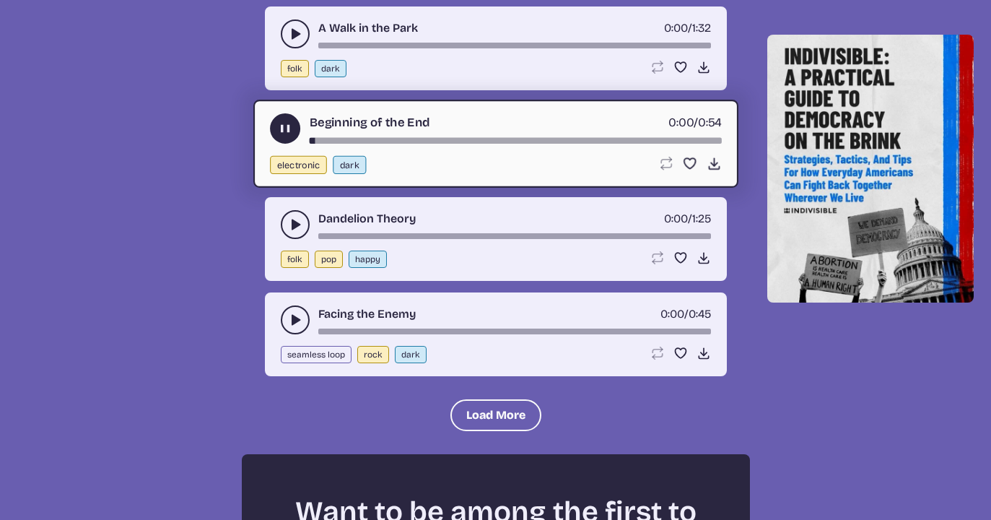
click at [292, 216] on button "play-pause toggle" at bounding box center [295, 224] width 29 height 29
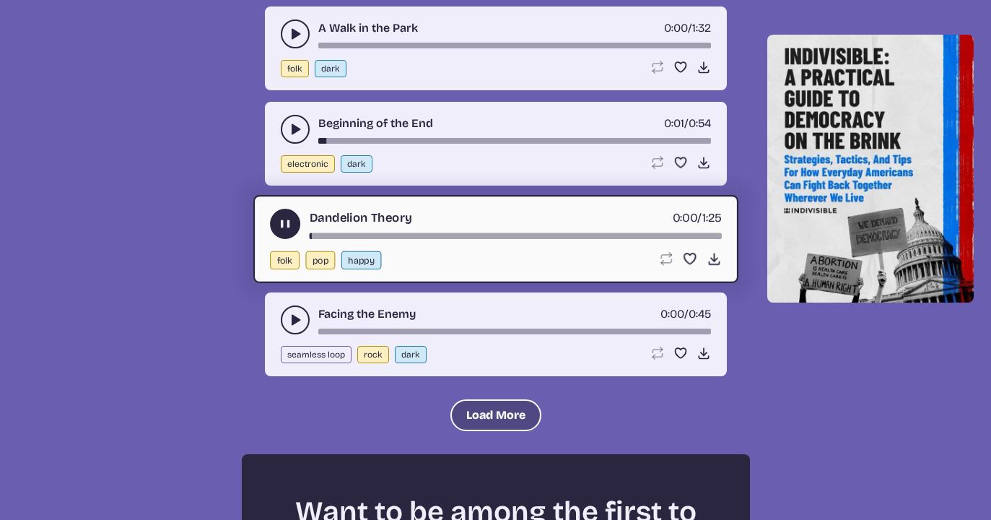
click at [469, 406] on button "Load More" at bounding box center [495, 415] width 91 height 32
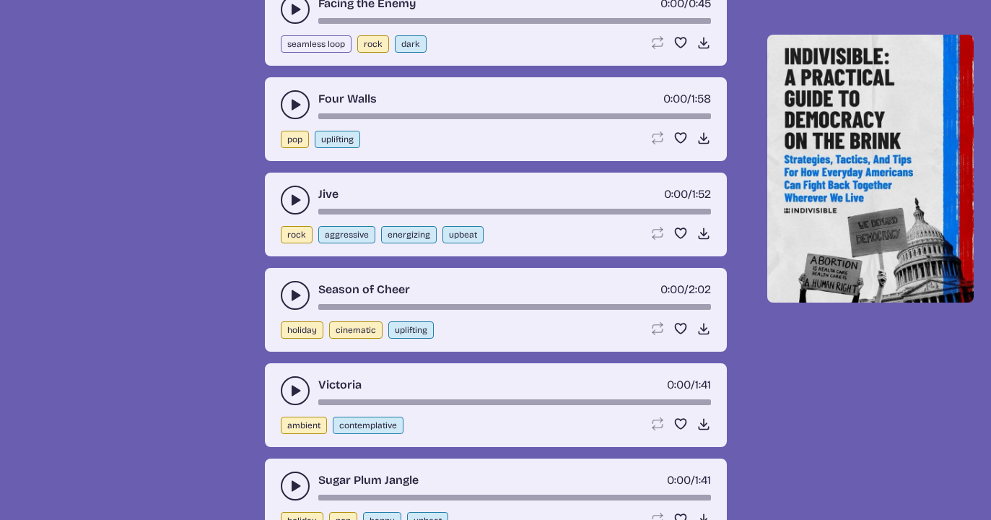
scroll to position [17065, 0]
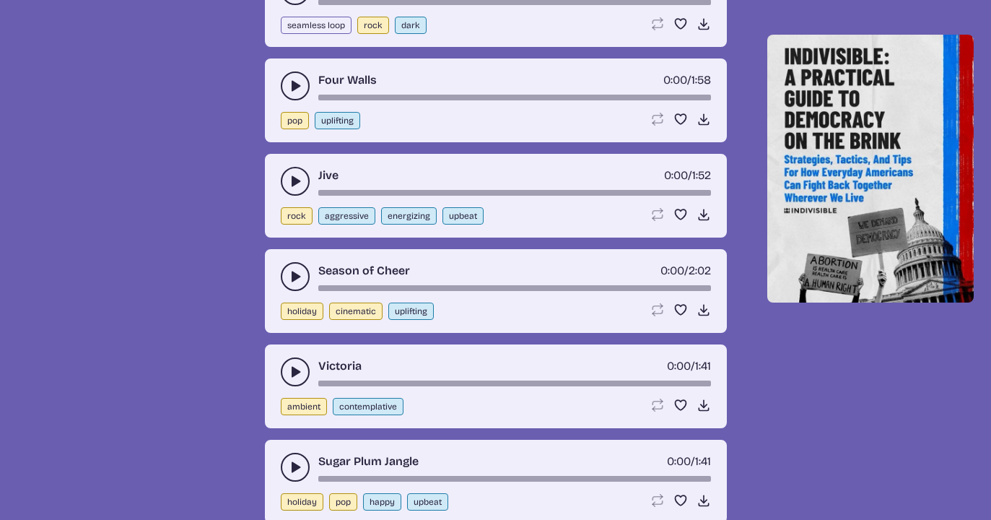
click at [293, 188] on button "play-pause toggle" at bounding box center [295, 181] width 29 height 29
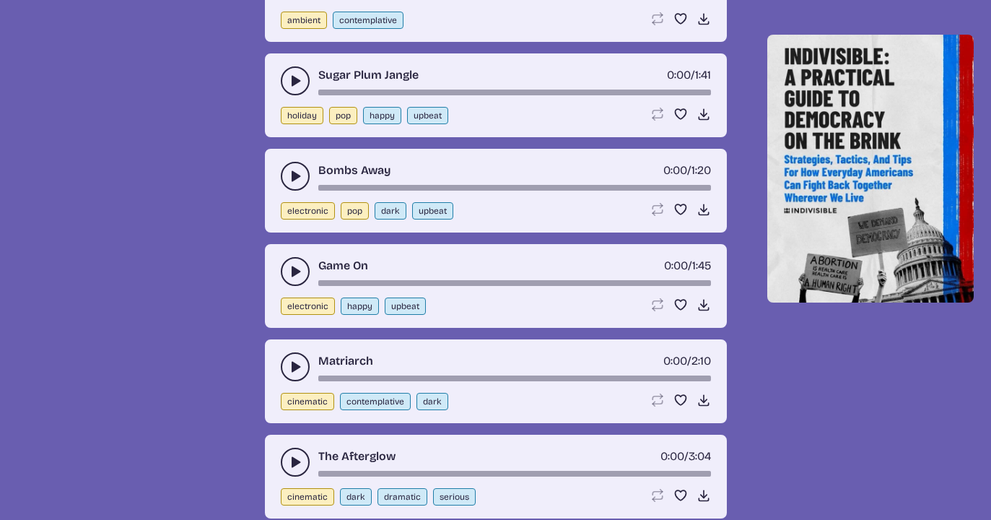
scroll to position [17454, 0]
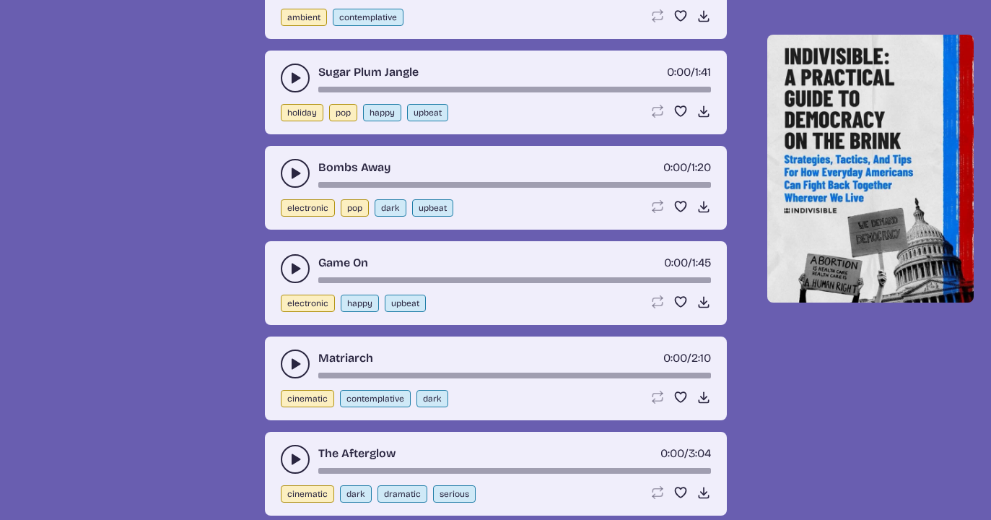
click at [290, 168] on icon "play-pause toggle" at bounding box center [295, 173] width 14 height 14
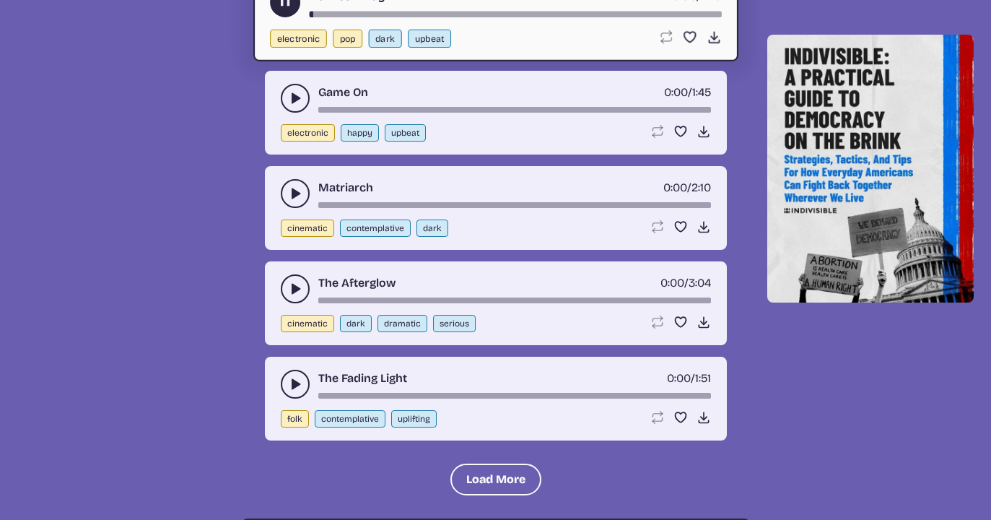
scroll to position [17627, 0]
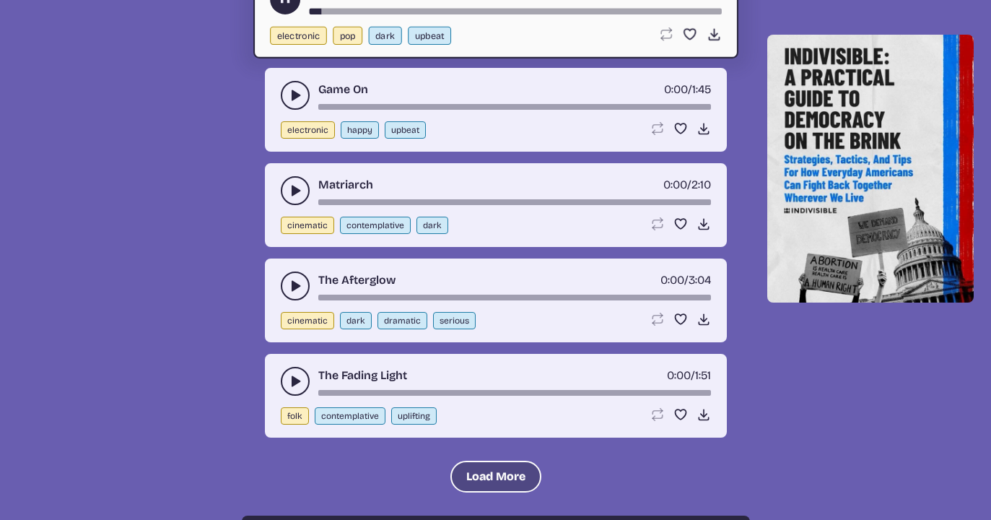
click at [484, 463] on button "Load More" at bounding box center [495, 476] width 91 height 32
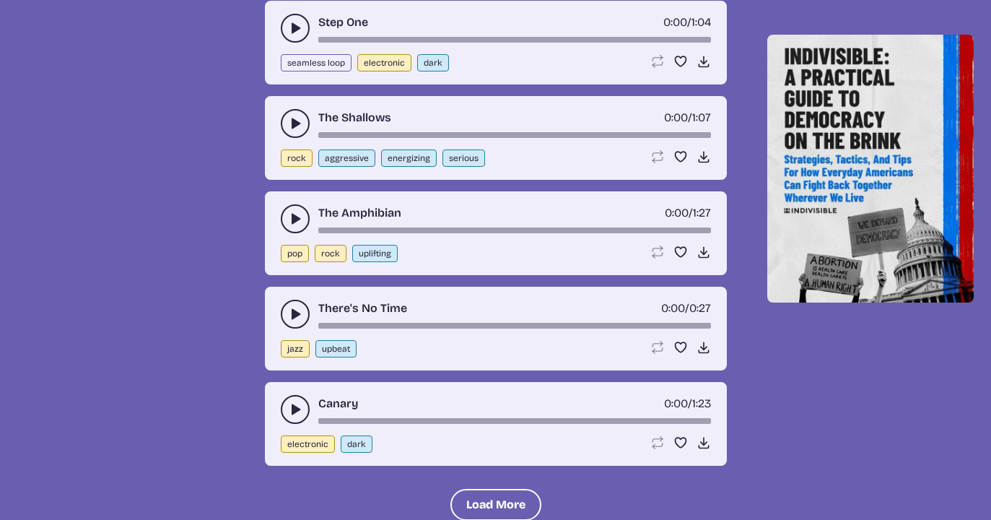
scroll to position [18558, 0]
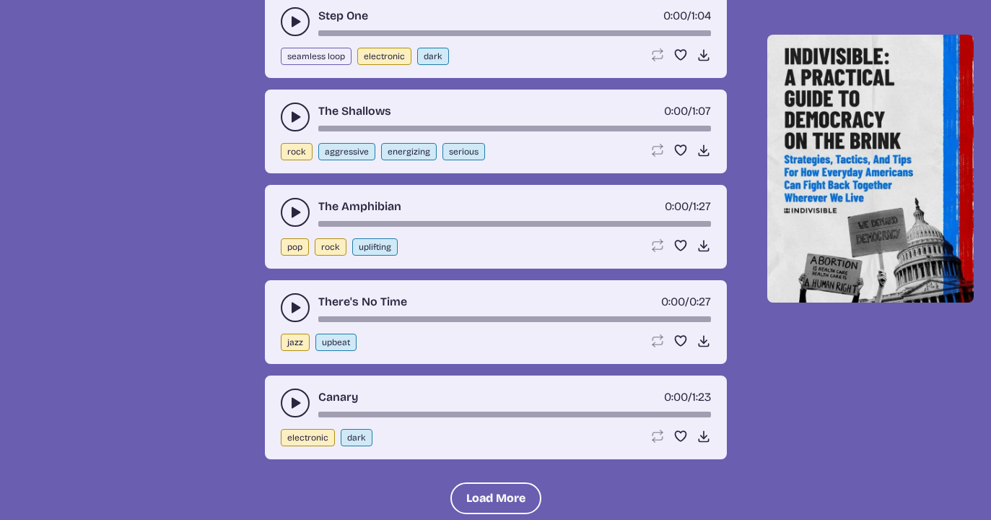
click at [287, 300] on button "play-pause toggle" at bounding box center [295, 307] width 29 height 29
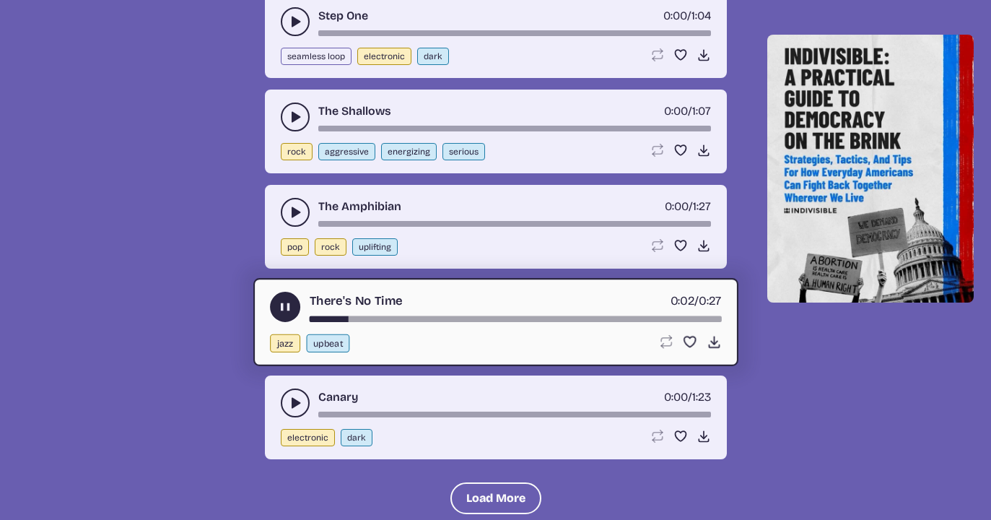
click at [285, 340] on button "jazz" at bounding box center [285, 343] width 30 height 18
select select "jazz"
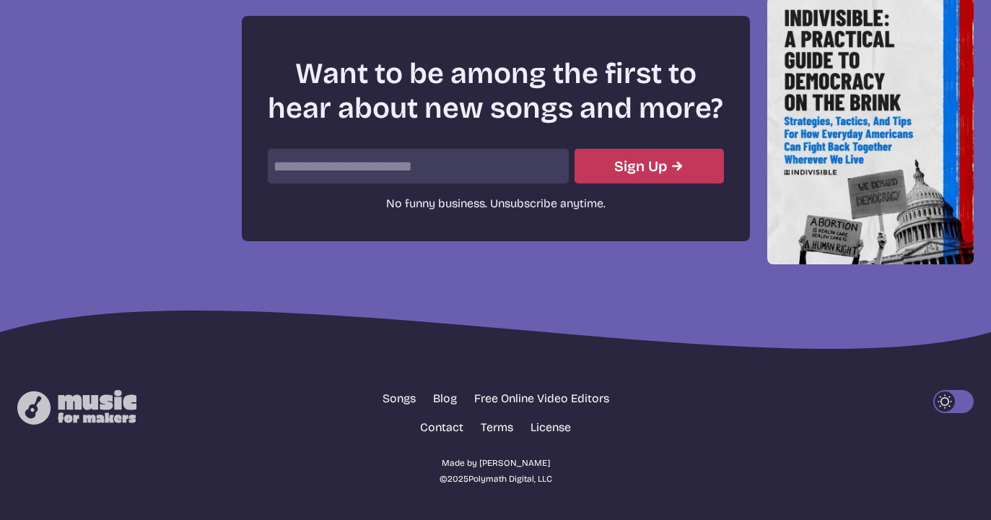
scroll to position [517, 0]
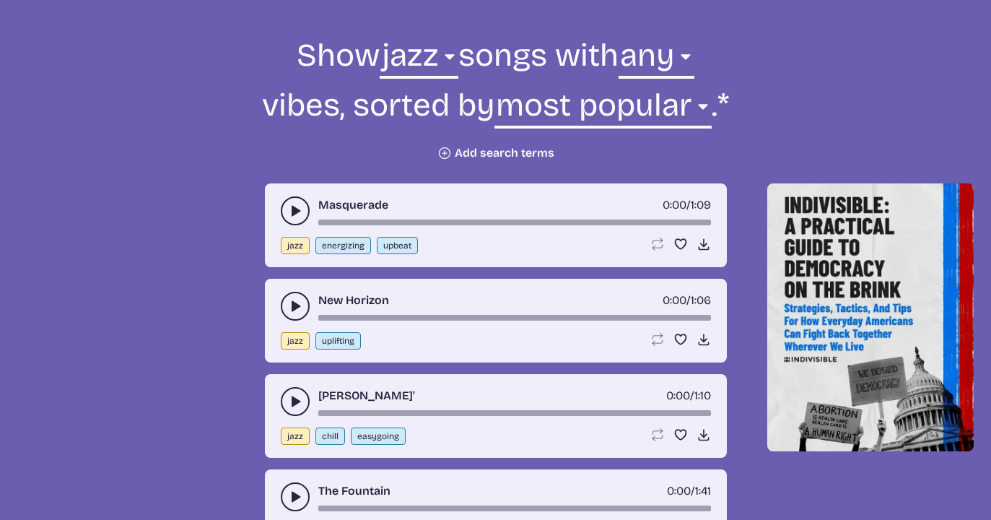
click at [281, 311] on div "New Horizon 0:00 / 1:06" at bounding box center [496, 306] width 430 height 29
click at [289, 306] on icon "play-pause toggle" at bounding box center [295, 306] width 14 height 14
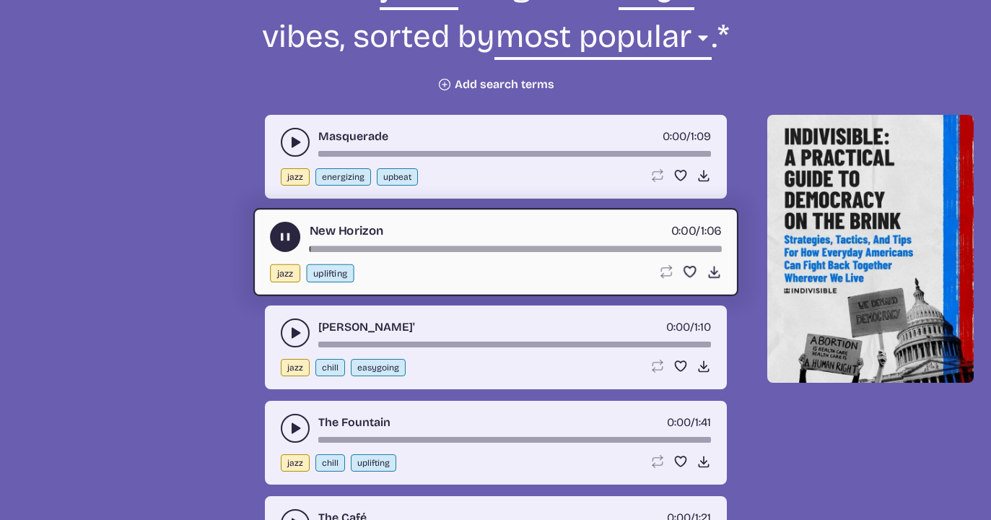
scroll to position [616, 0]
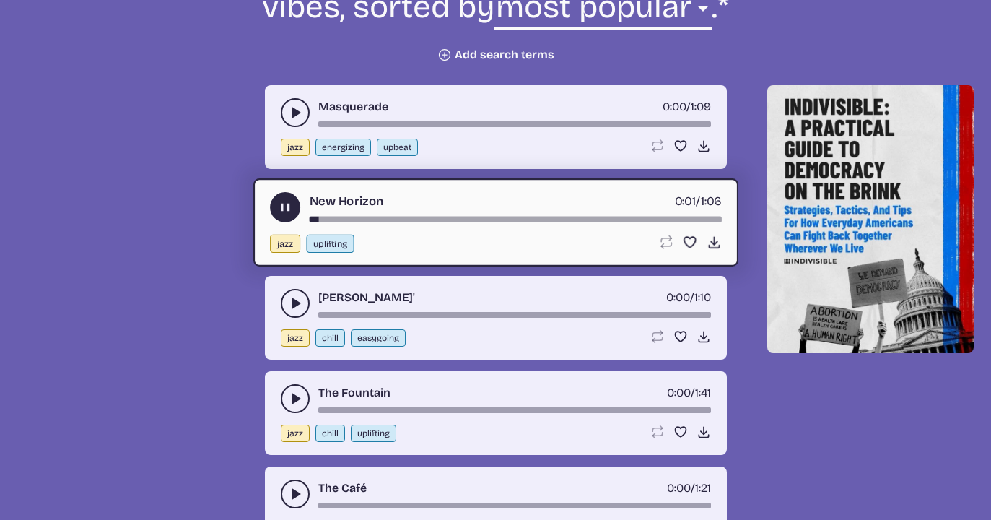
click at [292, 303] on use "play-pause toggle" at bounding box center [295, 303] width 14 height 14
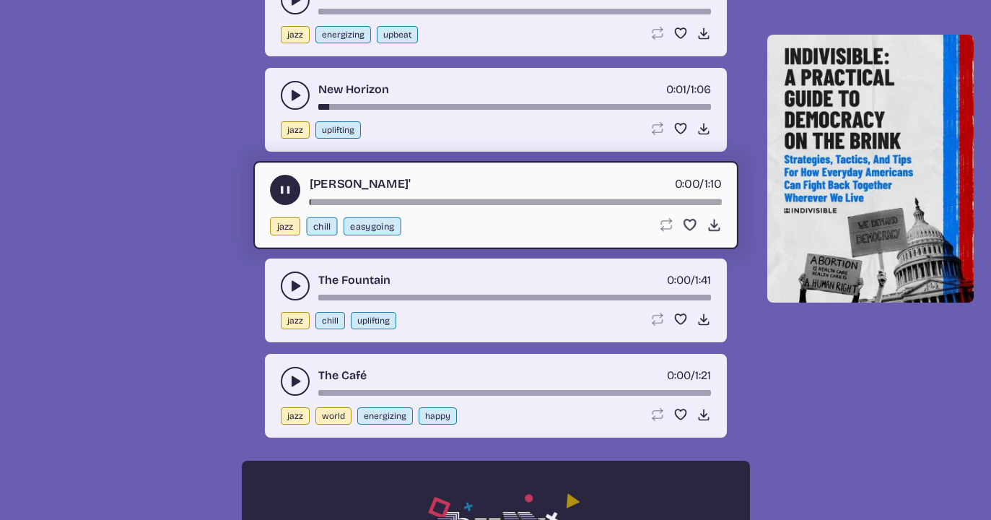
scroll to position [729, 0]
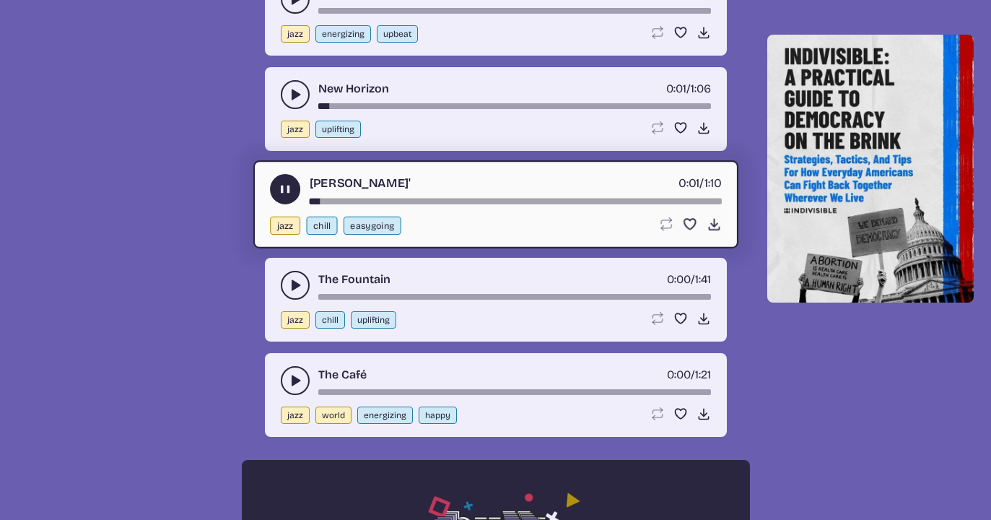
click at [288, 281] on icon "play-pause toggle" at bounding box center [295, 285] width 14 height 14
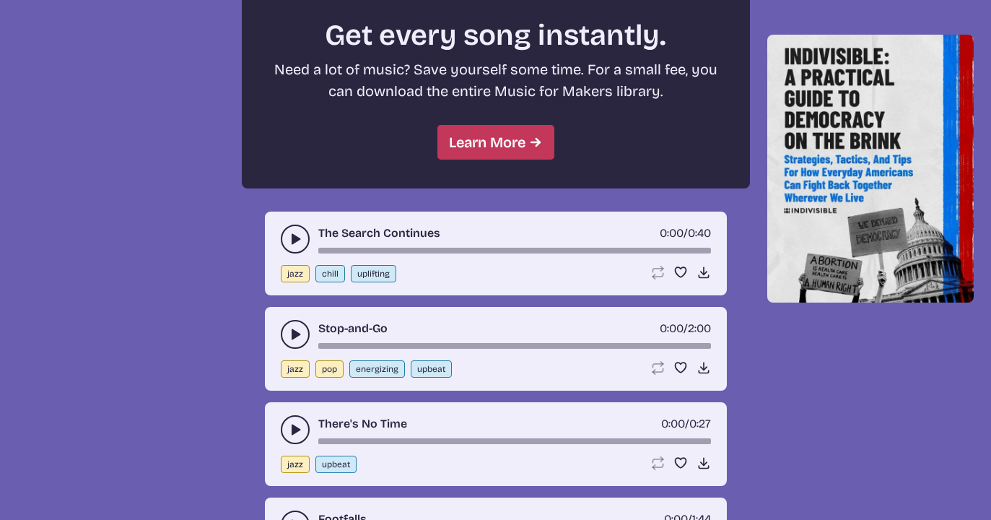
scroll to position [1361, 0]
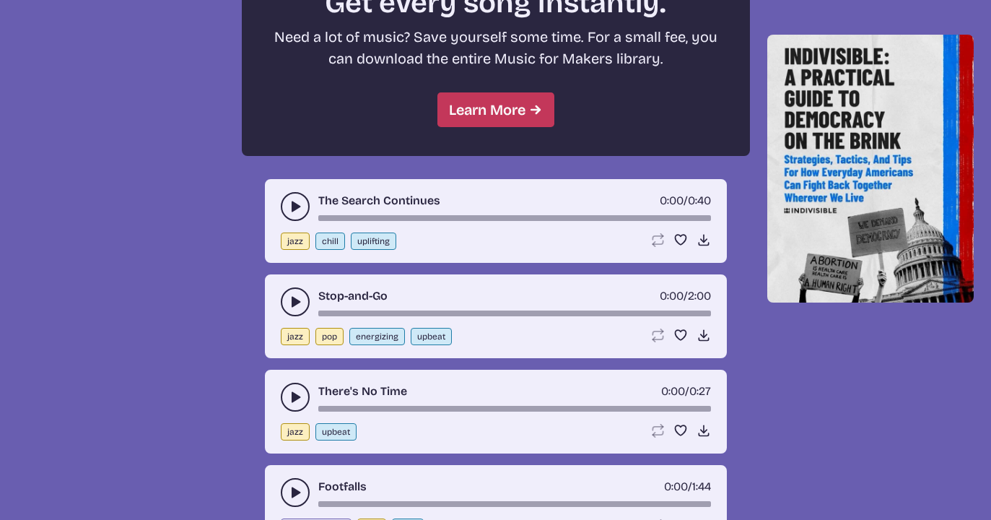
click at [288, 200] on icon "play-pause toggle" at bounding box center [295, 206] width 14 height 14
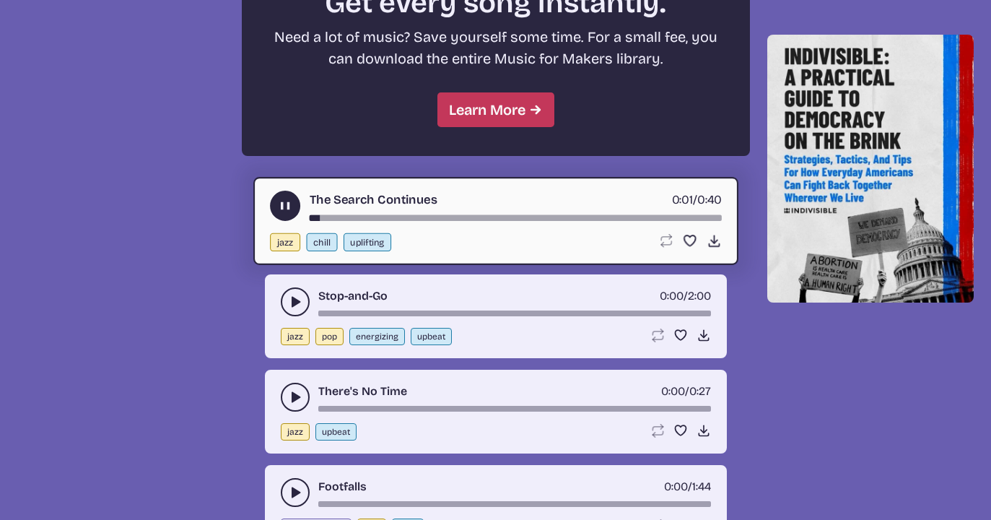
click at [345, 214] on div "The Search Continues 0:01 / 0:40" at bounding box center [496, 206] width 452 height 30
click at [291, 297] on use "play-pause toggle" at bounding box center [295, 301] width 14 height 14
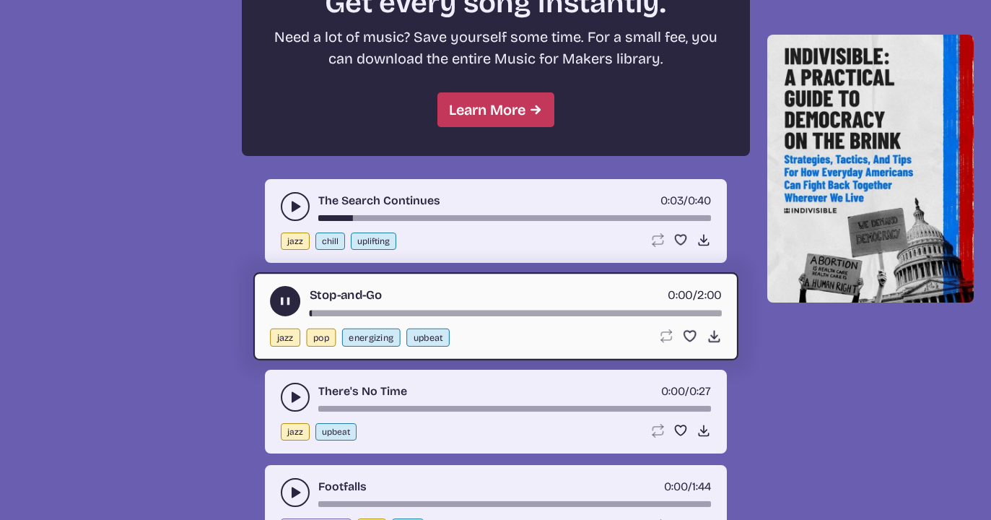
click at [355, 307] on div "Stop-and-Go 0:00 / 2:00" at bounding box center [496, 301] width 452 height 30
click at [355, 313] on div "song-time-bar" at bounding box center [515, 313] width 412 height 6
click at [292, 385] on button "play-pause toggle" at bounding box center [295, 397] width 29 height 29
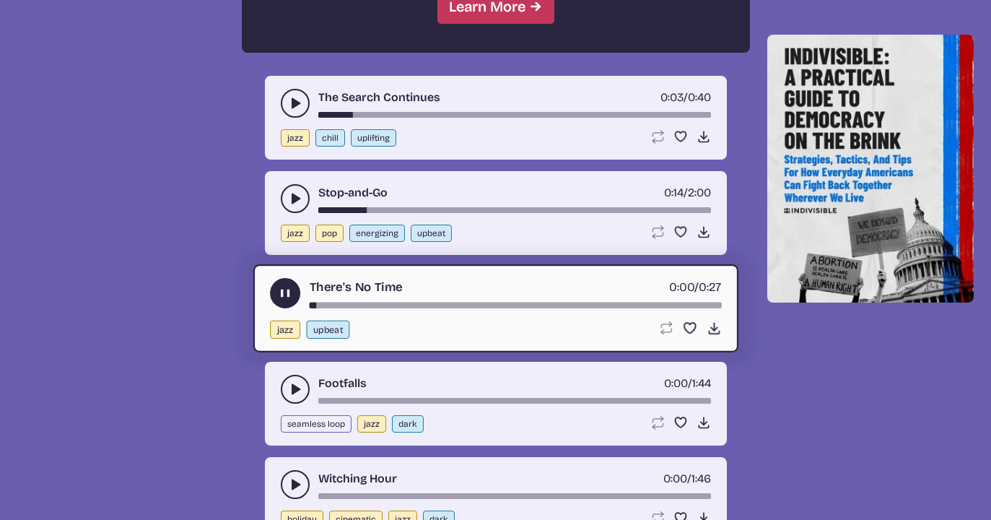
scroll to position [1520, 0]
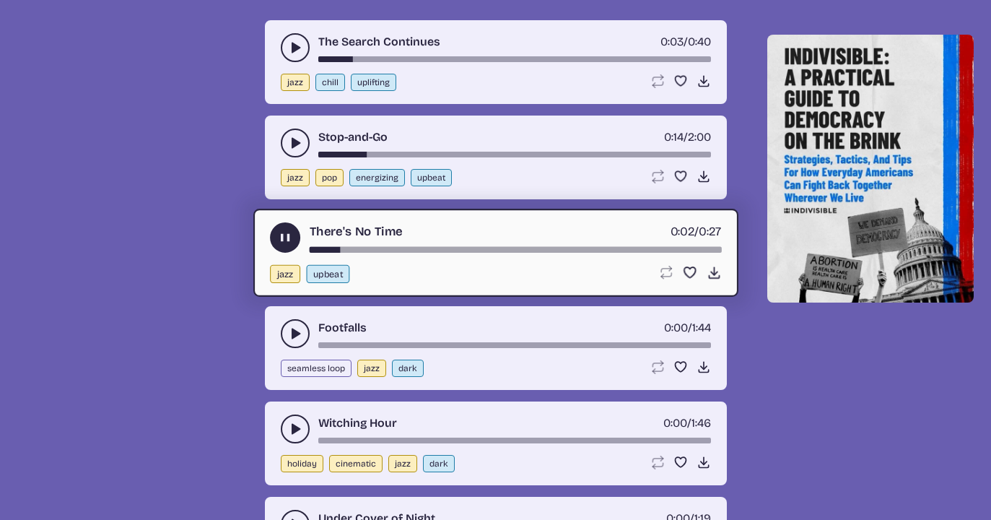
click at [287, 330] on button "play-pause toggle" at bounding box center [295, 333] width 29 height 29
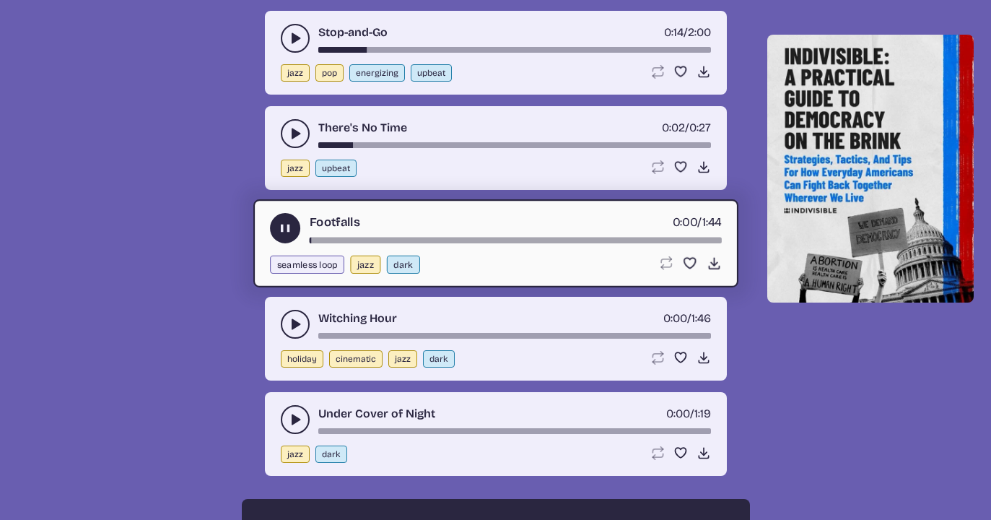
scroll to position [1634, 0]
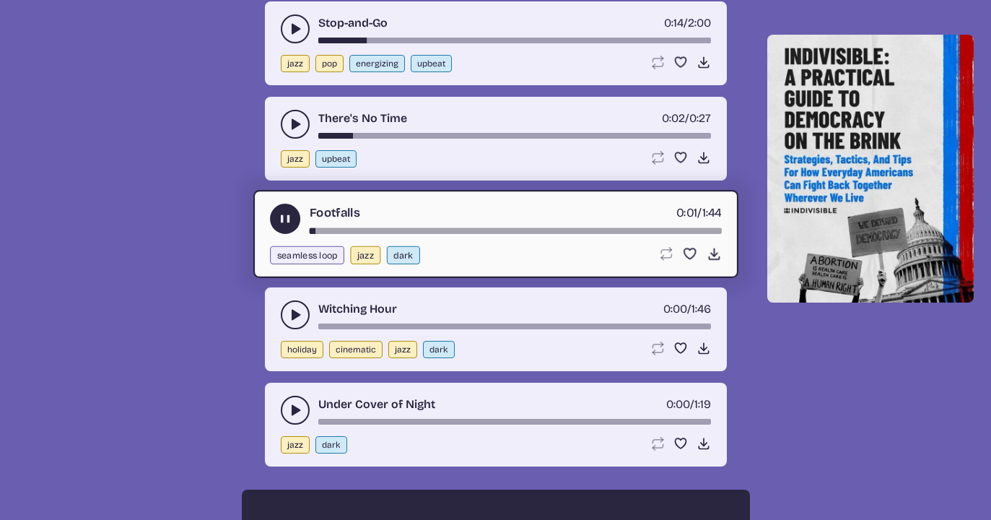
click at [292, 408] on use "play-pause toggle" at bounding box center [295, 410] width 14 height 14
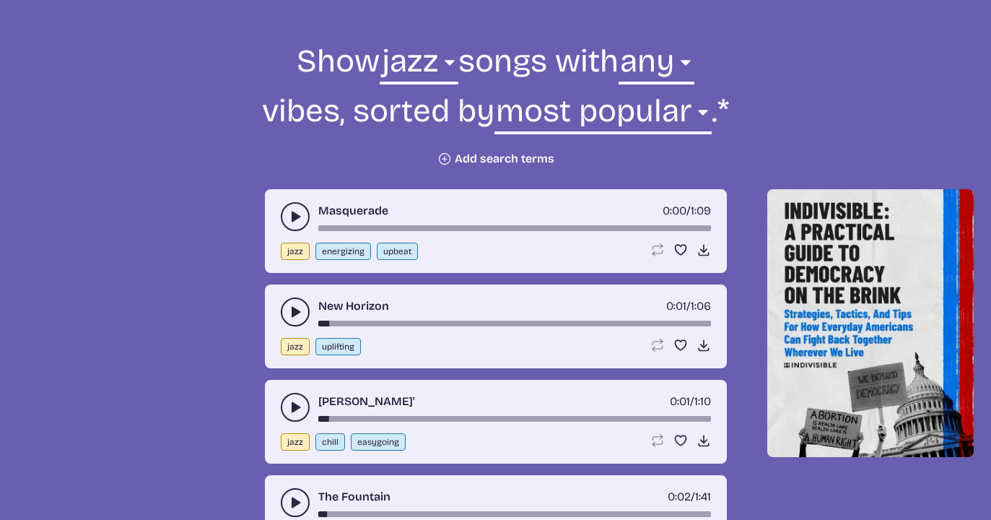
scroll to position [0, 0]
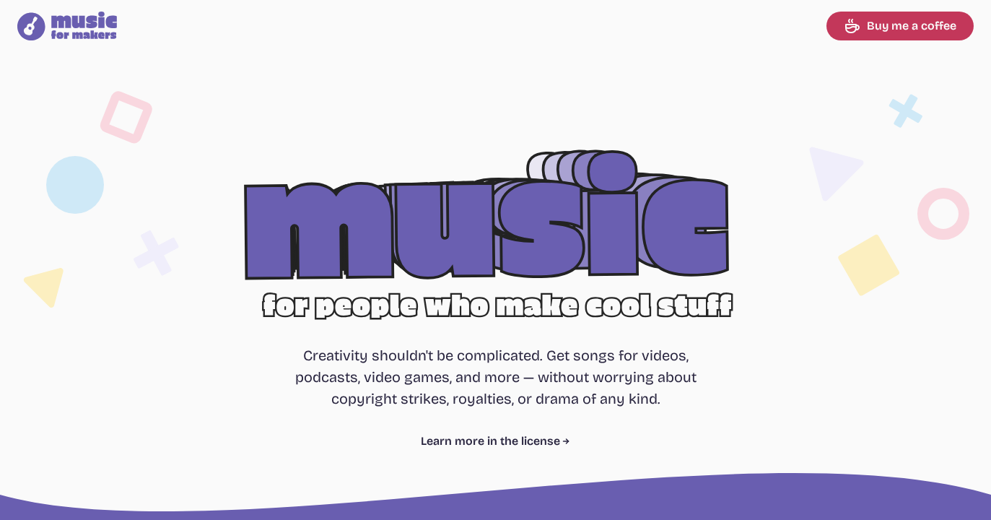
select select "most popular"
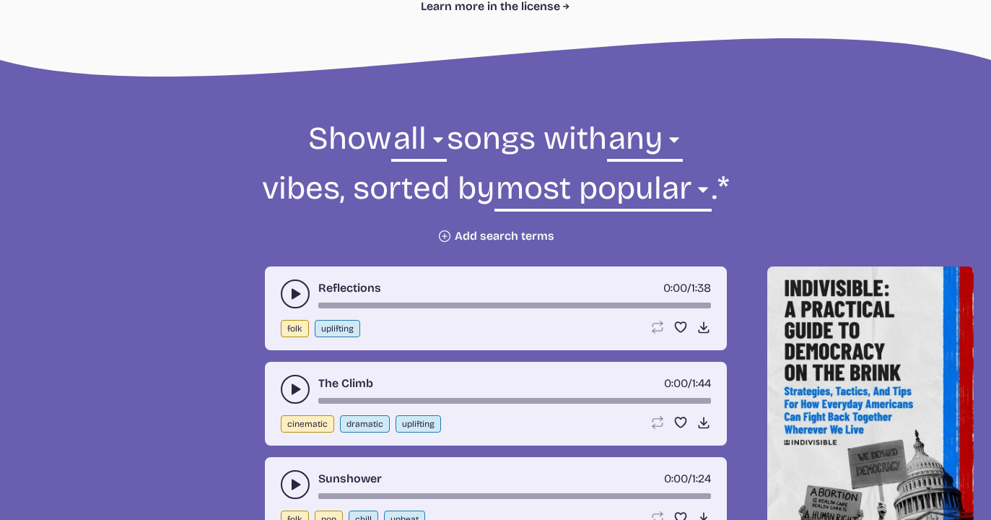
scroll to position [393, 0]
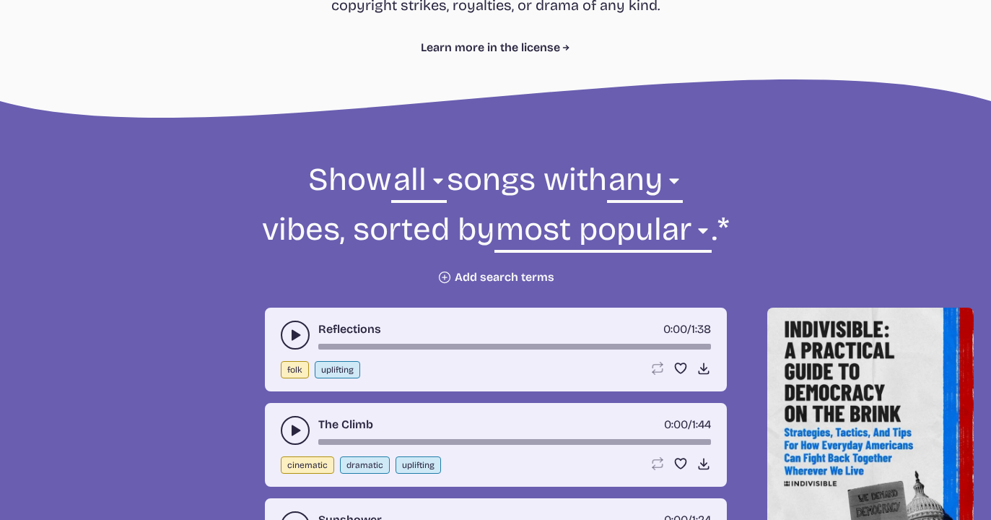
click at [286, 326] on button "play-pause toggle" at bounding box center [295, 334] width 29 height 29
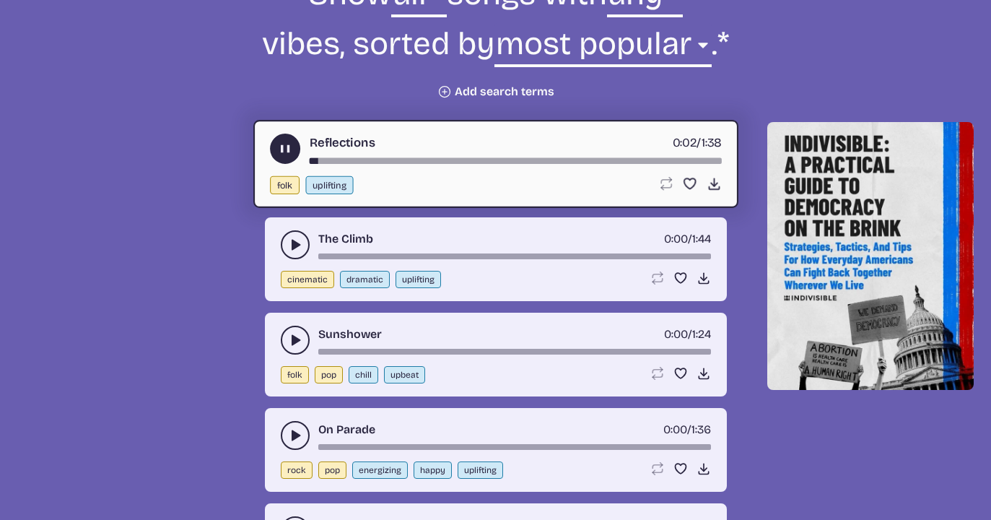
scroll to position [588, 0]
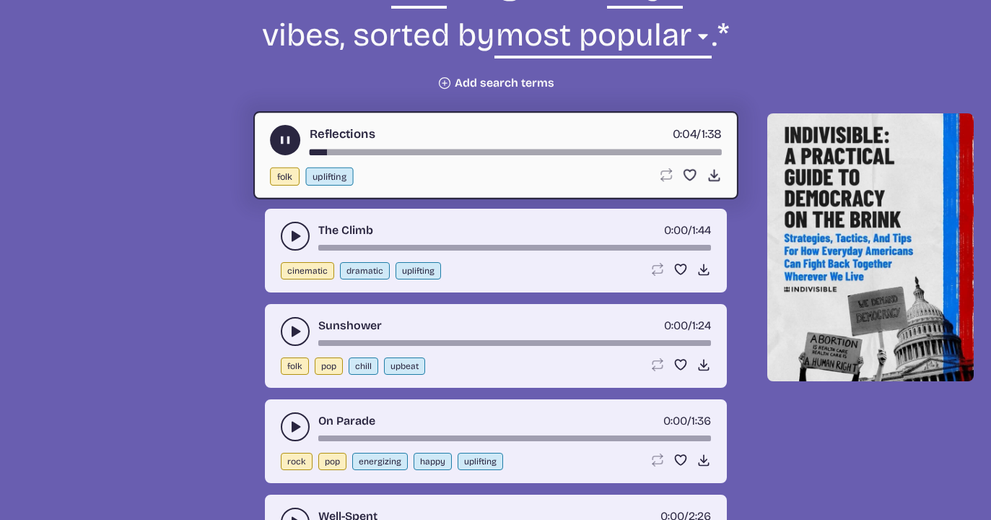
click at [294, 230] on icon "play-pause toggle" at bounding box center [295, 236] width 14 height 14
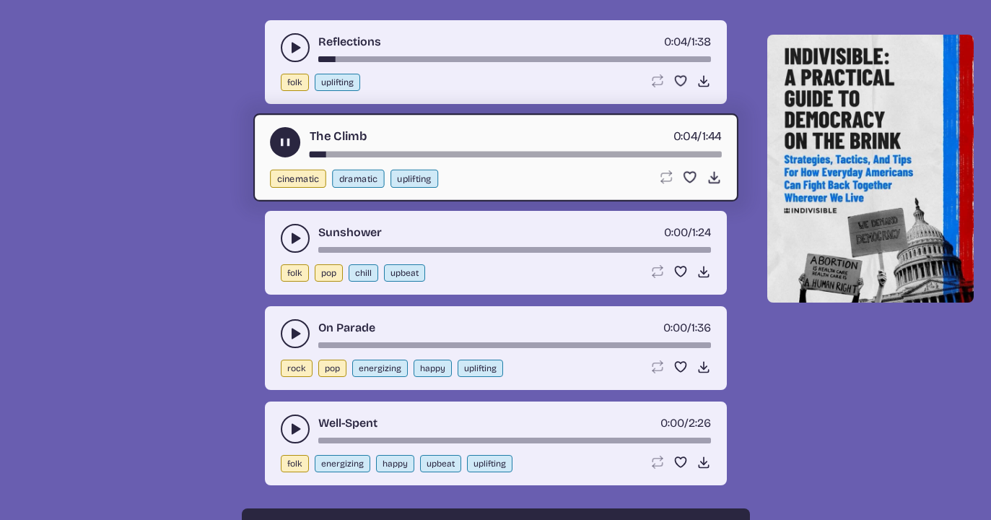
scroll to position [680, 0]
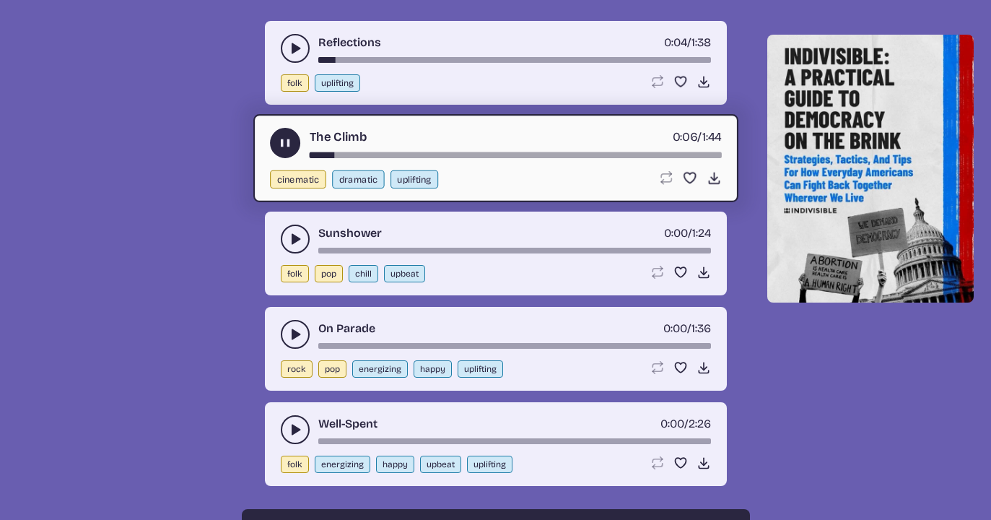
click at [292, 238] on use "play-pause toggle" at bounding box center [295, 239] width 14 height 14
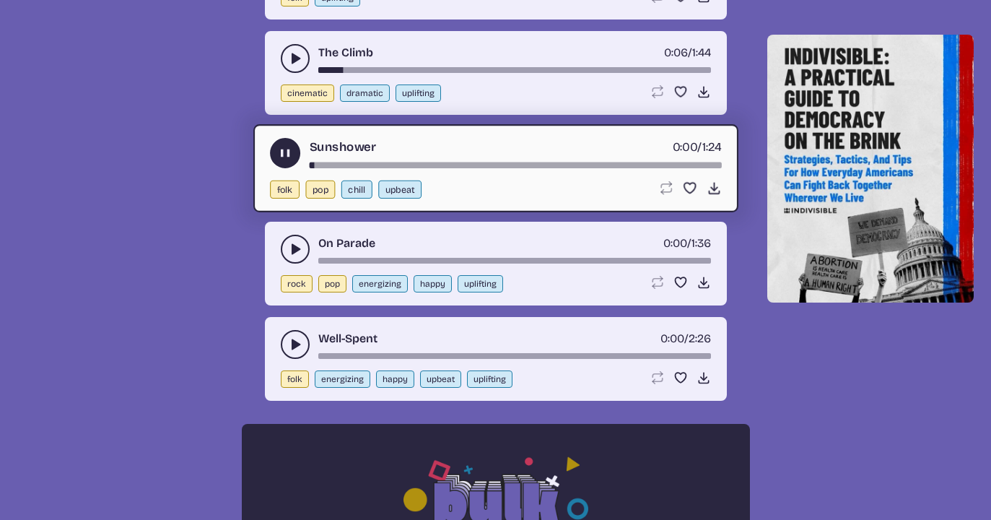
scroll to position [769, 0]
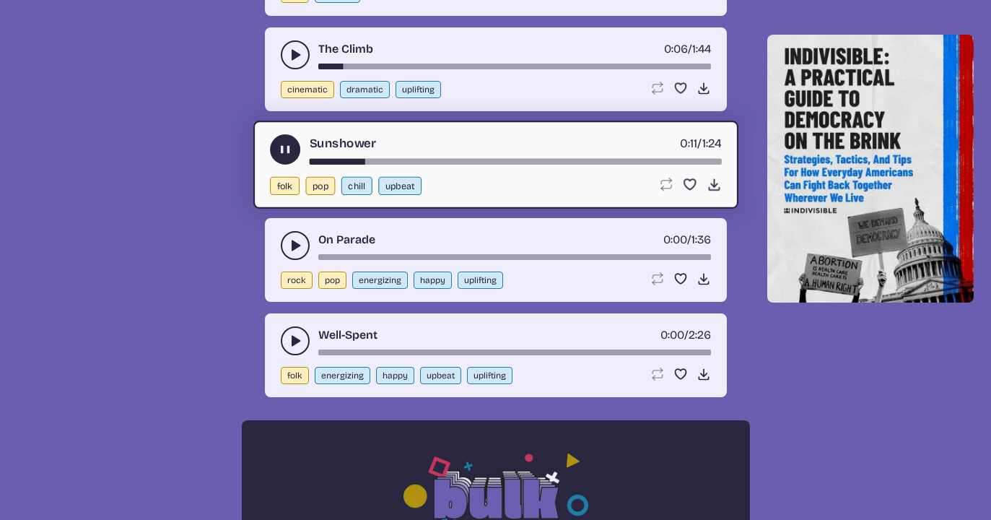
click at [284, 240] on button "play-pause toggle" at bounding box center [295, 245] width 29 height 29
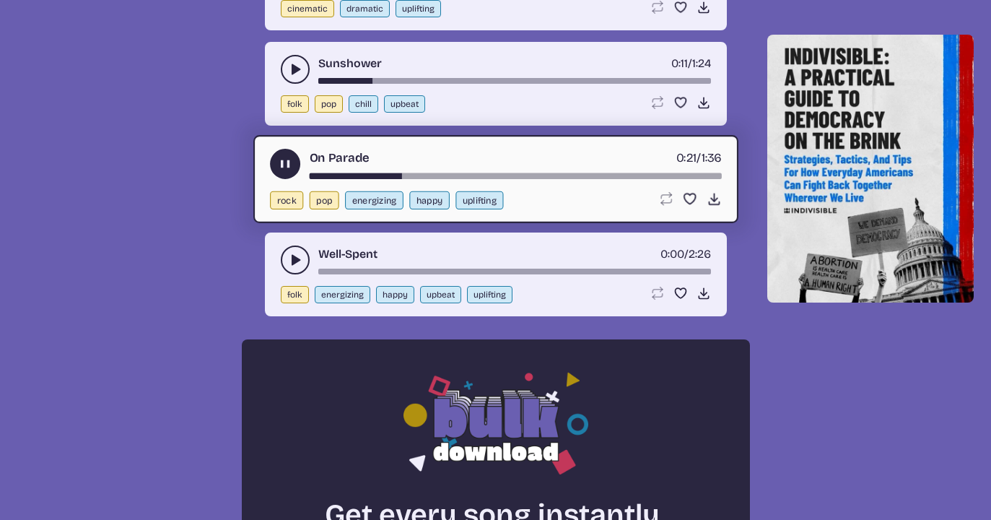
scroll to position [863, 0]
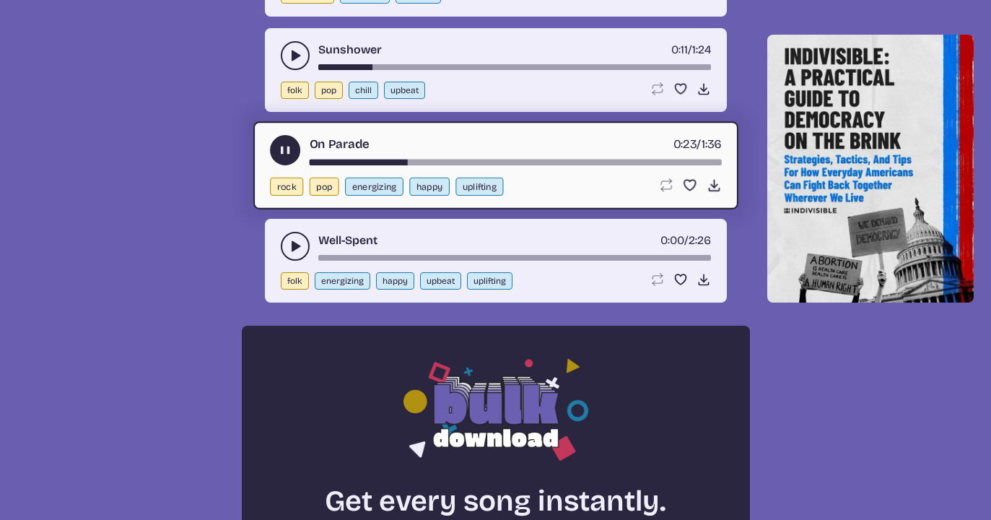
click at [285, 245] on button "play-pause toggle" at bounding box center [295, 246] width 29 height 29
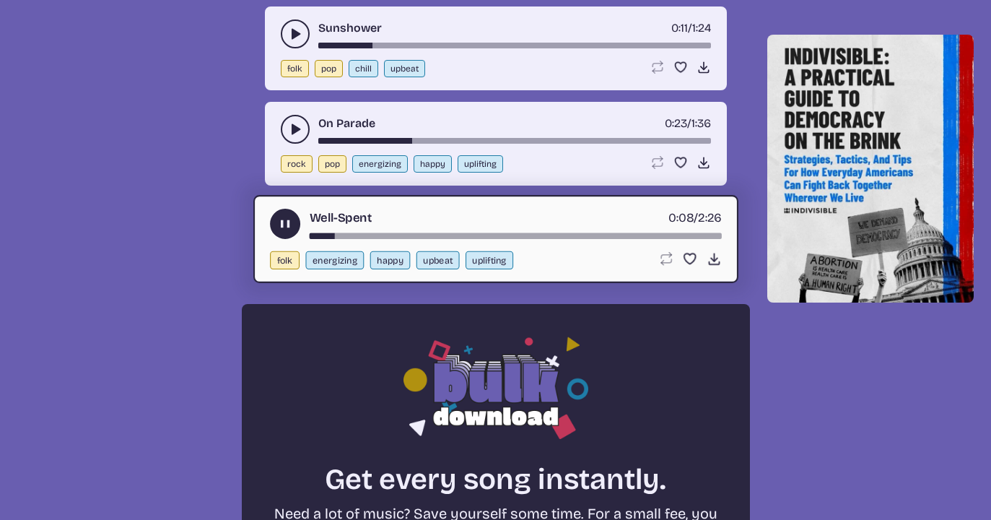
scroll to position [883, 0]
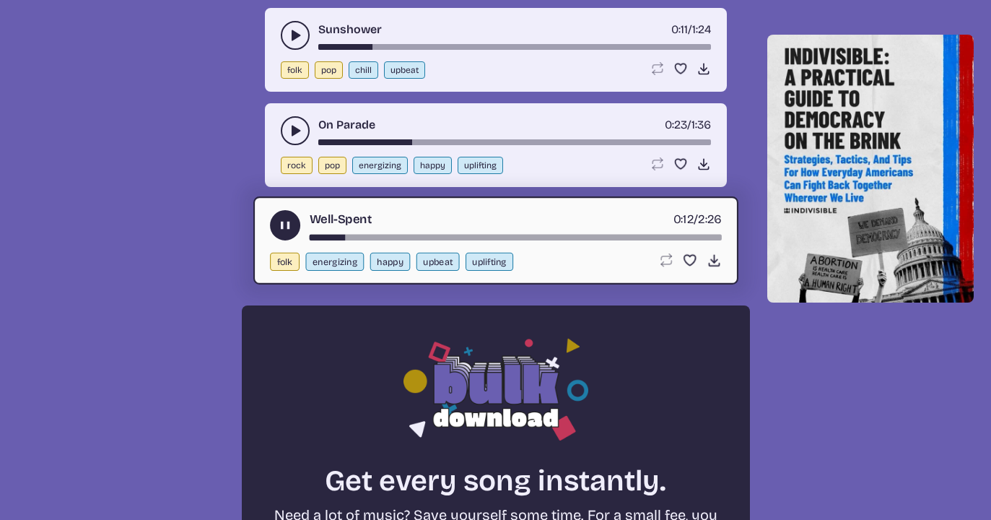
click at [289, 131] on icon "play-pause toggle" at bounding box center [295, 130] width 14 height 14
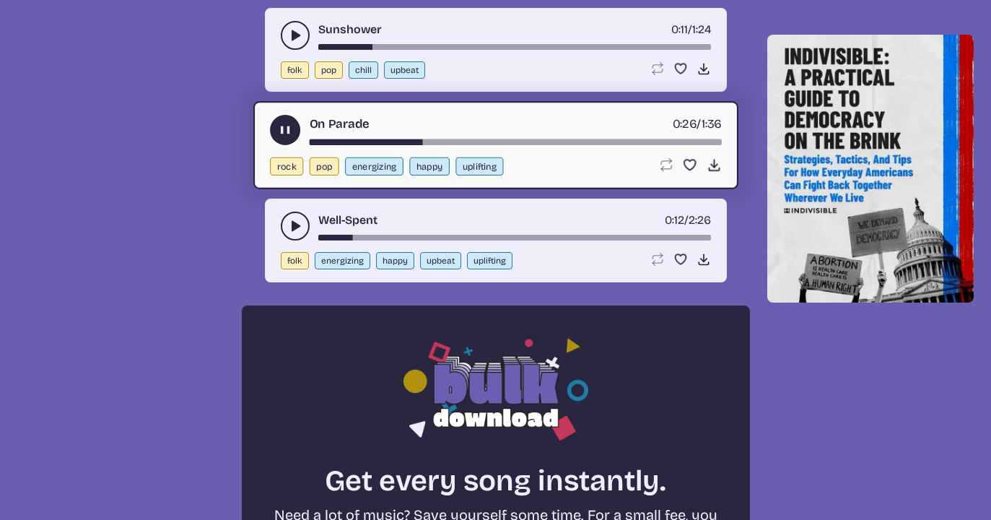
click at [328, 139] on div "song-time-bar" at bounding box center [515, 142] width 412 height 6
click at [310, 141] on div "song-time-bar" at bounding box center [515, 142] width 412 height 6
click at [281, 126] on use "play-pause toggle" at bounding box center [284, 130] width 15 height 15
